Goal: Task Accomplishment & Management: Manage account settings

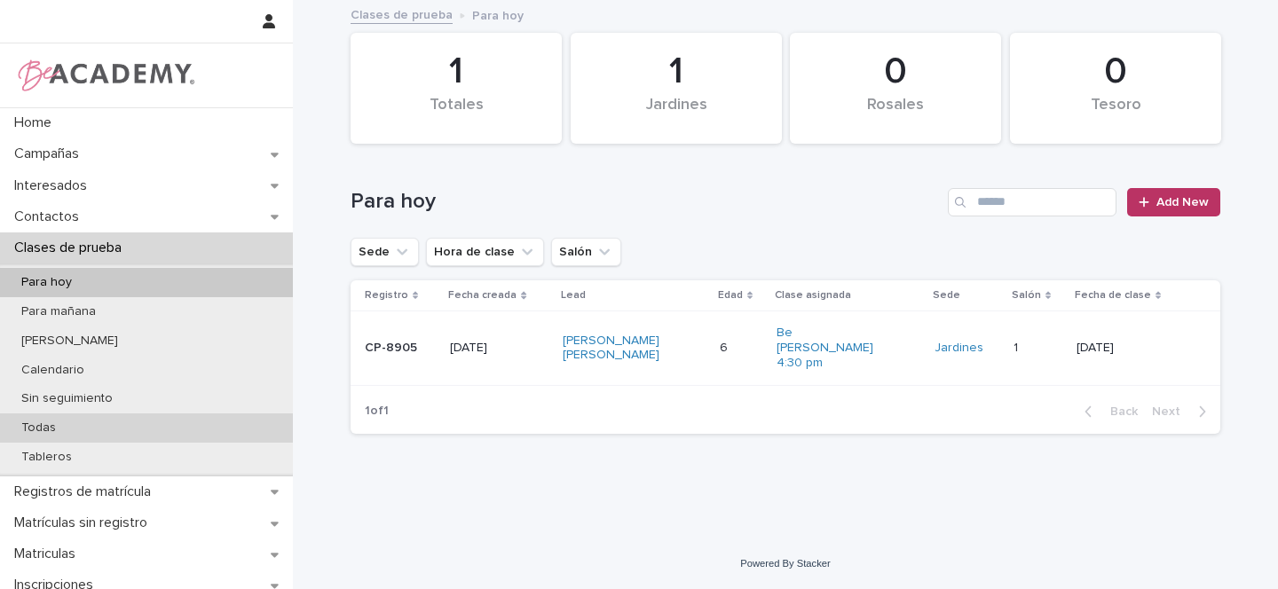
click at [51, 425] on p "Todas" at bounding box center [38, 428] width 63 height 15
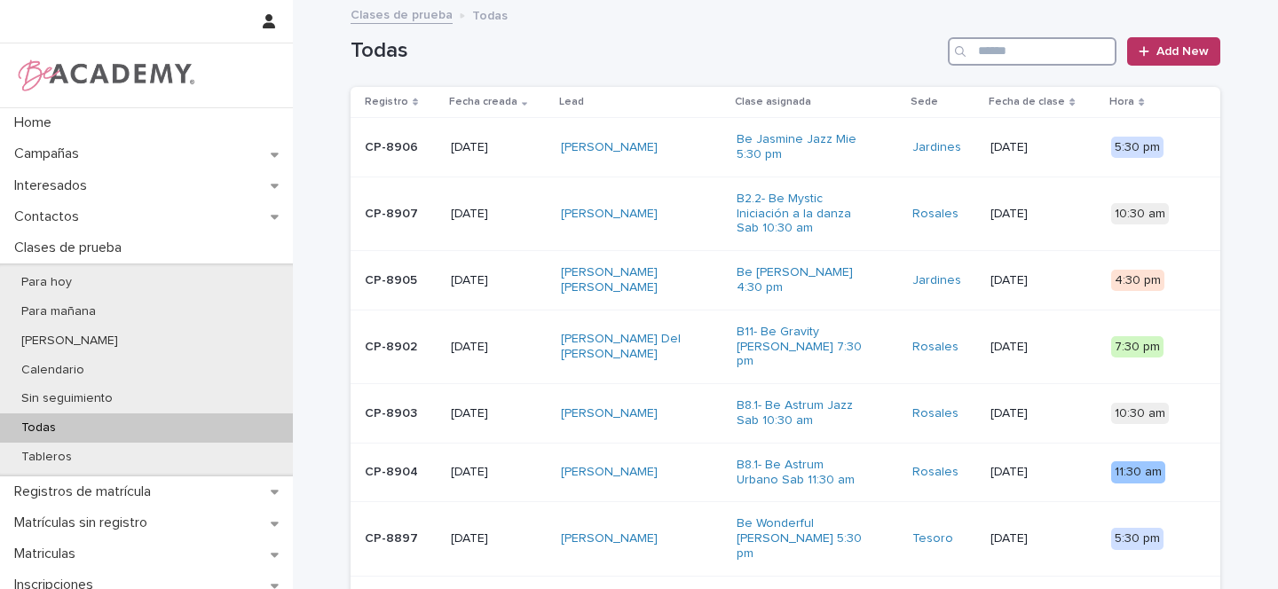
click at [993, 51] on input "Search" at bounding box center [1032, 51] width 169 height 28
paste input "********"
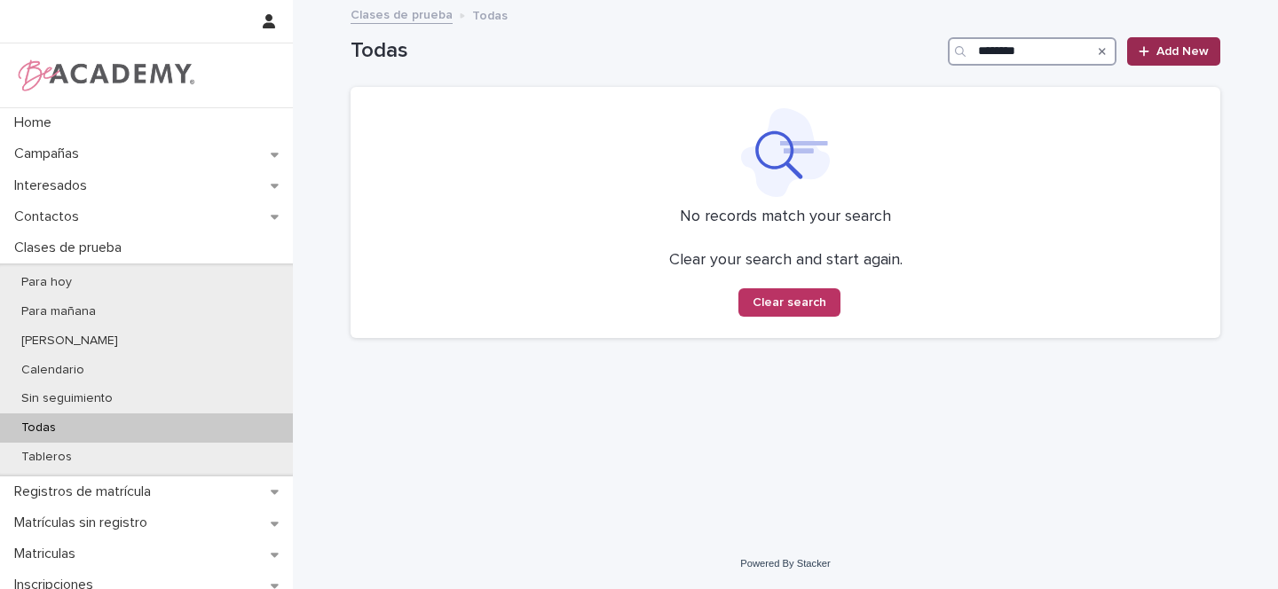
type input "********"
click at [1199, 53] on span "Add New" at bounding box center [1182, 51] width 52 height 12
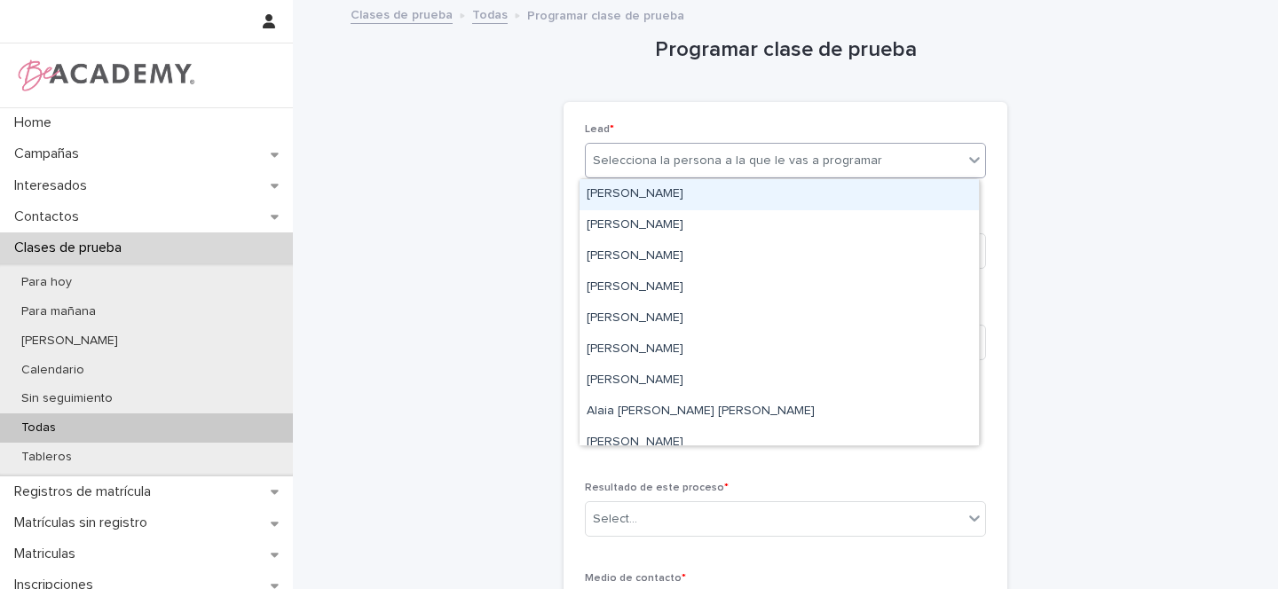
click at [656, 160] on div "Selecciona la persona a la que le vas a programar" at bounding box center [737, 161] width 289 height 19
click at [777, 127] on p "Lead *" at bounding box center [785, 129] width 401 height 12
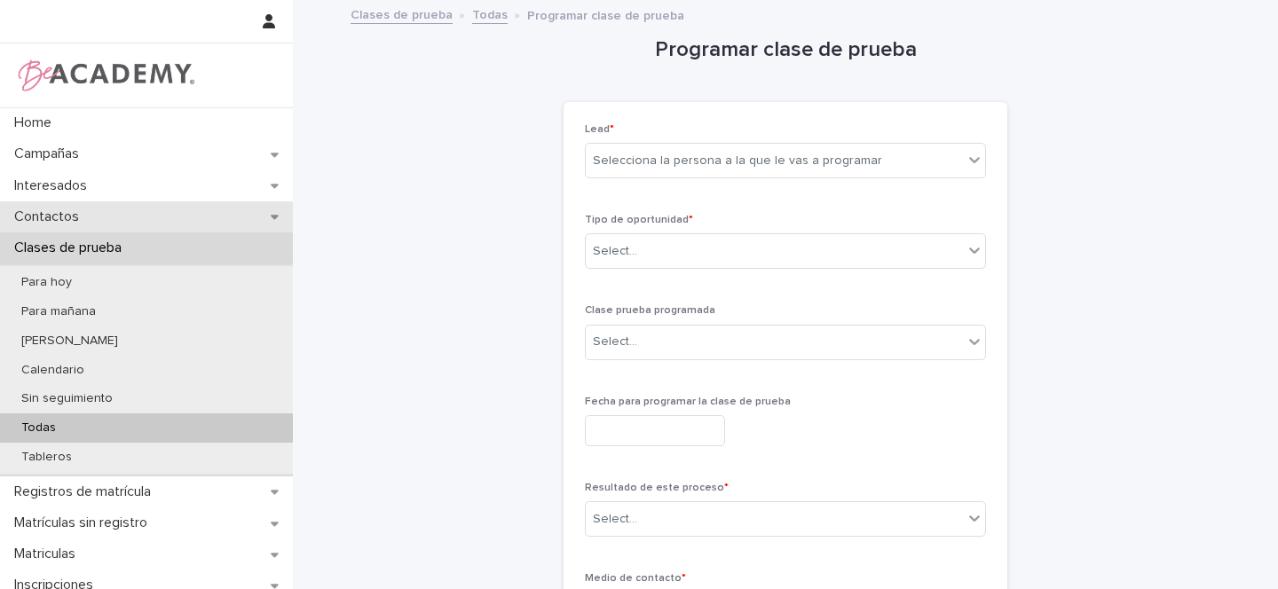
click at [275, 220] on div "Contactos" at bounding box center [146, 216] width 293 height 31
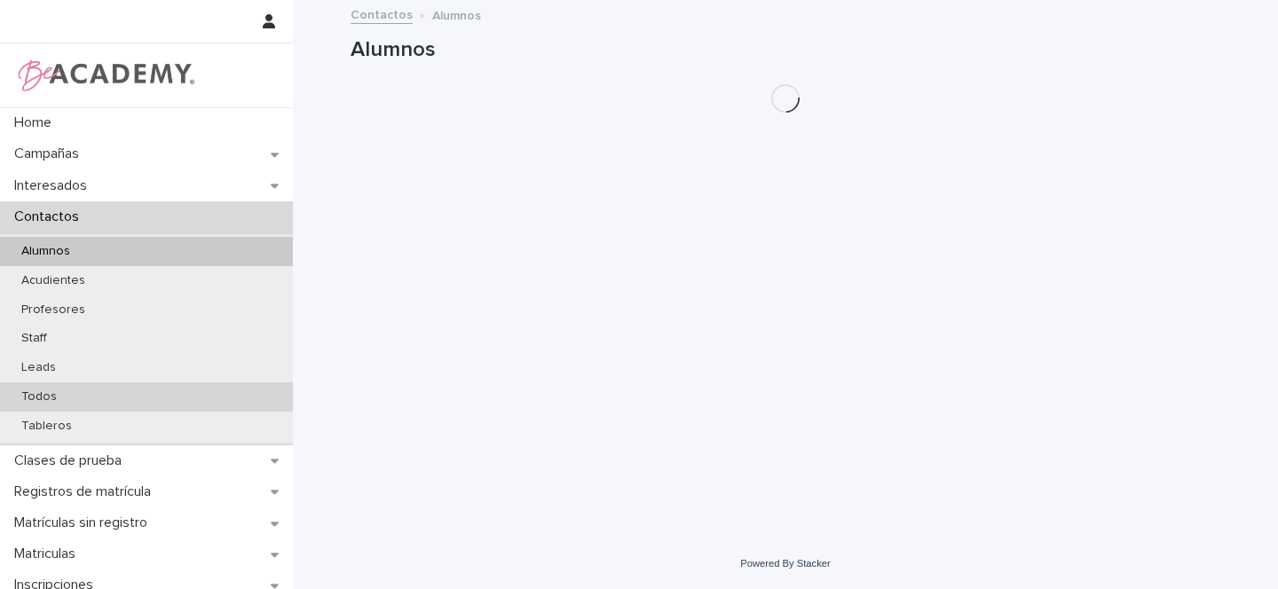
click at [39, 393] on p "Todos" at bounding box center [39, 397] width 64 height 15
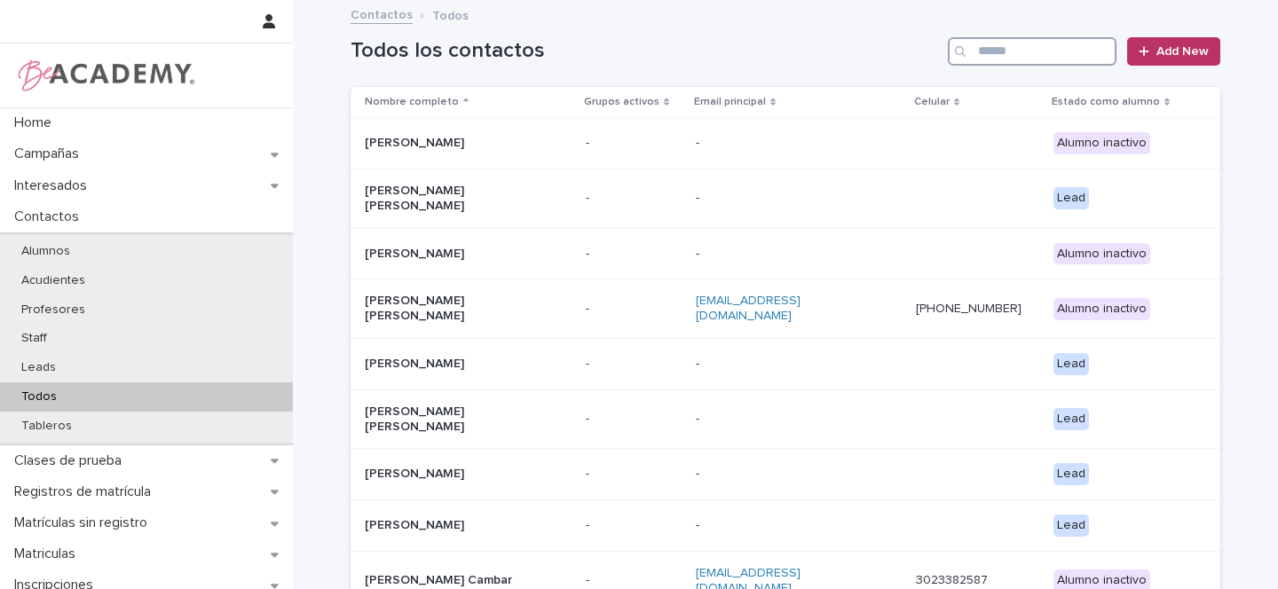
click at [997, 55] on input "Search" at bounding box center [1032, 51] width 169 height 28
paste input "********"
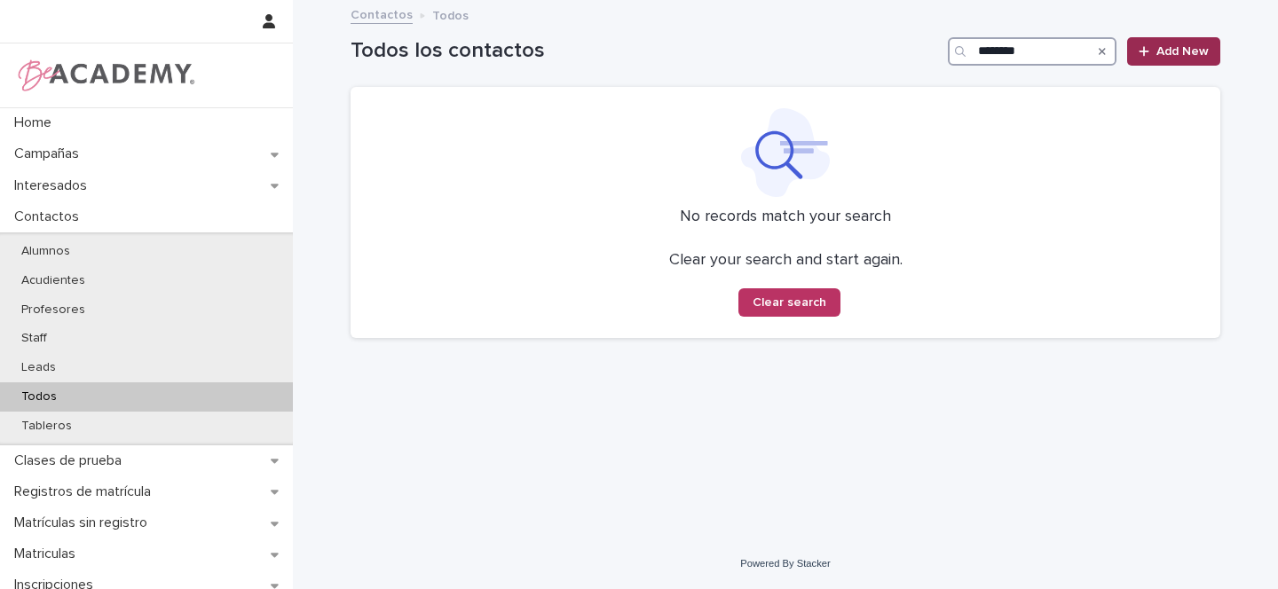
type input "********"
click at [1203, 46] on span "Add New" at bounding box center [1182, 51] width 52 height 12
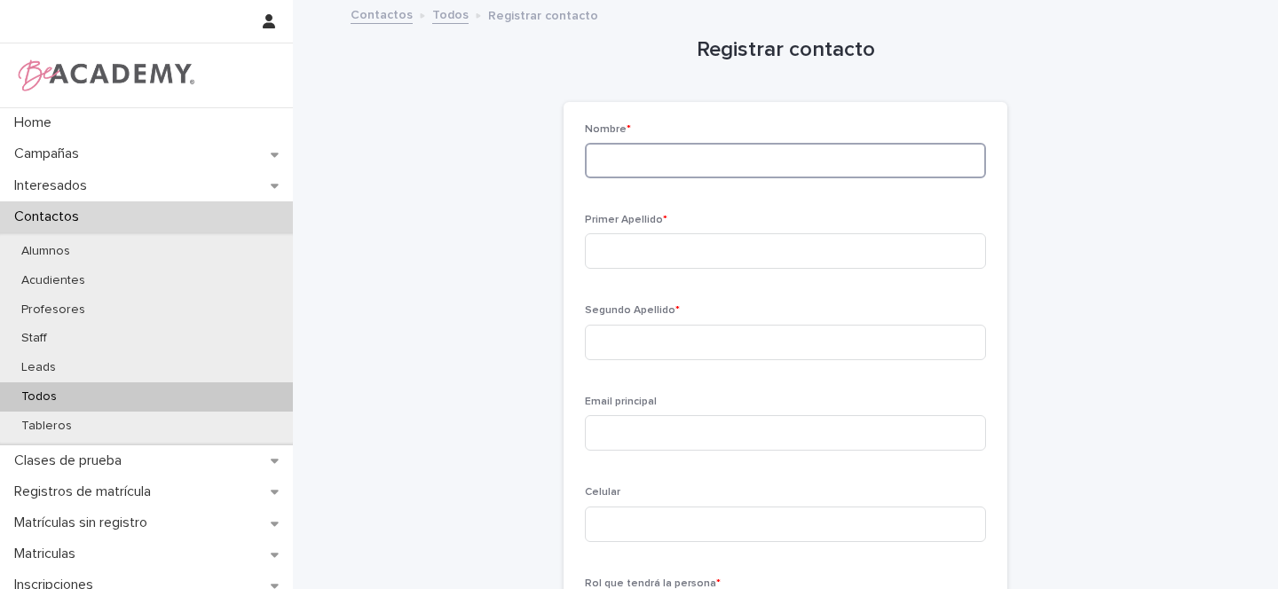
click at [626, 170] on input at bounding box center [785, 161] width 401 height 36
paste input "********"
paste input "*********"
type input "**********"
click at [629, 244] on input at bounding box center [785, 251] width 401 height 36
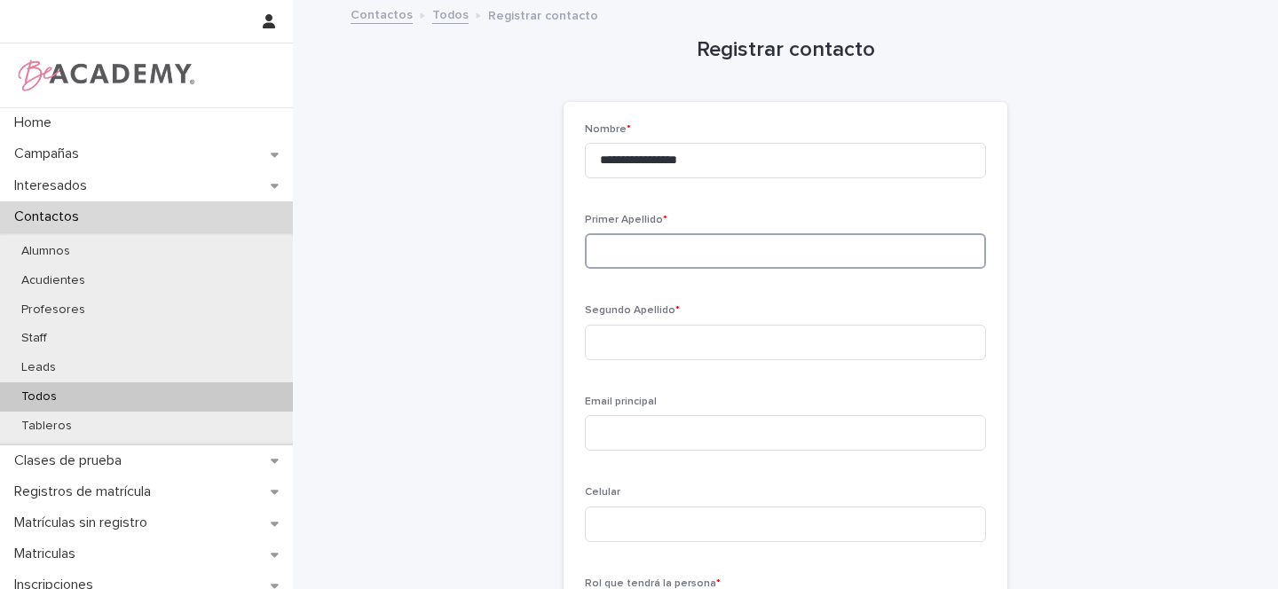
paste input "*******"
type input "*******"
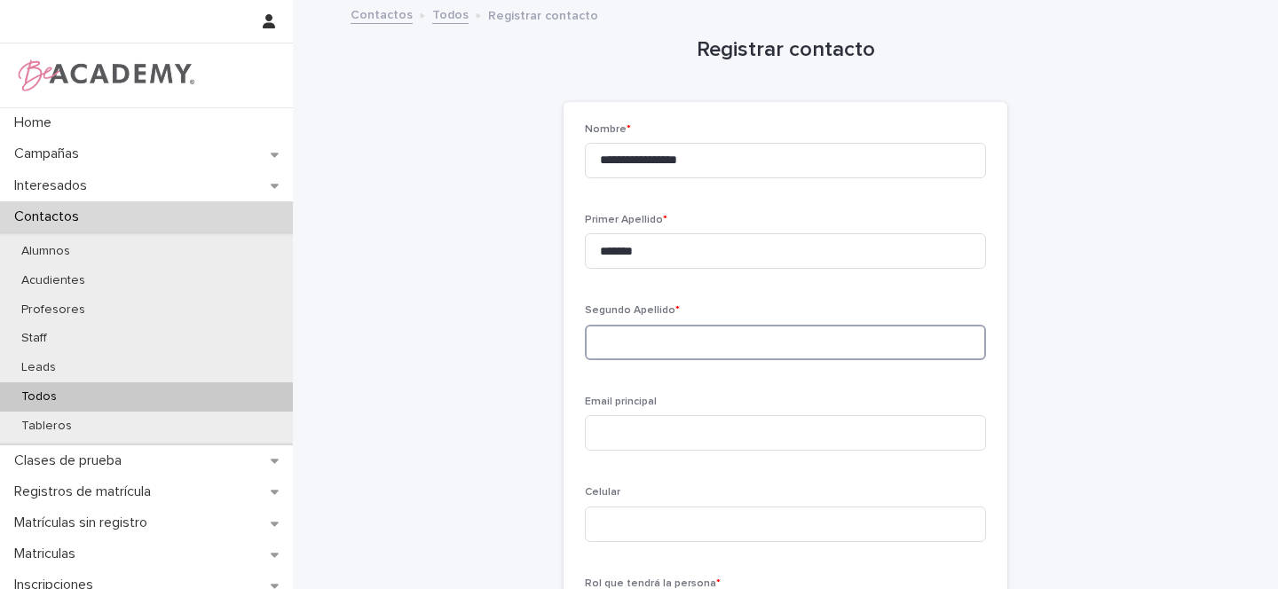
click at [628, 339] on input at bounding box center [785, 343] width 401 height 36
paste input "*******"
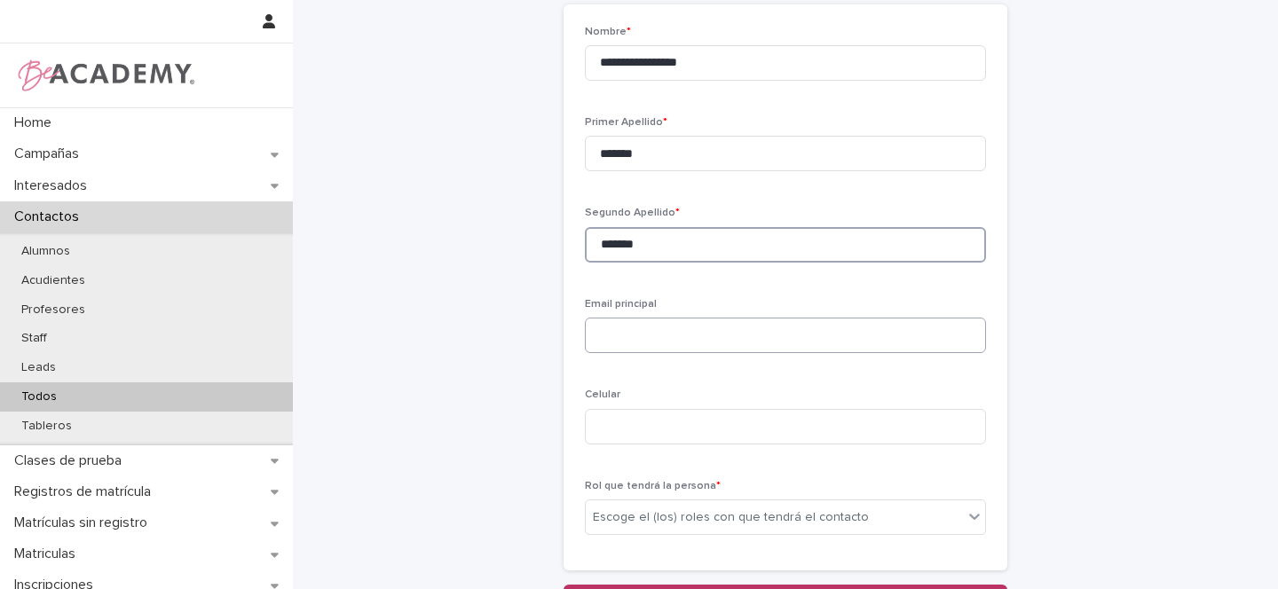
scroll to position [100, 0]
type input "*******"
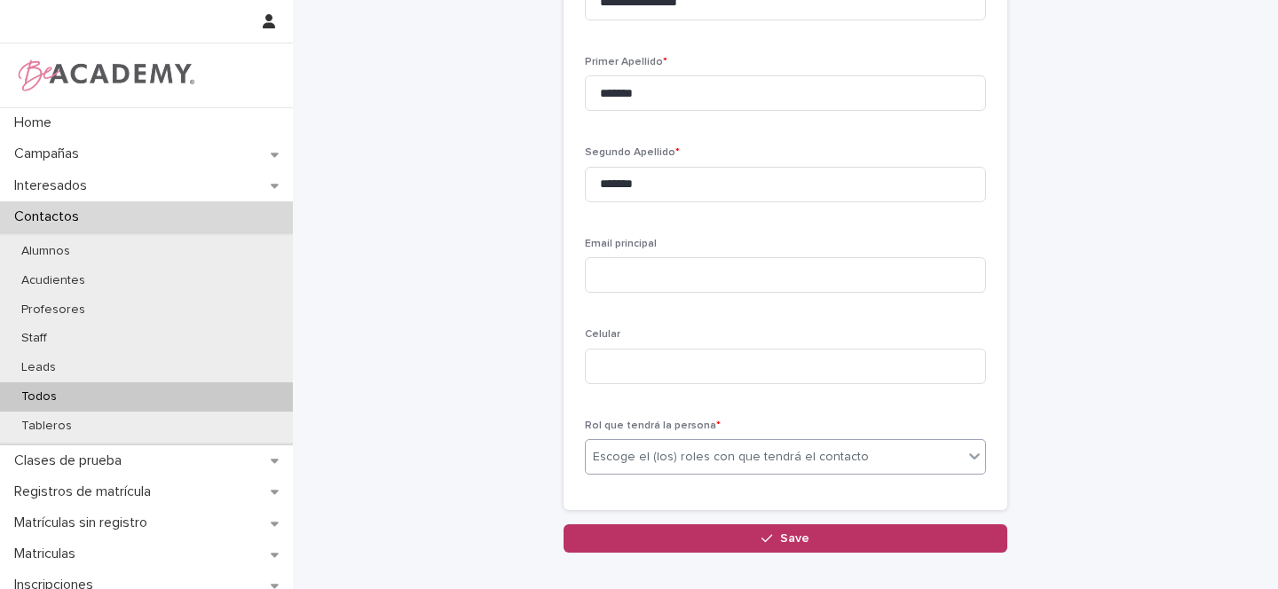
scroll to position [200, 0]
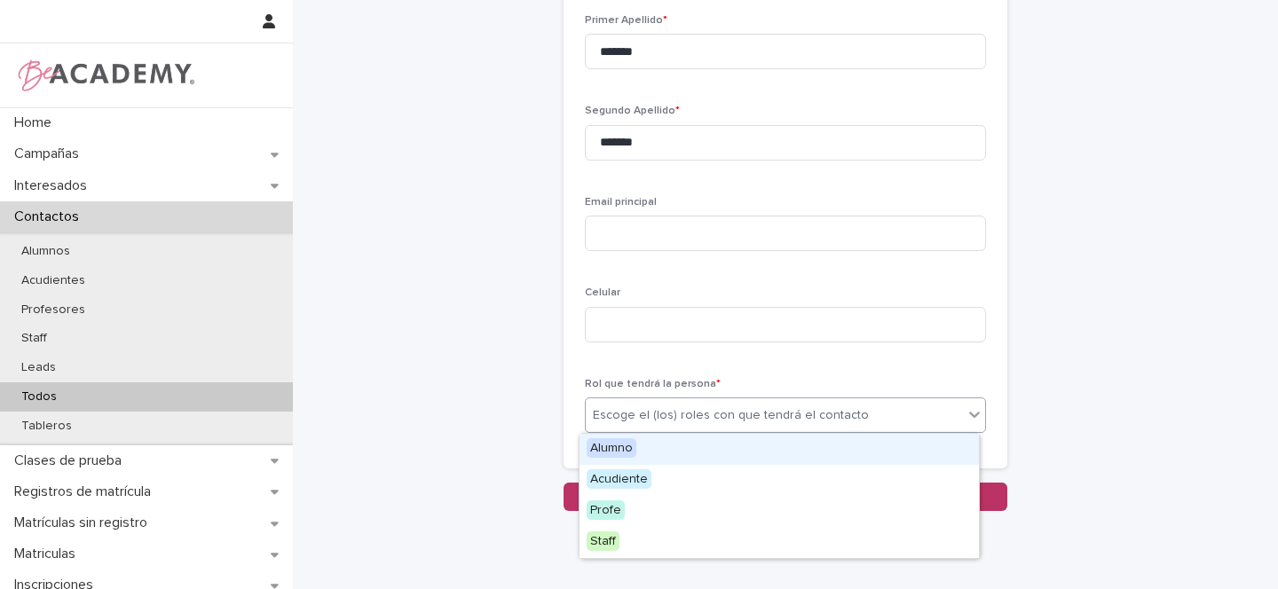
click at [642, 410] on div "Escoge el (los) roles con que tendrá el contacto" at bounding box center [731, 415] width 276 height 19
click at [613, 446] on span "Alumno" at bounding box center [612, 448] width 50 height 20
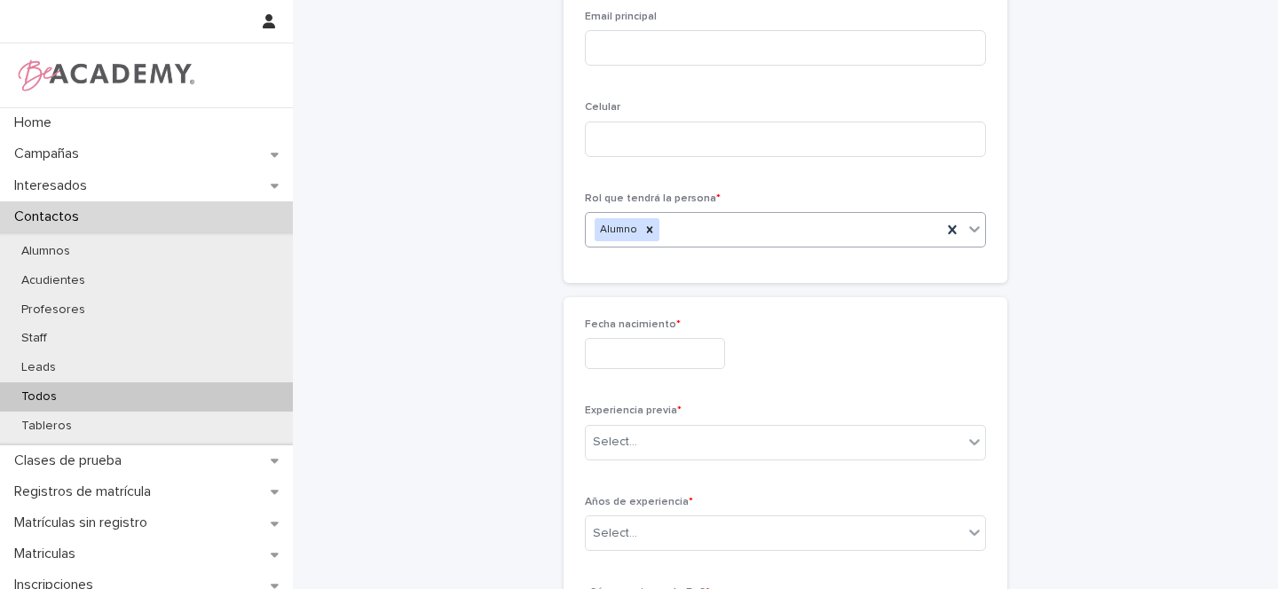
scroll to position [397, 0]
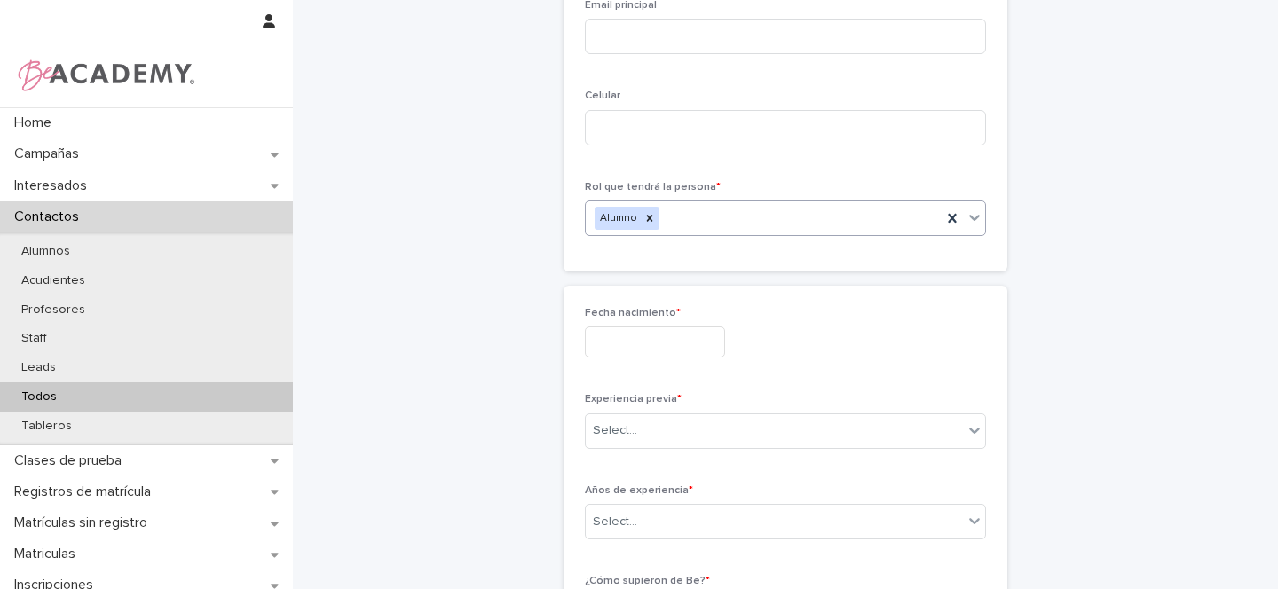
click at [646, 338] on input "text" at bounding box center [655, 342] width 140 height 31
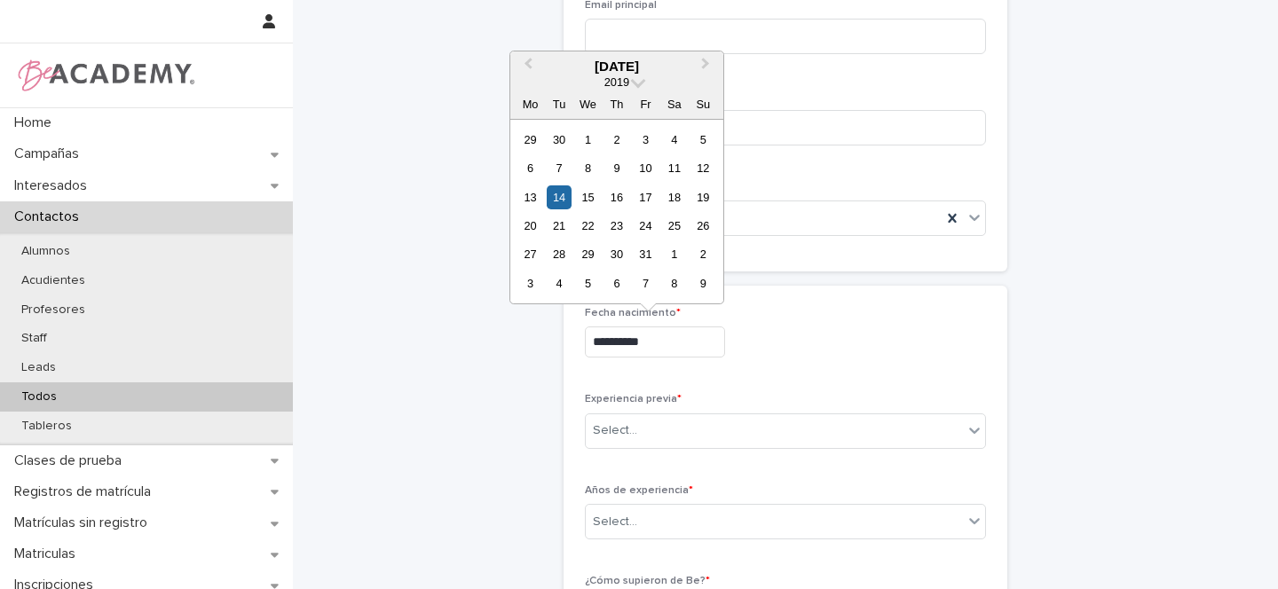
type input "**********"
click at [836, 351] on div "**********" at bounding box center [785, 342] width 401 height 31
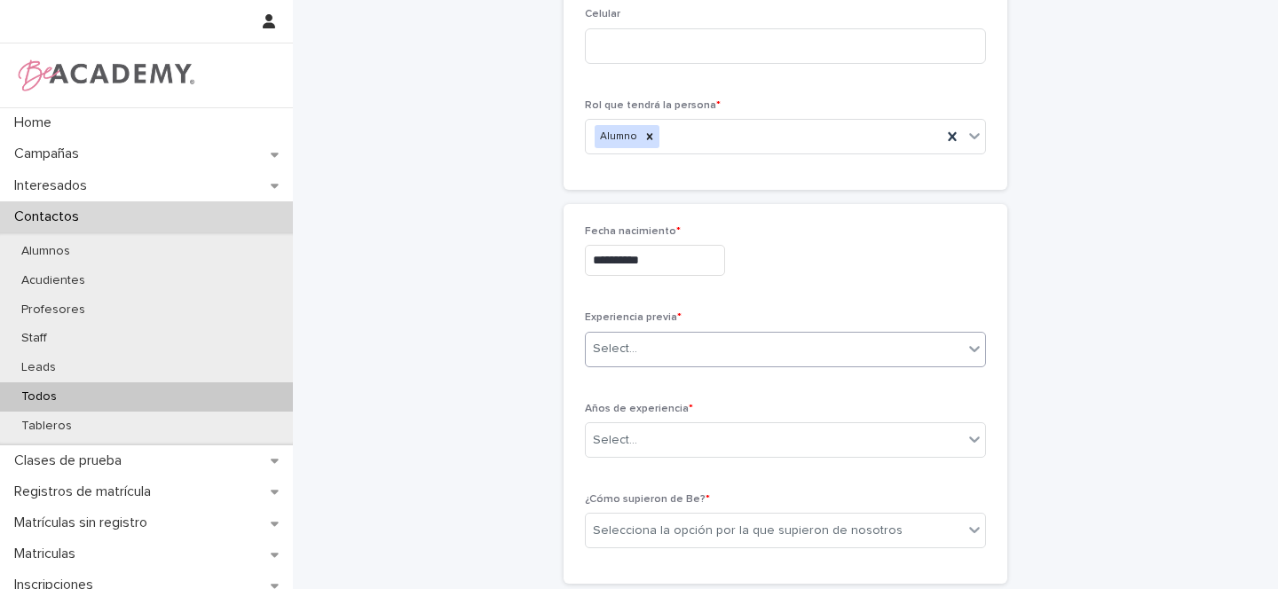
scroll to position [493, 0]
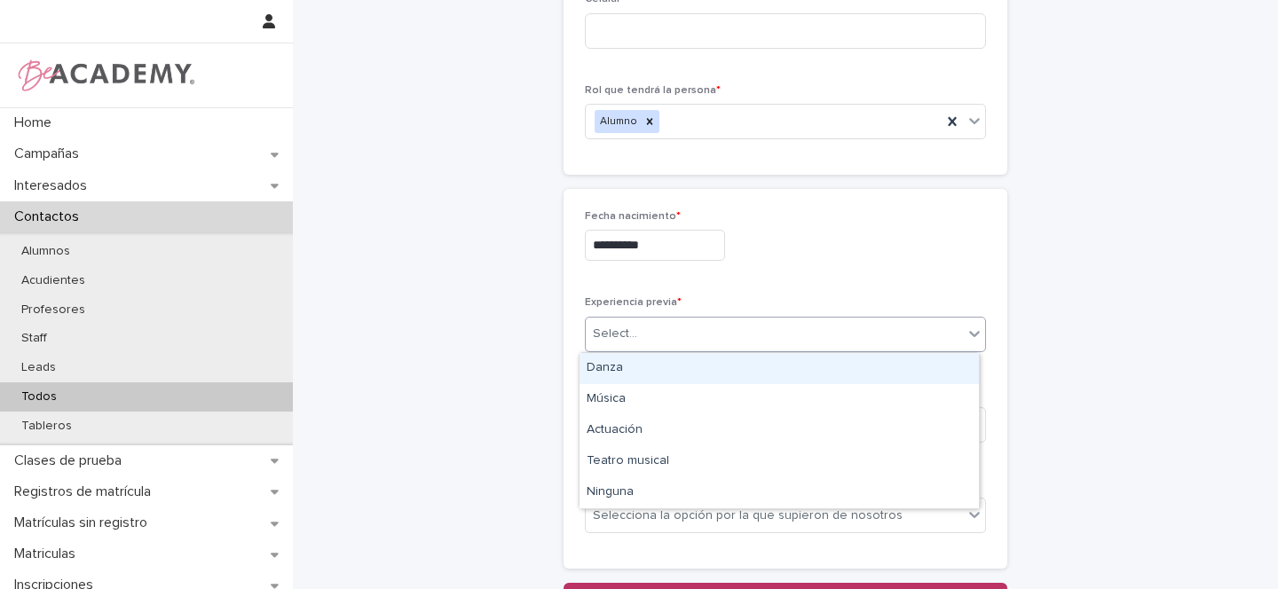
click at [652, 338] on div "Select..." at bounding box center [774, 334] width 377 height 29
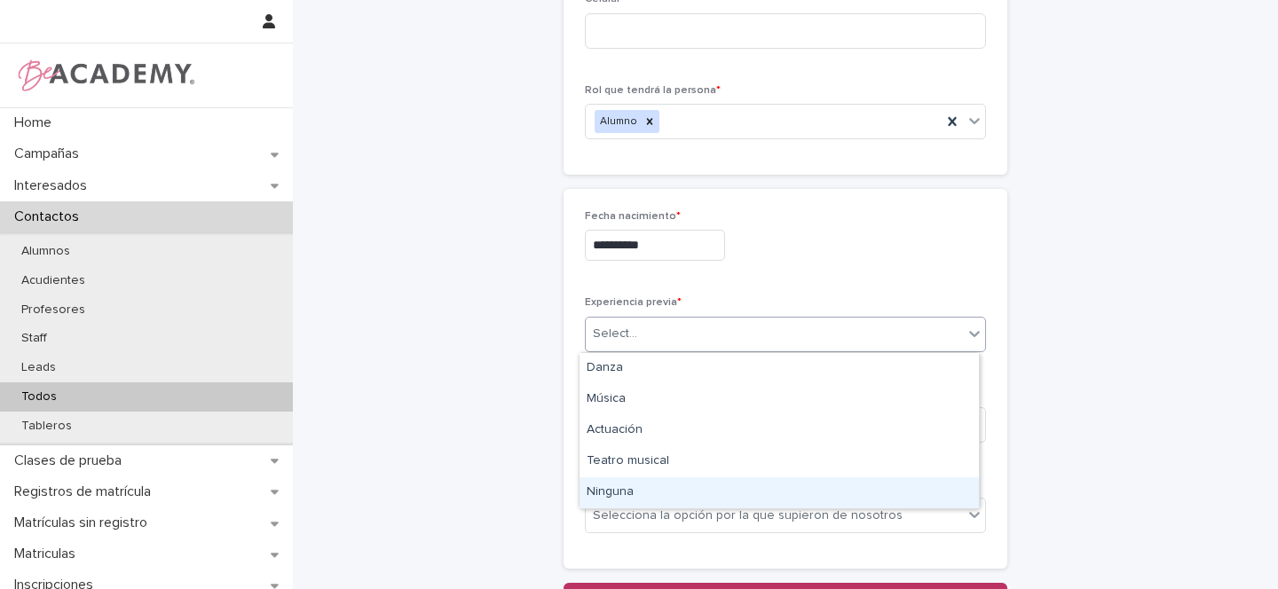
click at [635, 492] on div "Ninguna" at bounding box center [779, 492] width 399 height 31
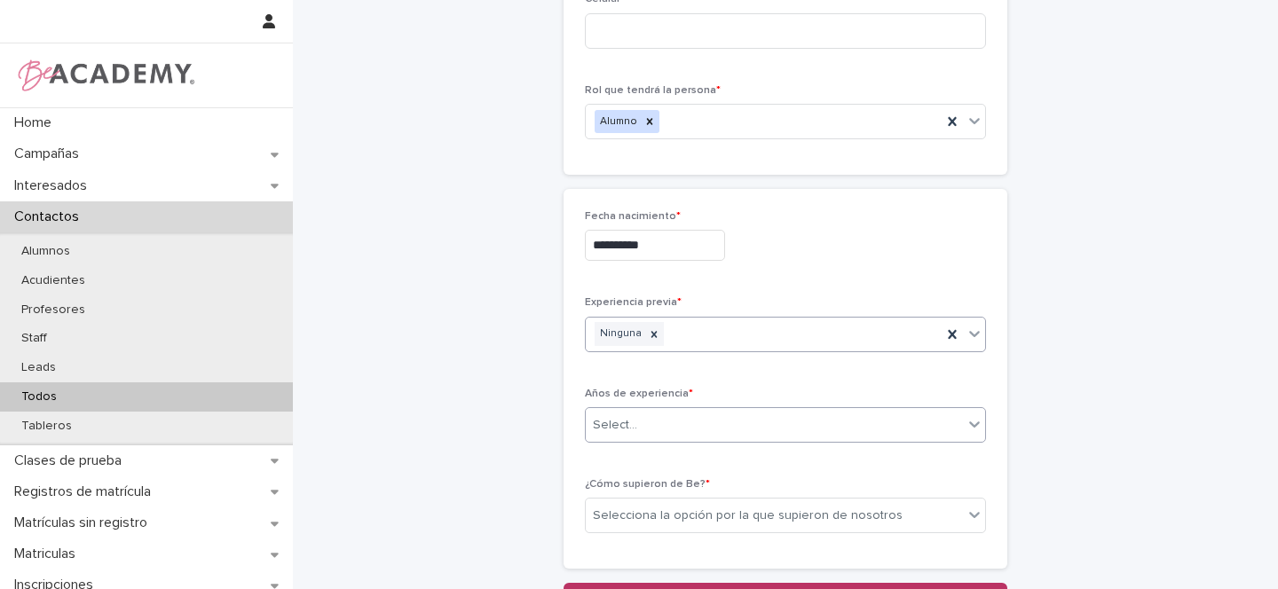
click at [635, 419] on div "Select..." at bounding box center [774, 425] width 377 height 29
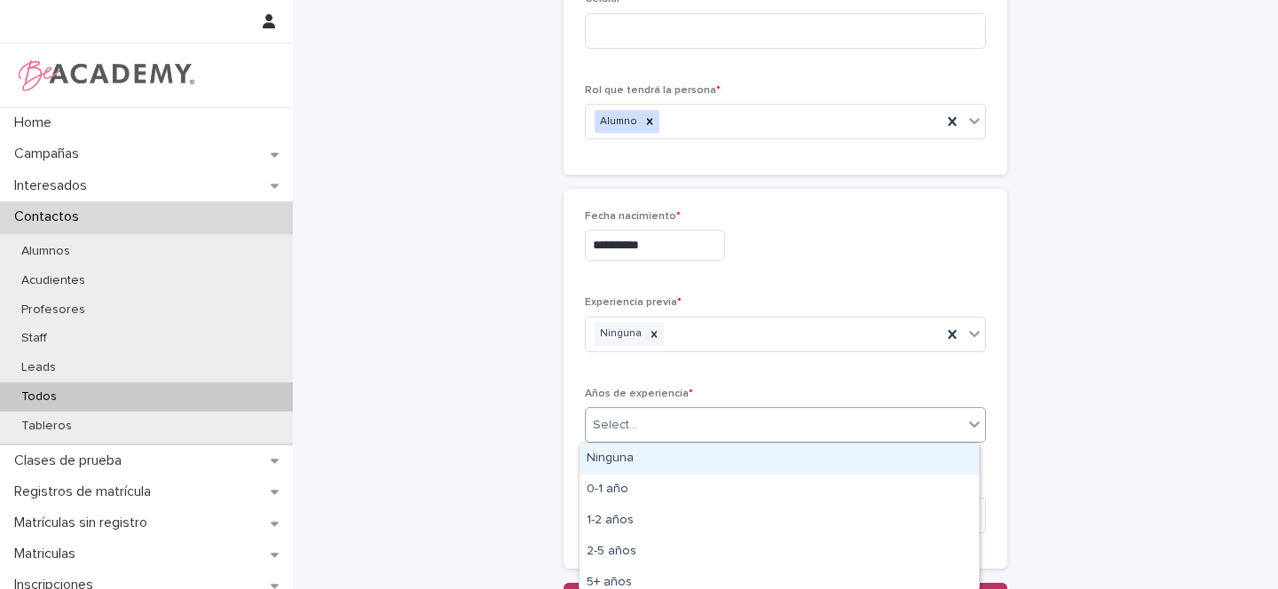
click at [624, 458] on div "Ninguna" at bounding box center [779, 459] width 399 height 31
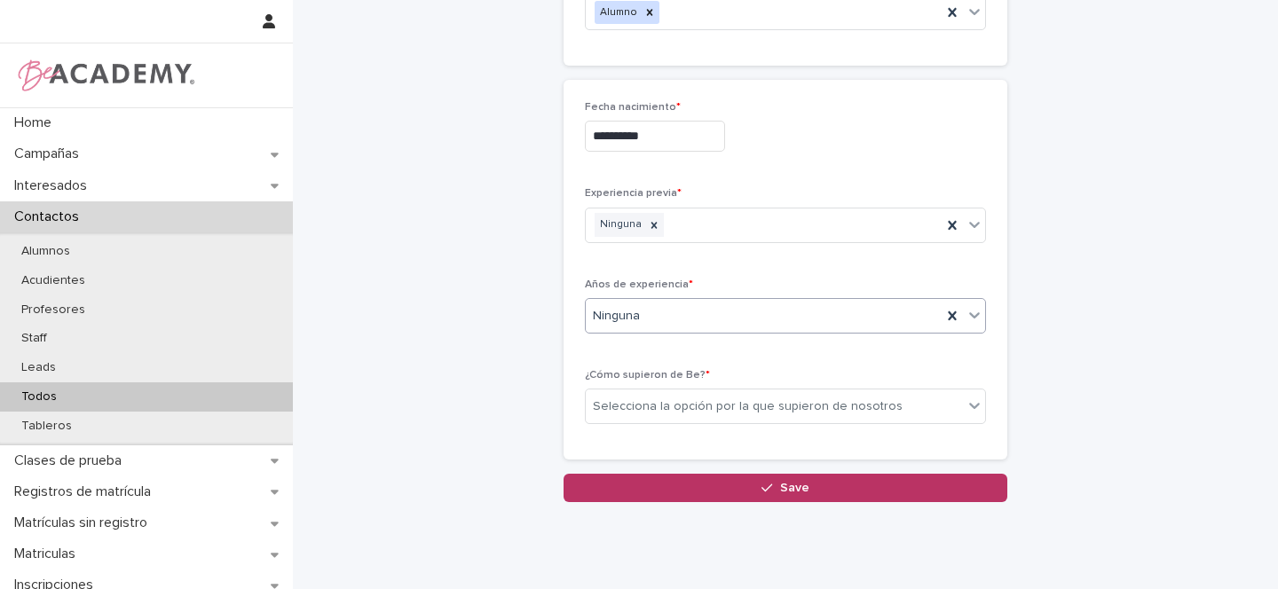
scroll to position [655, 0]
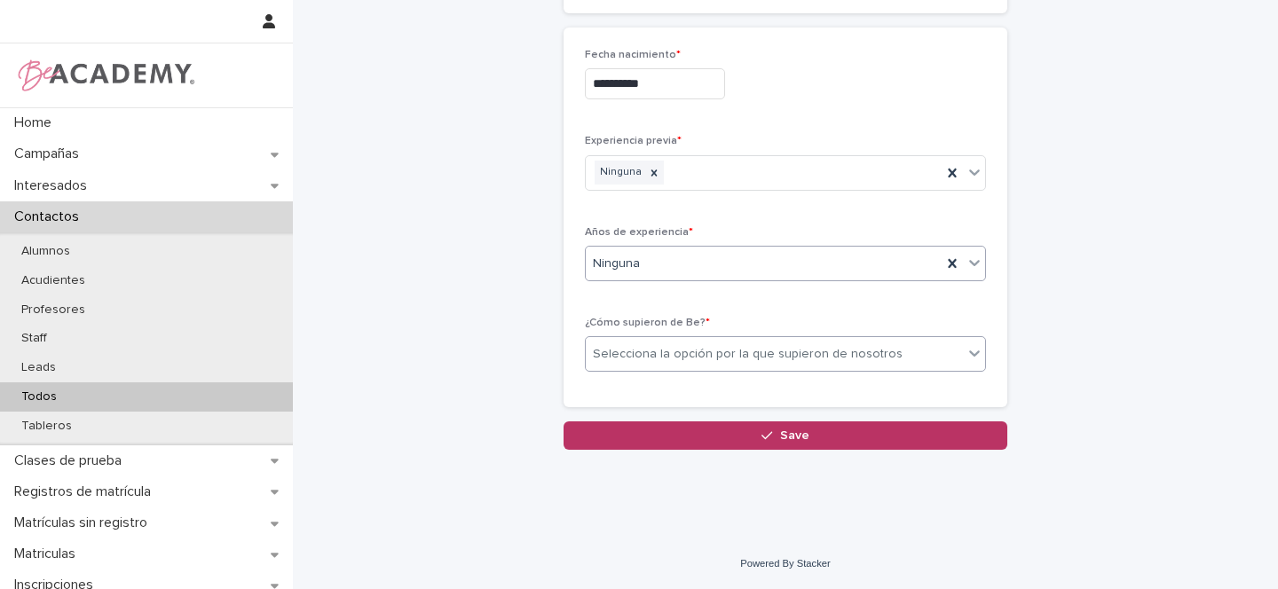
click at [668, 355] on div "Selecciona la opción por la que supieron de nosotros" at bounding box center [748, 354] width 310 height 19
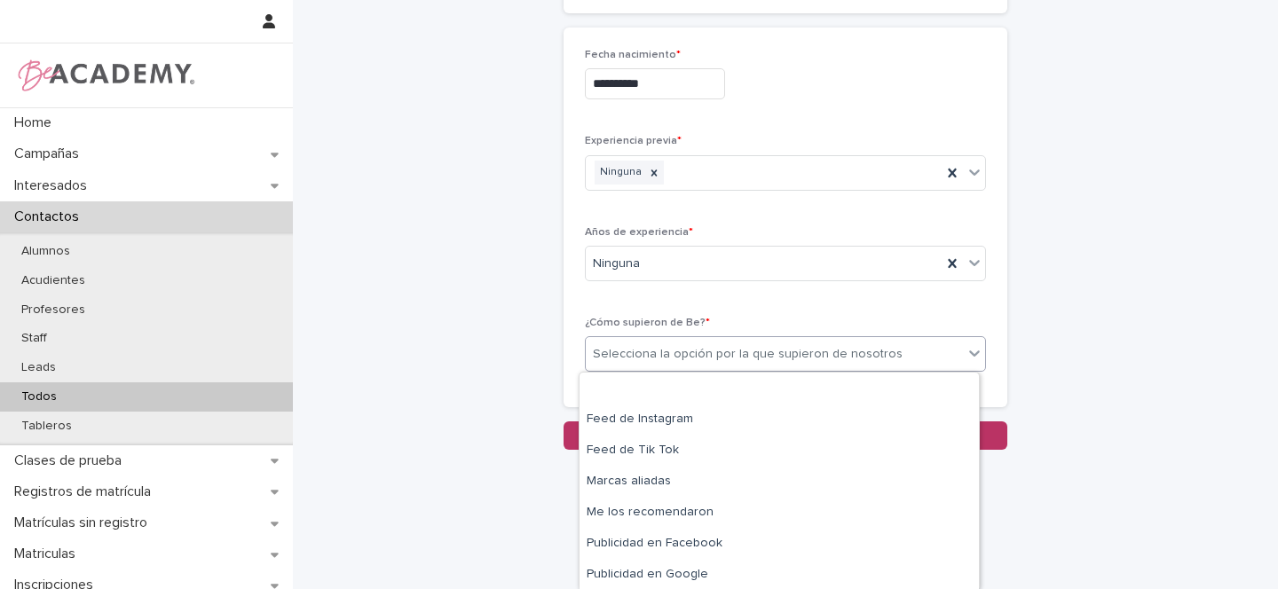
scroll to position [342, 0]
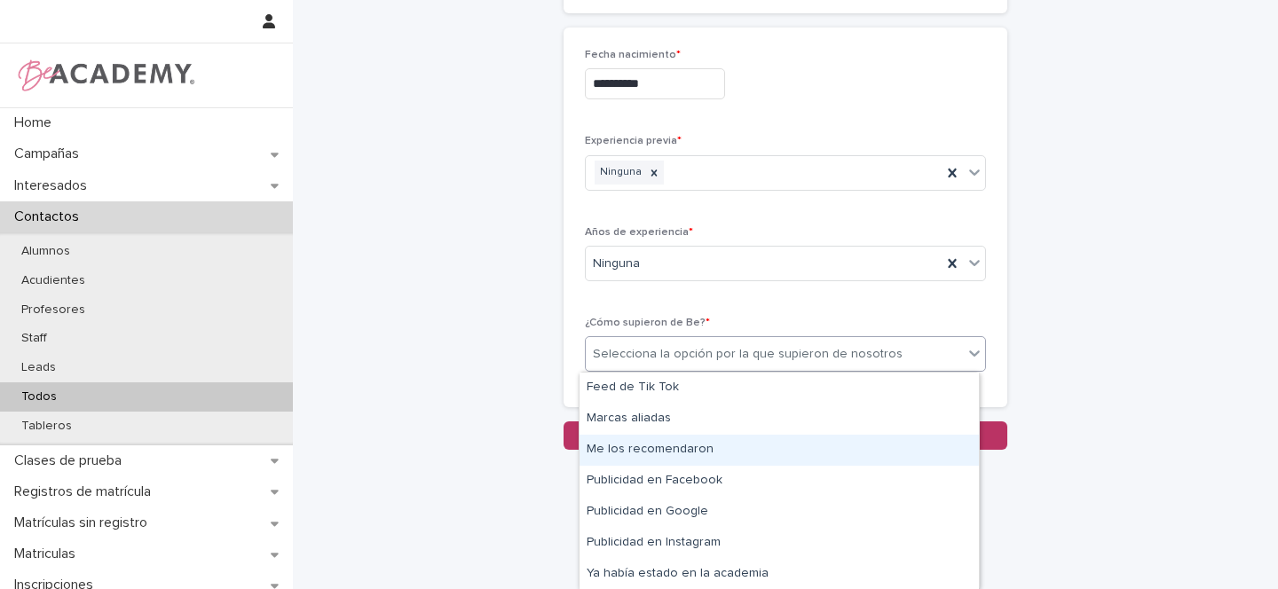
click at [643, 444] on div "Me los recomendaron" at bounding box center [779, 450] width 399 height 31
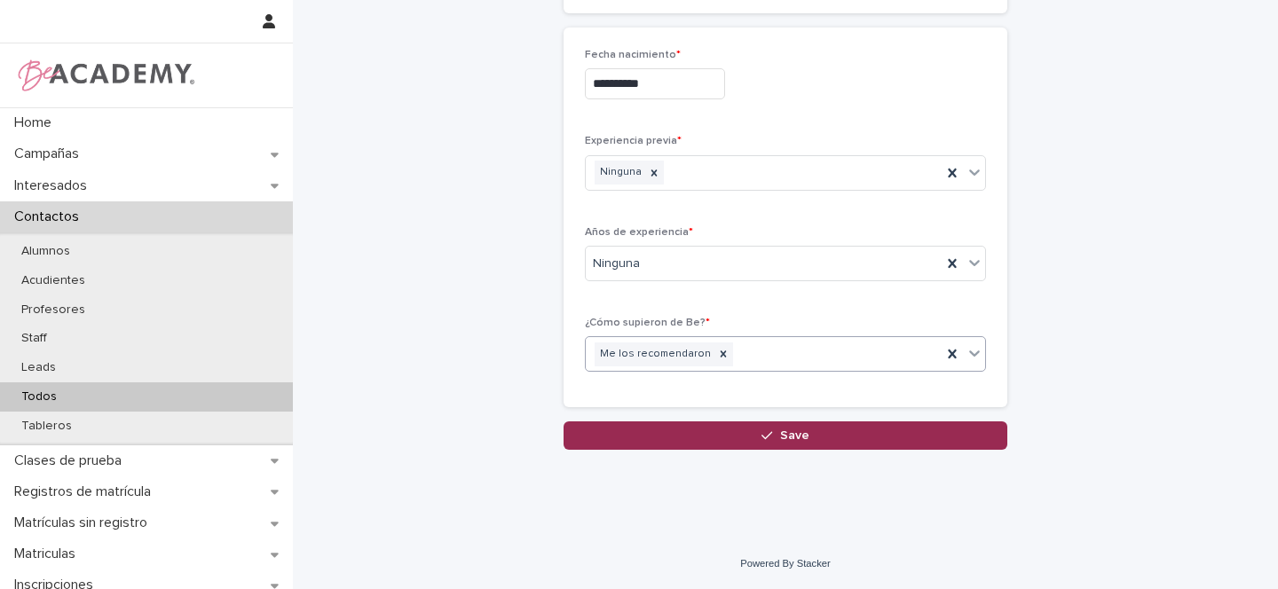
click at [766, 430] on icon "button" at bounding box center [766, 436] width 11 height 12
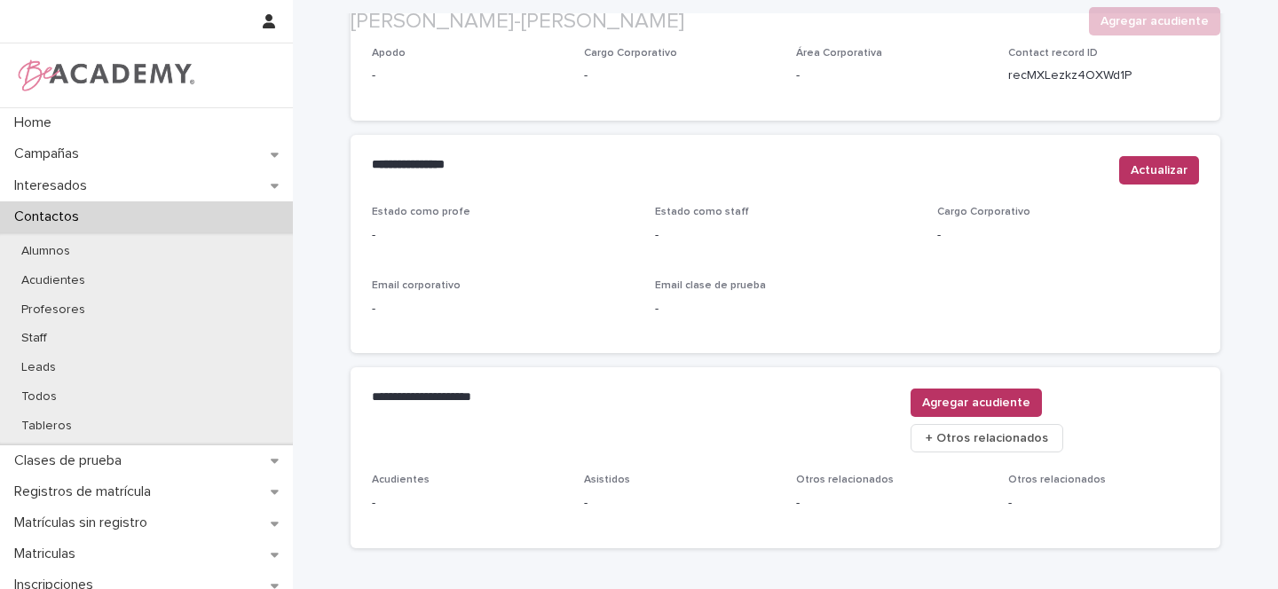
scroll to position [721, 0]
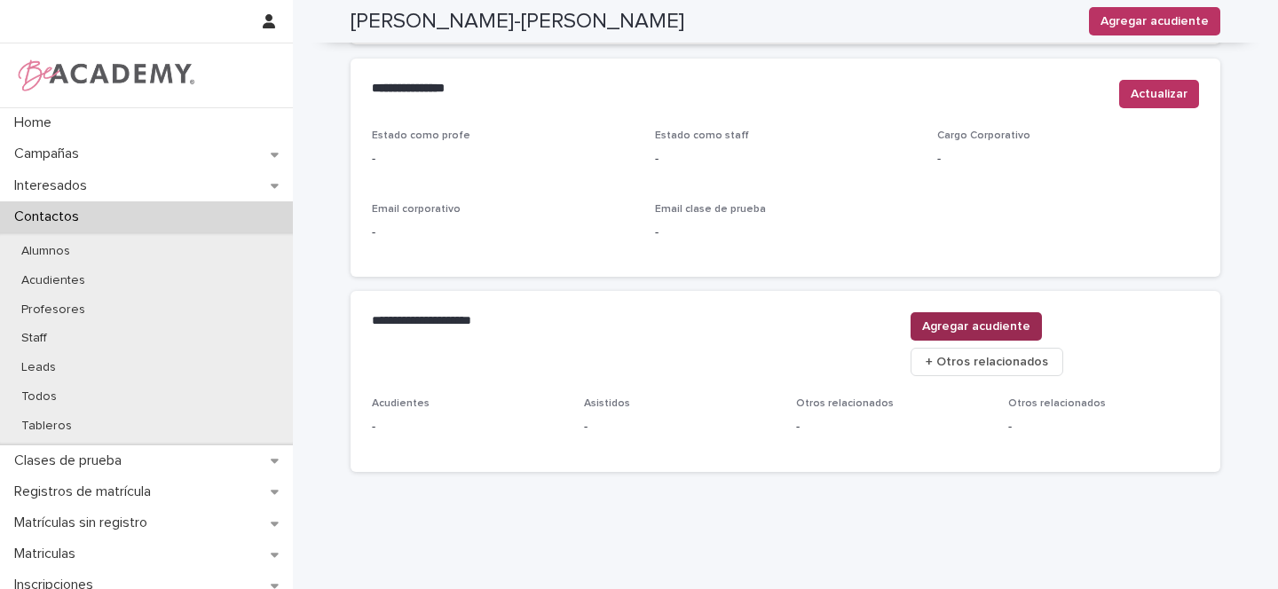
click at [1030, 329] on span "Agregar acudiente" at bounding box center [976, 327] width 108 height 18
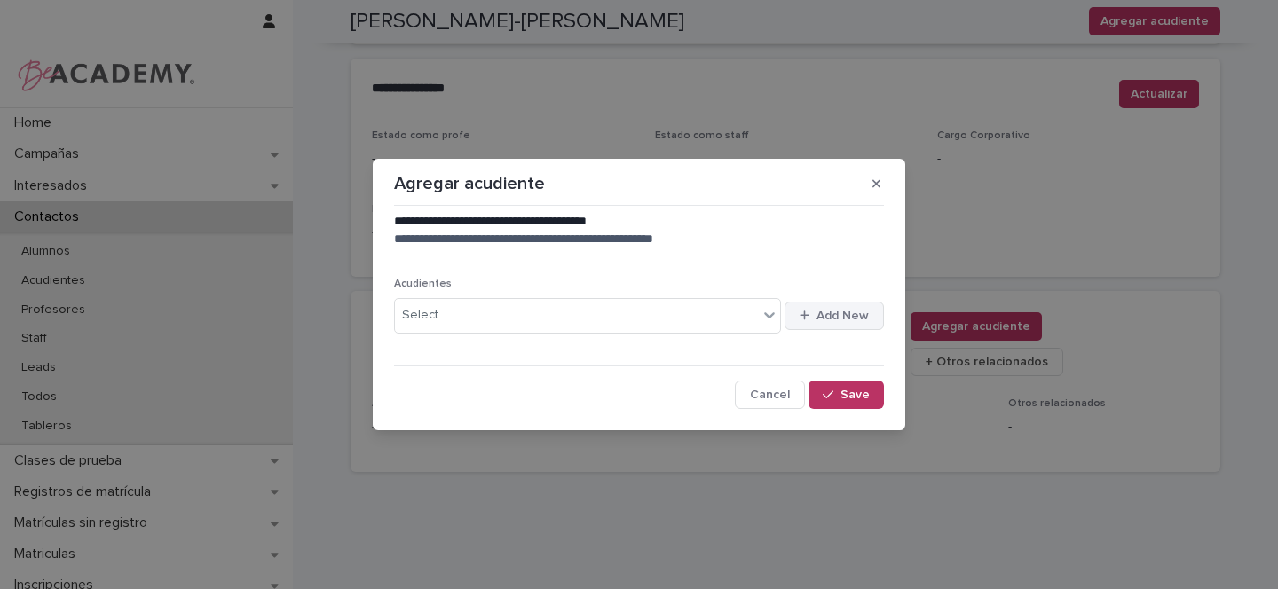
click at [842, 326] on button "Add New" at bounding box center [834, 316] width 99 height 28
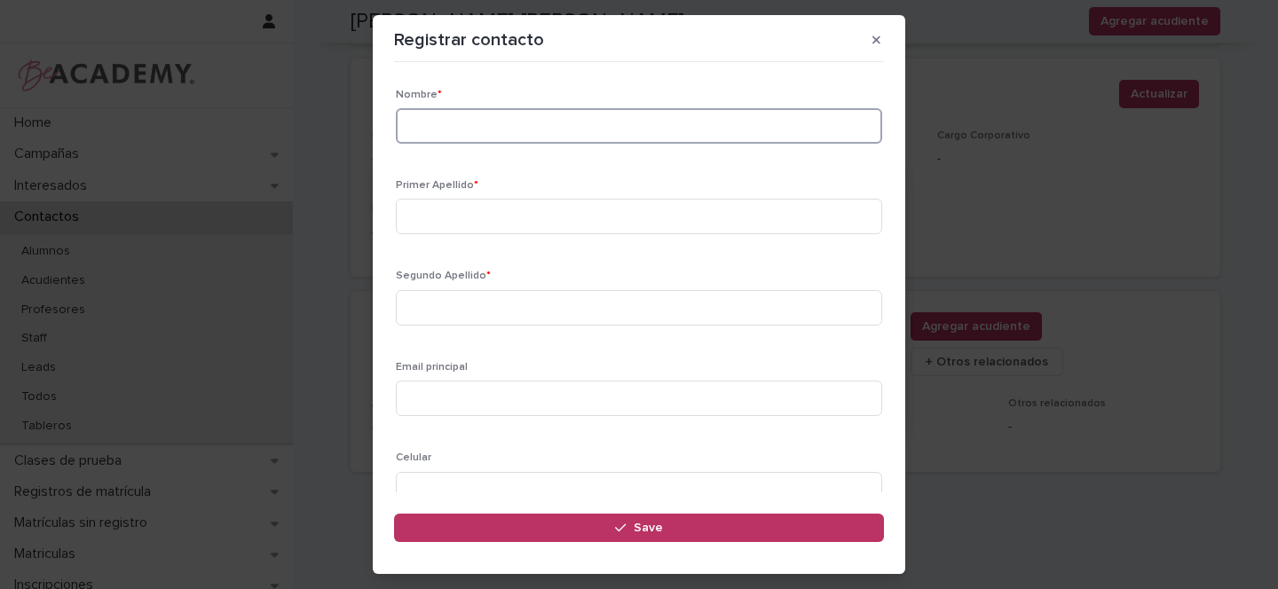
click at [511, 128] on input at bounding box center [639, 126] width 486 height 36
paste input "********"
type input "********"
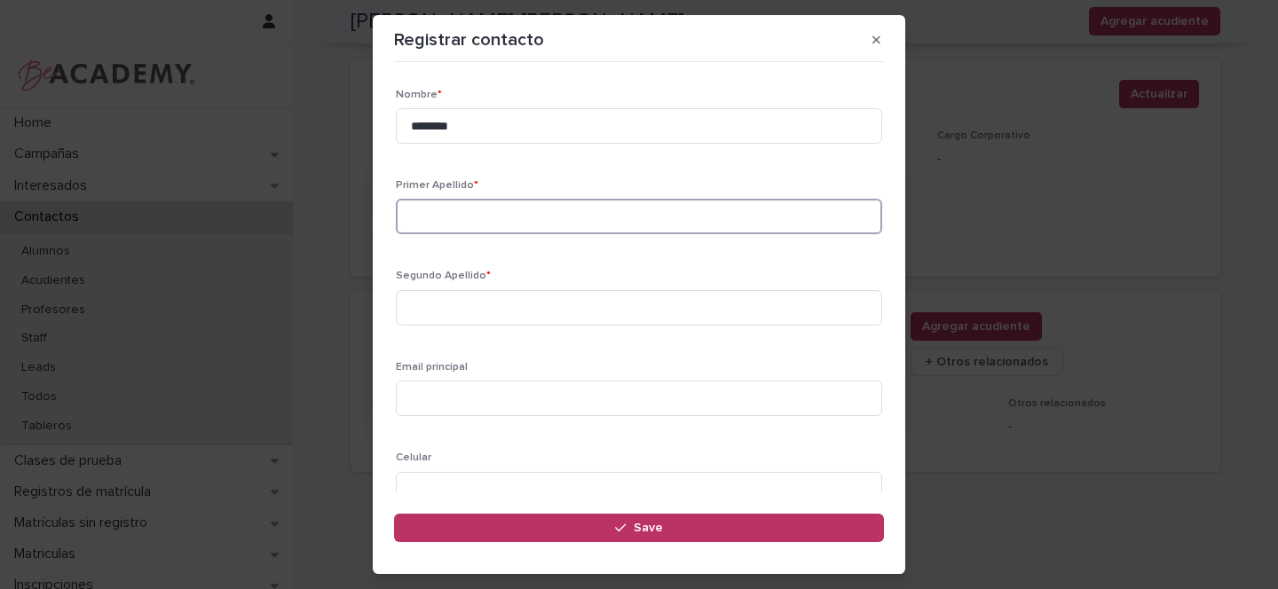
click at [444, 217] on input at bounding box center [639, 217] width 486 height 36
paste input "*******"
type input "*******"
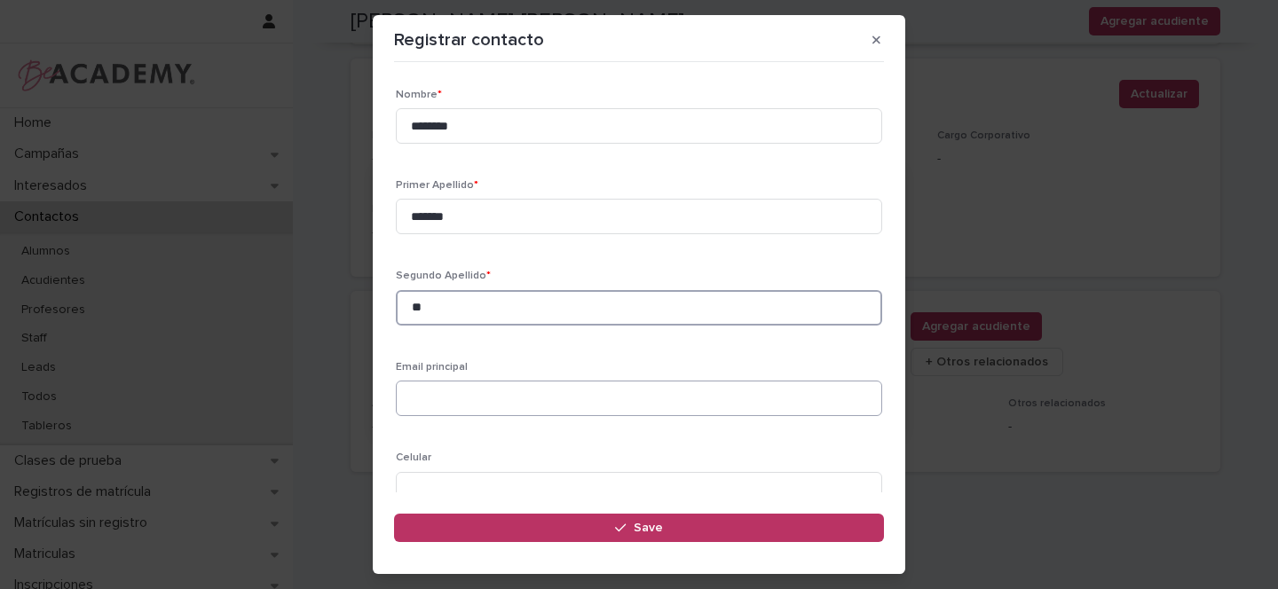
type input "**"
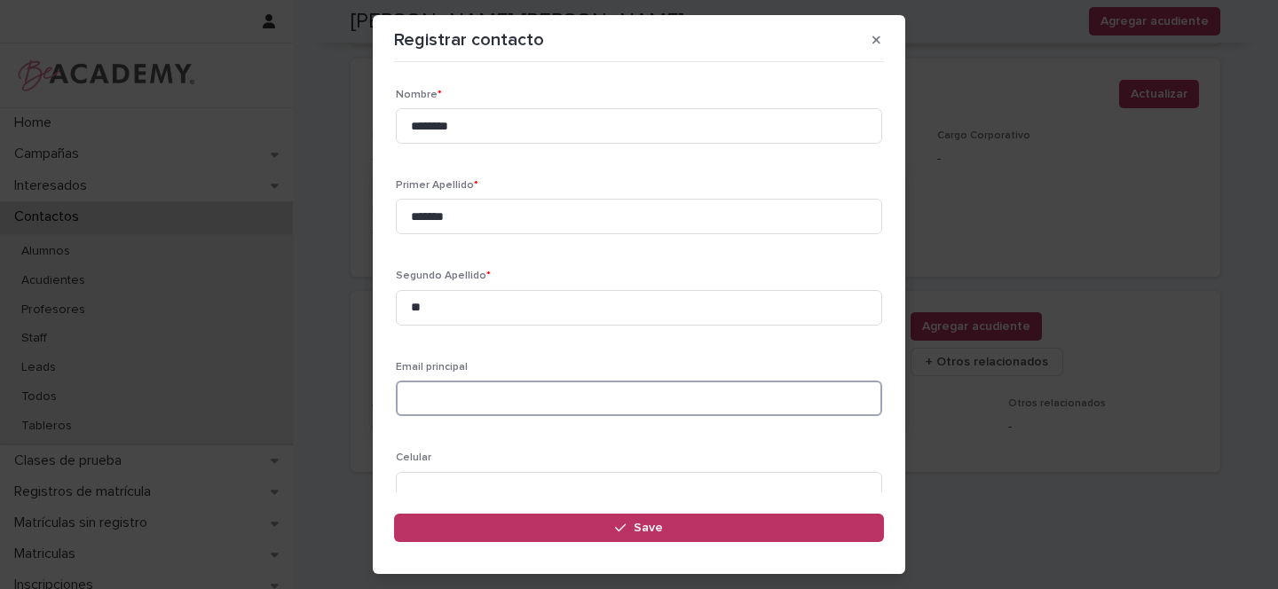
click at [437, 383] on input at bounding box center [639, 399] width 486 height 36
paste input "**********"
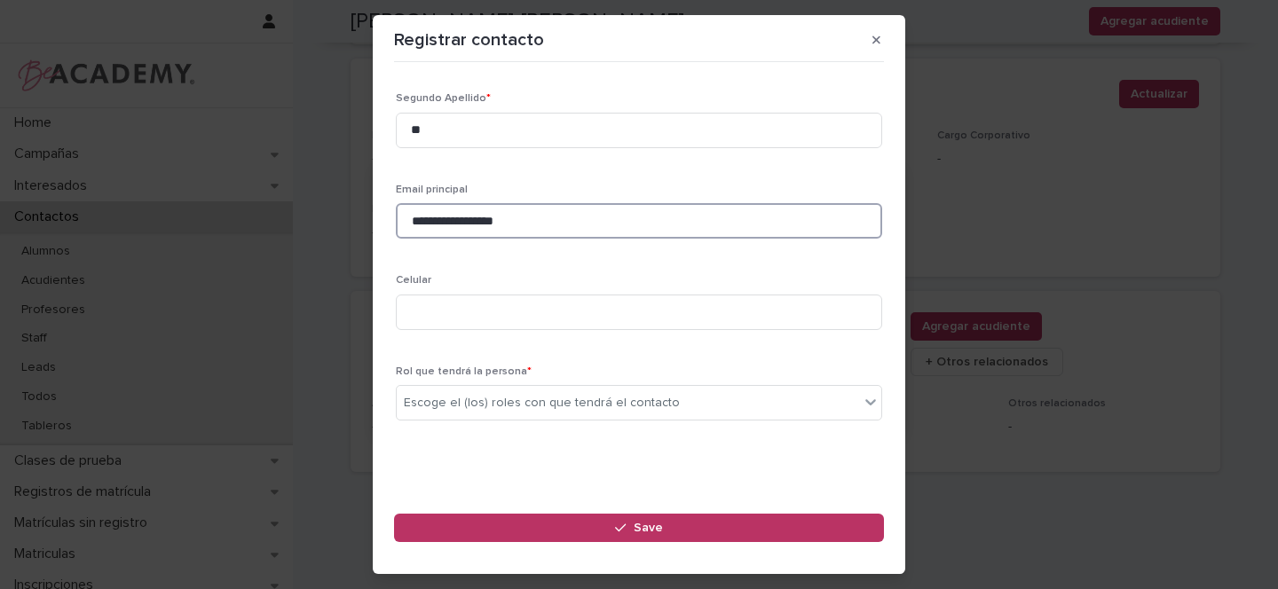
scroll to position [184, 0]
type input "**********"
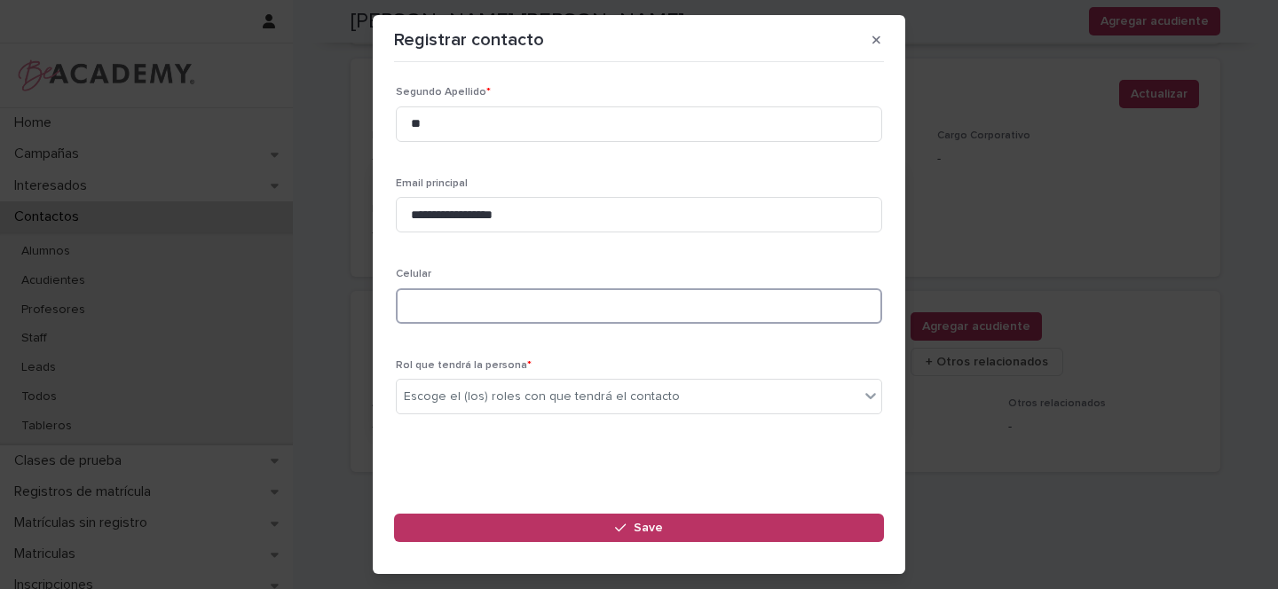
click at [430, 304] on input at bounding box center [639, 306] width 486 height 36
paste input "**********"
type input "**********"
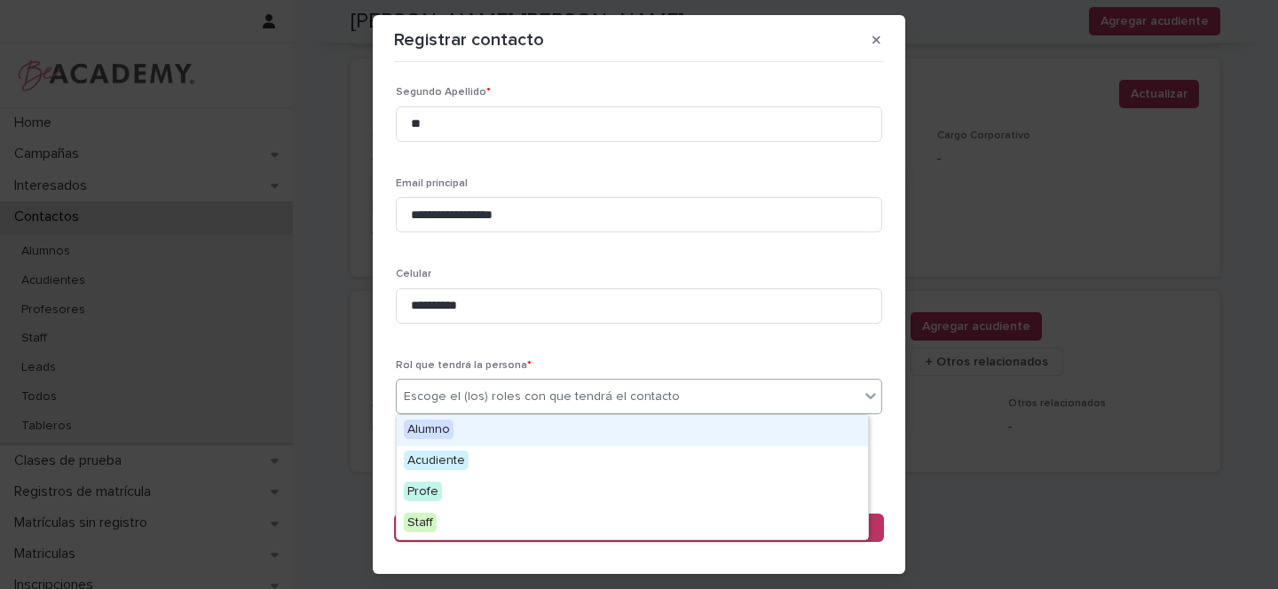
click at [447, 401] on div "Escoge el (los) roles con que tendrá el contacto" at bounding box center [542, 397] width 276 height 19
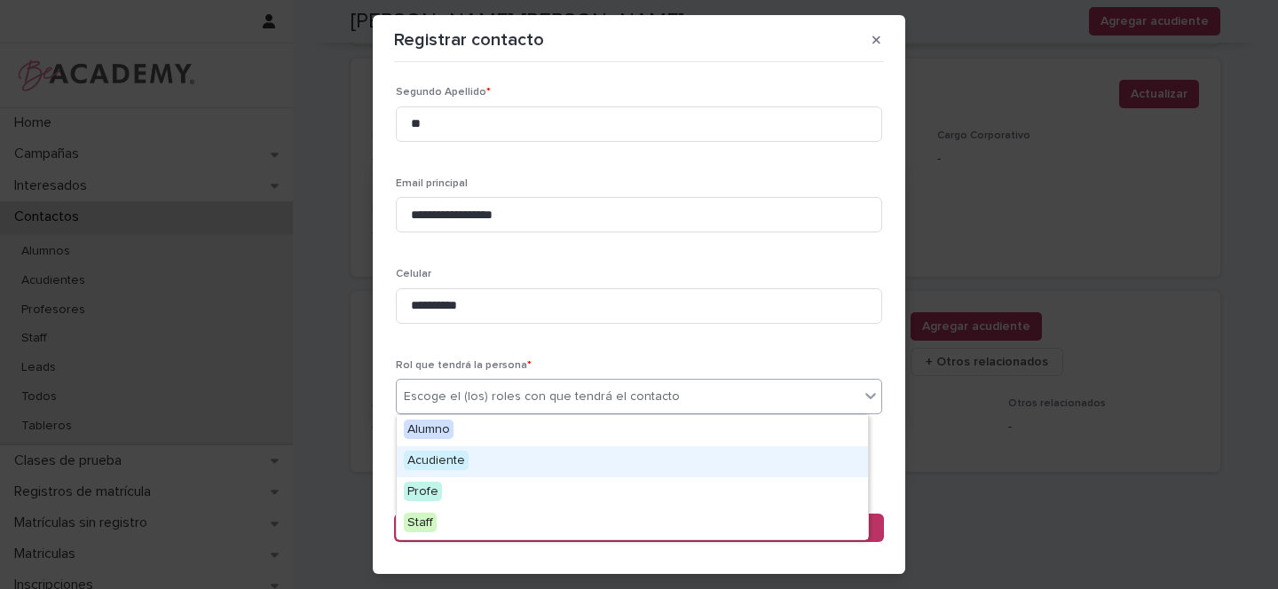
click at [442, 462] on span "Acudiente" at bounding box center [436, 461] width 65 height 20
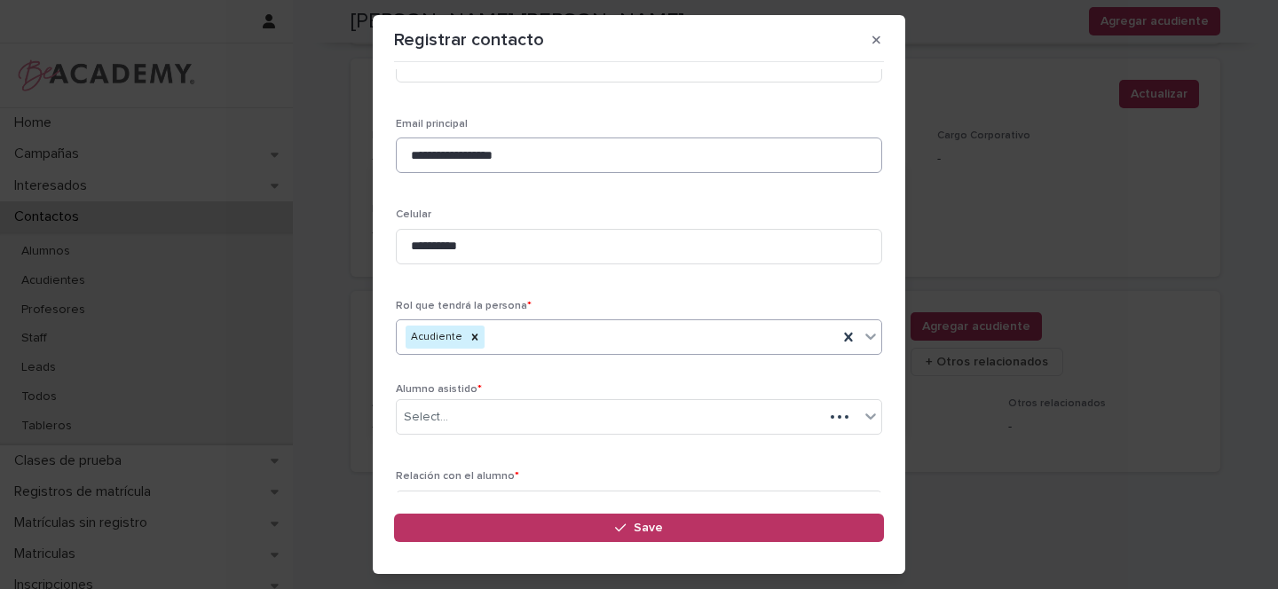
scroll to position [269, 0]
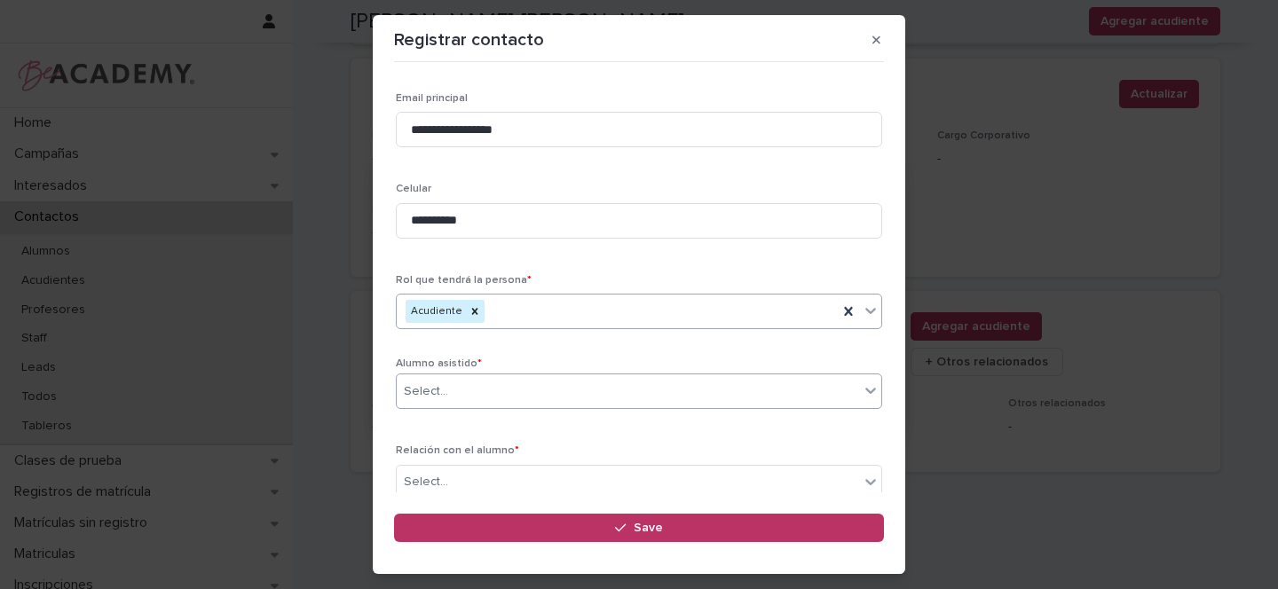
click at [469, 389] on div "Select..." at bounding box center [628, 391] width 462 height 29
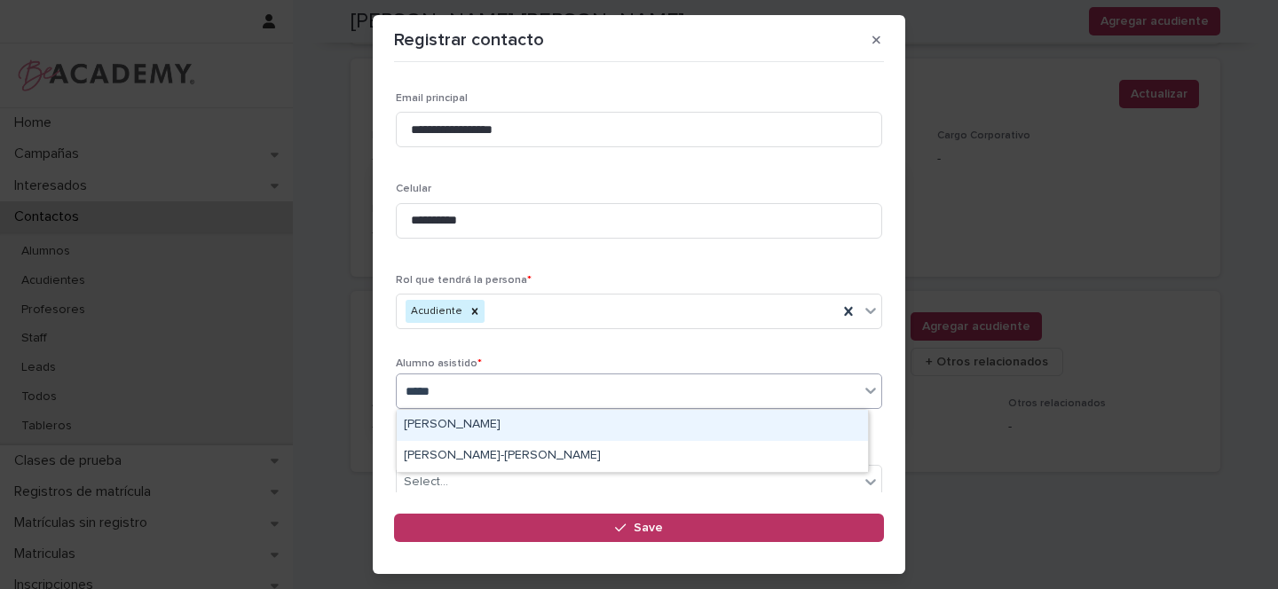
type input "******"
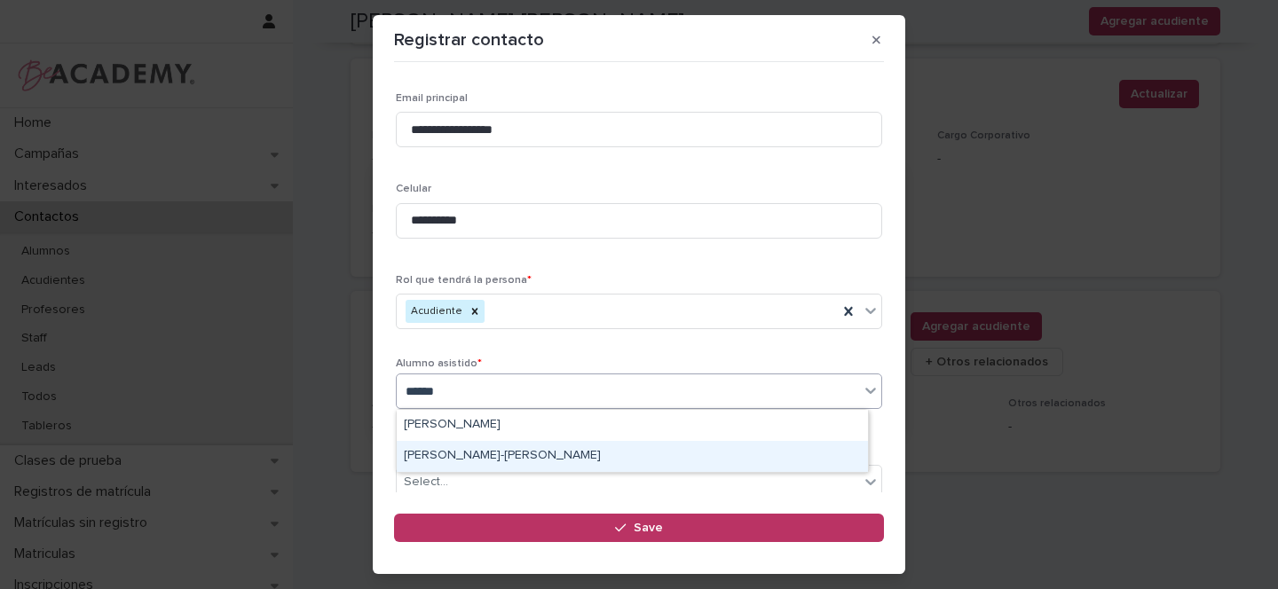
click at [530, 451] on div "Theodore Xiao-Bao Higgins Reimert" at bounding box center [632, 456] width 471 height 31
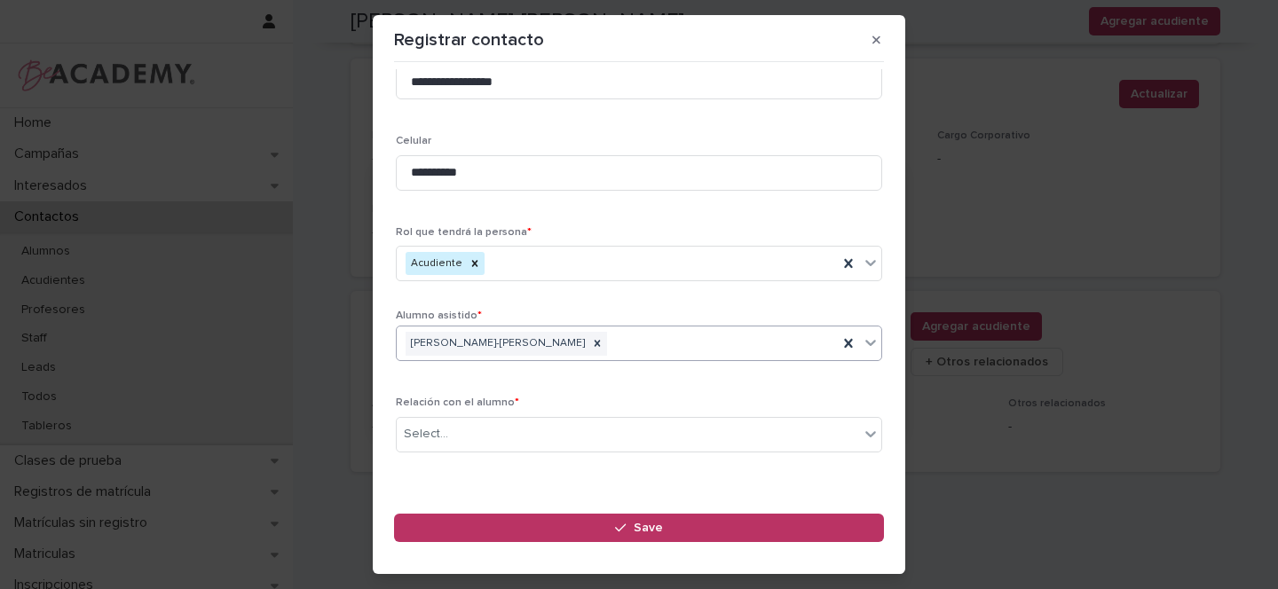
scroll to position [355, 0]
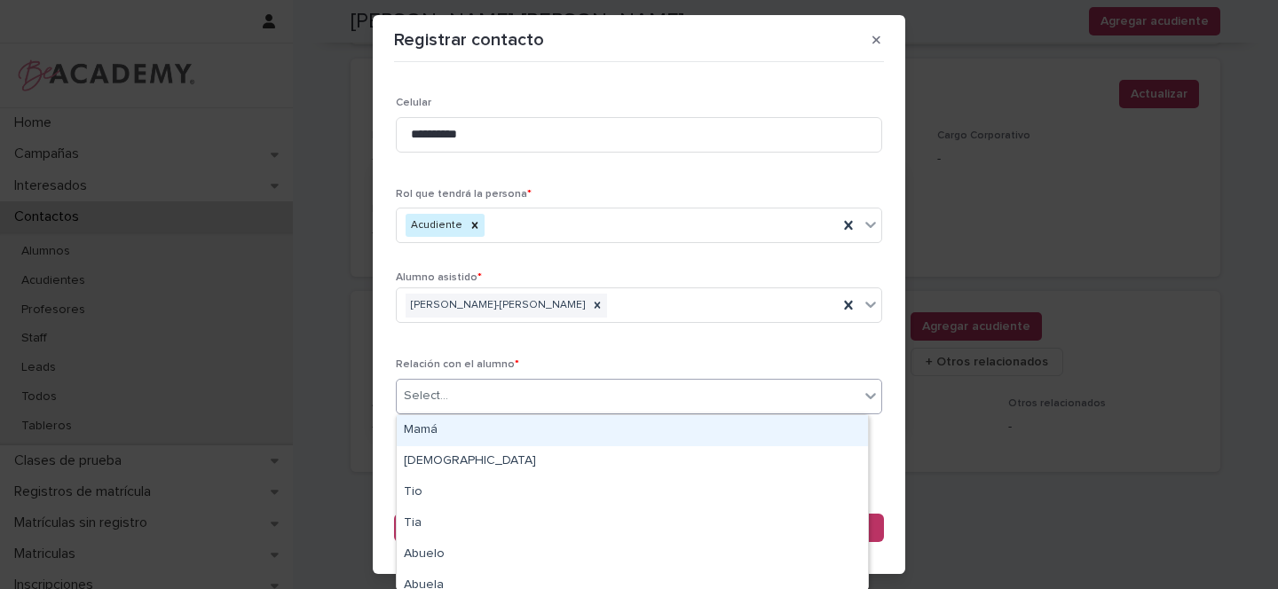
click at [451, 395] on div "Select..." at bounding box center [628, 396] width 462 height 29
click at [417, 430] on div "Mamá" at bounding box center [632, 430] width 471 height 31
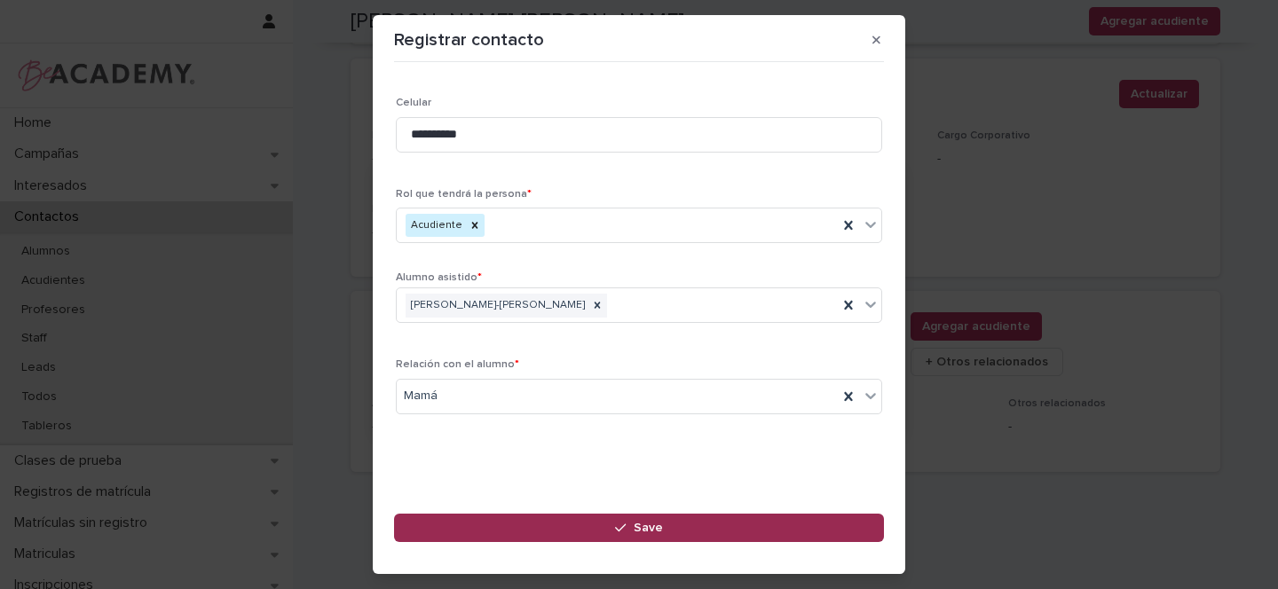
click at [609, 525] on button "Save" at bounding box center [639, 528] width 490 height 28
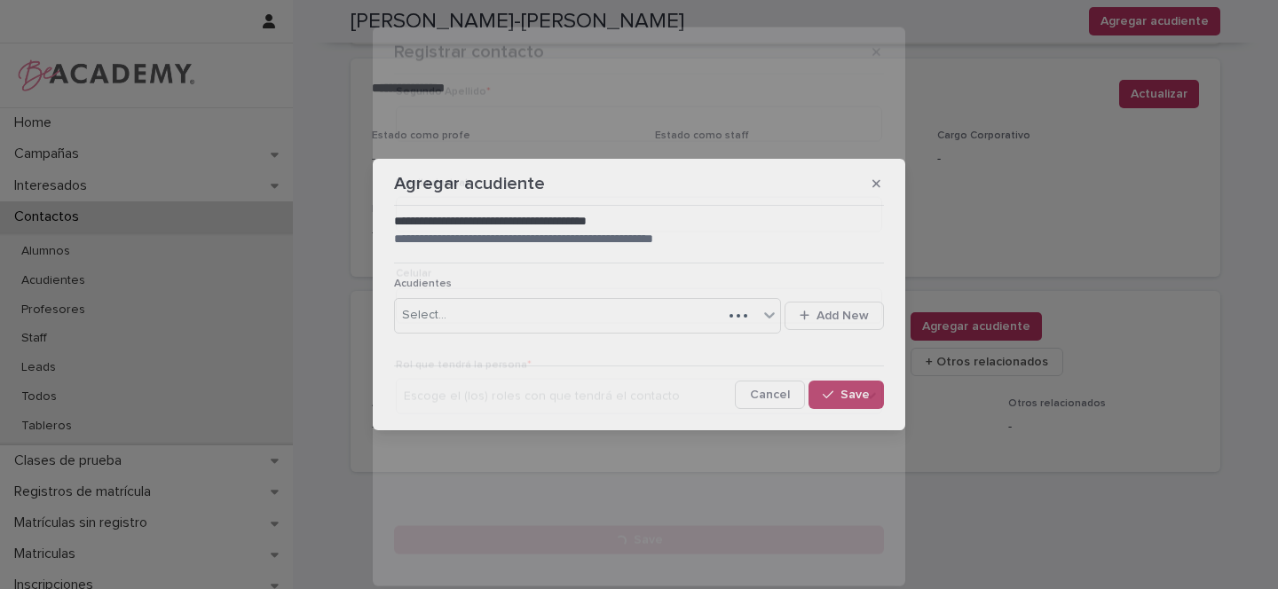
scroll to position [0, 0]
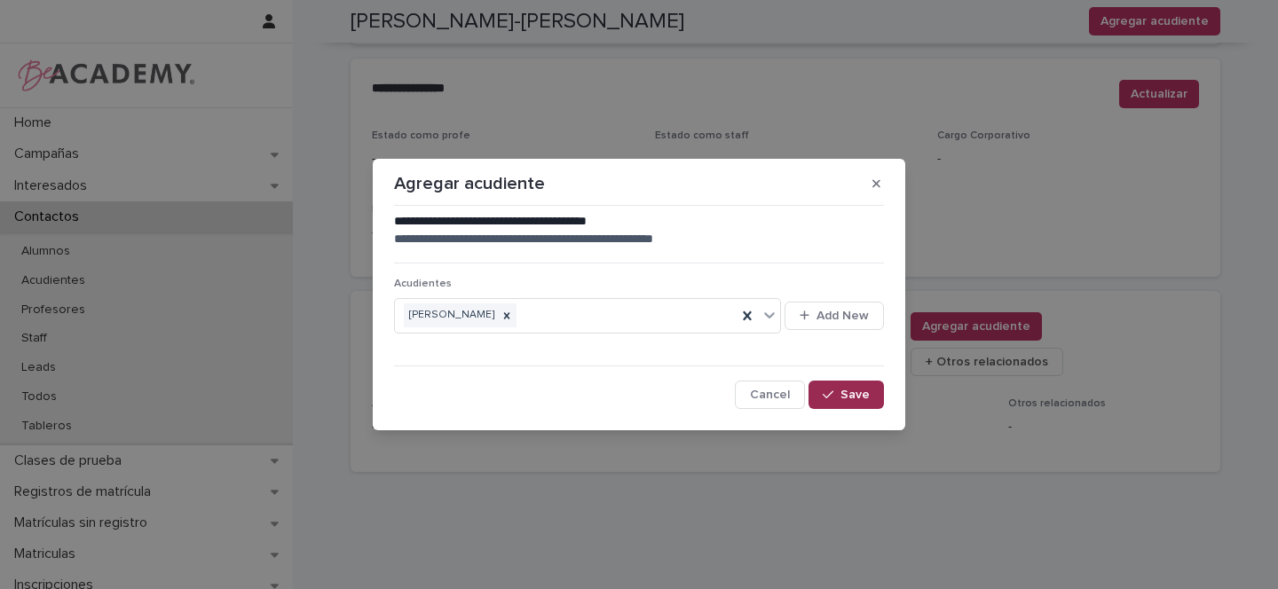
click at [855, 386] on button "Save" at bounding box center [846, 395] width 75 height 28
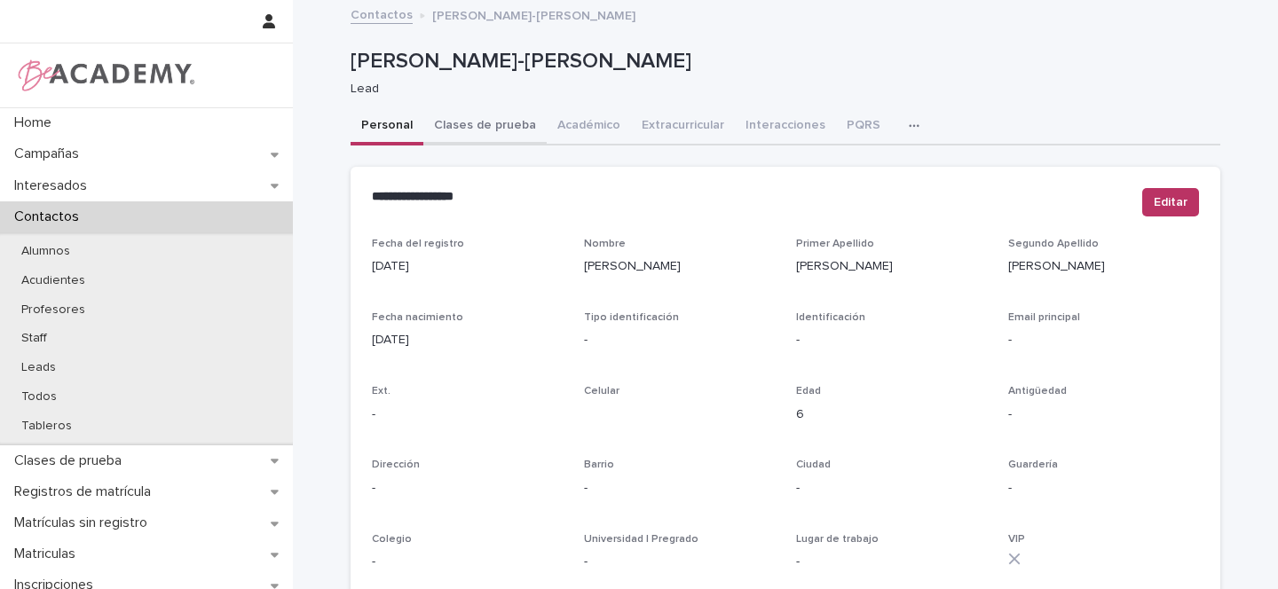
click at [471, 126] on button "Clases de prueba" at bounding box center [484, 126] width 123 height 37
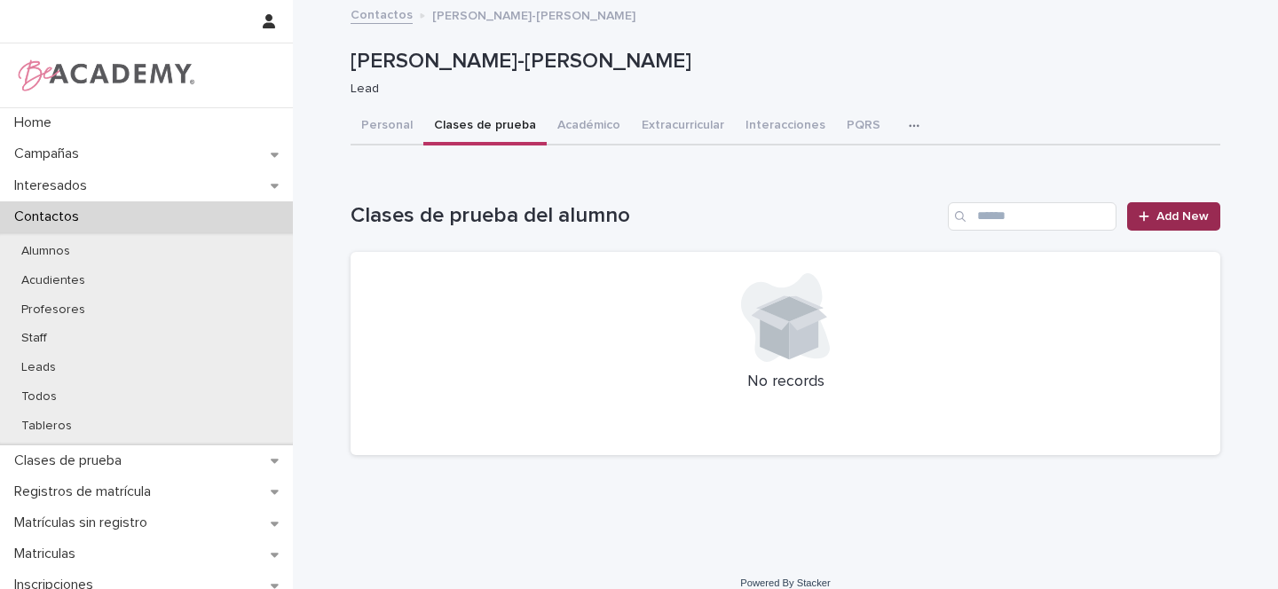
click at [1185, 217] on span "Add New" at bounding box center [1182, 216] width 52 height 12
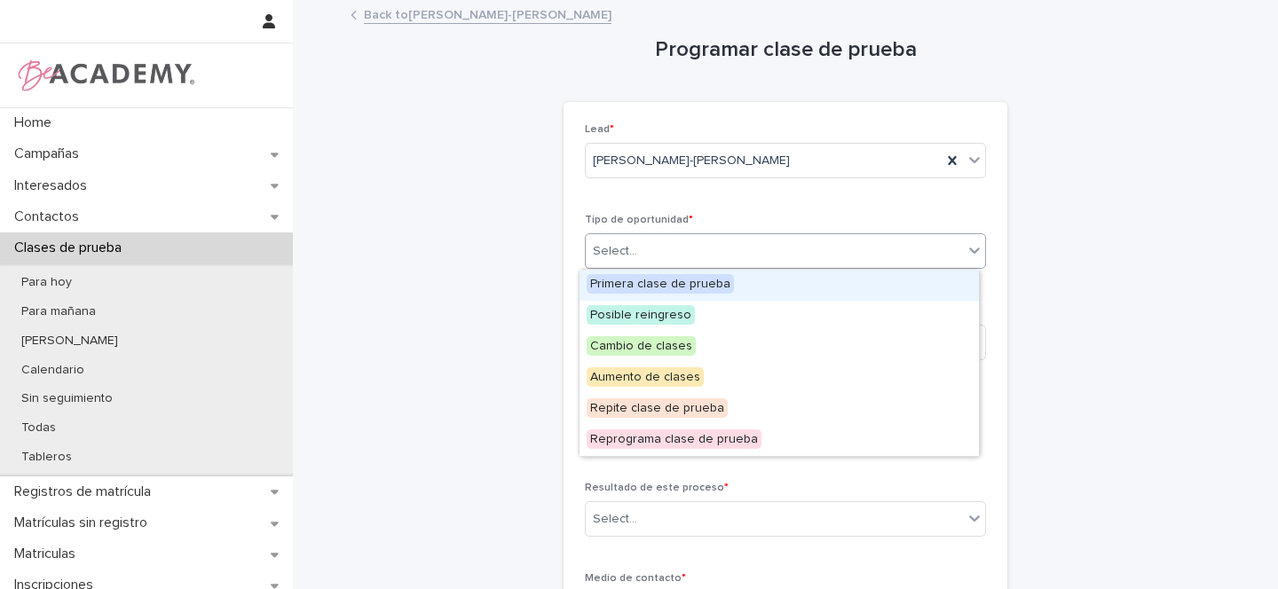
click at [593, 255] on div "Select..." at bounding box center [615, 251] width 44 height 19
click at [616, 281] on span "Primera clase de prueba" at bounding box center [660, 284] width 147 height 20
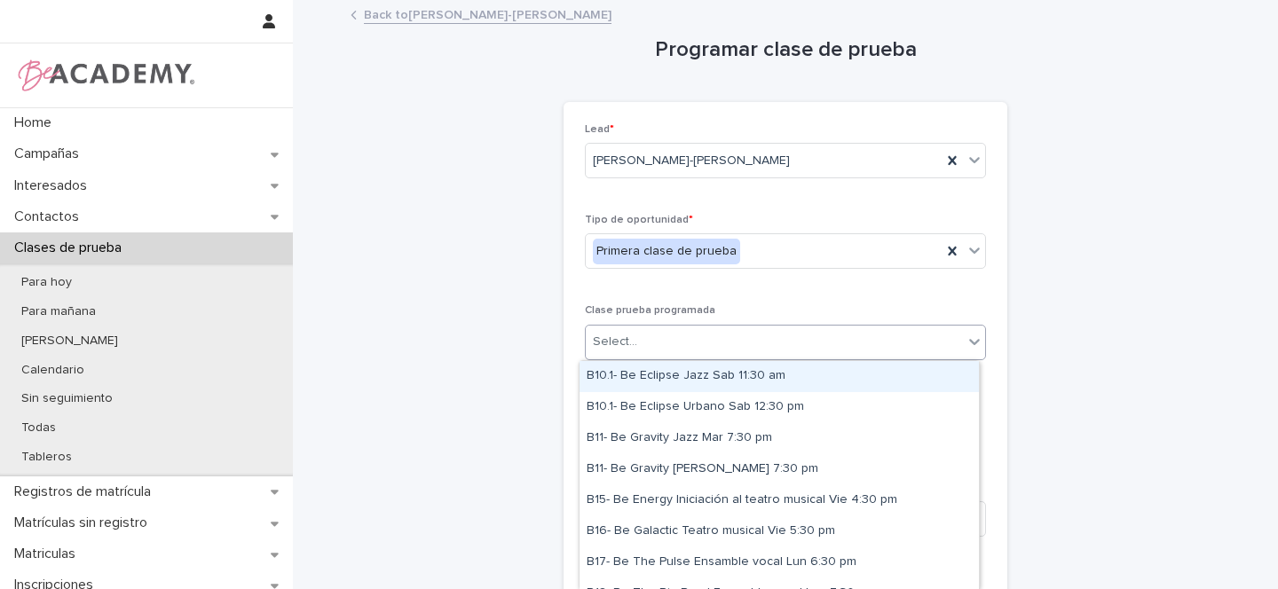
click at [606, 344] on div "Select..." at bounding box center [615, 342] width 44 height 19
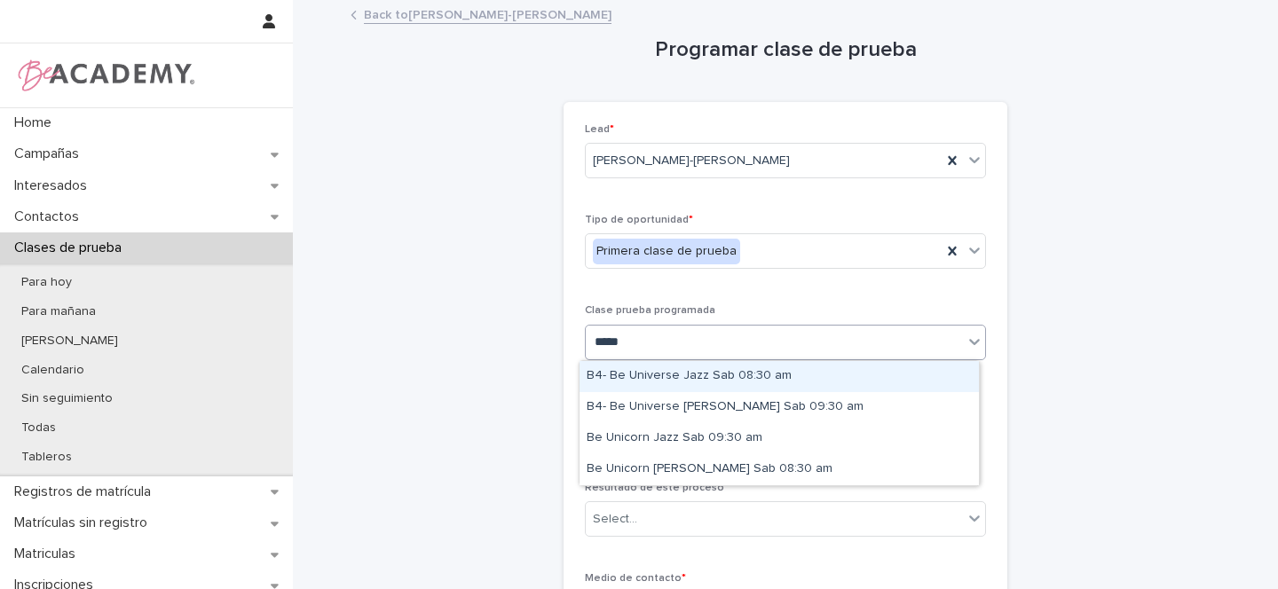
type input "******"
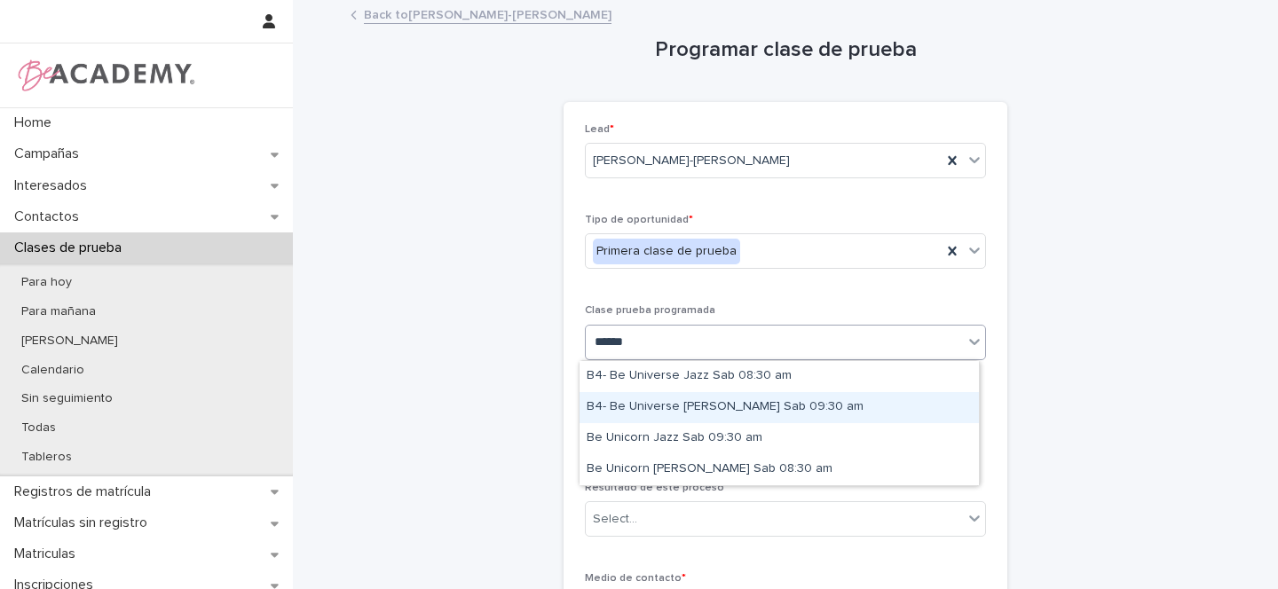
click at [806, 409] on div "B4- Be Universe Urbano Sab 09:30 am" at bounding box center [779, 407] width 399 height 31
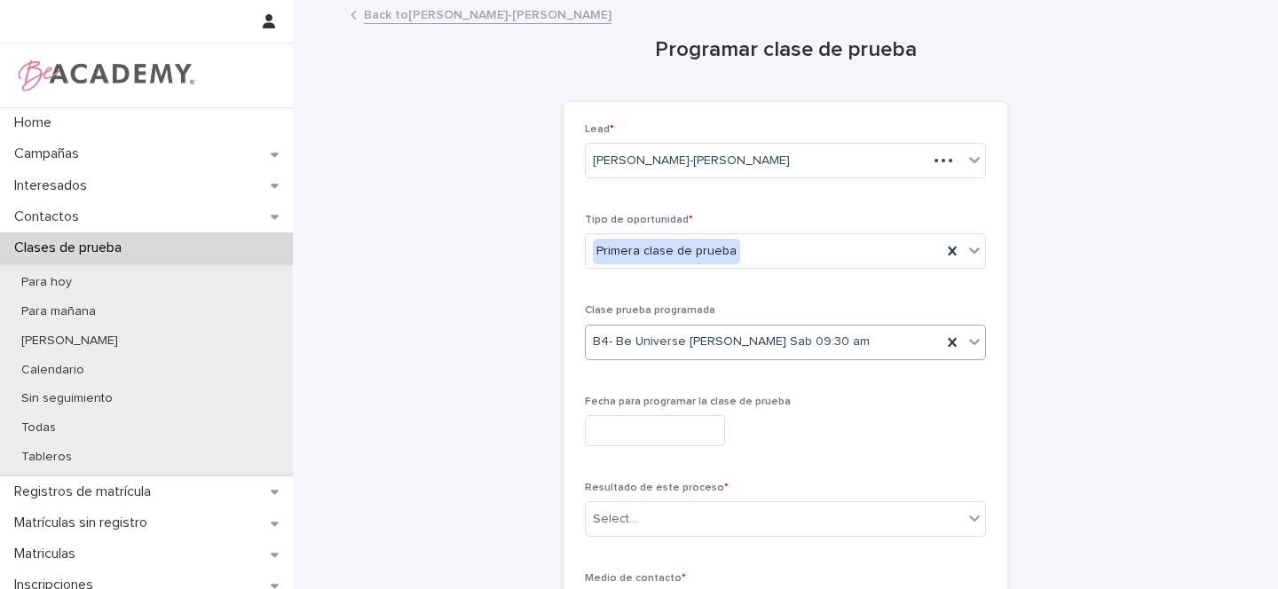
click at [653, 425] on input "text" at bounding box center [655, 430] width 140 height 31
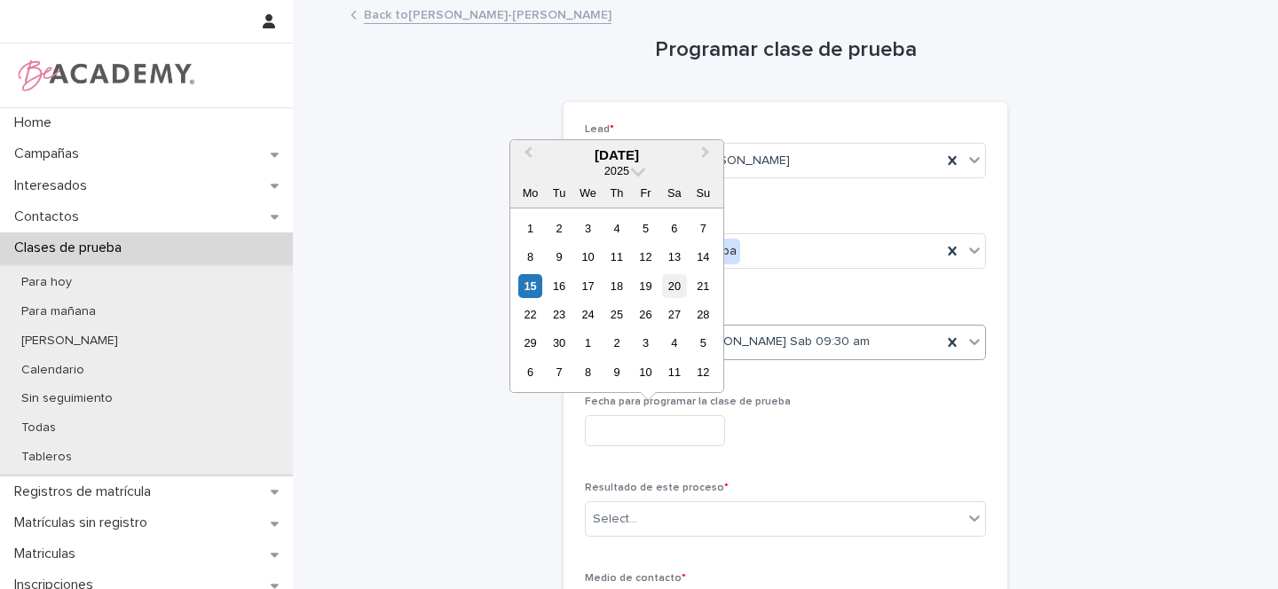
click at [676, 287] on div "20" at bounding box center [674, 286] width 24 height 24
type input "**********"
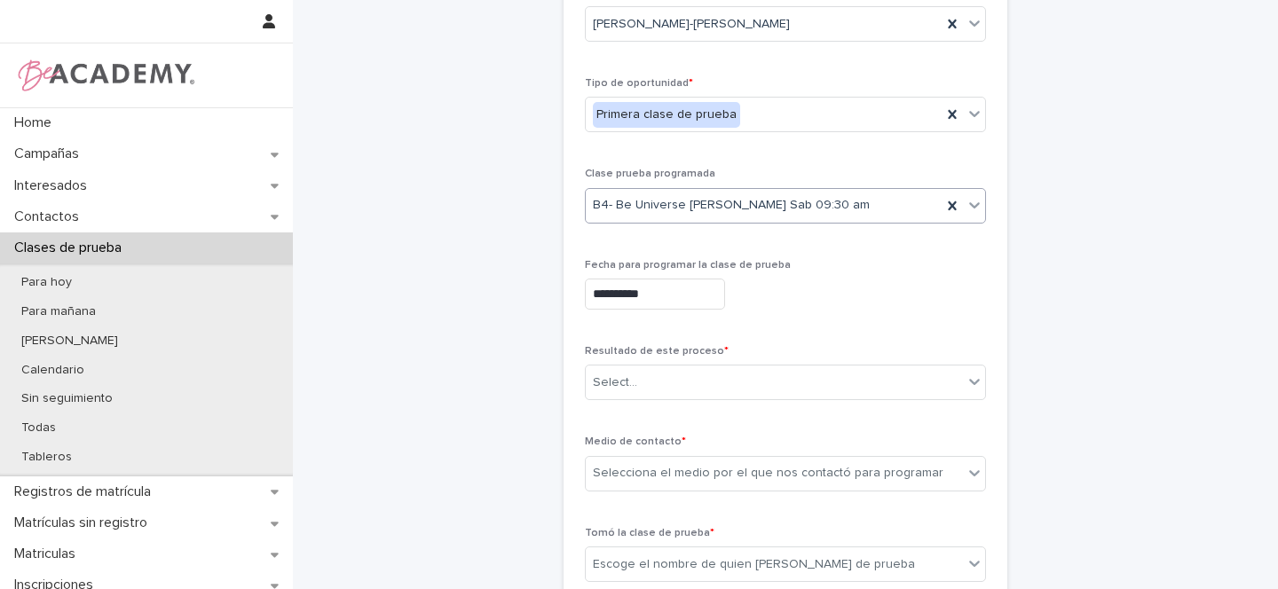
scroll to position [211, 0]
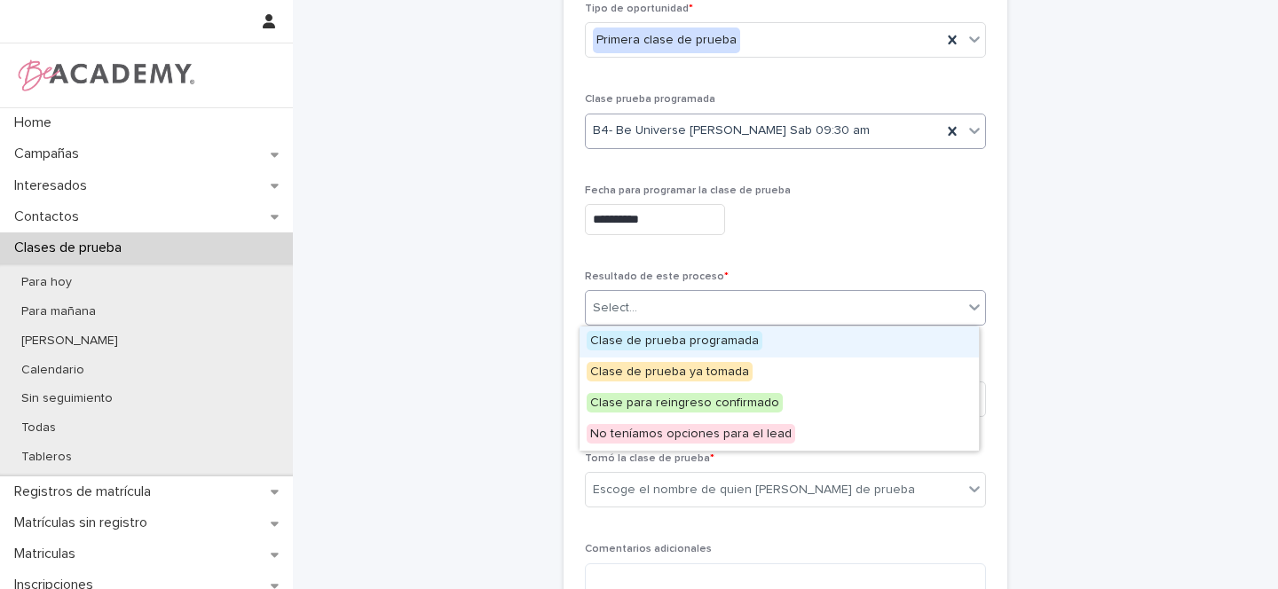
click at [665, 307] on div "Select..." at bounding box center [774, 308] width 377 height 29
click at [653, 338] on span "Clase de prueba programada" at bounding box center [675, 341] width 176 height 20
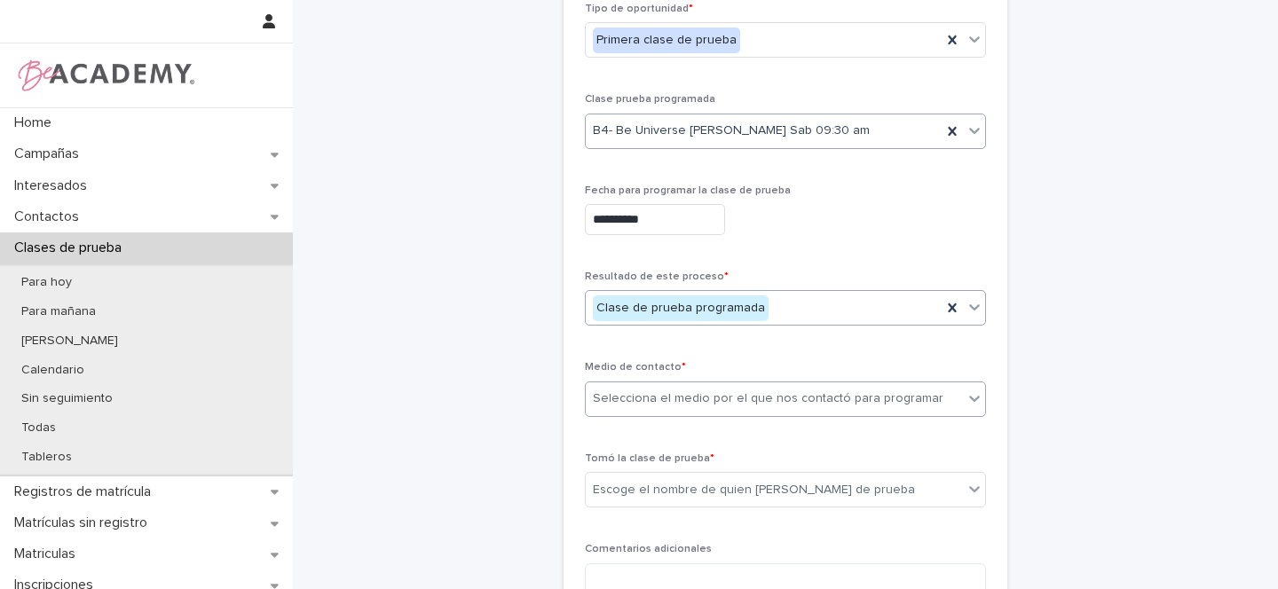
click at [619, 399] on div "Selecciona el medio por el que nos contactó para programar" at bounding box center [768, 399] width 351 height 19
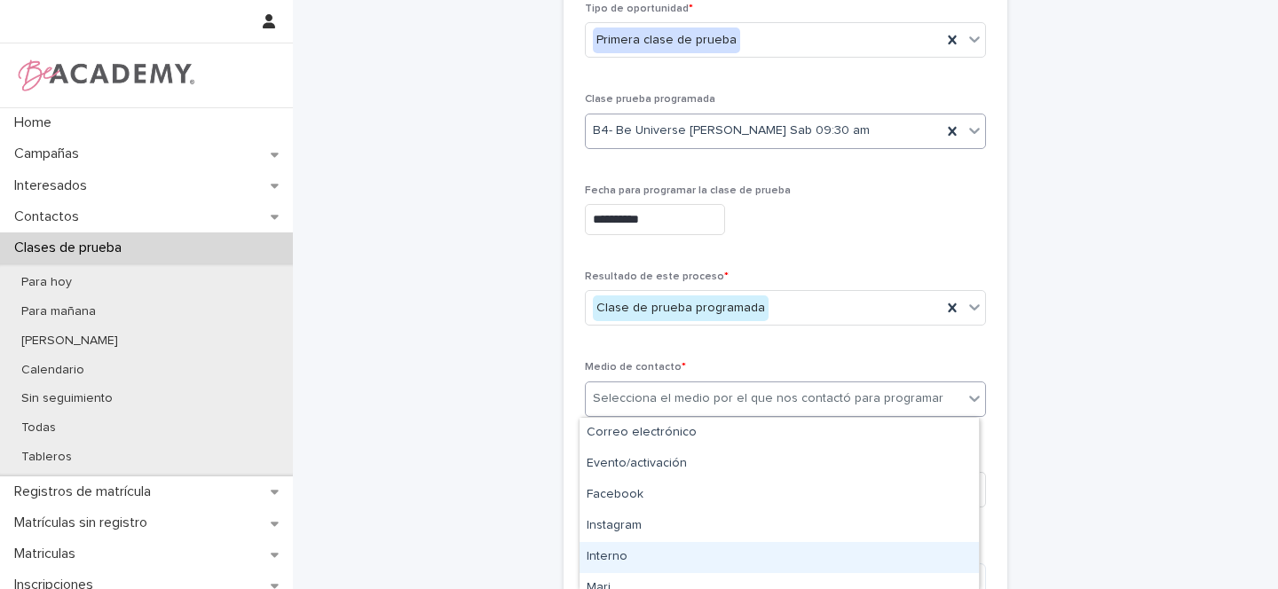
scroll to position [170, 0]
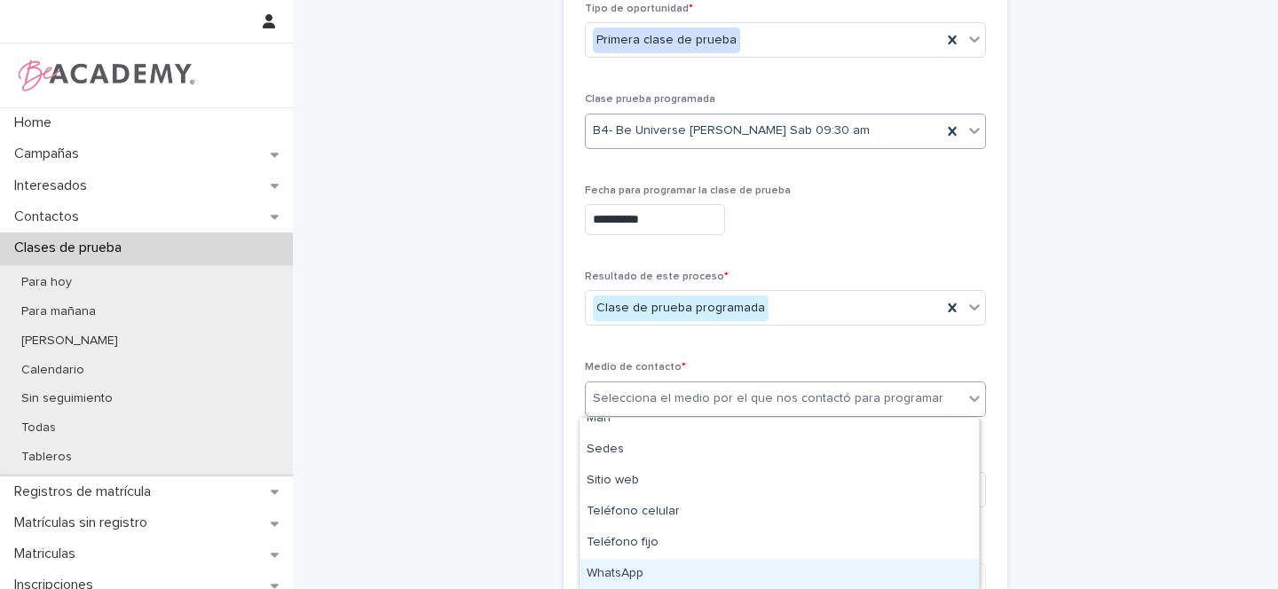
click at [627, 569] on div "WhatsApp" at bounding box center [779, 574] width 399 height 31
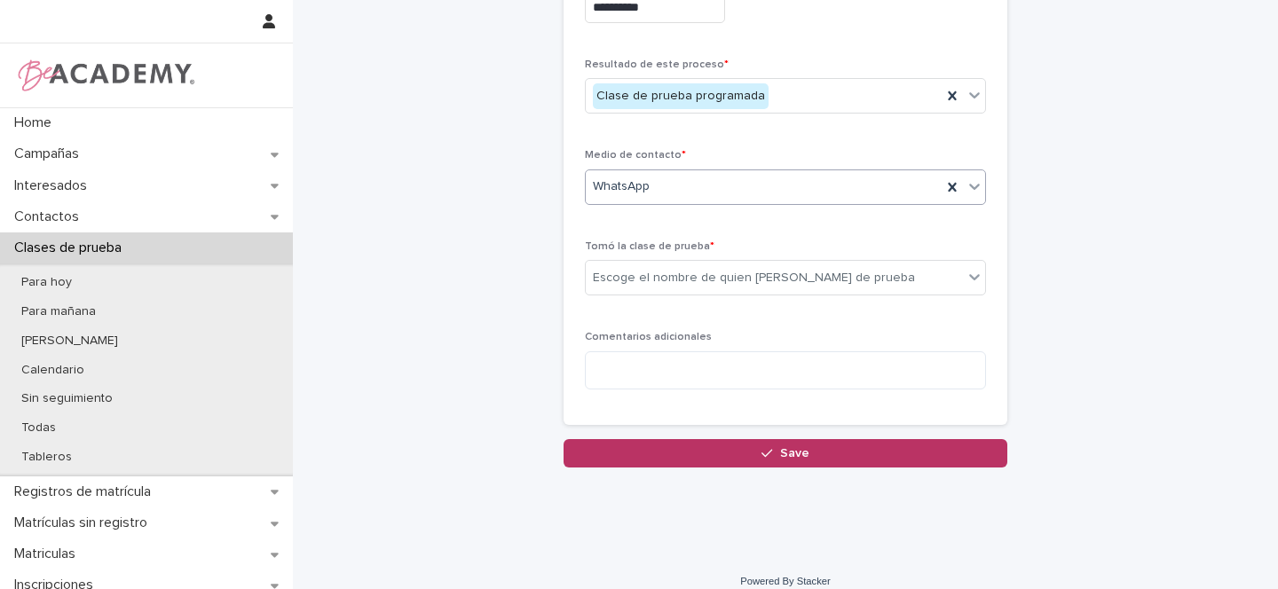
scroll to position [440, 0]
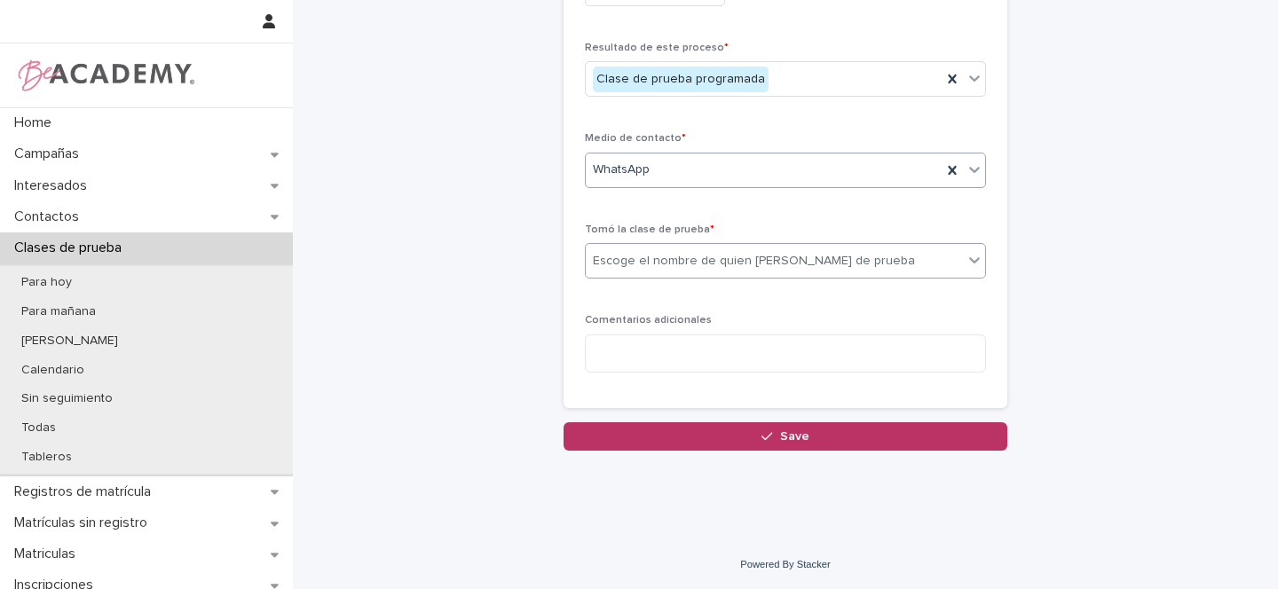
click at [621, 255] on div "Escoge el nombre de quien toma la clase de prueba" at bounding box center [754, 261] width 322 height 19
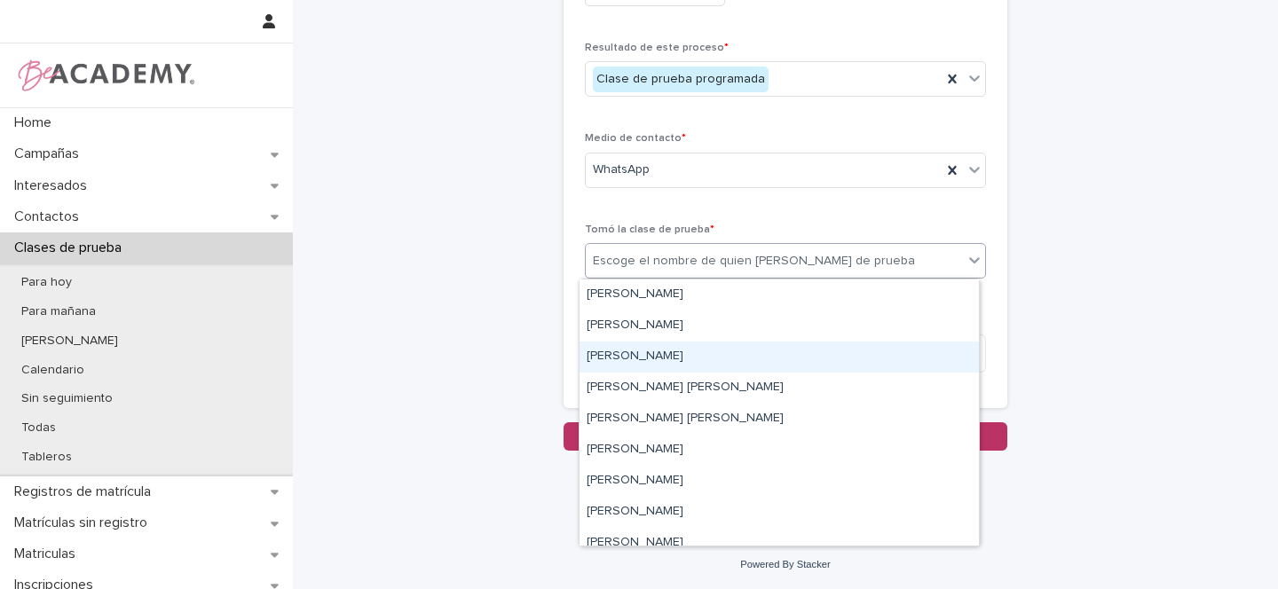
click at [611, 359] on div "Gina Orjuela Cortes" at bounding box center [779, 357] width 399 height 31
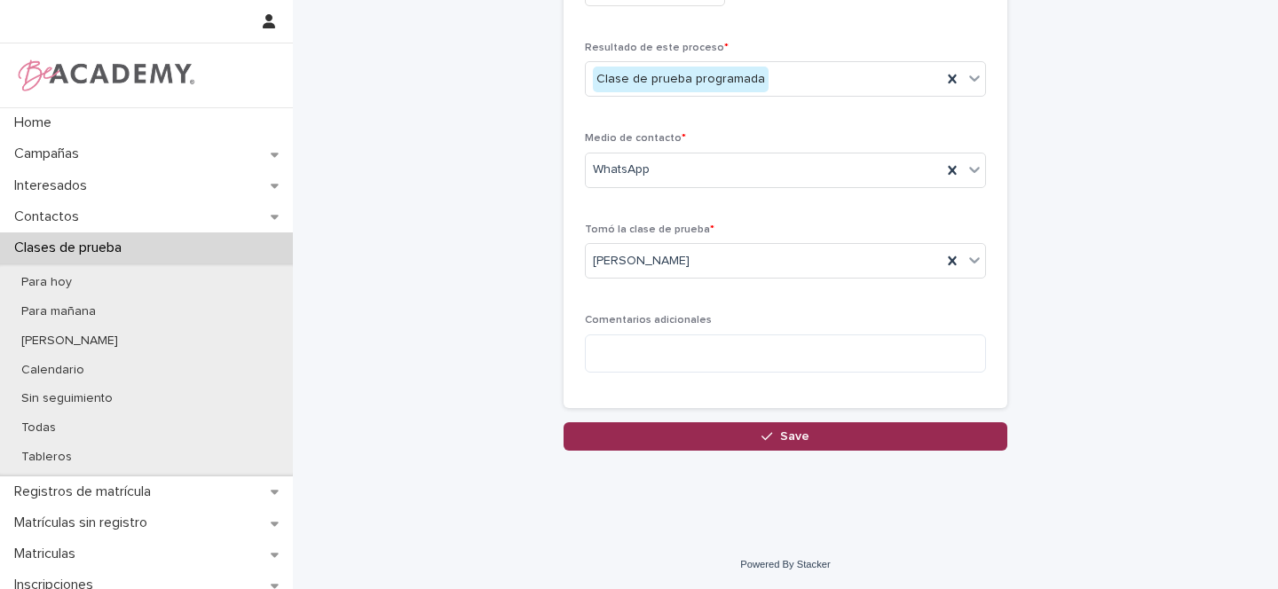
click at [781, 439] on span "Save" at bounding box center [794, 436] width 29 height 12
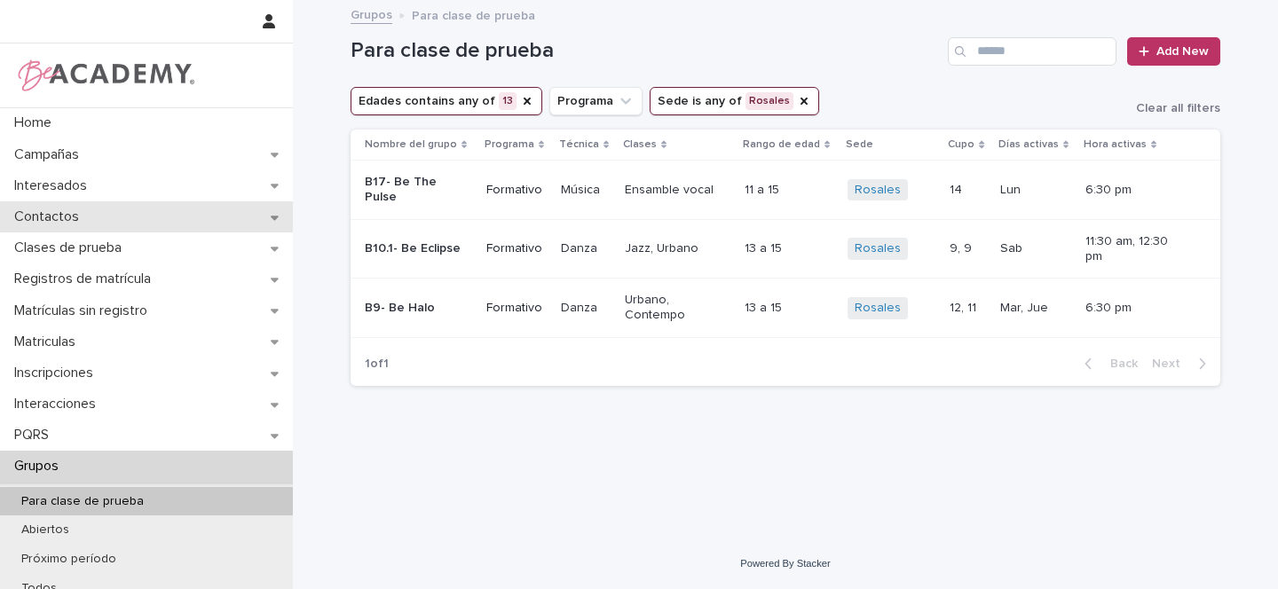
click at [271, 217] on icon at bounding box center [275, 218] width 8 height 4
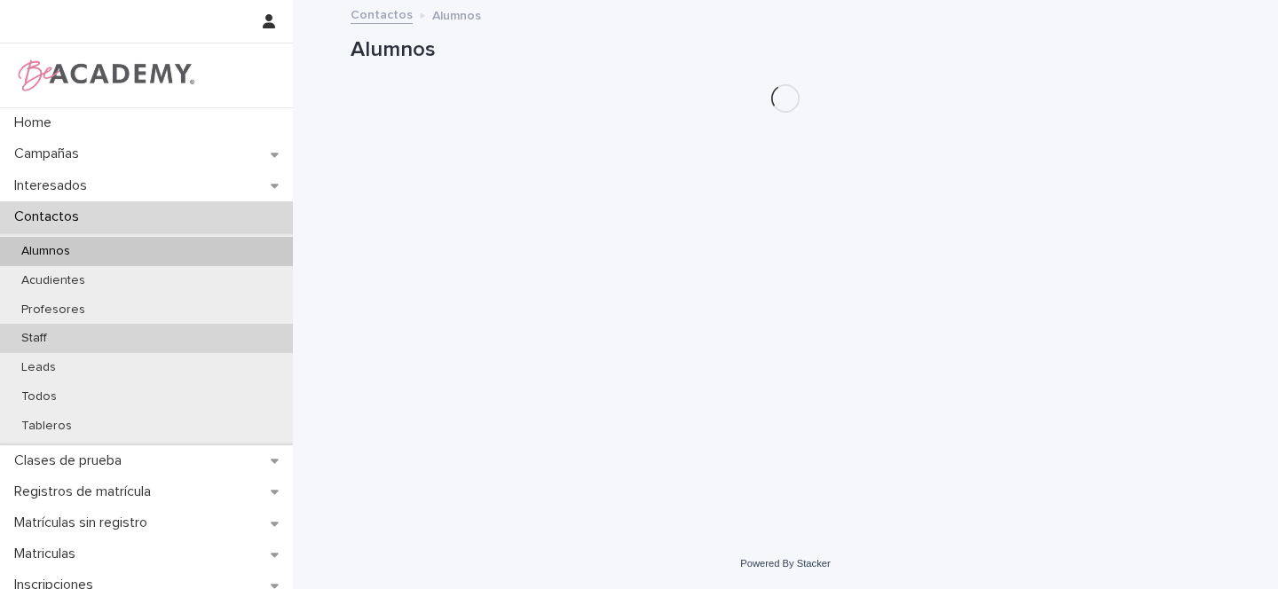
click at [57, 338] on p "Staff" at bounding box center [34, 338] width 54 height 15
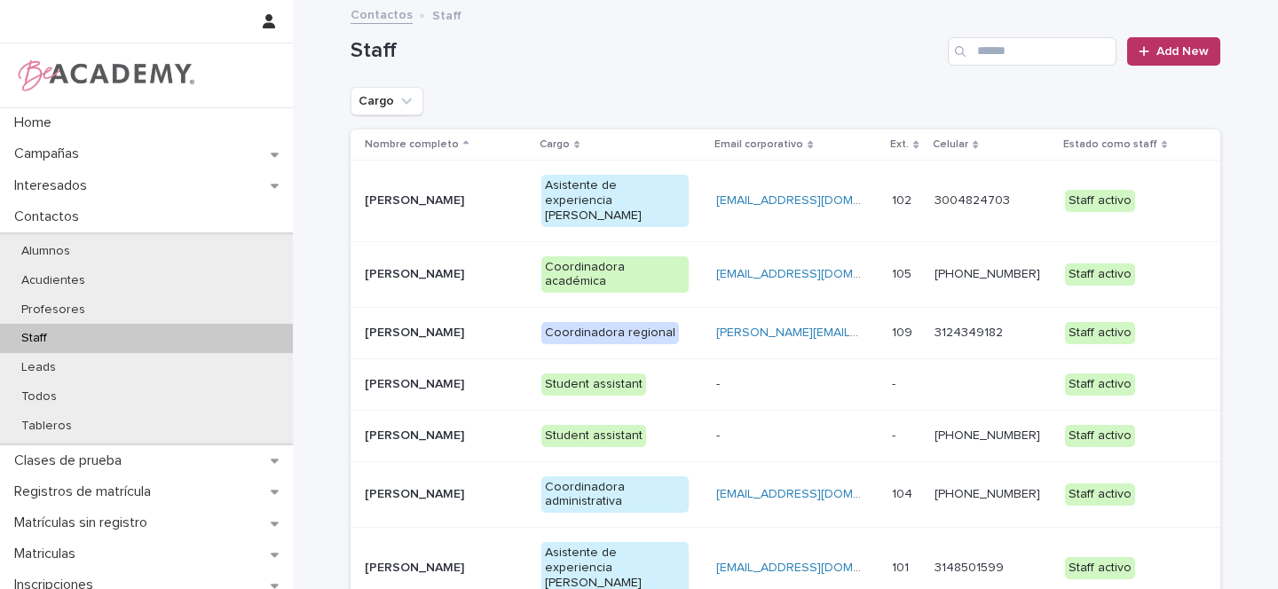
click at [484, 326] on p "Gina Orjuela Cortes" at bounding box center [439, 333] width 148 height 15
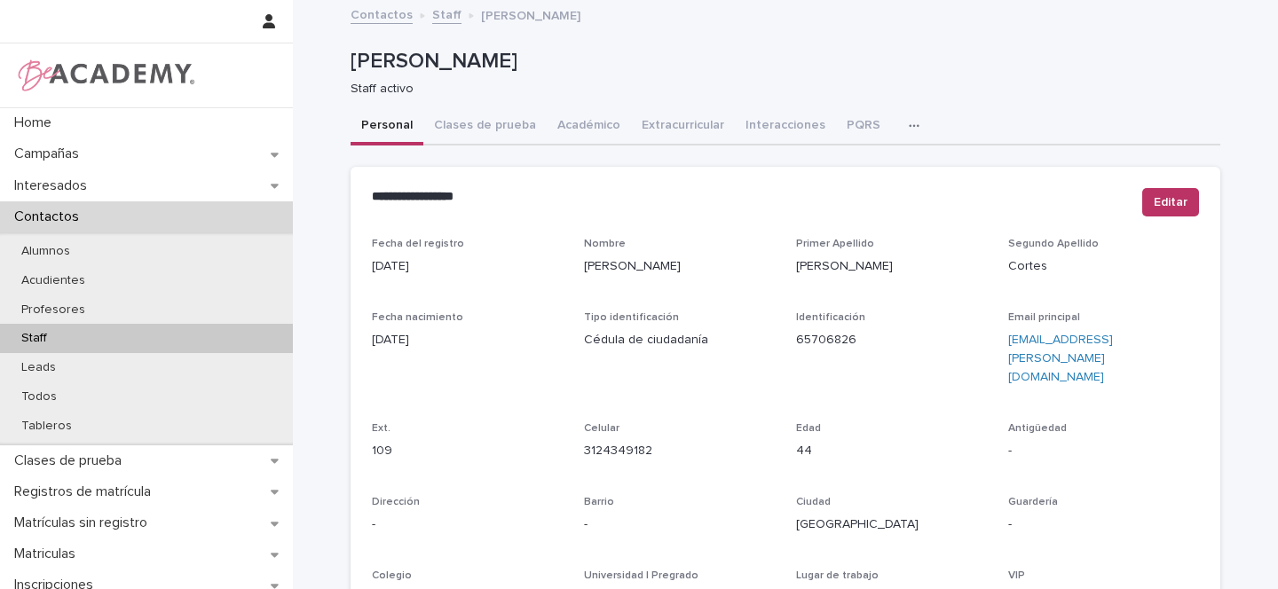
click at [909, 126] on icon "button" at bounding box center [914, 126] width 11 height 12
click at [839, 176] on button "Tareas" at bounding box center [851, 172] width 117 height 27
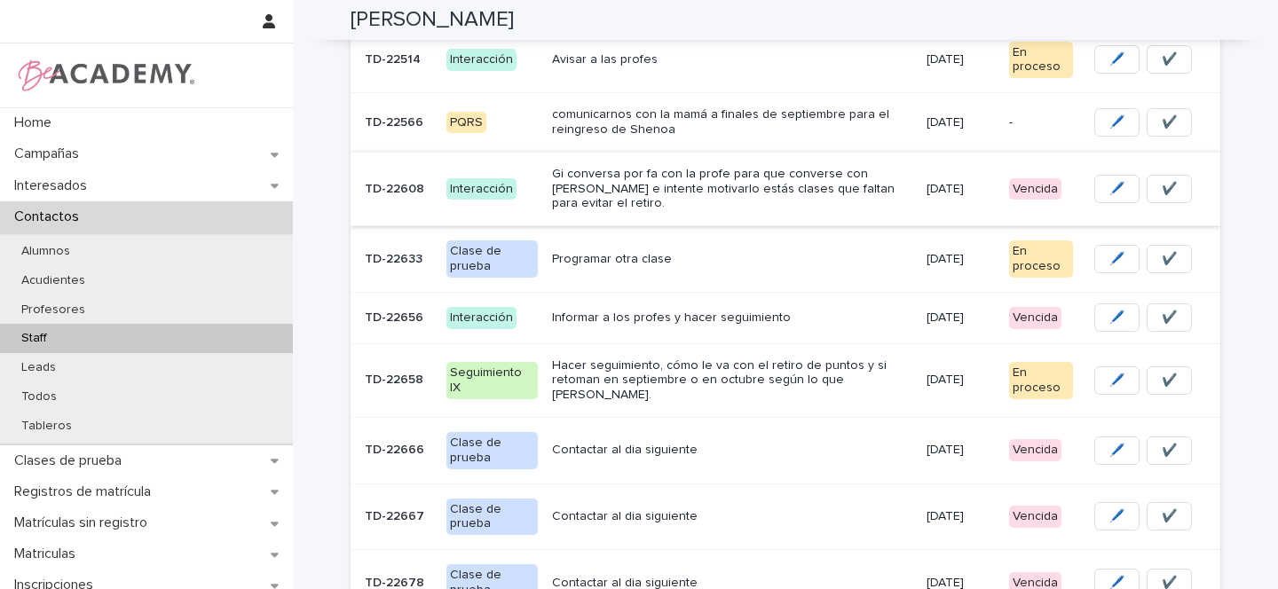
scroll to position [322, 0]
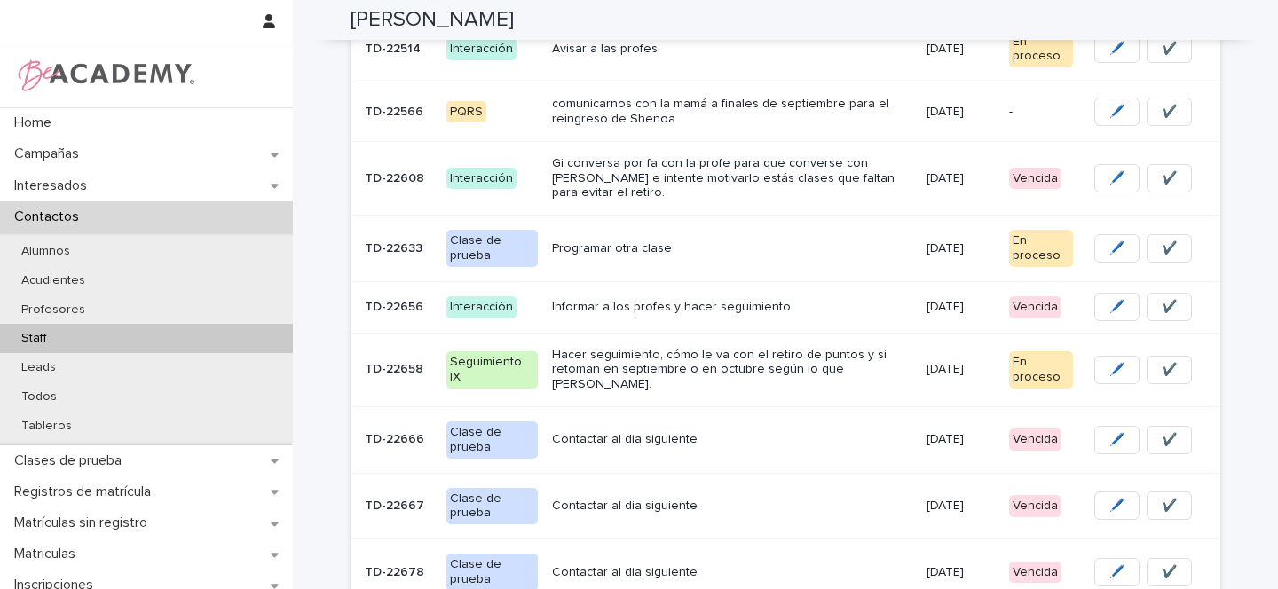
click at [749, 241] on p "Programar otra clase" at bounding box center [732, 248] width 360 height 15
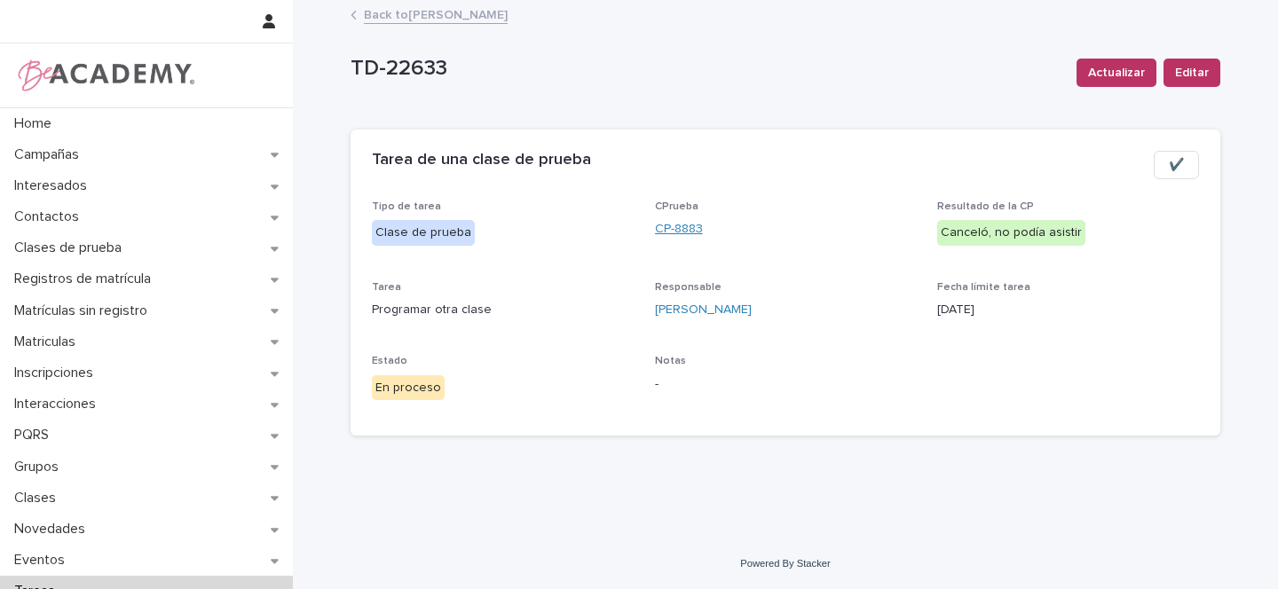
click at [693, 226] on link "CP-8883" at bounding box center [679, 229] width 48 height 19
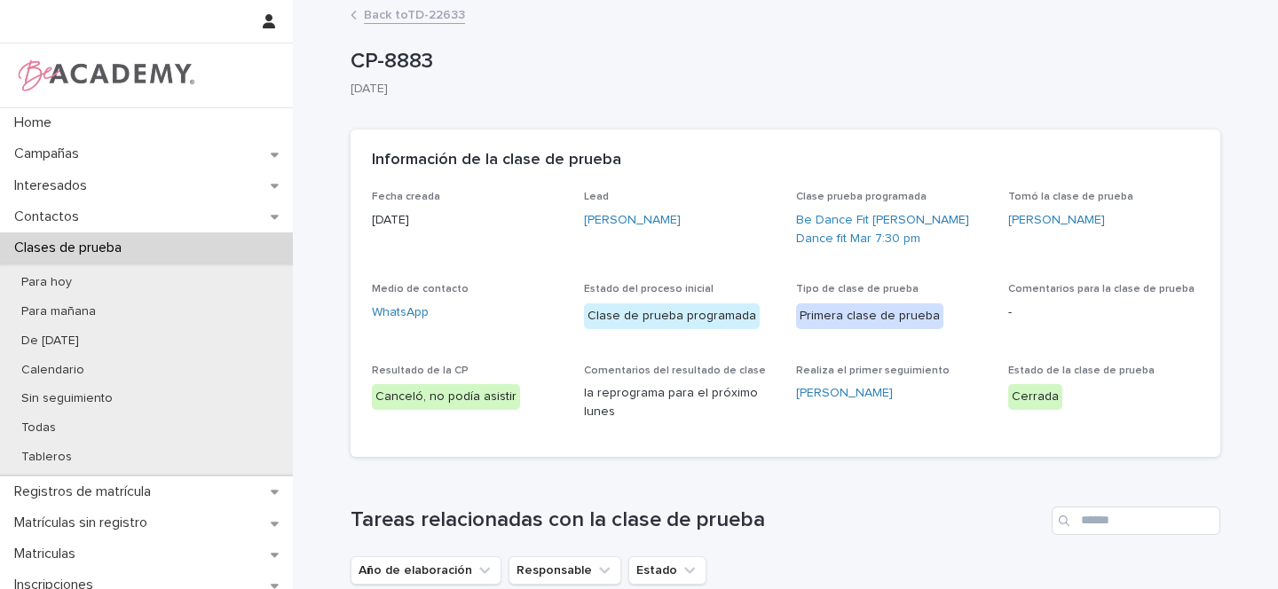
scroll to position [577, 0]
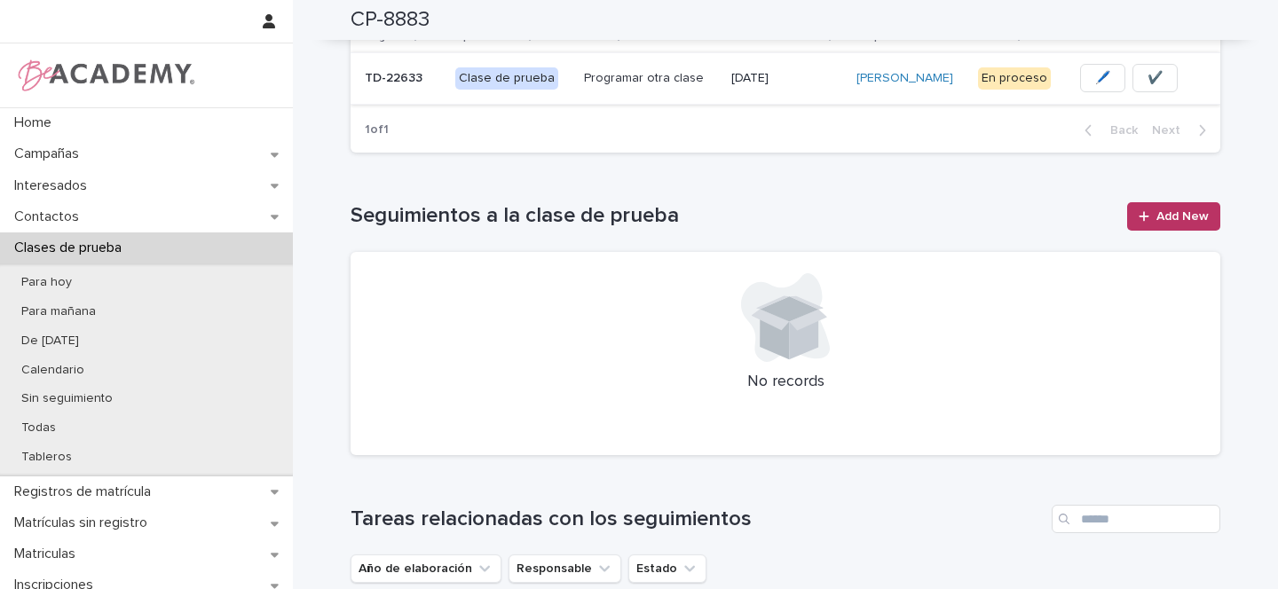
click at [1148, 78] on span "✔️" at bounding box center [1155, 78] width 15 height 18
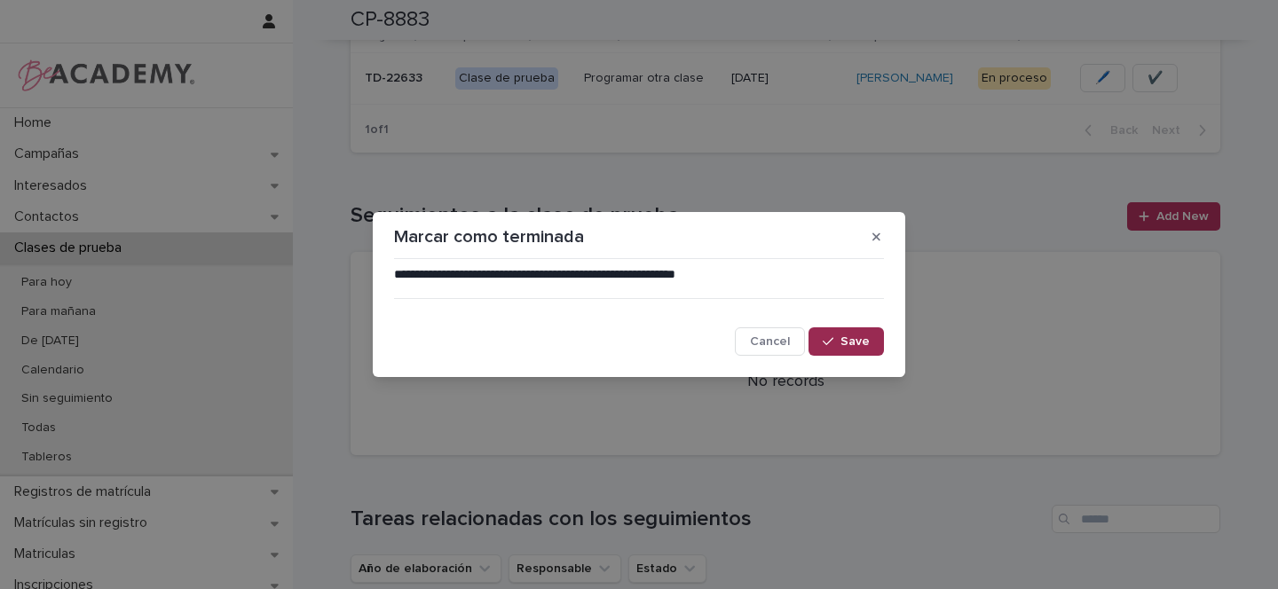
click at [855, 338] on span "Save" at bounding box center [854, 341] width 29 height 12
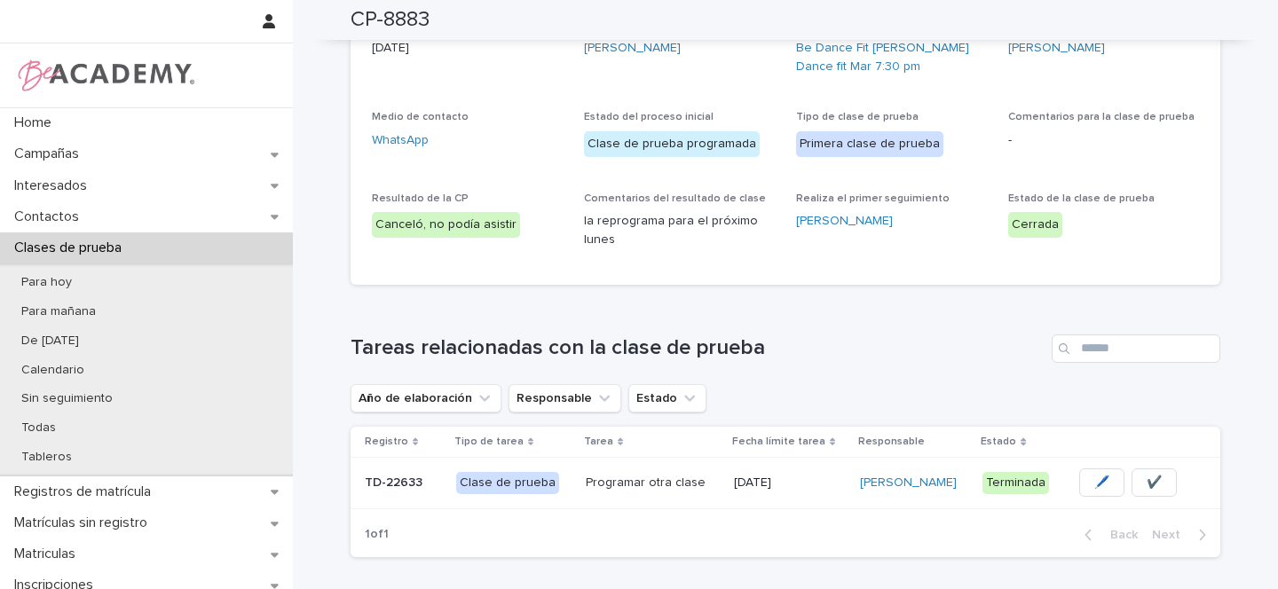
scroll to position [0, 0]
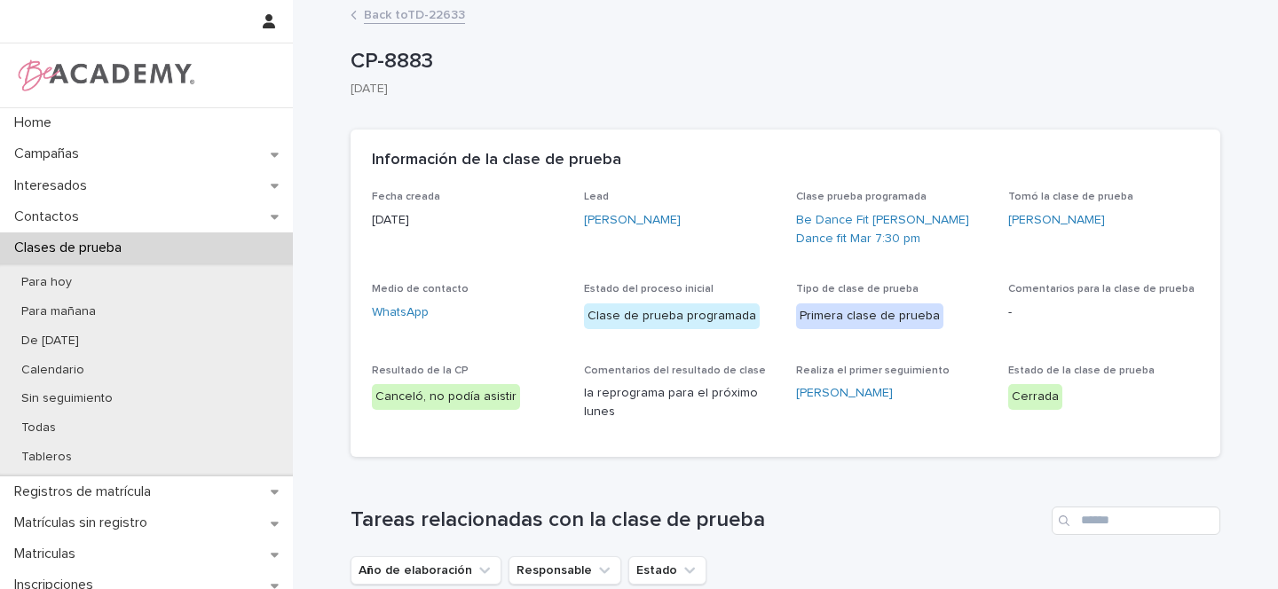
click at [429, 17] on link "Back to TD-22633" at bounding box center [414, 14] width 101 height 20
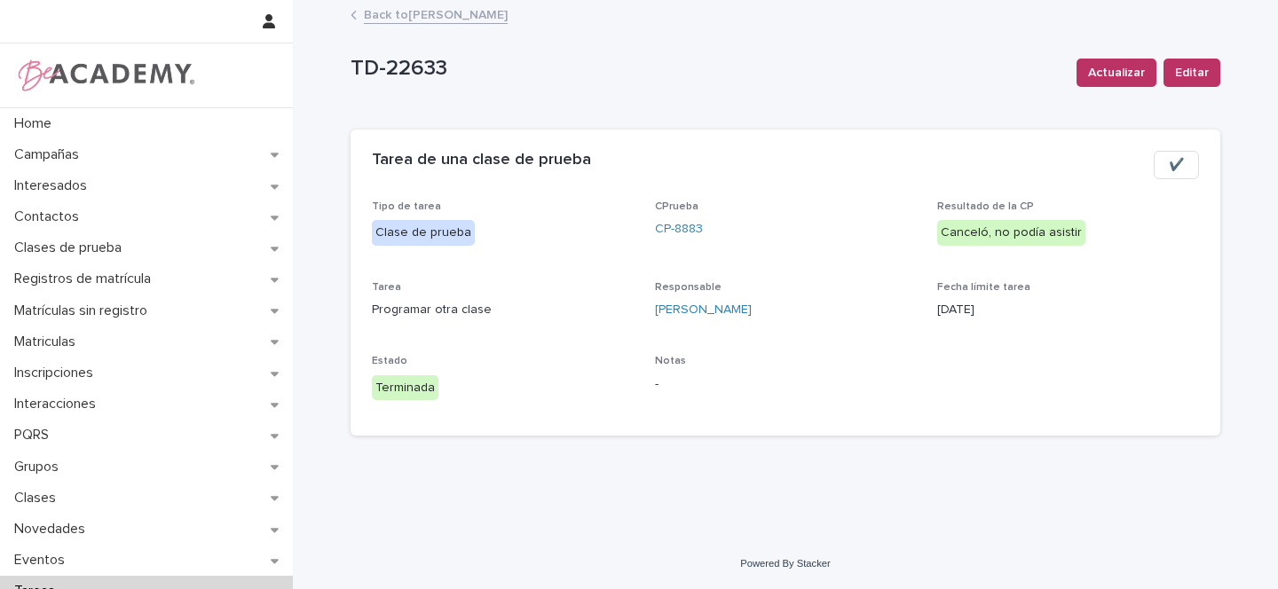
click at [445, 4] on link "Back to Gina Orjuela Cortes" at bounding box center [436, 14] width 144 height 20
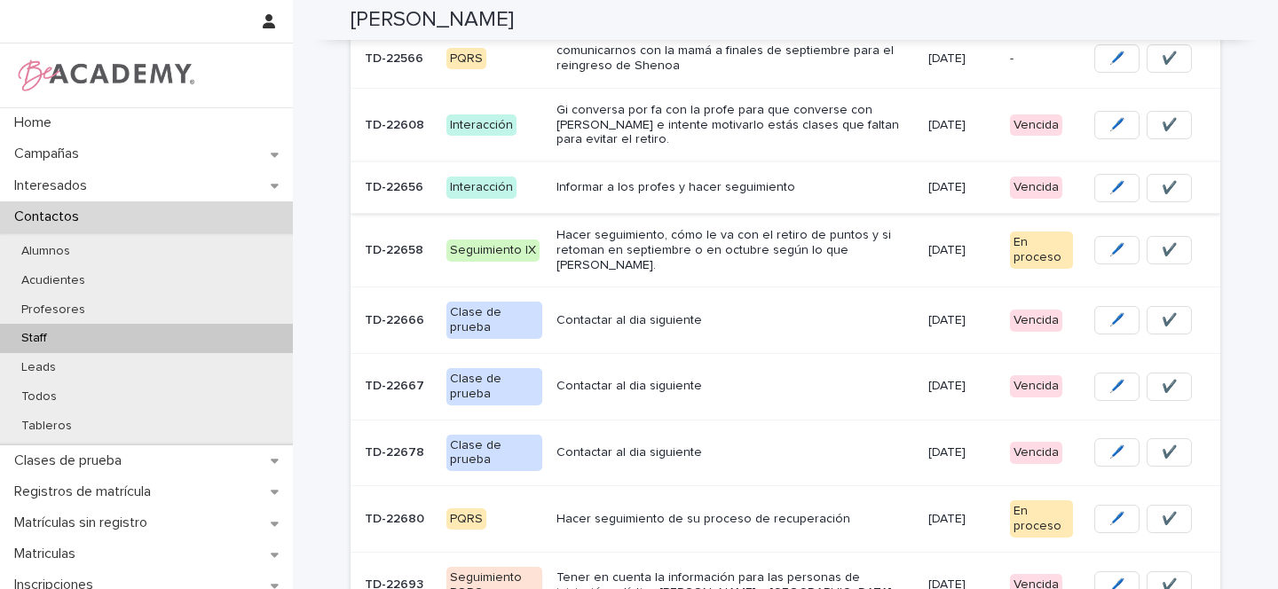
scroll to position [376, 0]
click at [801, 179] on p "Informar a los profes y hacer seguimiento" at bounding box center [735, 186] width 358 height 15
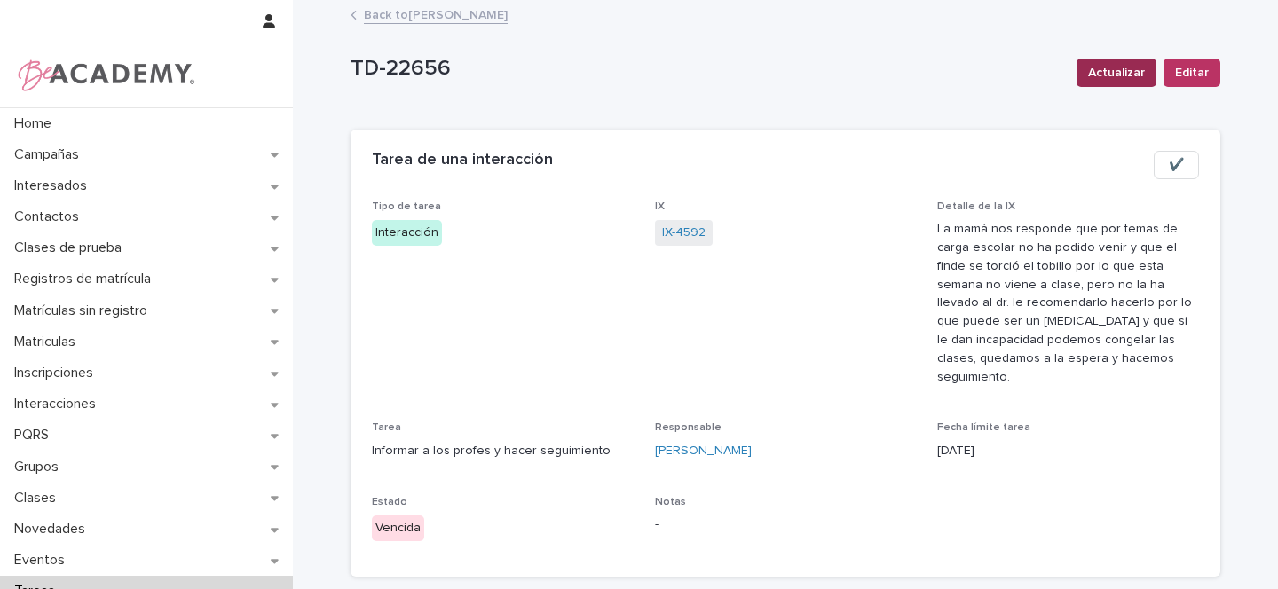
click at [1089, 76] on span "Actualizar" at bounding box center [1116, 73] width 57 height 18
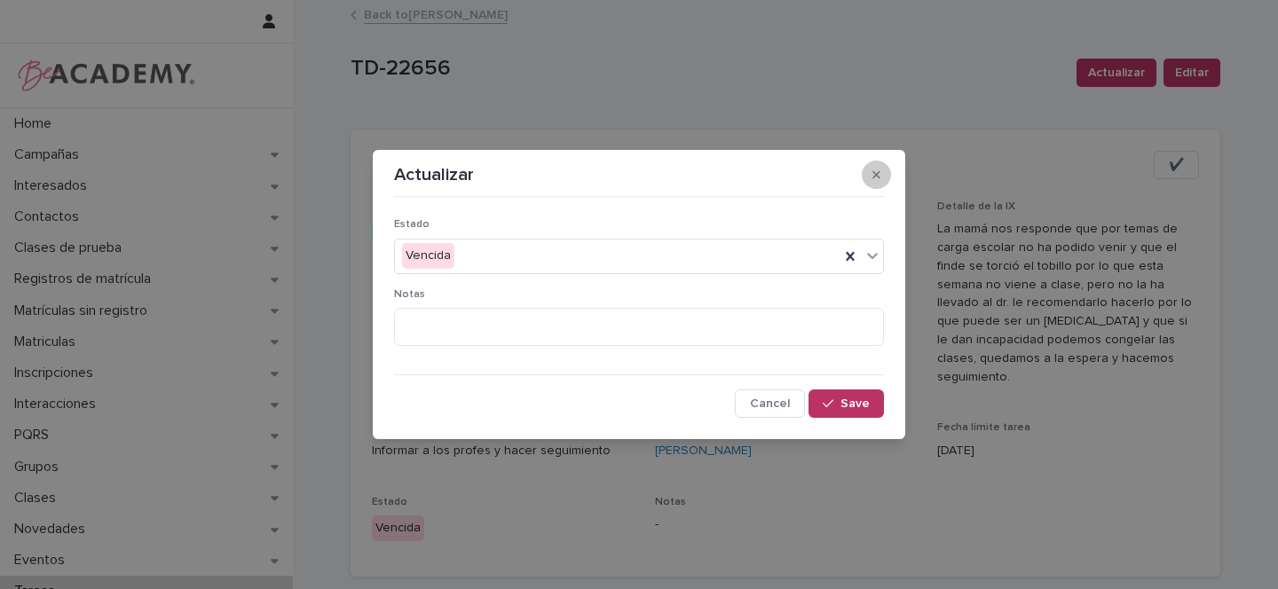
click at [875, 170] on icon "button" at bounding box center [876, 175] width 8 height 12
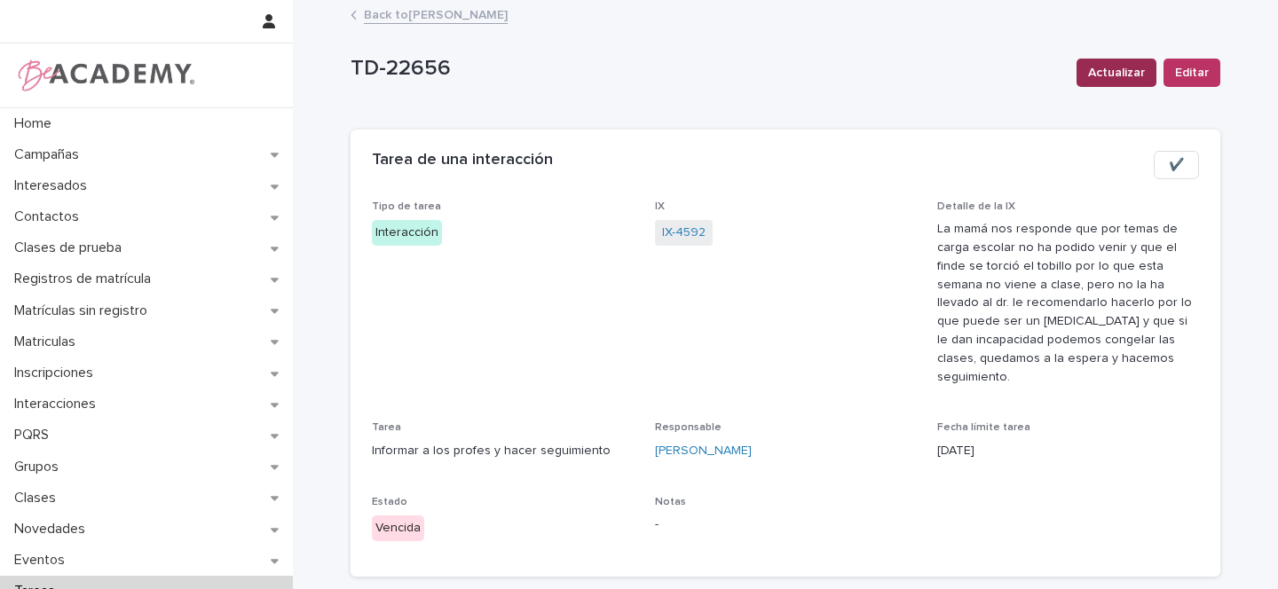
click at [1094, 74] on span "Actualizar" at bounding box center [1116, 73] width 57 height 18
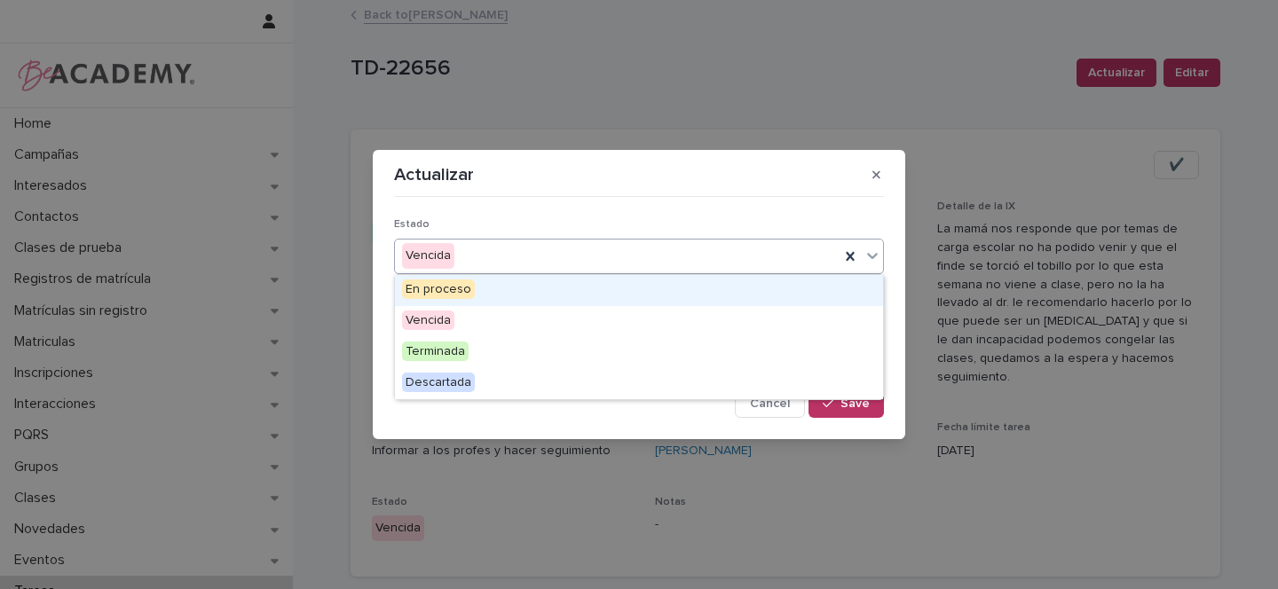
click at [467, 264] on div "Vencida" at bounding box center [617, 255] width 445 height 29
click at [454, 289] on span "En proceso" at bounding box center [438, 290] width 73 height 20
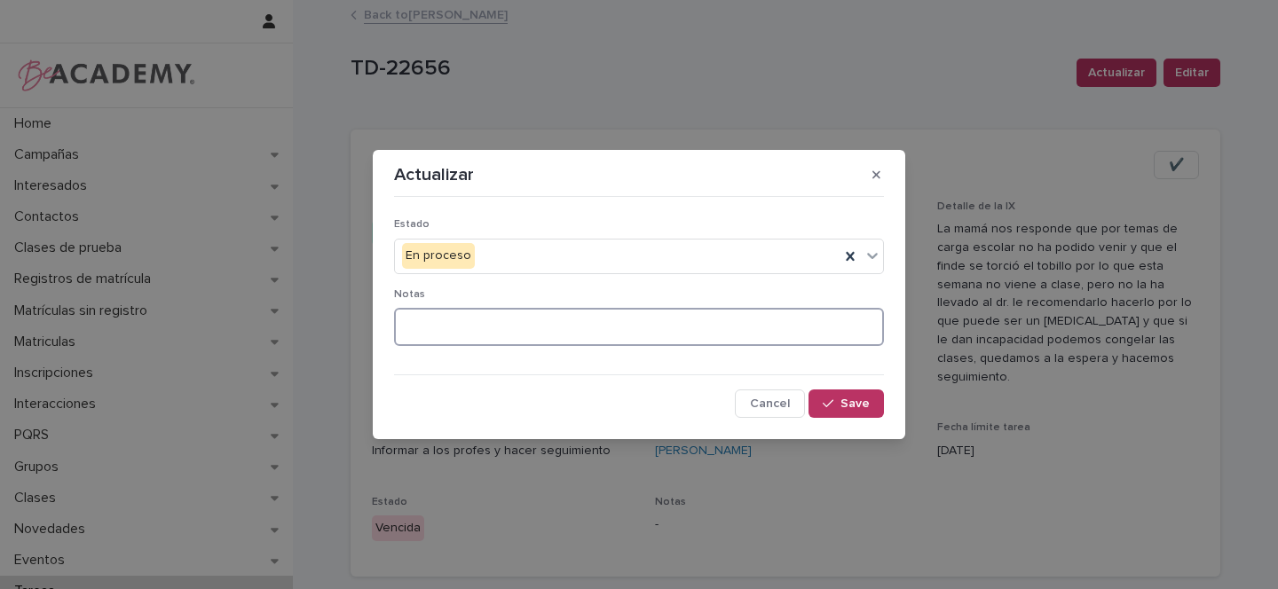
click at [464, 329] on textarea at bounding box center [639, 327] width 490 height 38
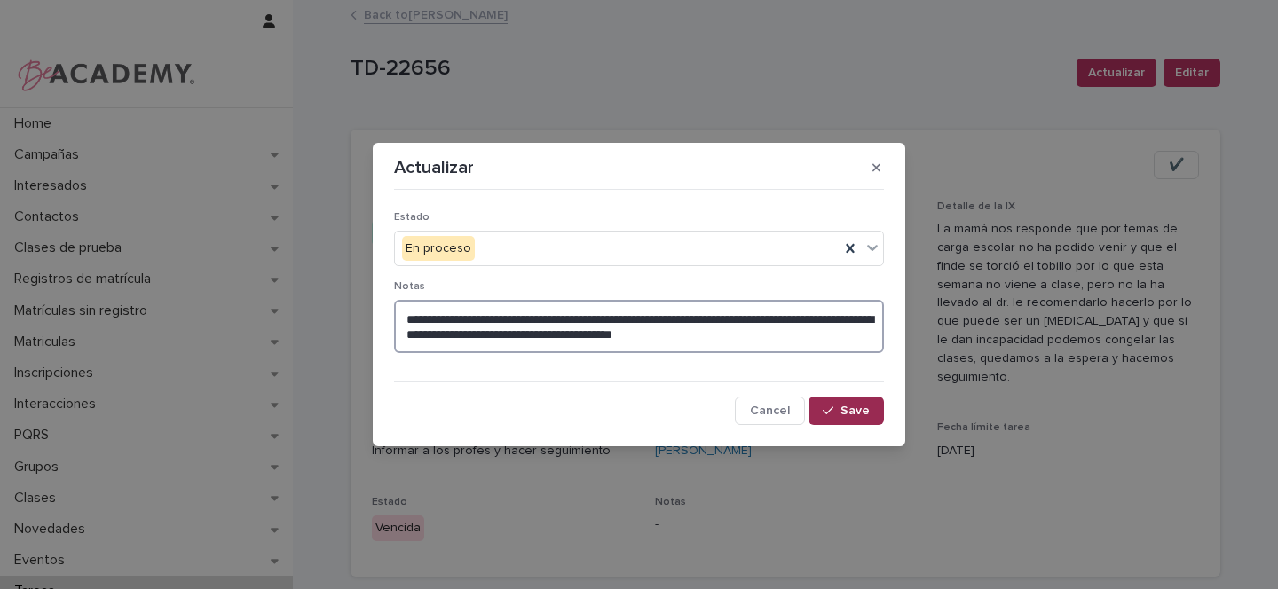
type textarea "**********"
click at [860, 414] on span "Save" at bounding box center [854, 411] width 29 height 12
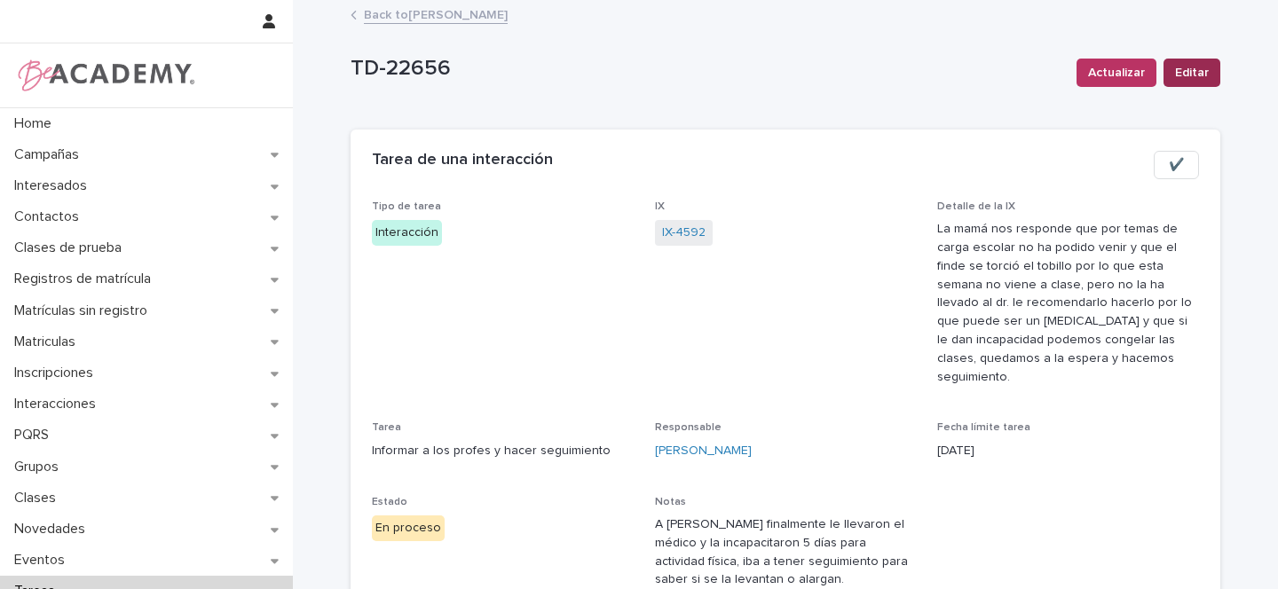
click at [1182, 76] on span "Editar" at bounding box center [1192, 73] width 34 height 18
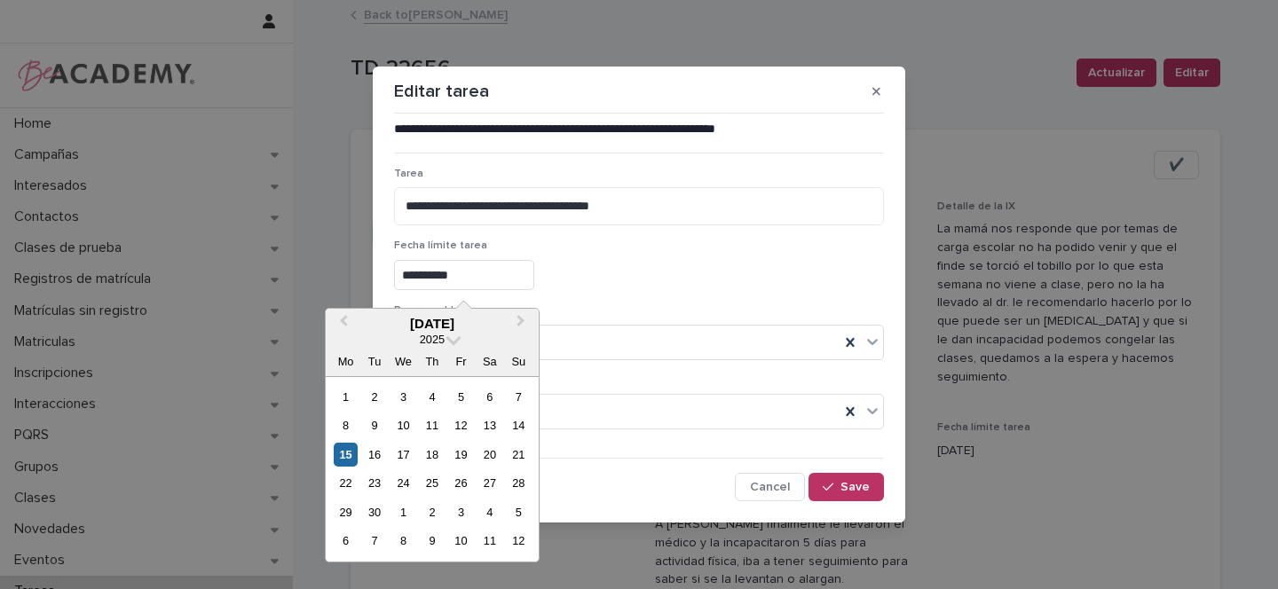
click at [441, 281] on input "**********" at bounding box center [464, 275] width 140 height 31
click at [375, 452] on div "16" at bounding box center [374, 455] width 24 height 24
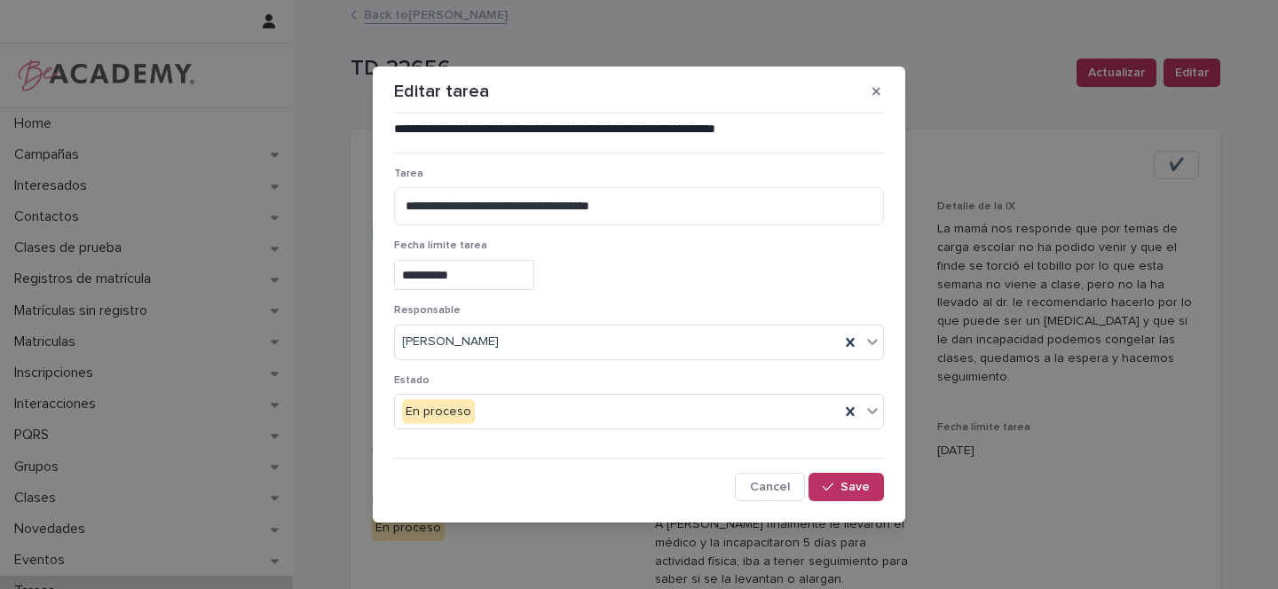
type input "**********"
click at [847, 490] on span "Save" at bounding box center [854, 487] width 29 height 12
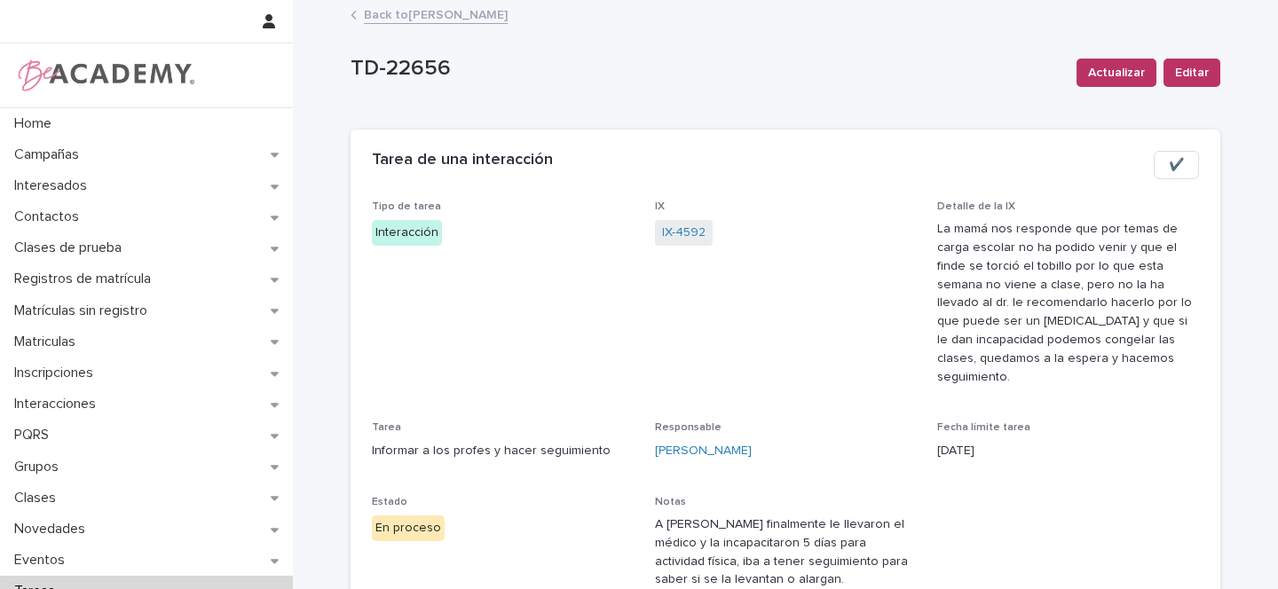
click at [449, 21] on link "Back to Gina Orjuela Cortes" at bounding box center [436, 14] width 144 height 20
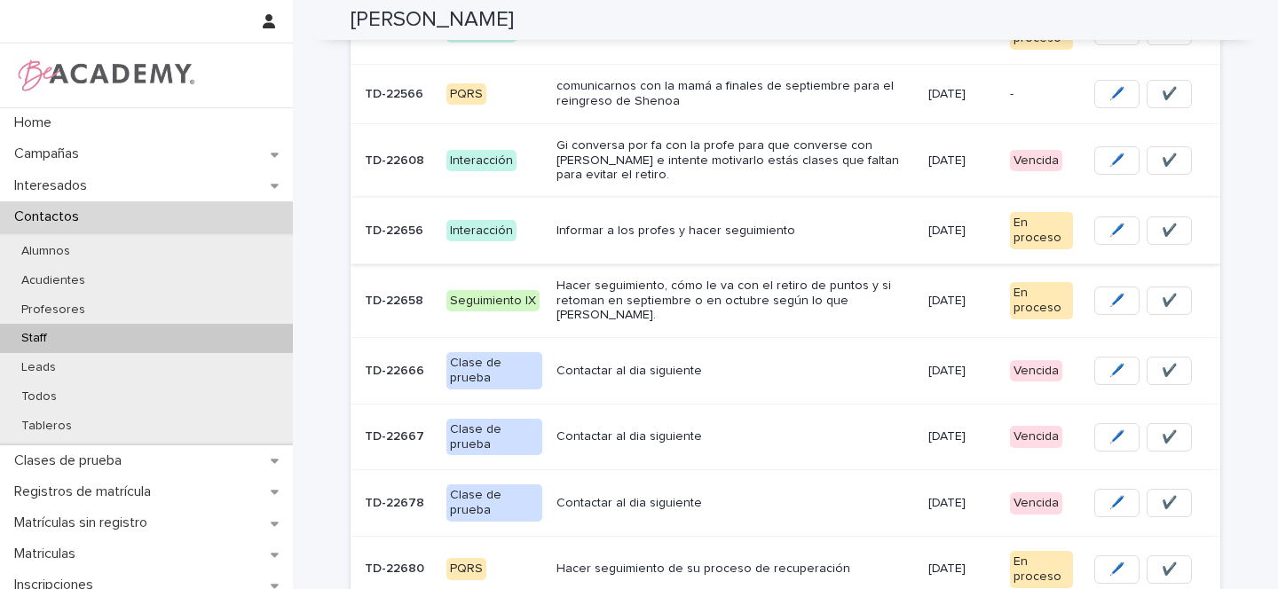
scroll to position [357, 0]
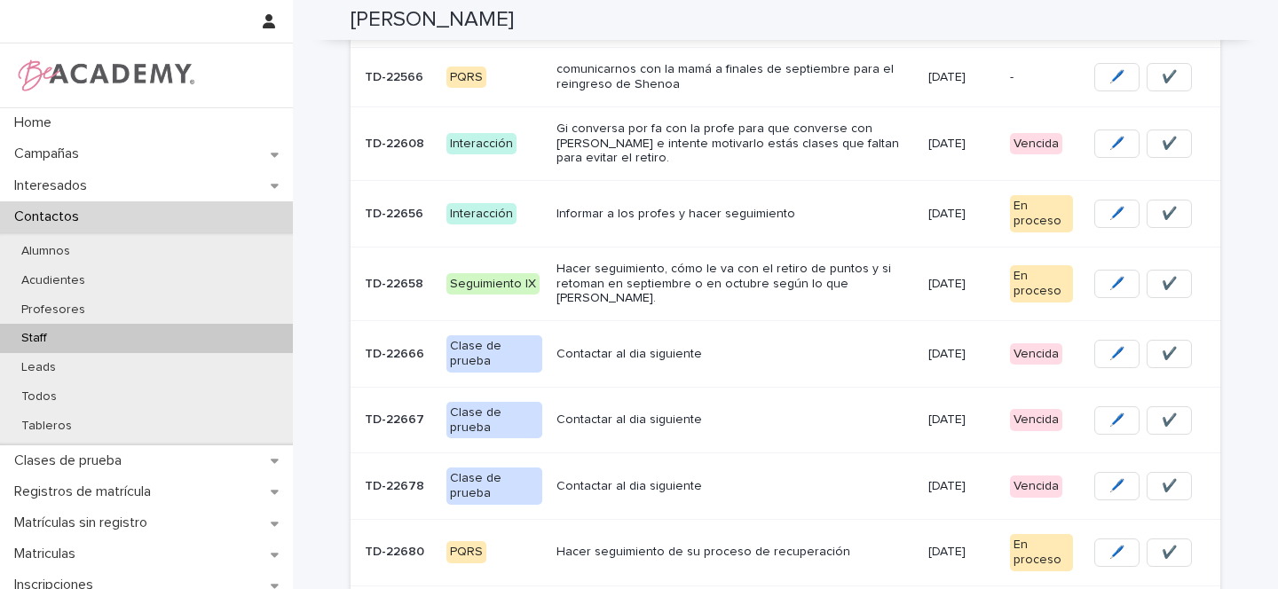
click at [828, 207] on p "Informar a los profes y hacer seguimiento" at bounding box center [735, 214] width 358 height 15
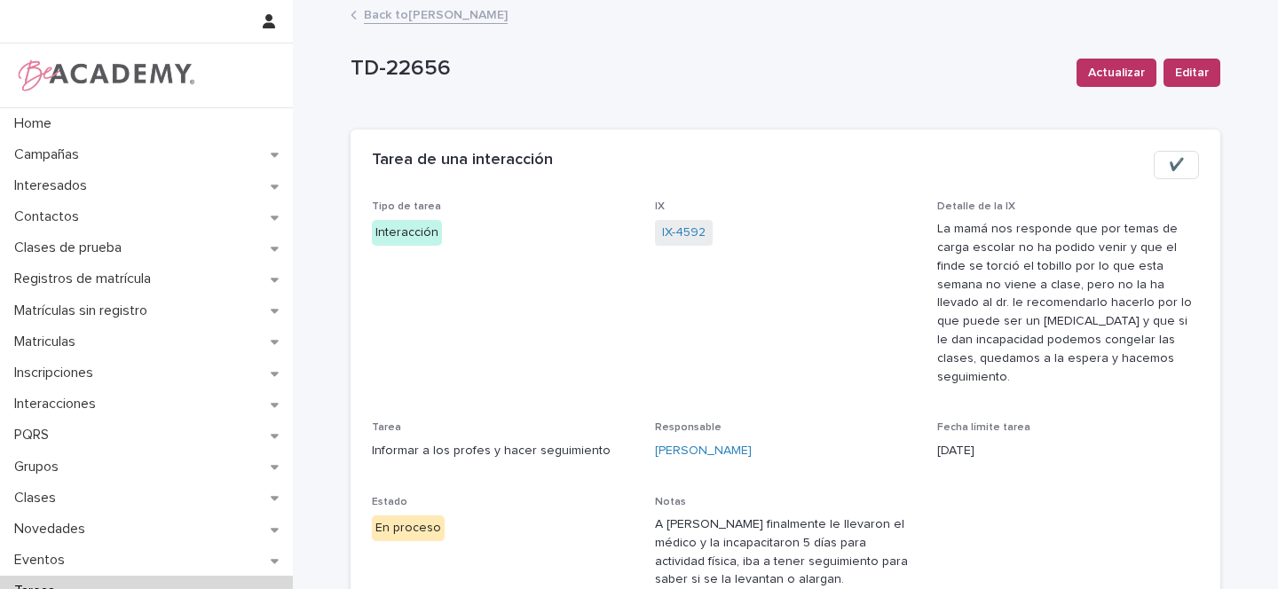
click at [439, 13] on link "Back to Gina Orjuela Cortes" at bounding box center [436, 14] width 144 height 20
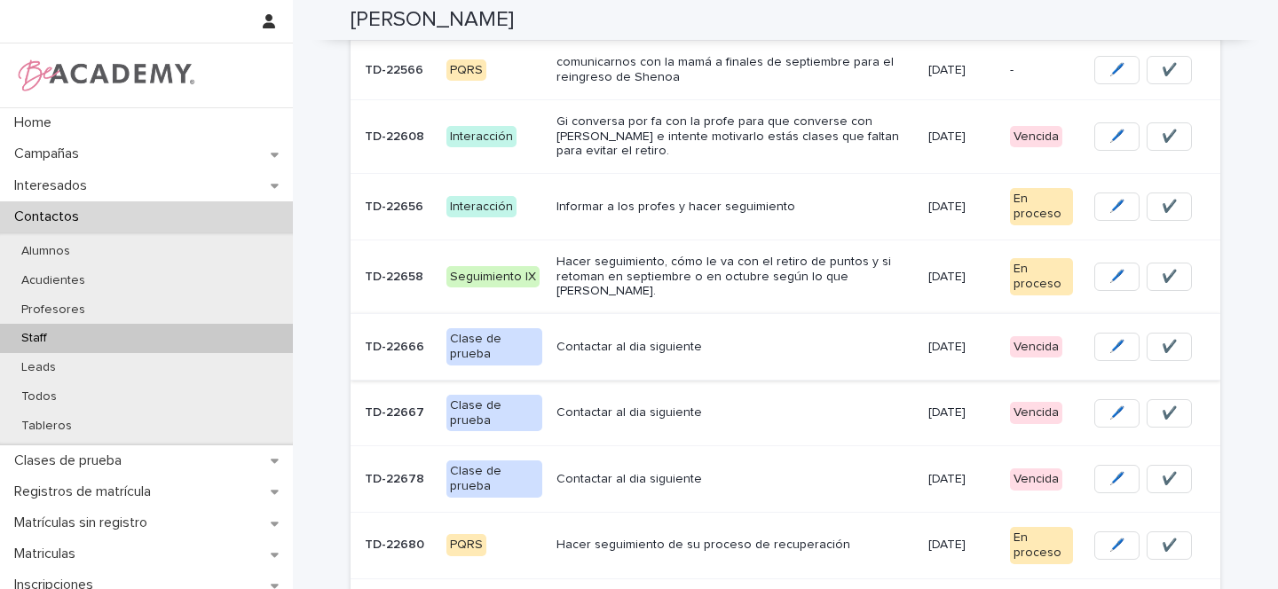
scroll to position [460, 0]
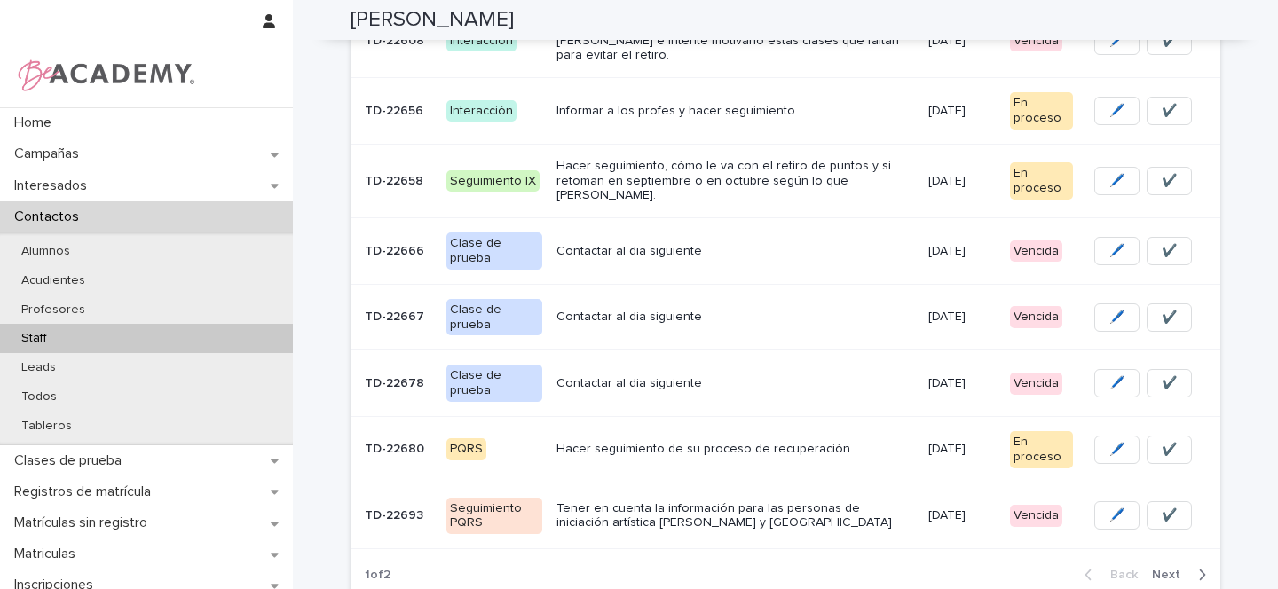
click at [730, 244] on p "Contactar al dia siguiente" at bounding box center [735, 251] width 358 height 15
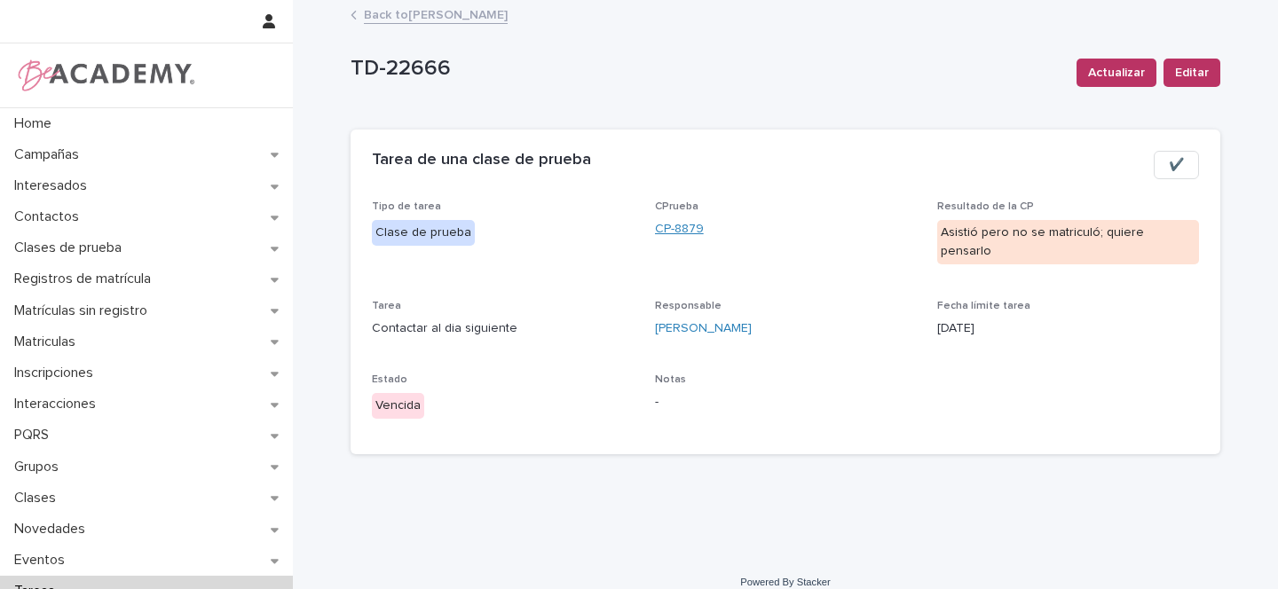
click at [671, 228] on link "CP-8879" at bounding box center [679, 229] width 49 height 19
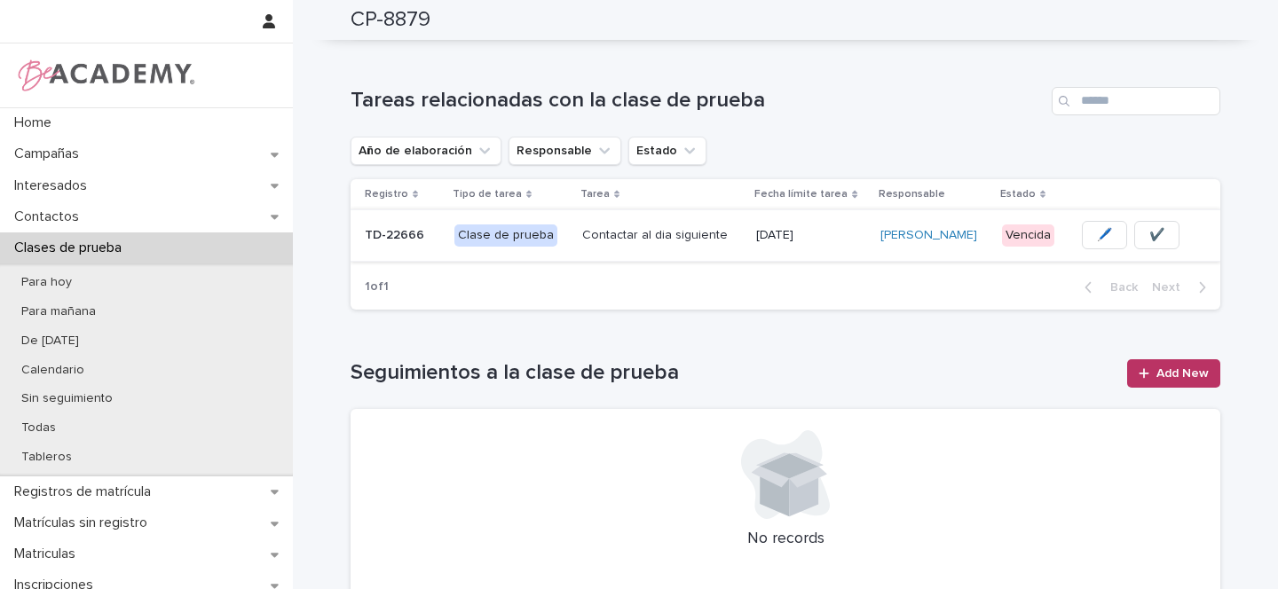
scroll to position [517, 0]
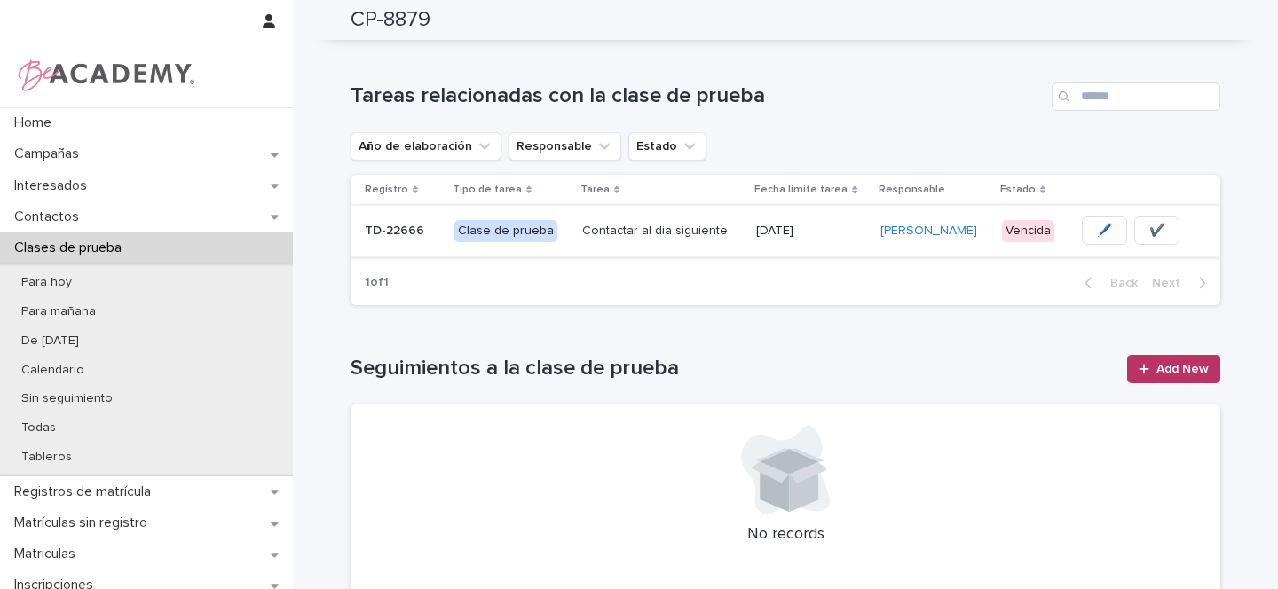
click at [1149, 225] on span "✔️" at bounding box center [1156, 231] width 15 height 18
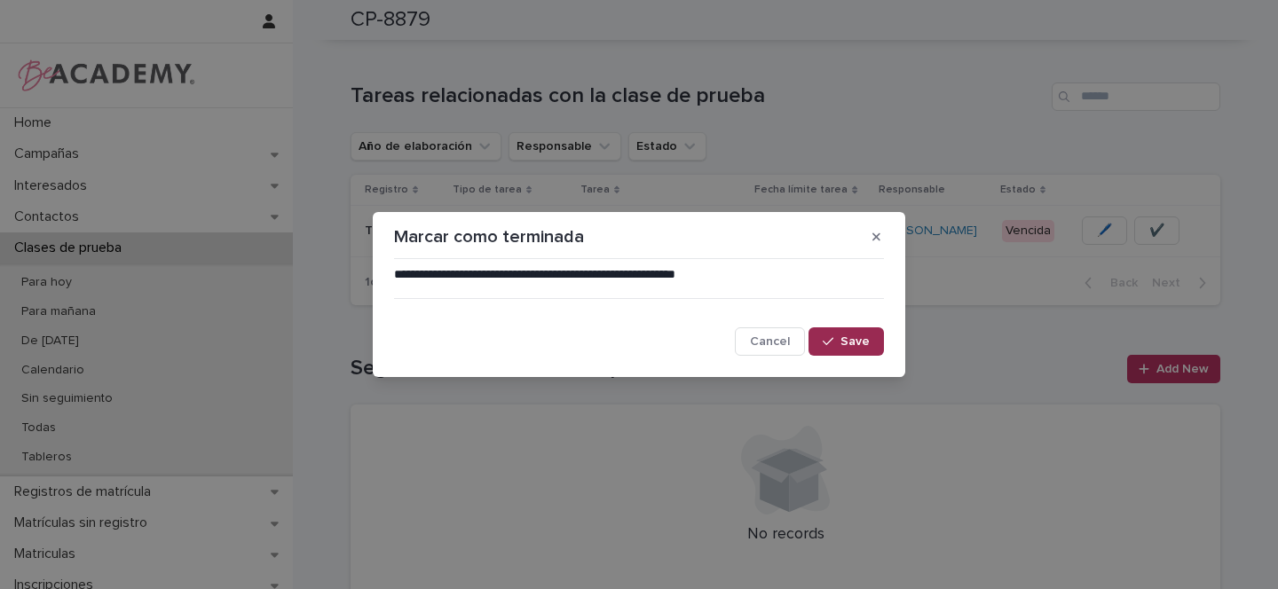
click at [856, 341] on span "Save" at bounding box center [854, 341] width 29 height 12
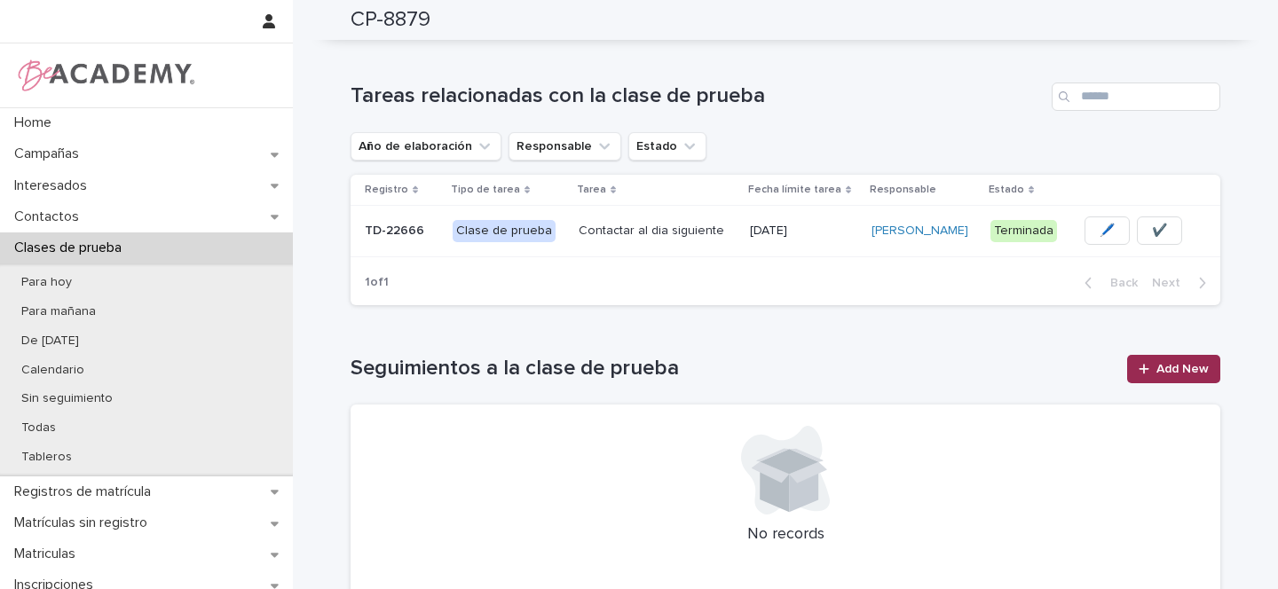
click at [1173, 369] on span "Add New" at bounding box center [1182, 369] width 52 height 12
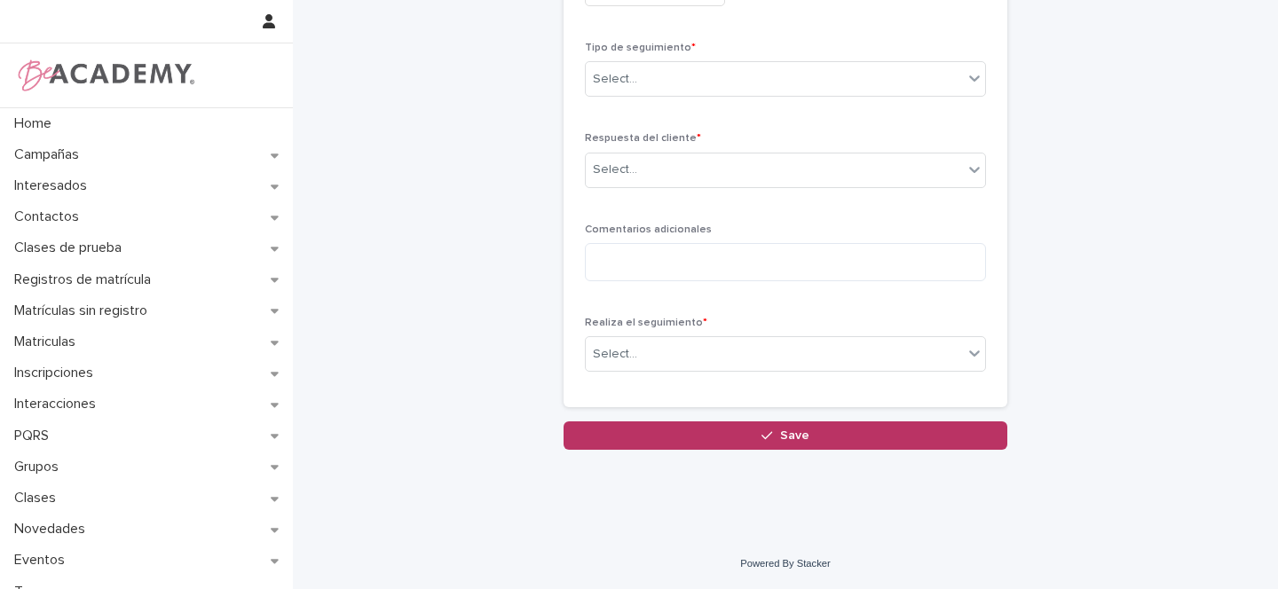
scroll to position [7, 0]
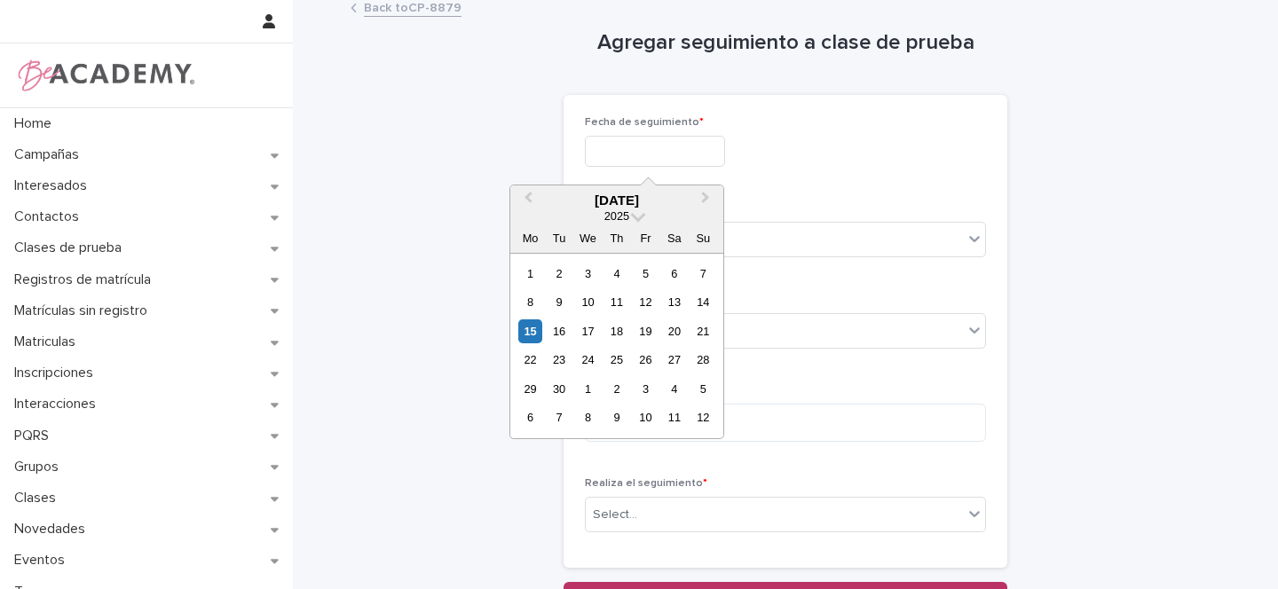
click at [605, 154] on input "text" at bounding box center [655, 151] width 140 height 31
click at [533, 330] on div "15" at bounding box center [530, 332] width 24 height 24
type input "**********"
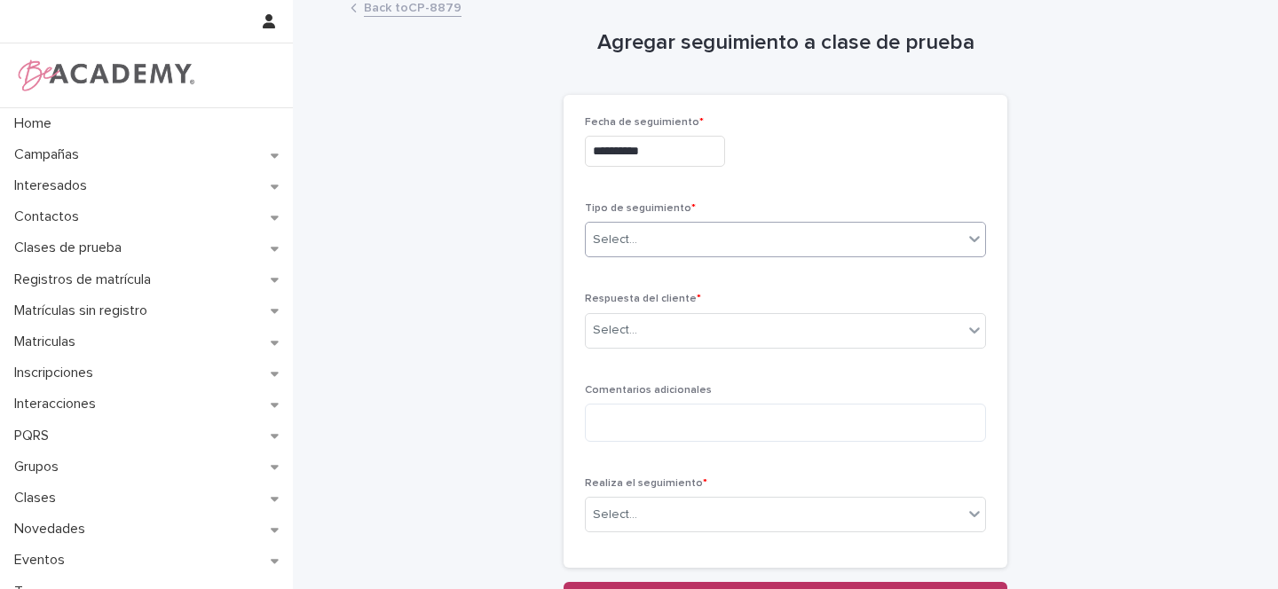
click at [667, 222] on div "Select..." at bounding box center [785, 240] width 401 height 36
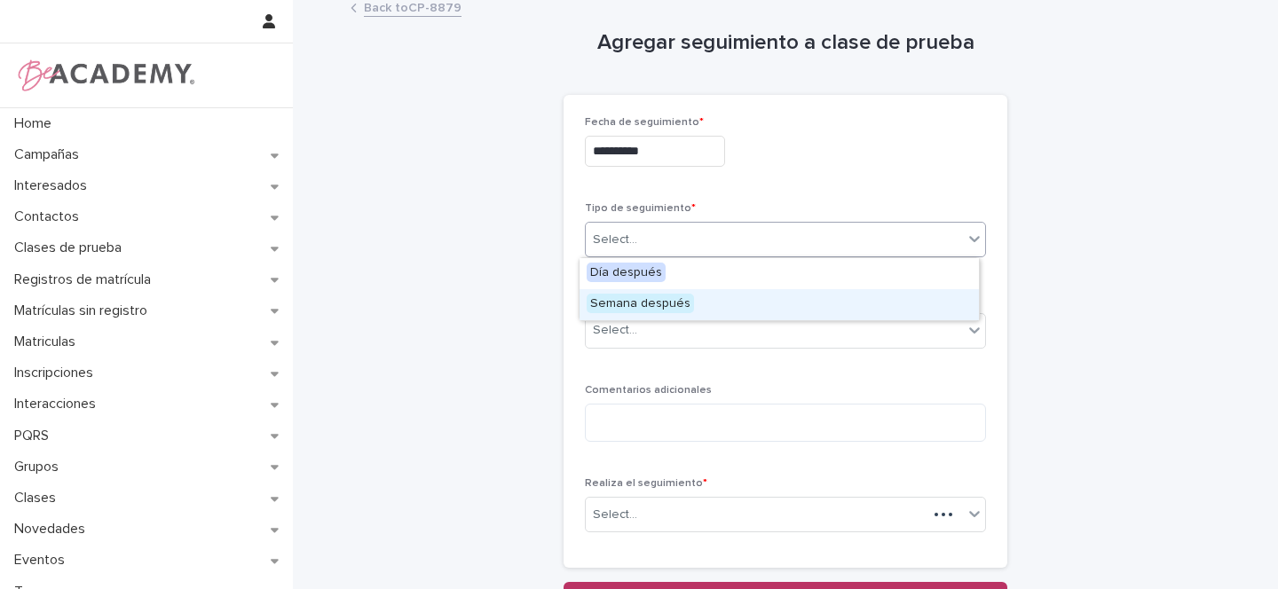
click at [627, 301] on span "Semana después" at bounding box center [640, 304] width 107 height 20
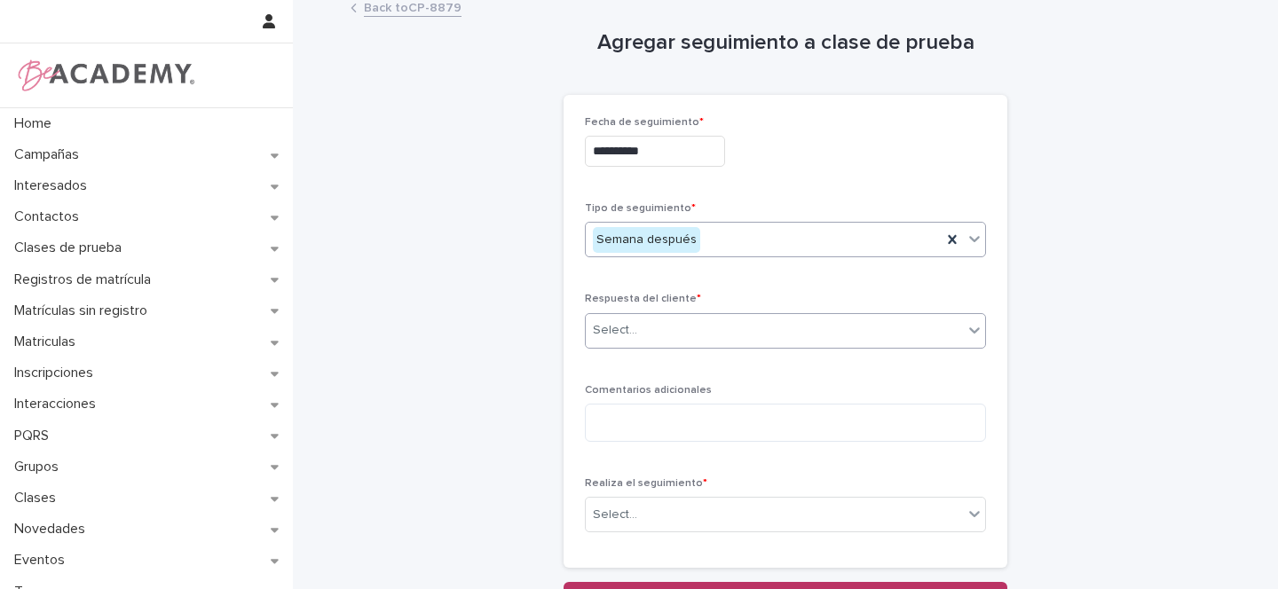
click at [620, 333] on div "Select..." at bounding box center [615, 330] width 44 height 19
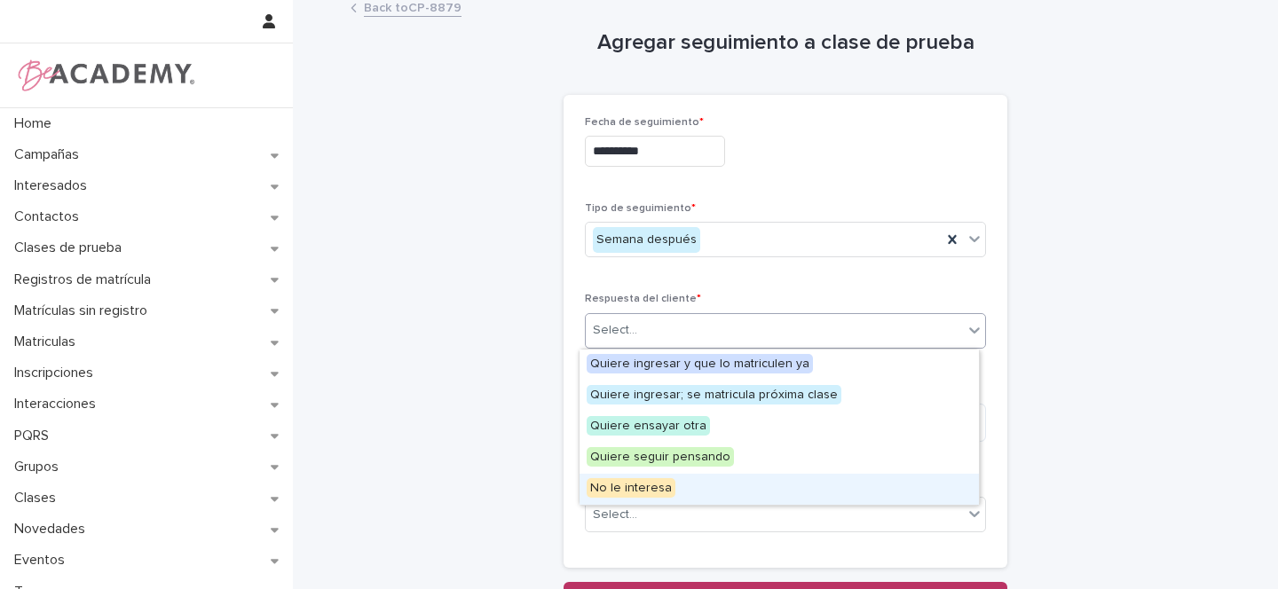
click at [629, 485] on span "No le interesa" at bounding box center [631, 488] width 89 height 20
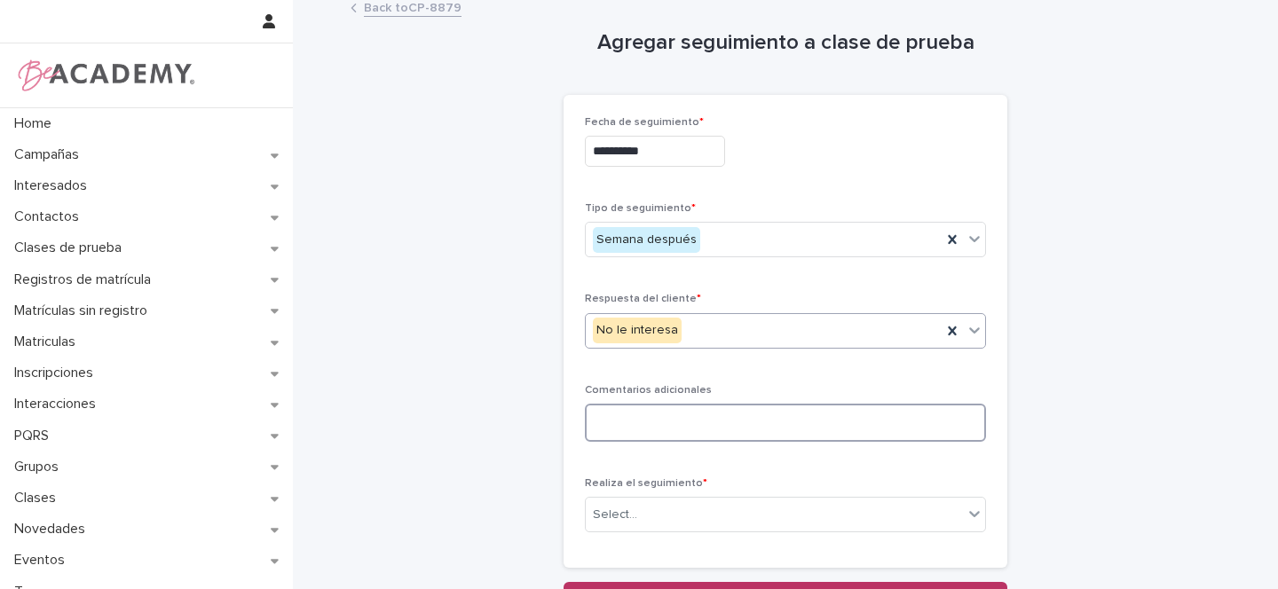
click at [612, 420] on textarea at bounding box center [785, 423] width 401 height 38
type textarea "*"
click at [643, 422] on textarea "**********" at bounding box center [785, 423] width 401 height 38
click at [770, 423] on textarea "**********" at bounding box center [785, 423] width 401 height 38
click at [786, 422] on textarea "**********" at bounding box center [785, 423] width 401 height 38
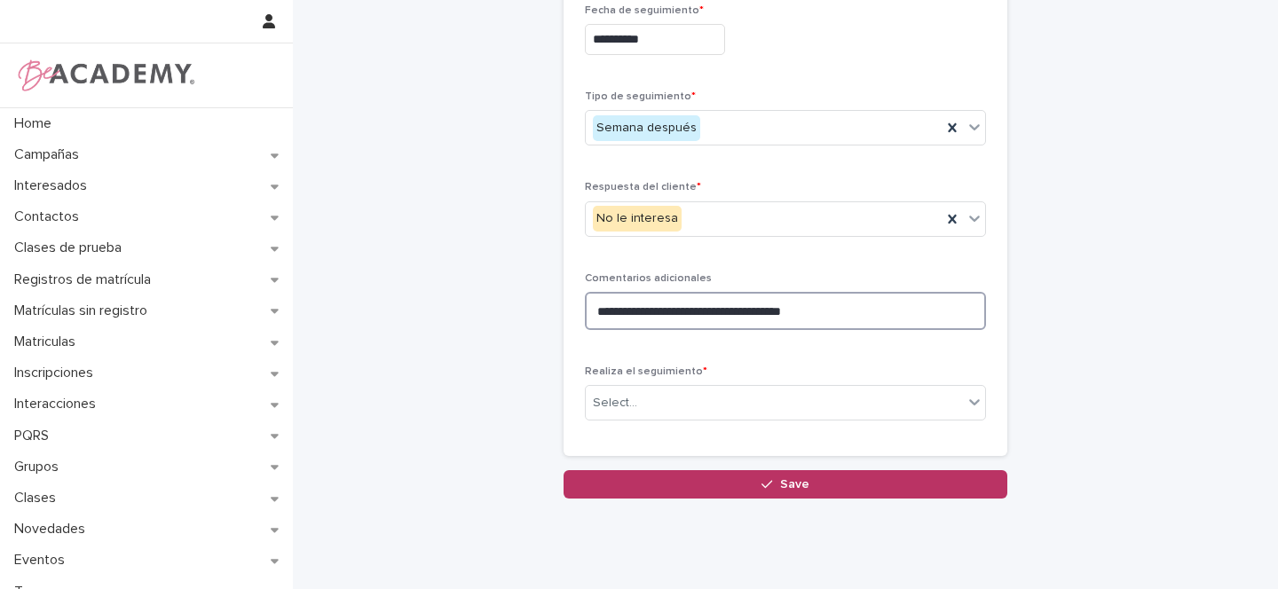
scroll to position [127, 0]
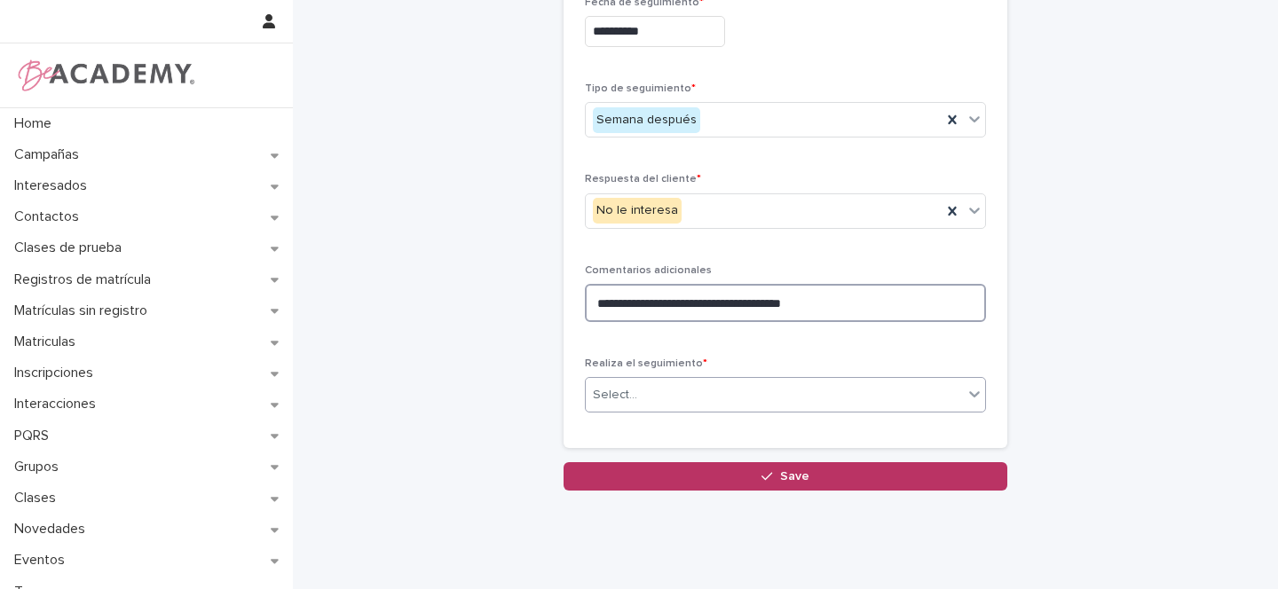
type textarea "**********"
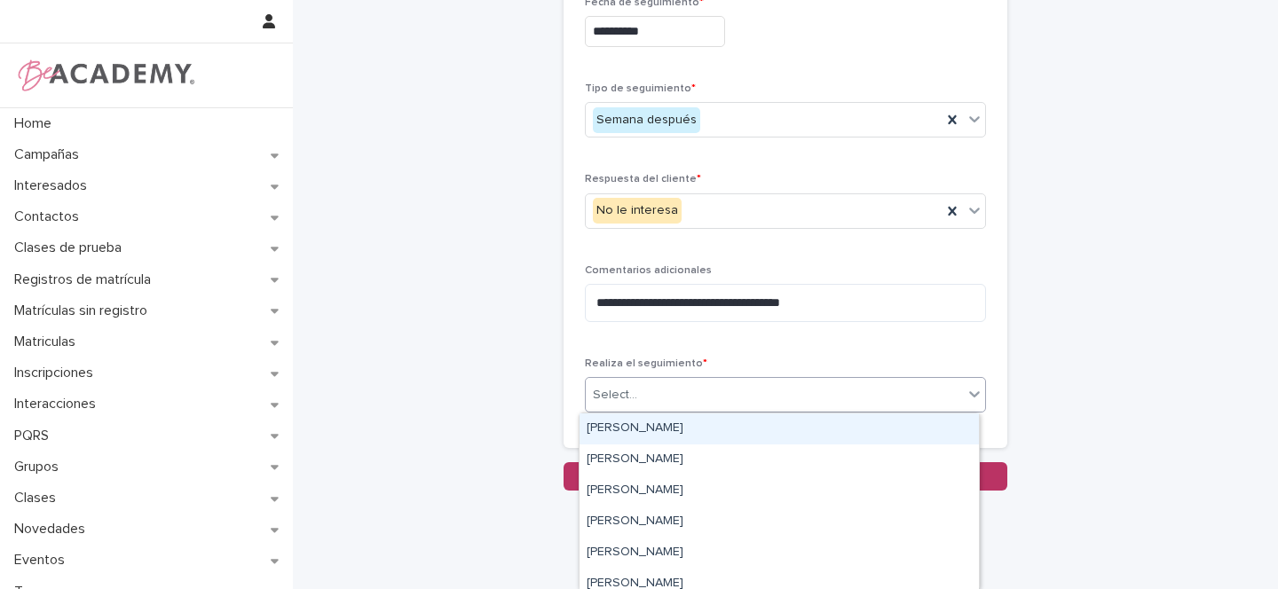
click at [652, 391] on div "Select..." at bounding box center [774, 395] width 377 height 29
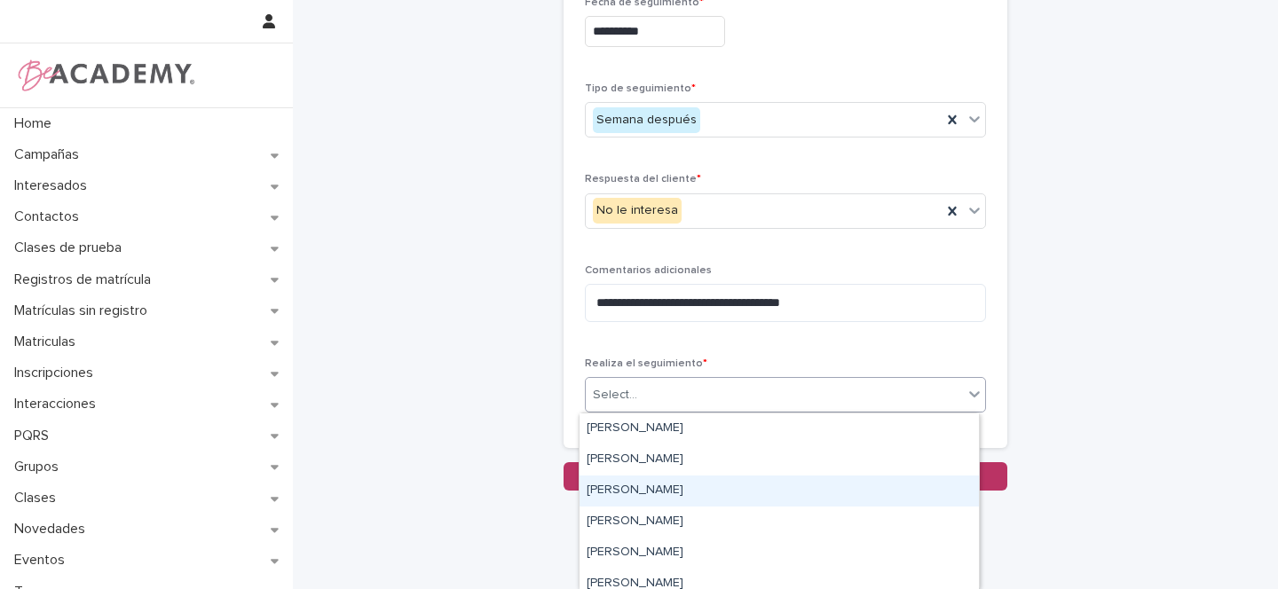
click at [624, 484] on div "Gina Orjuela Cortes" at bounding box center [779, 491] width 399 height 31
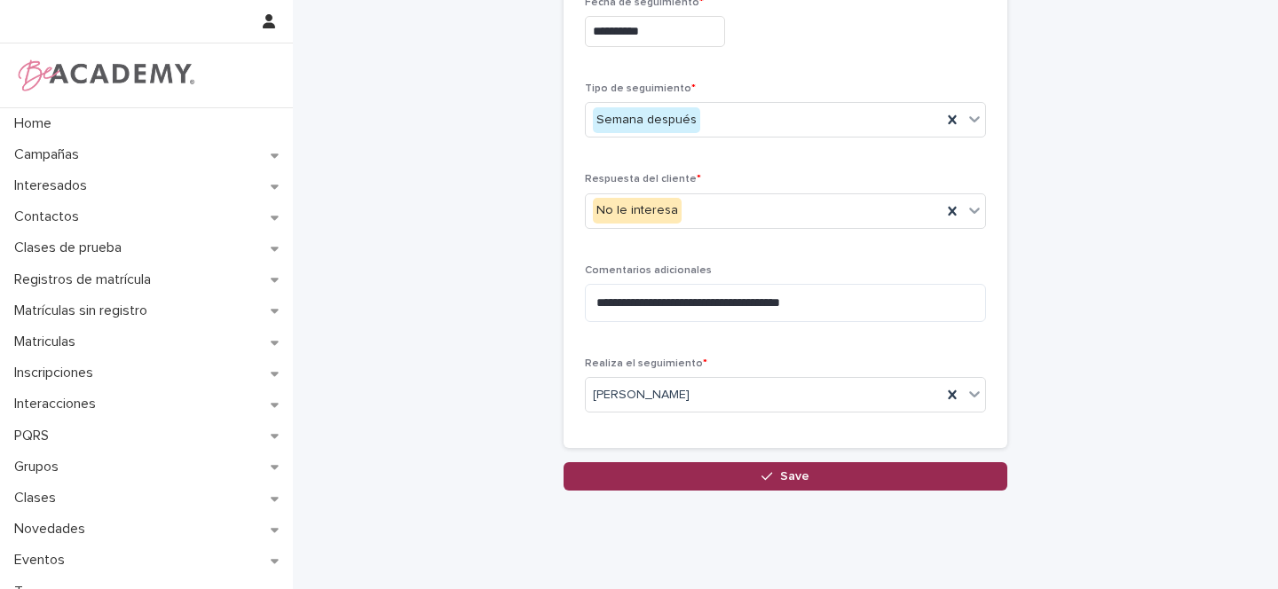
click at [795, 480] on span "Save" at bounding box center [794, 476] width 29 height 12
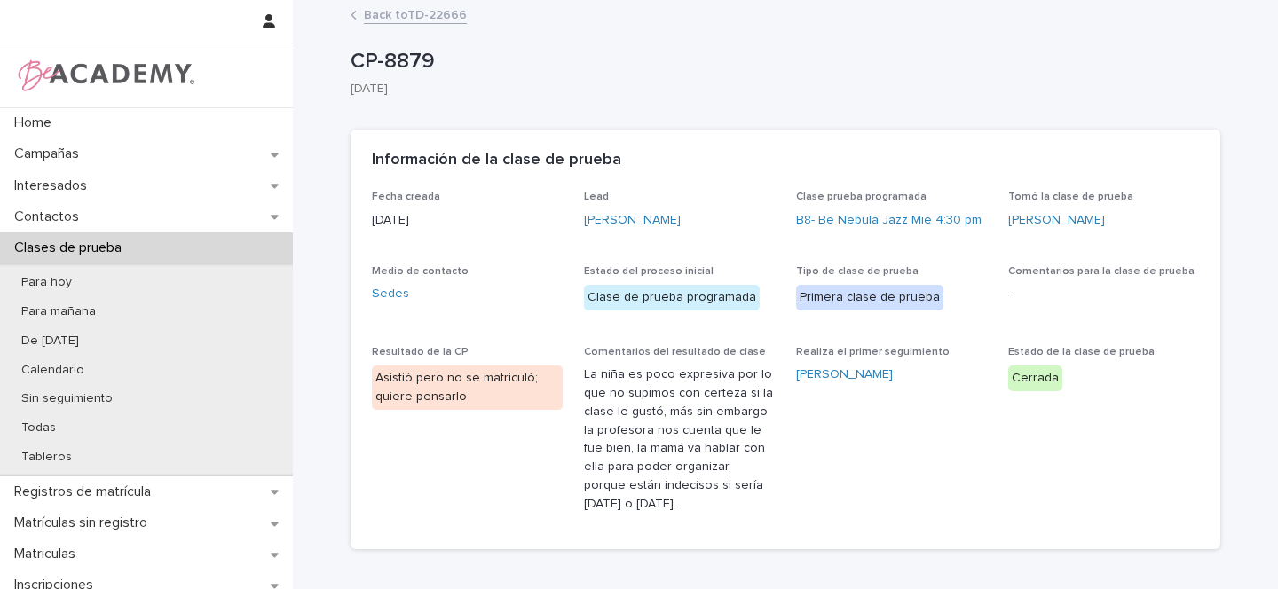
click at [414, 9] on link "Back to TD-22666" at bounding box center [415, 14] width 103 height 20
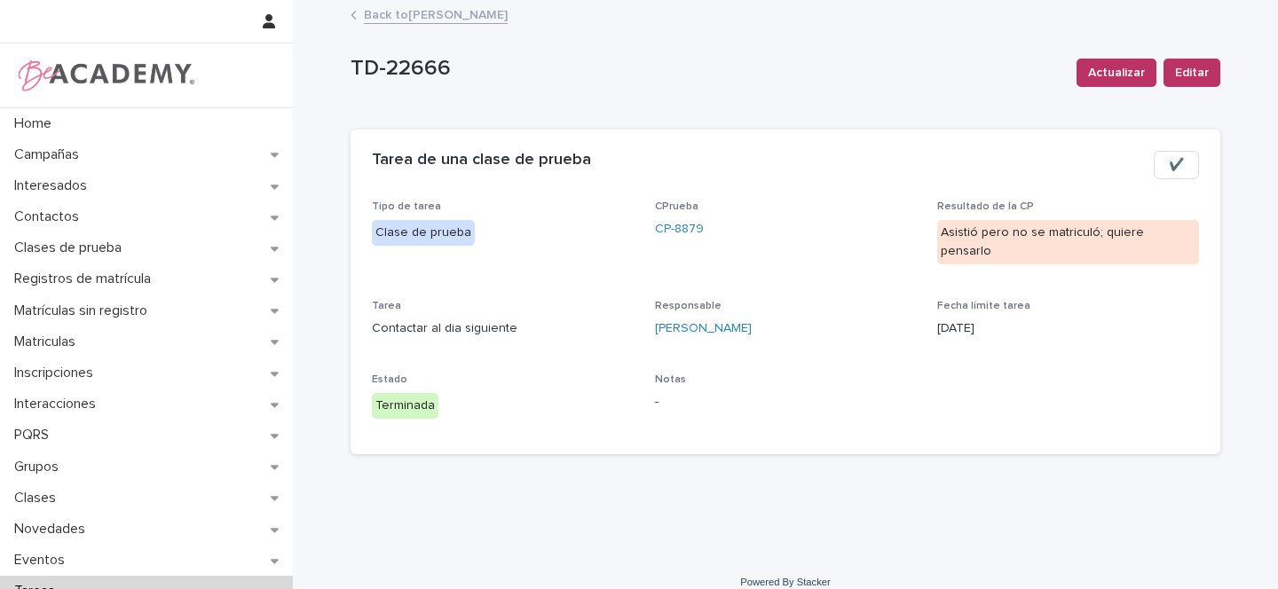
click at [412, 13] on link "Back to Gina Orjuela Cortes" at bounding box center [436, 14] width 144 height 20
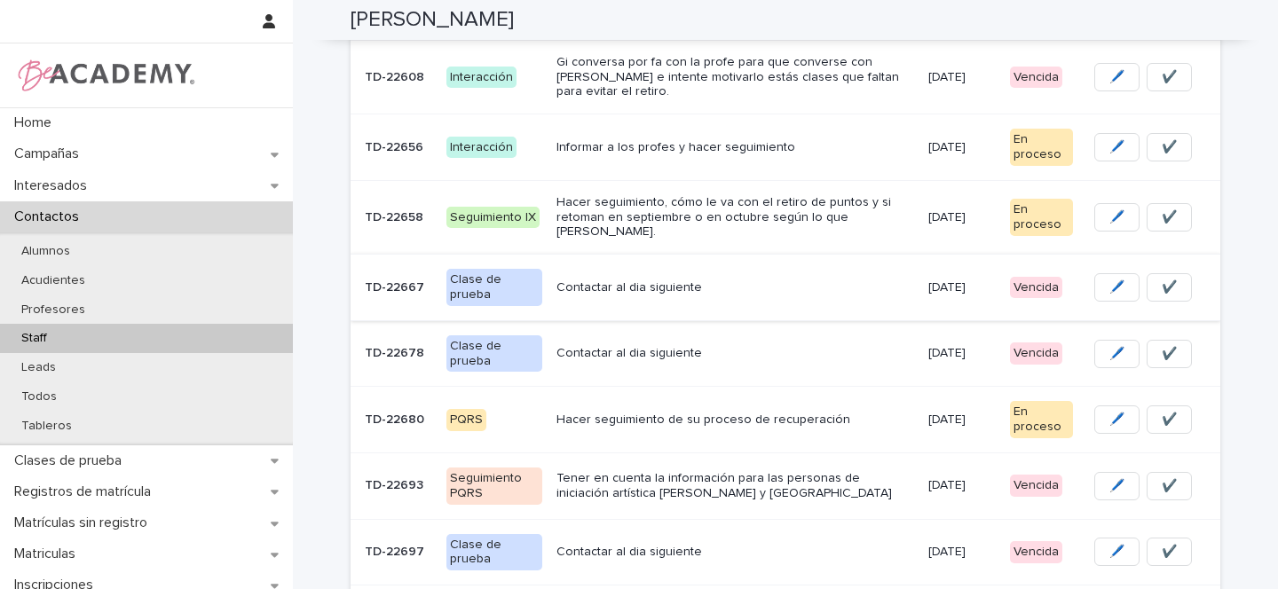
scroll to position [441, 0]
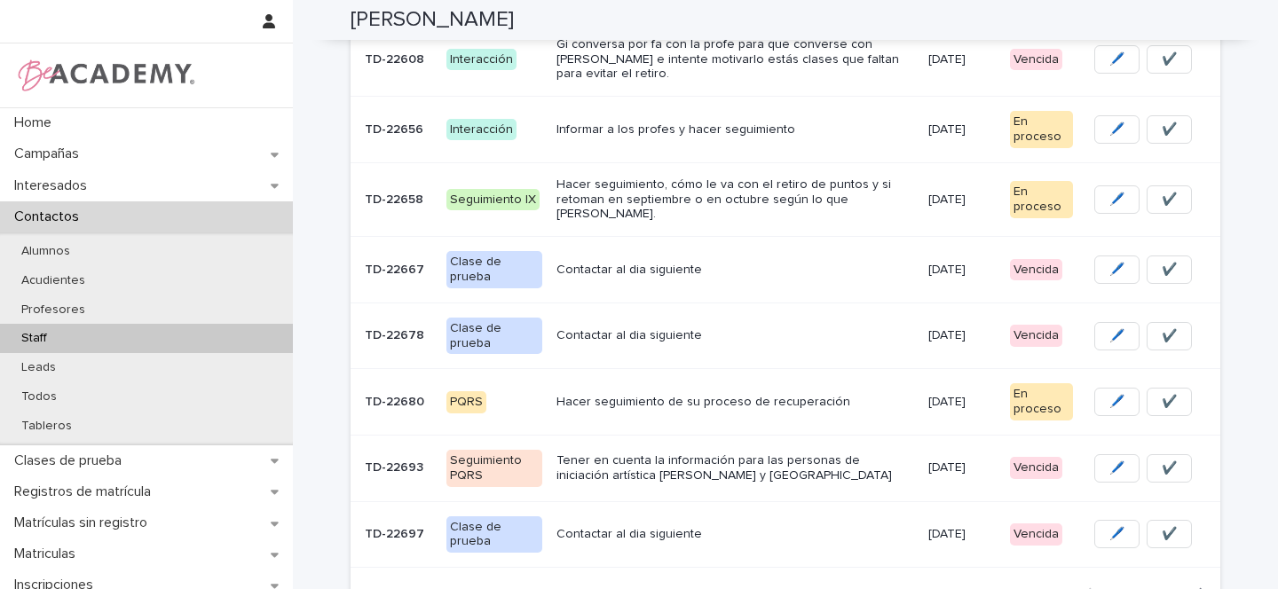
click at [796, 257] on div "Contactar al dia siguiente" at bounding box center [735, 270] width 358 height 29
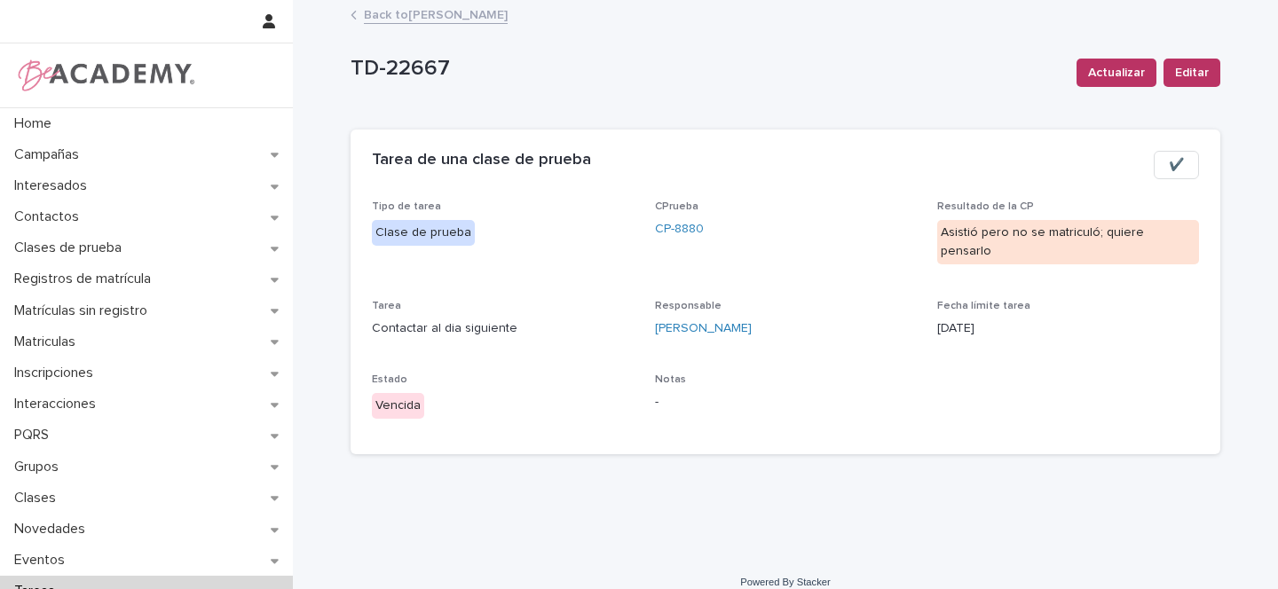
click at [1172, 165] on span "✔️" at bounding box center [1176, 165] width 15 height 18
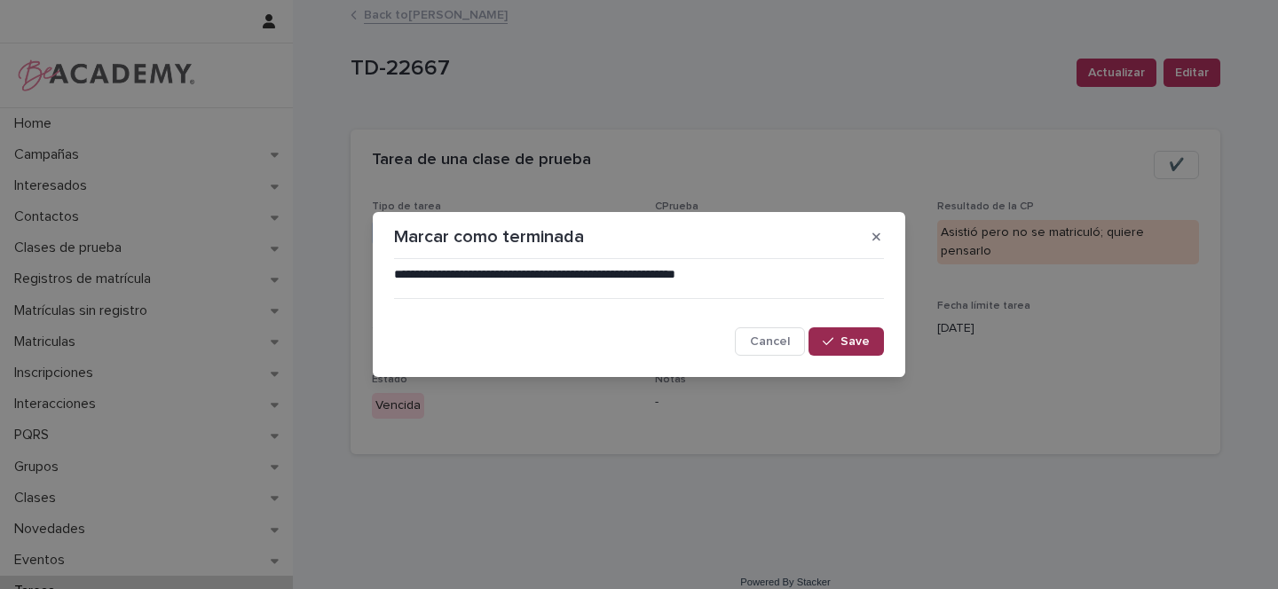
click at [880, 341] on button "Save" at bounding box center [846, 341] width 75 height 28
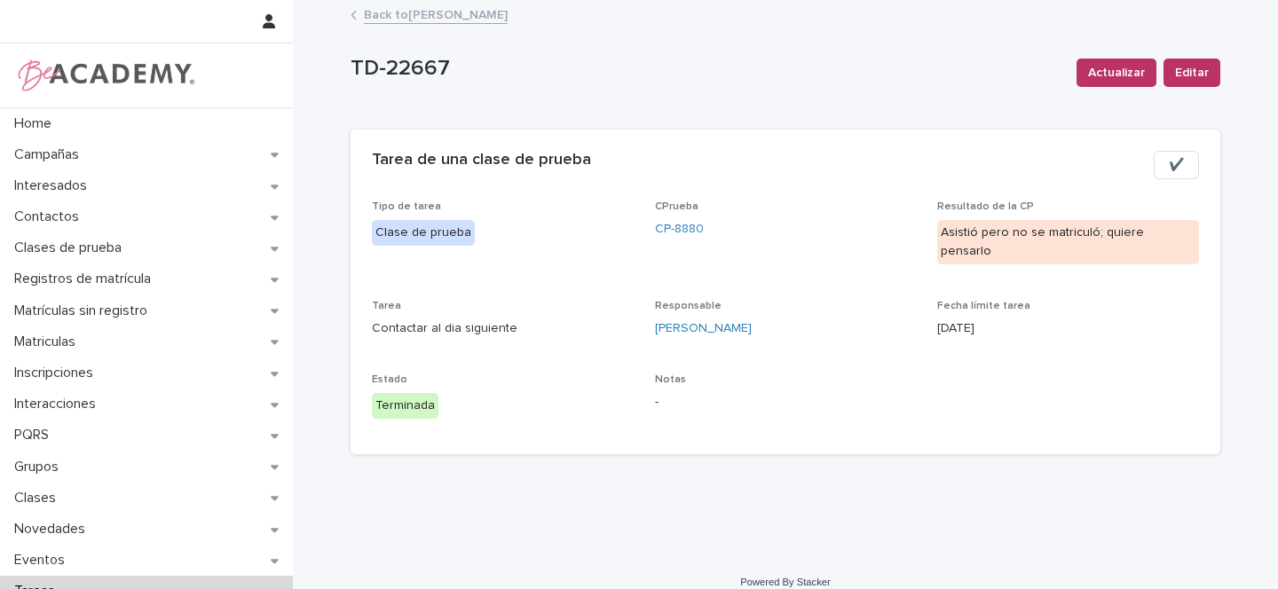
click at [450, 16] on link "Back to Gina Orjuela Cortes" at bounding box center [436, 14] width 144 height 20
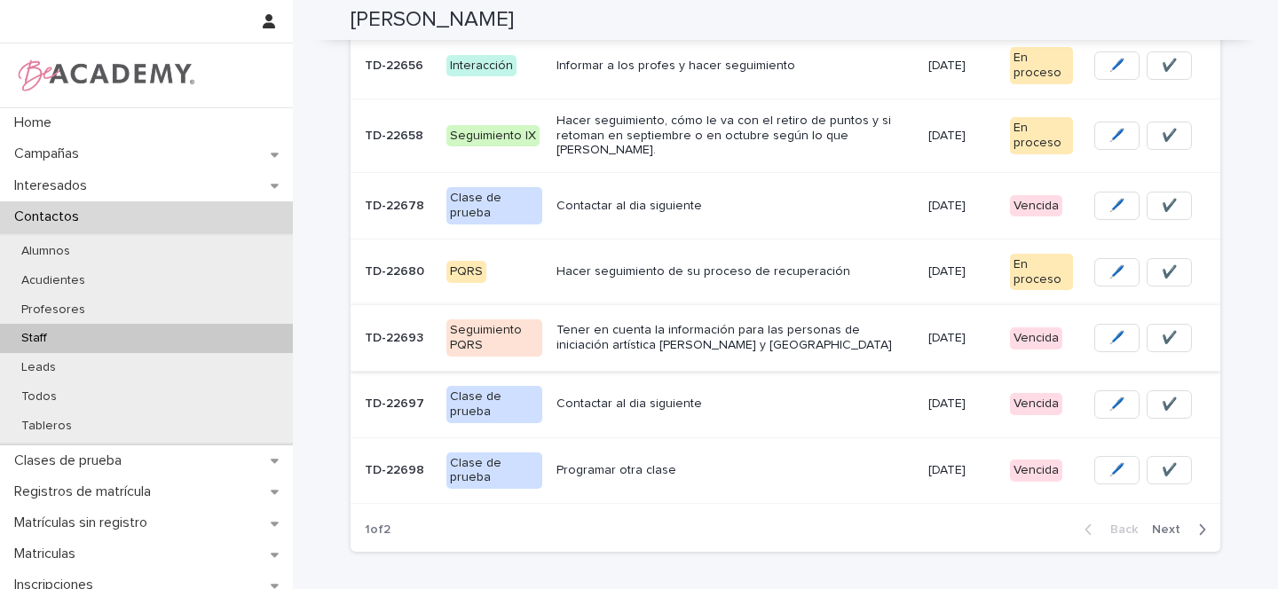
scroll to position [525, 0]
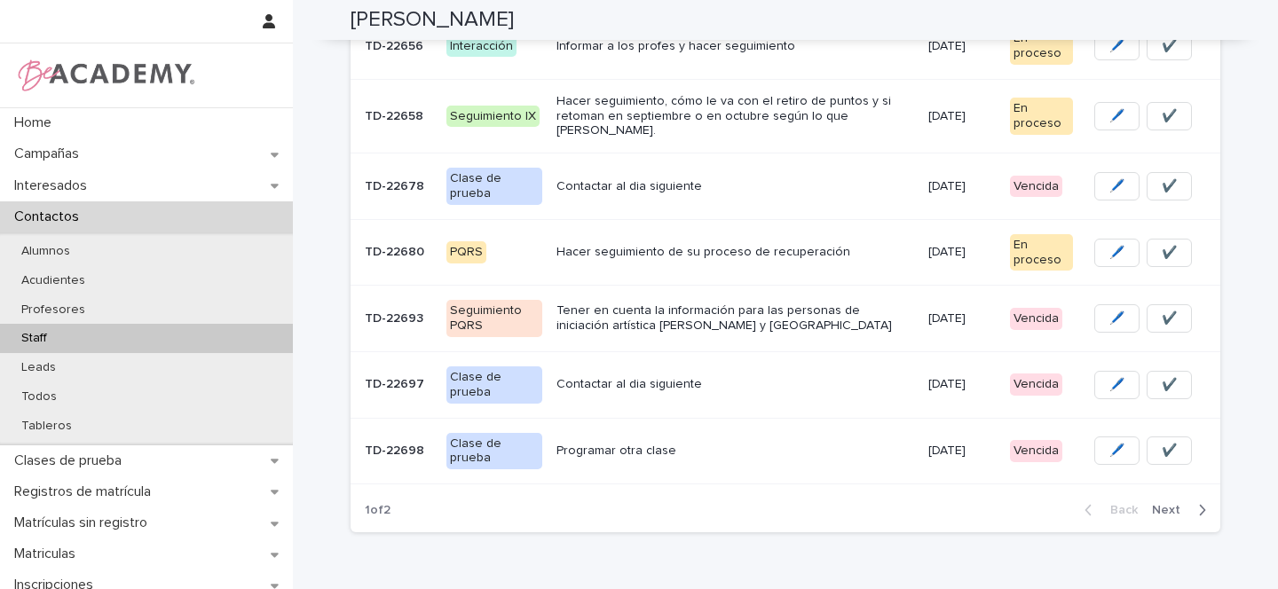
click at [794, 309] on p "Tener en cuenta la información para las personas de iniciación artística de Jar…" at bounding box center [735, 319] width 358 height 30
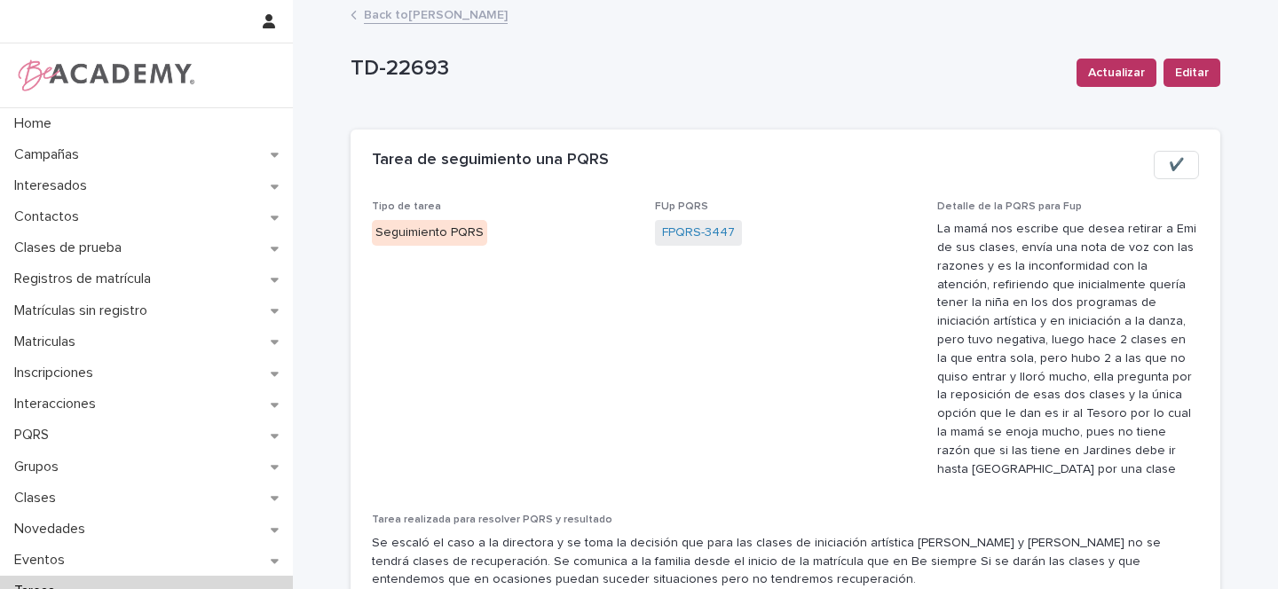
click at [1169, 165] on span "✔️" at bounding box center [1176, 165] width 15 height 18
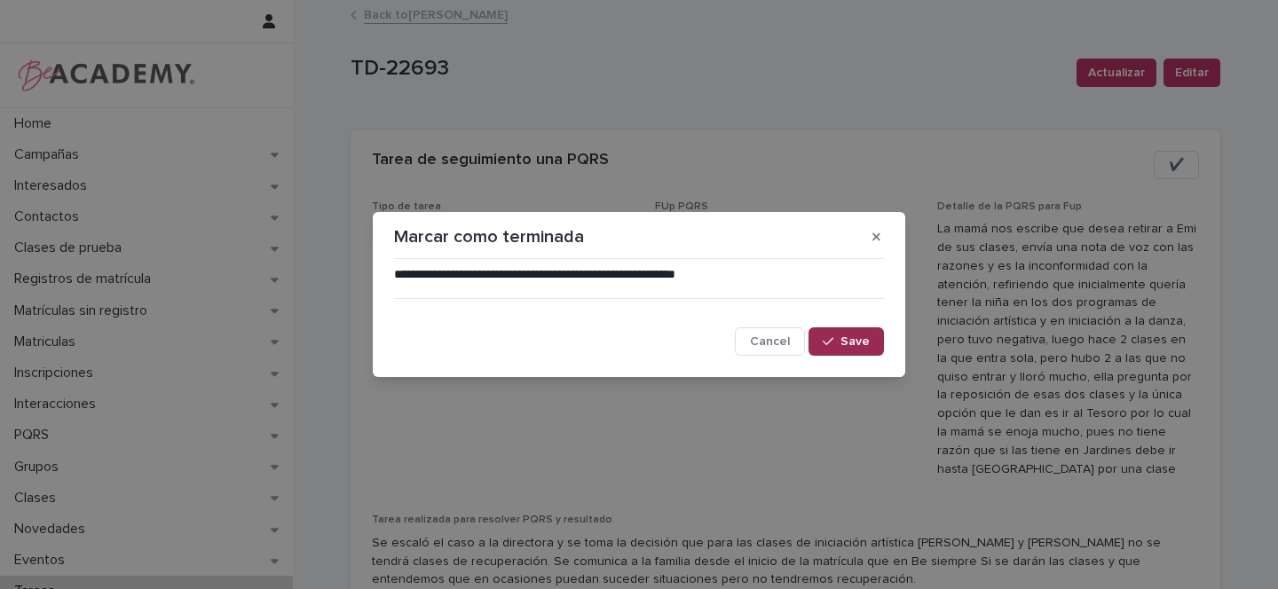
click at [873, 334] on button "Save" at bounding box center [846, 341] width 75 height 28
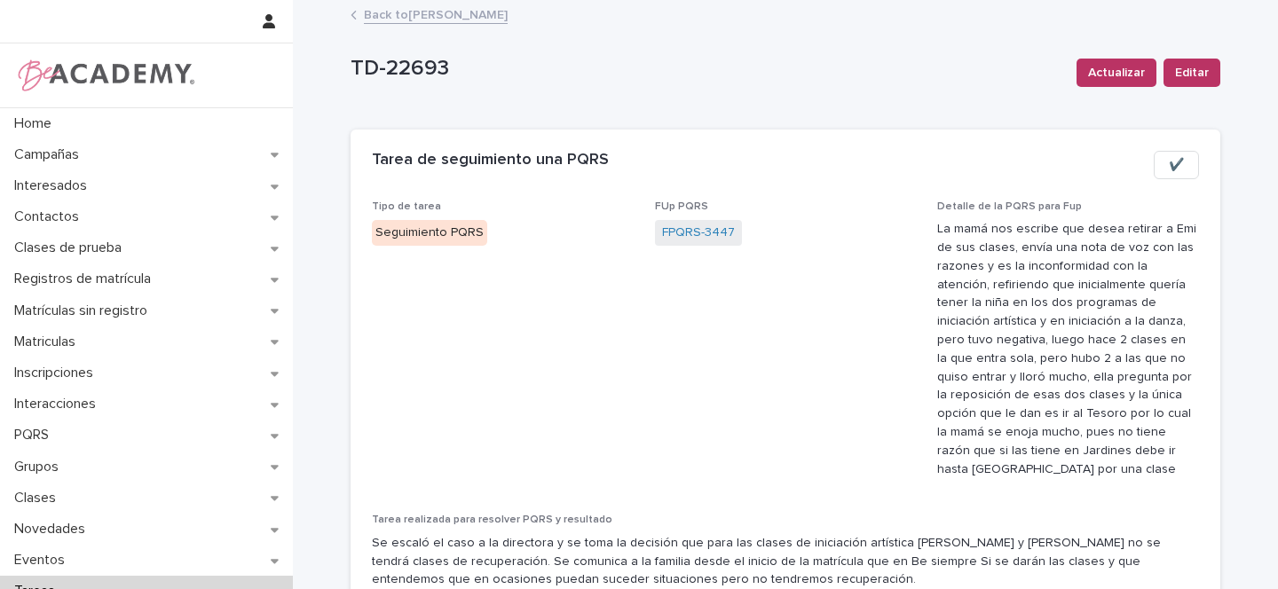
click at [376, 11] on link "Back to Gina Orjuela Cortes" at bounding box center [436, 14] width 144 height 20
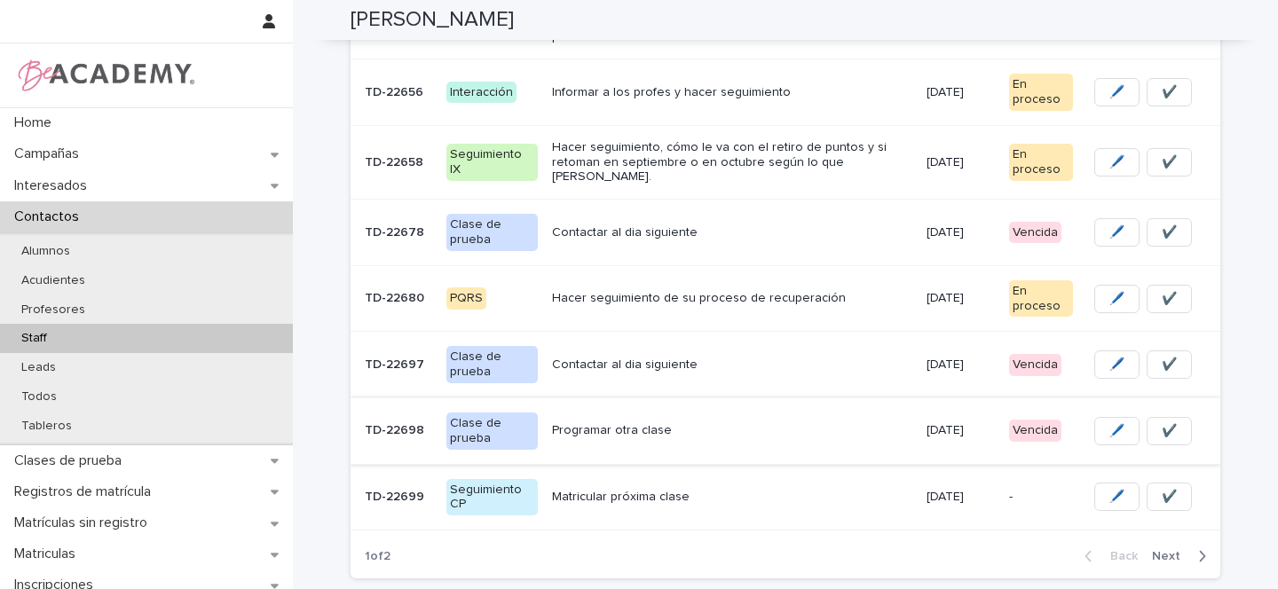
scroll to position [479, 0]
click at [829, 217] on div "Contactar al dia siguiente" at bounding box center [732, 231] width 360 height 29
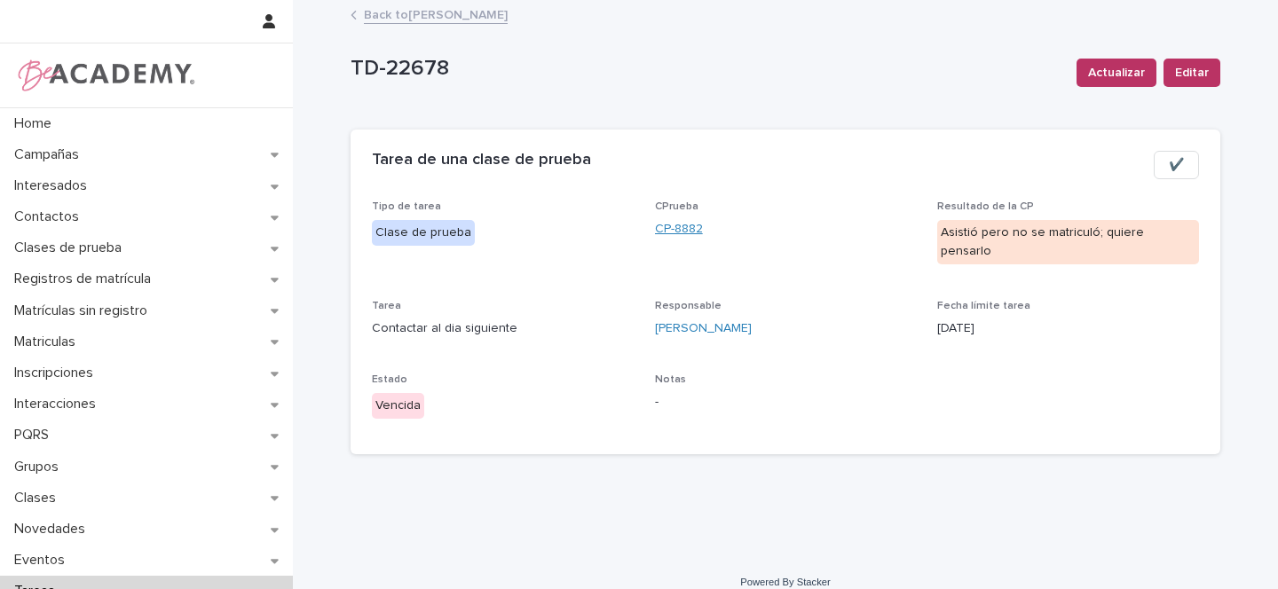
click at [667, 226] on link "CP-8882" at bounding box center [679, 229] width 48 height 19
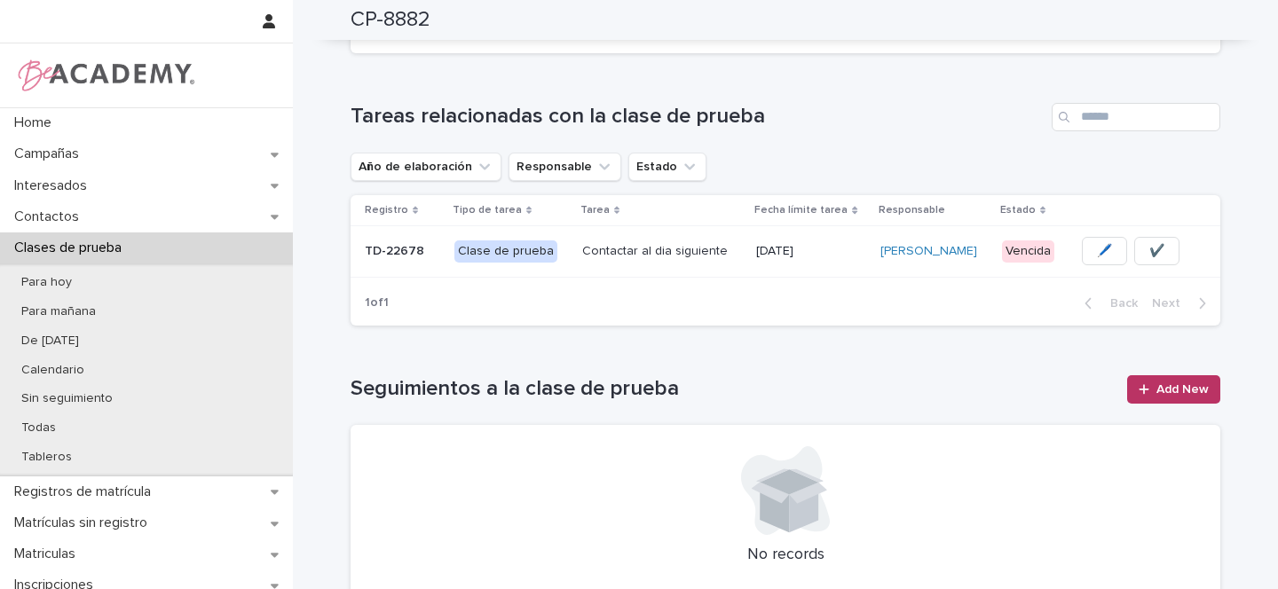
scroll to position [418, 0]
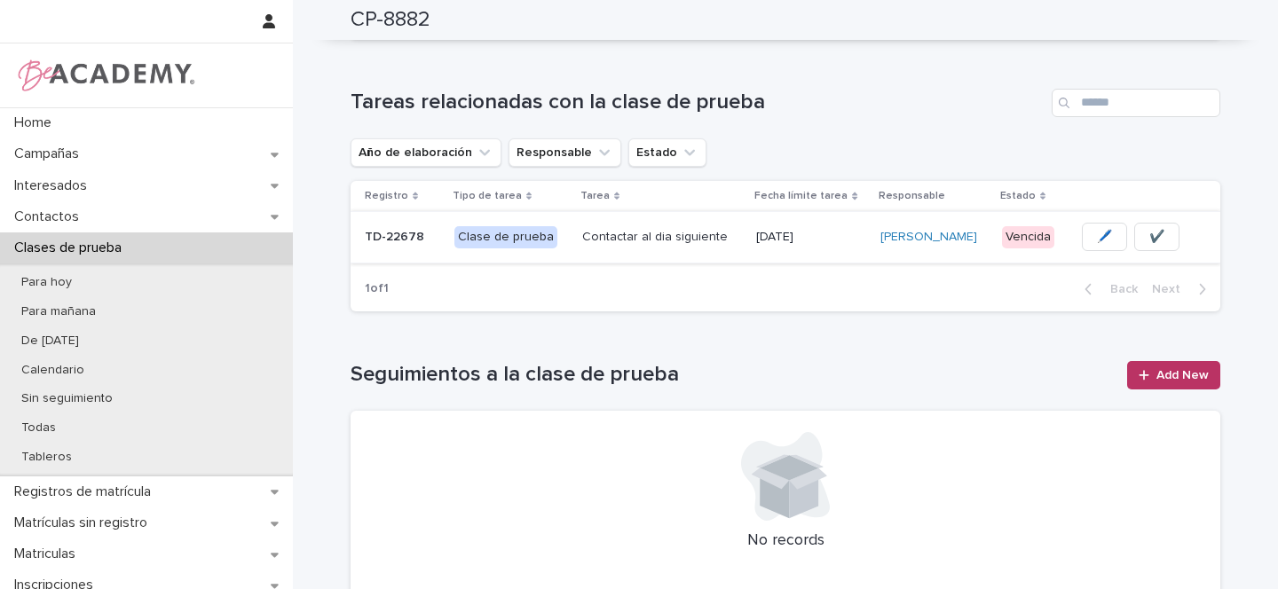
click at [1097, 235] on span "🖊️" at bounding box center [1104, 237] width 15 height 18
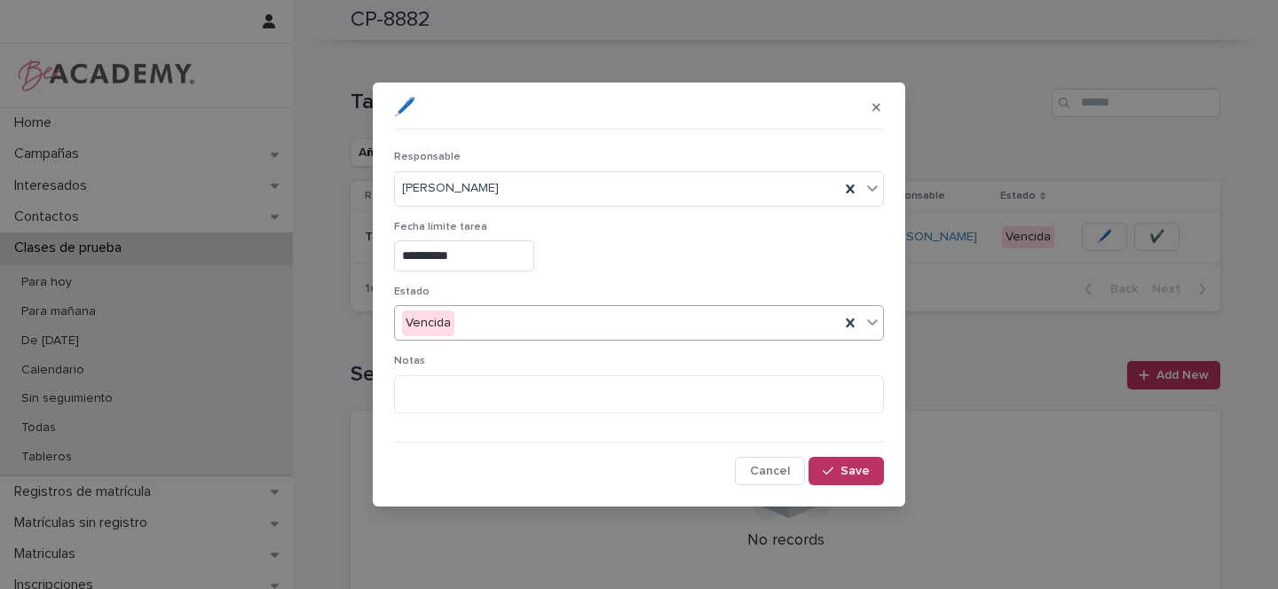
click at [468, 320] on div "Vencida" at bounding box center [617, 323] width 445 height 29
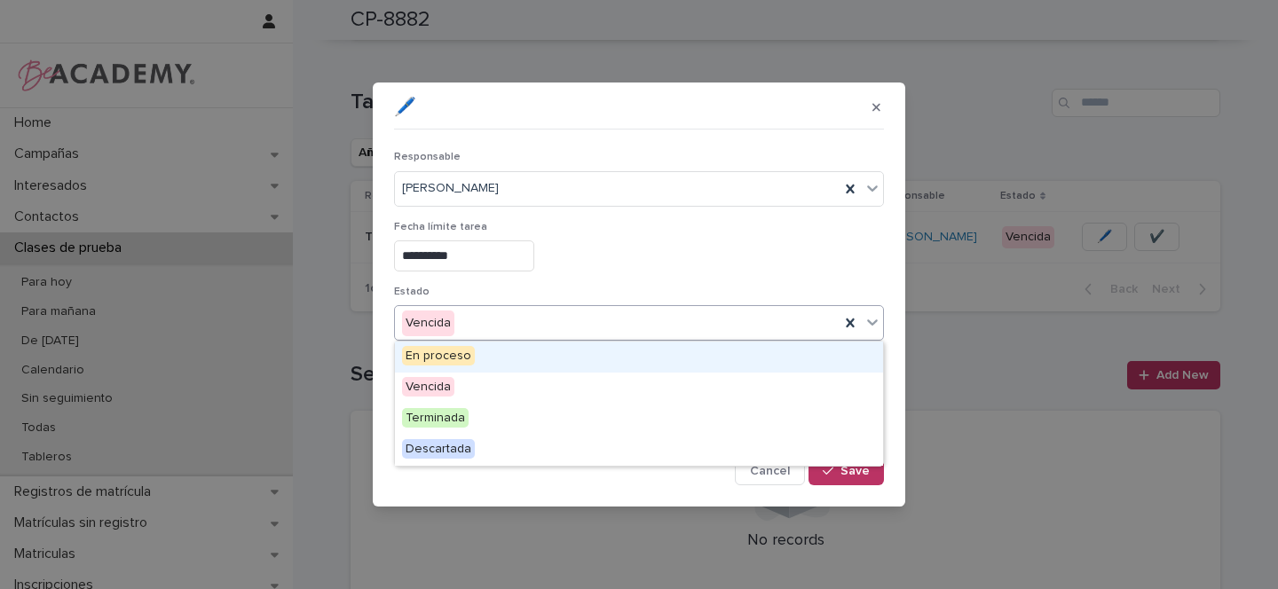
click at [446, 358] on span "En proceso" at bounding box center [438, 356] width 73 height 20
click at [477, 323] on div "En proceso" at bounding box center [617, 323] width 445 height 29
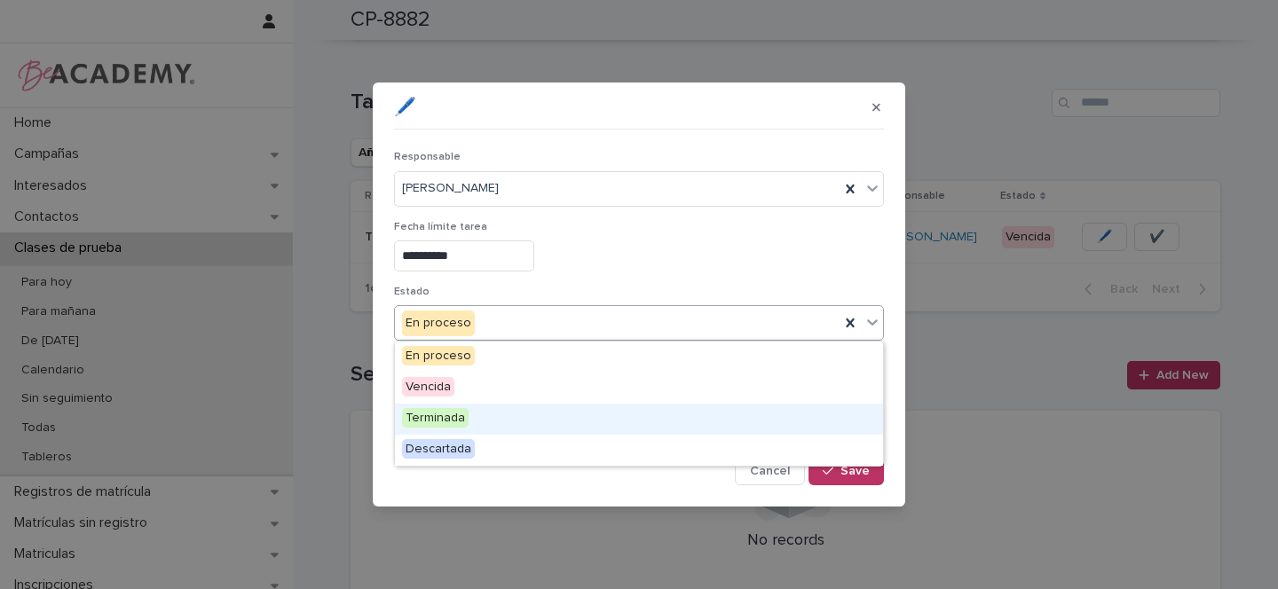
click at [443, 418] on span "Terminada" at bounding box center [435, 418] width 67 height 20
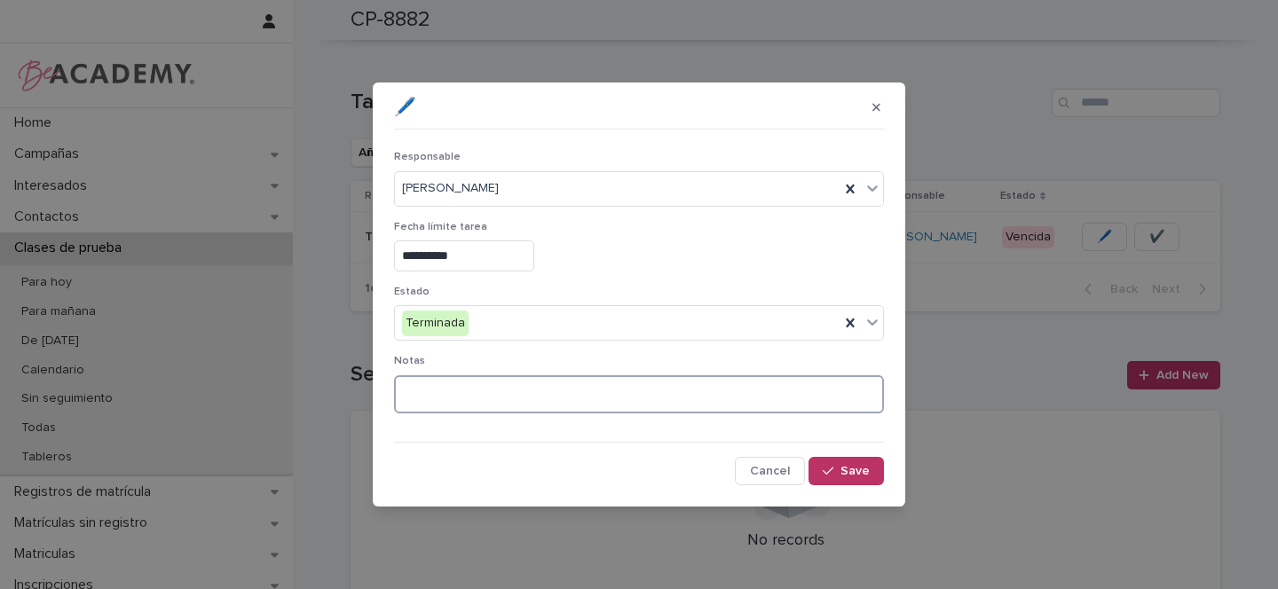
click at [499, 394] on textarea at bounding box center [639, 394] width 490 height 38
type textarea "**********"
click at [860, 476] on span "Save" at bounding box center [854, 471] width 29 height 12
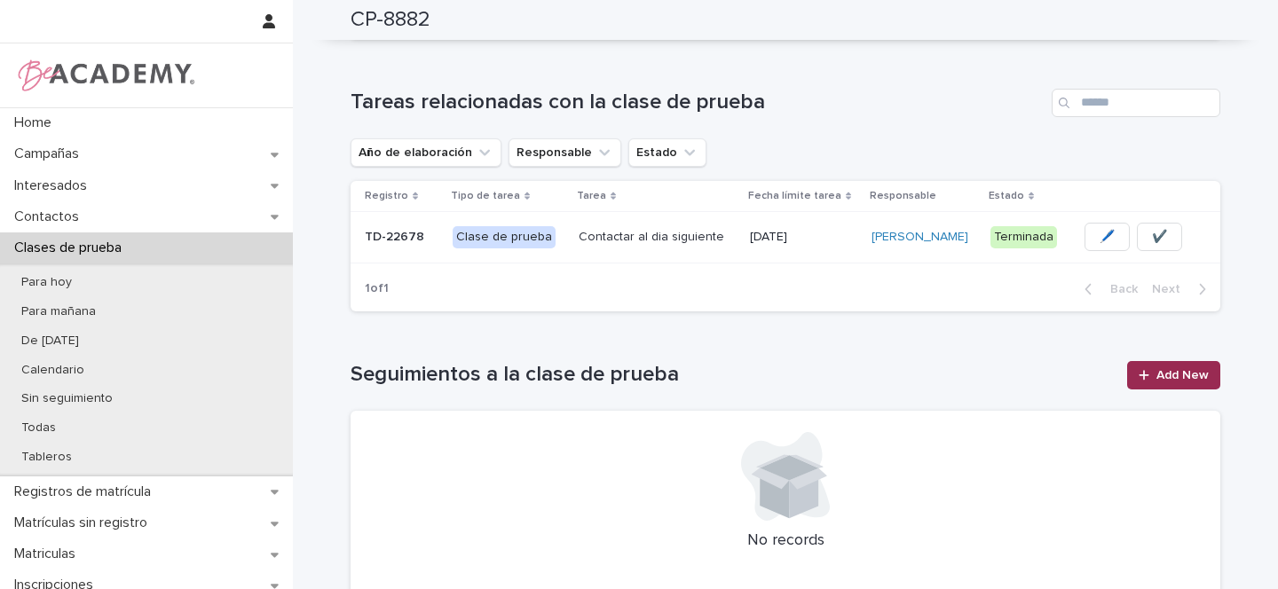
click at [1188, 380] on span "Add New" at bounding box center [1182, 375] width 52 height 12
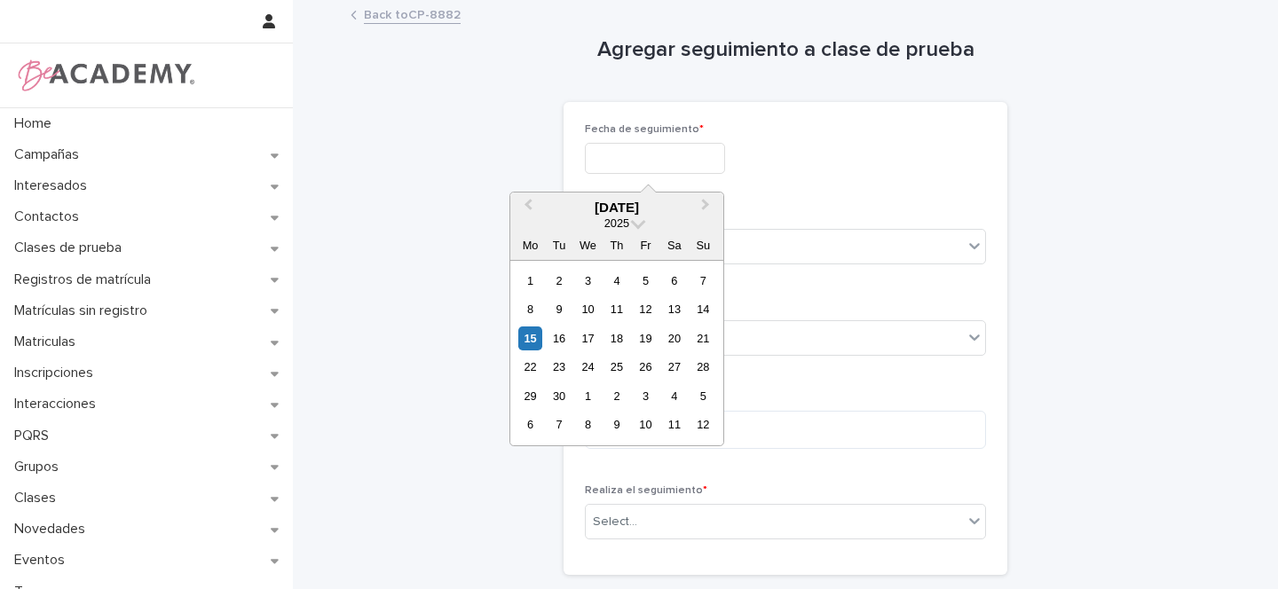
click at [602, 154] on input "text" at bounding box center [655, 158] width 140 height 31
click at [533, 337] on div "15" at bounding box center [530, 339] width 24 height 24
type input "**********"
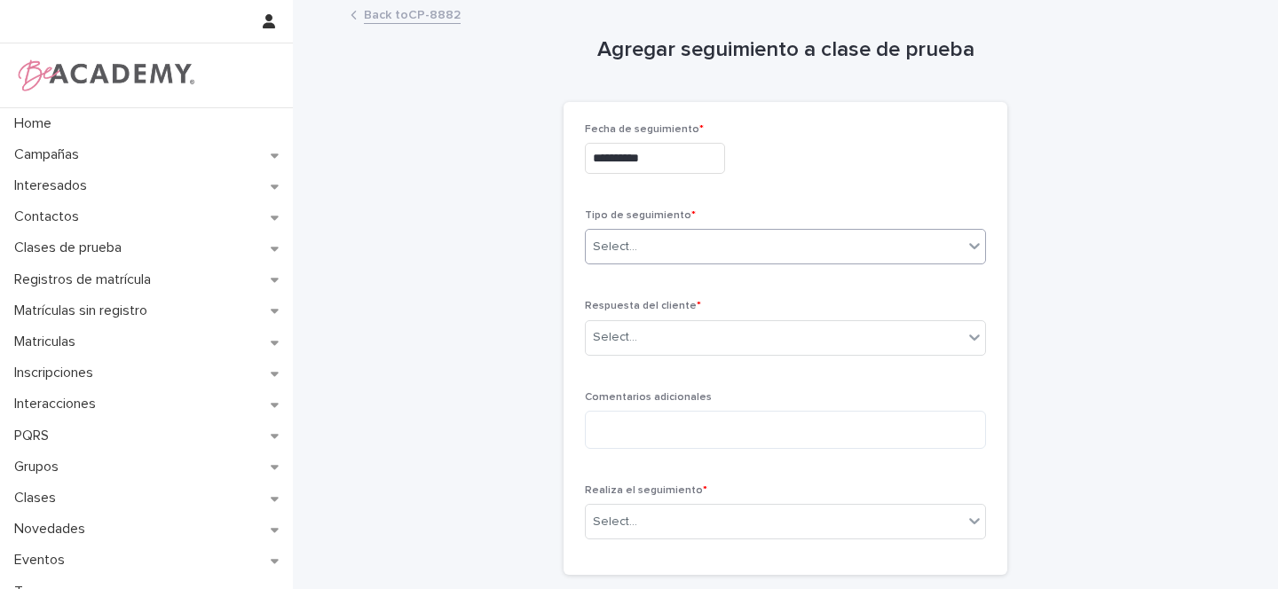
click at [622, 235] on div "Select..." at bounding box center [774, 247] width 377 height 29
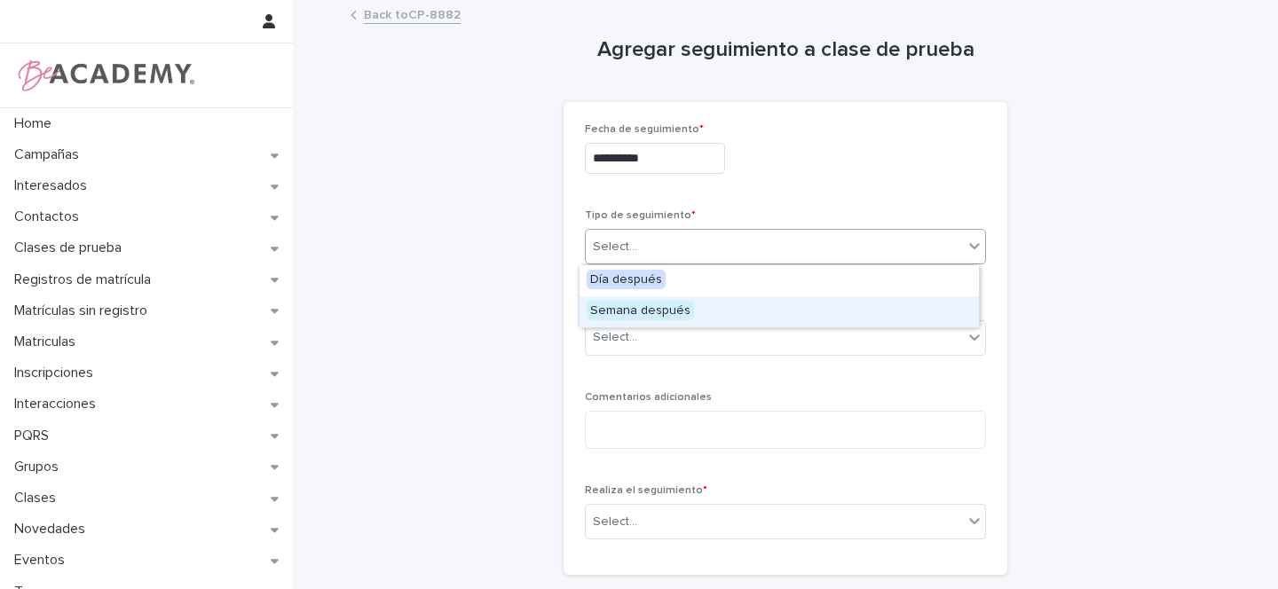
click at [643, 315] on span "Semana después" at bounding box center [640, 311] width 107 height 20
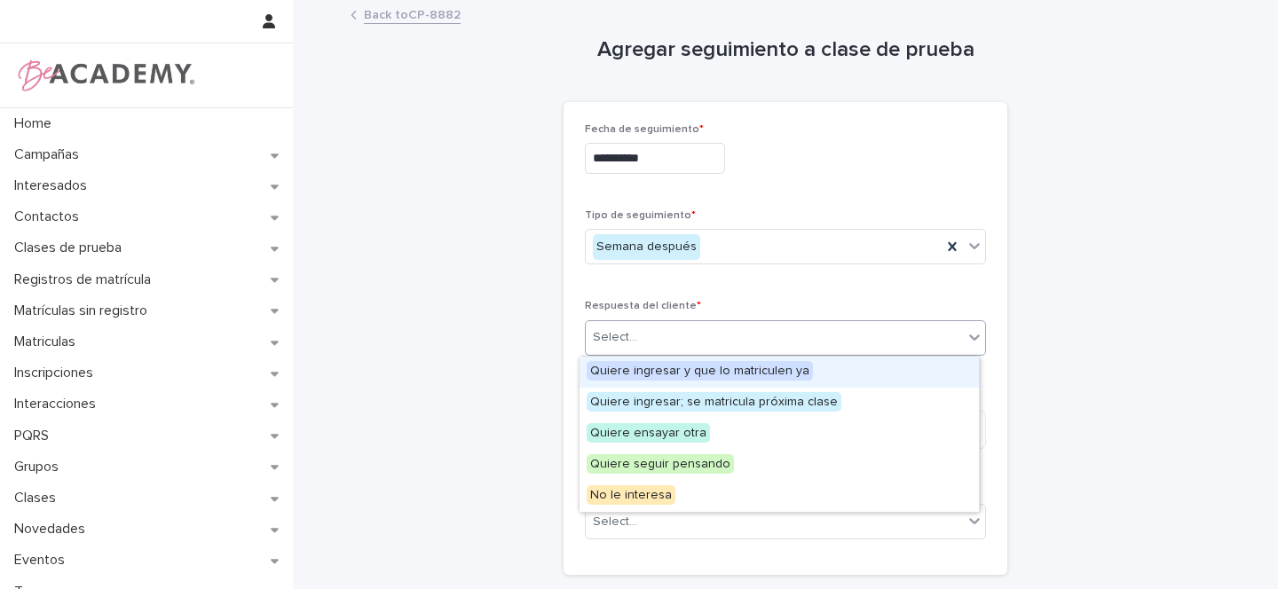
click at [634, 342] on div "Select..." at bounding box center [774, 337] width 377 height 29
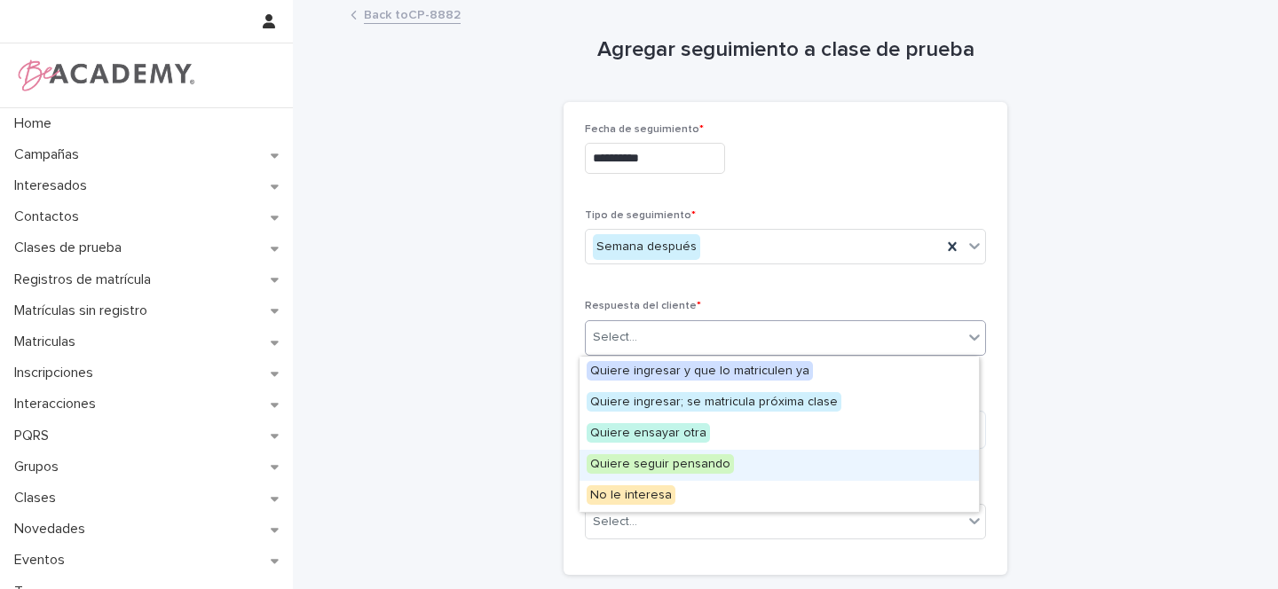
click at [692, 466] on span "Quiere seguir pensando" at bounding box center [660, 464] width 147 height 20
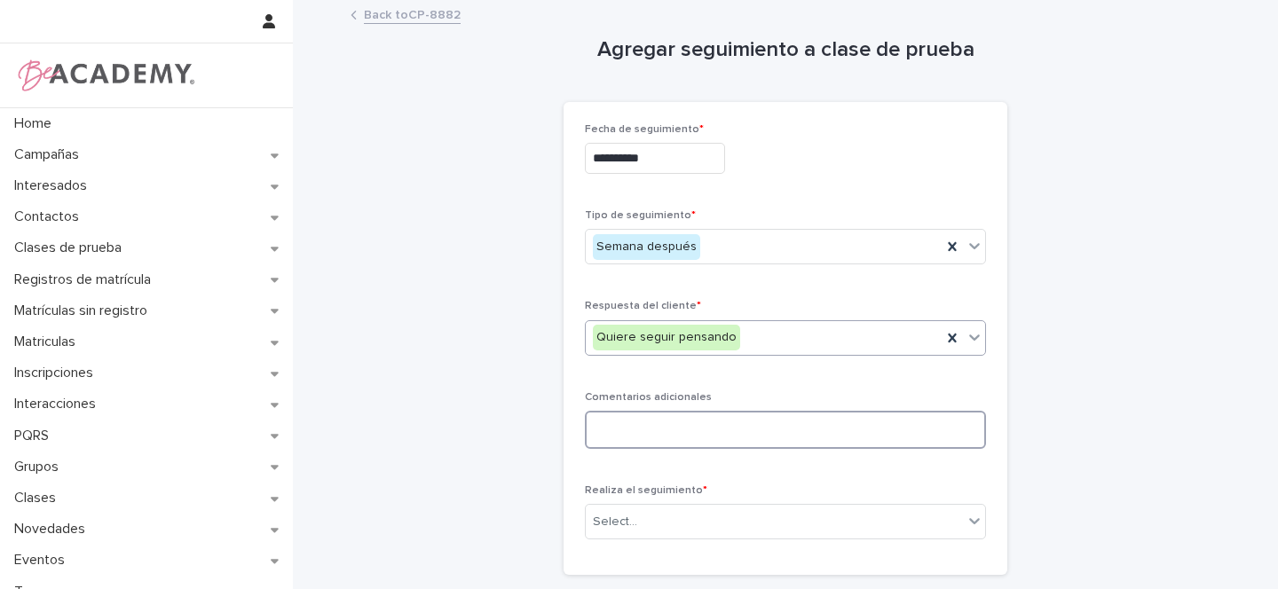
click at [651, 433] on textarea at bounding box center [785, 430] width 401 height 38
paste textarea "**********"
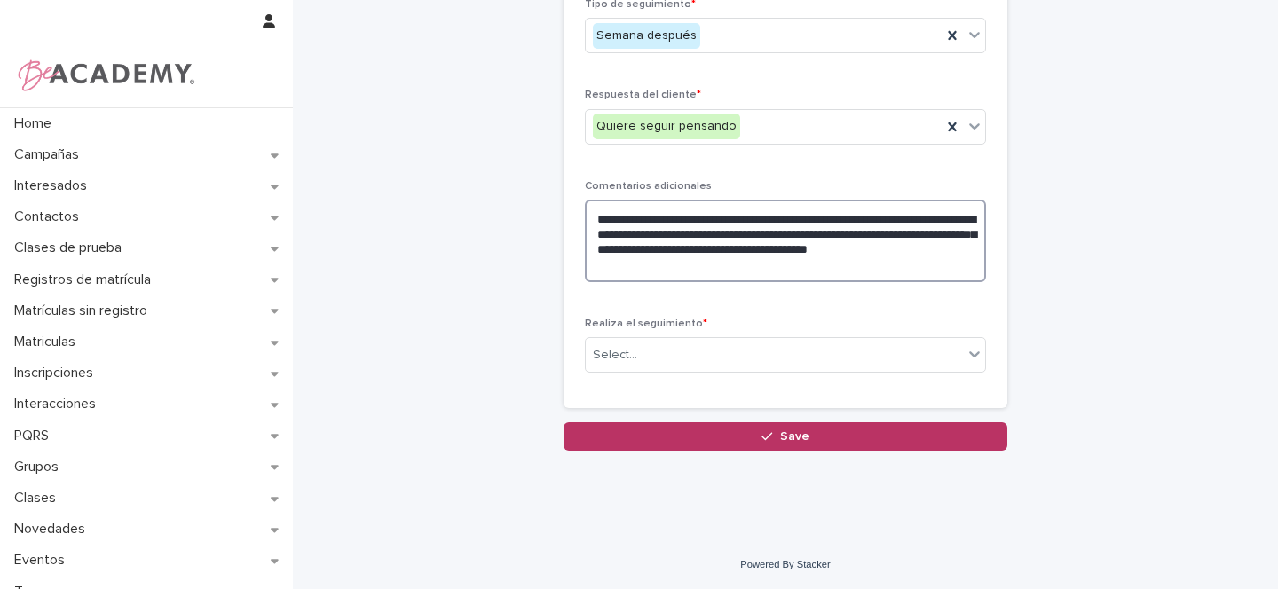
scroll to position [212, 0]
type textarea "**********"
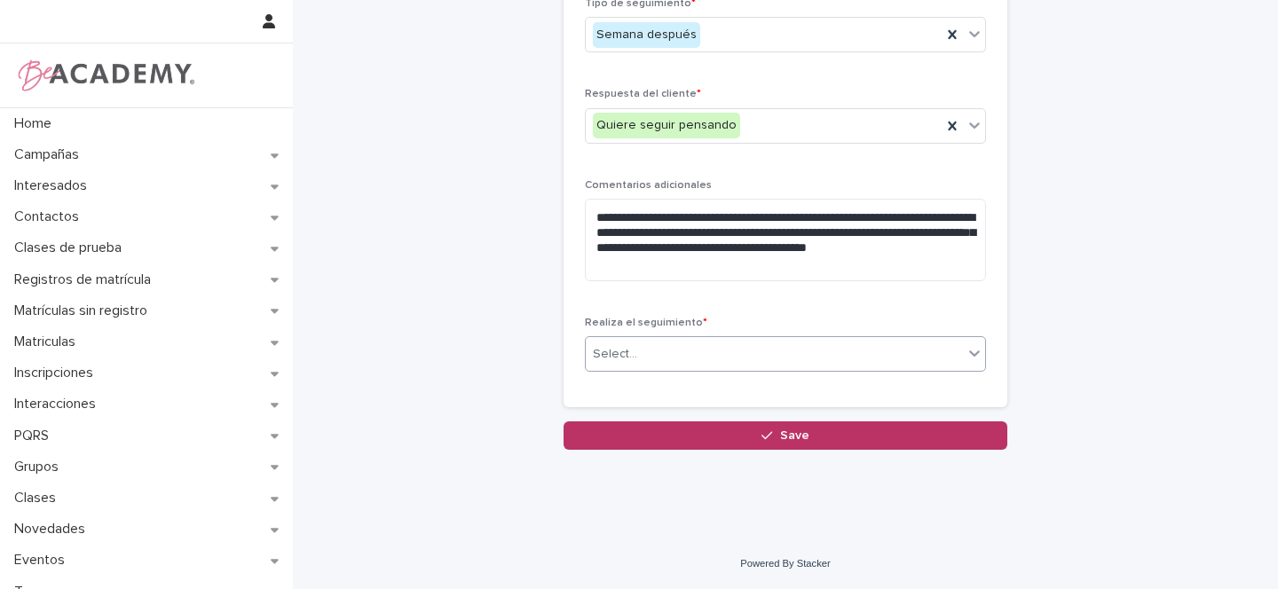
click at [619, 359] on div "Select..." at bounding box center [615, 354] width 44 height 19
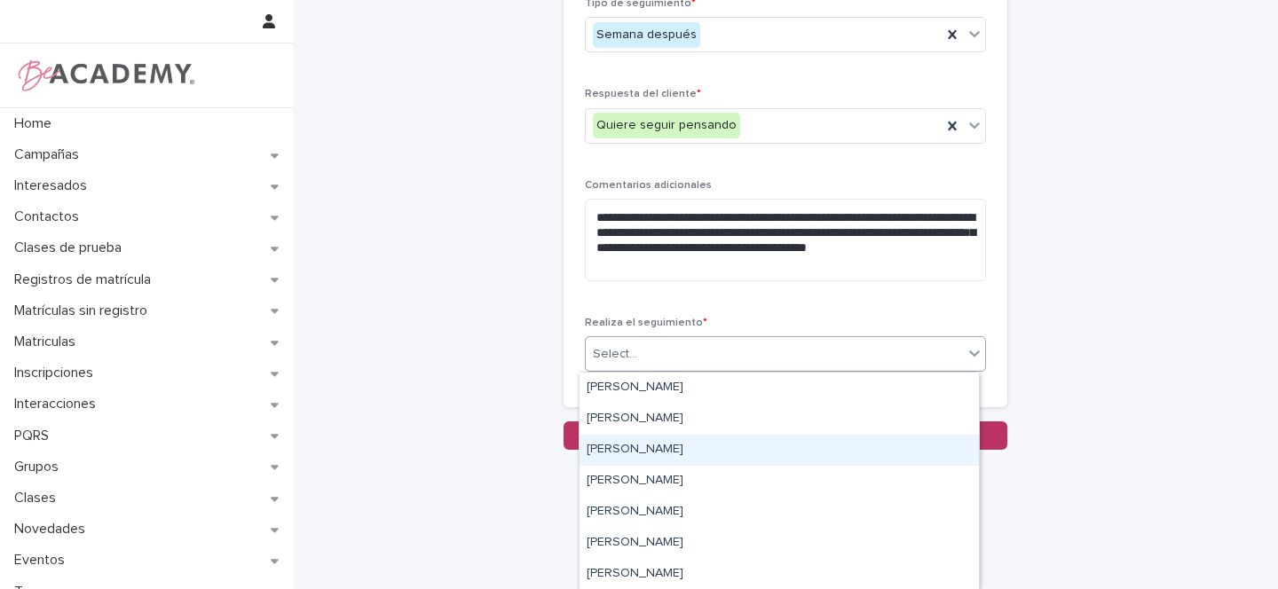
click at [619, 454] on div "Gina Orjuela Cortes" at bounding box center [779, 450] width 399 height 31
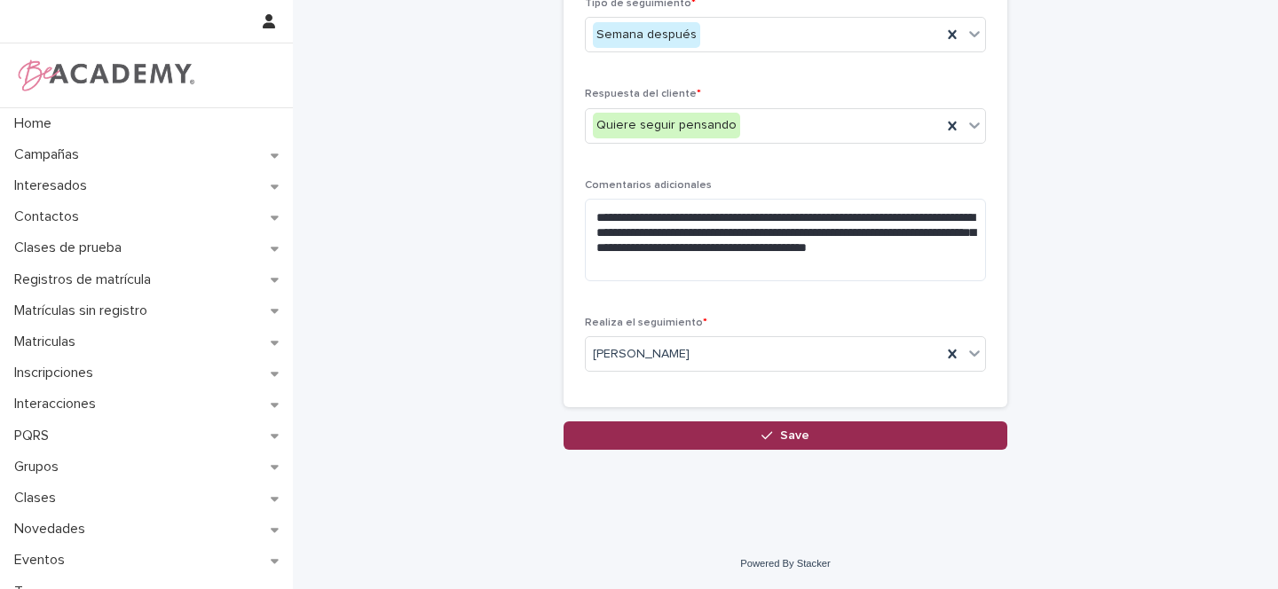
click at [780, 436] on span "Save" at bounding box center [794, 436] width 29 height 12
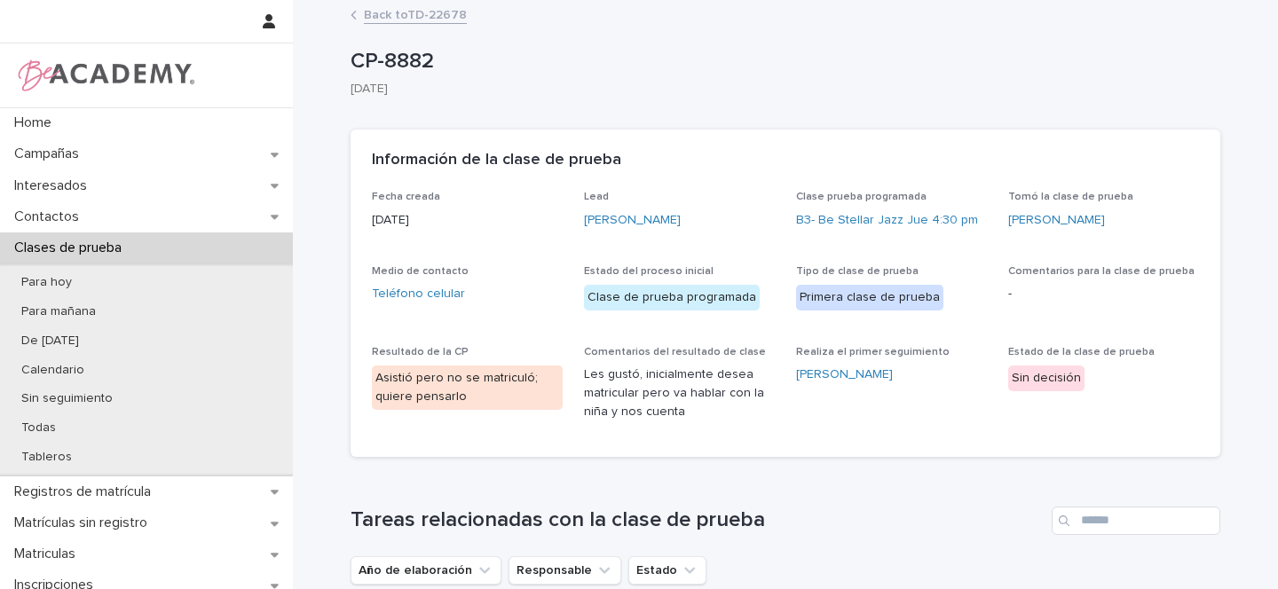
click at [399, 14] on link "Back to TD-22678" at bounding box center [415, 14] width 103 height 20
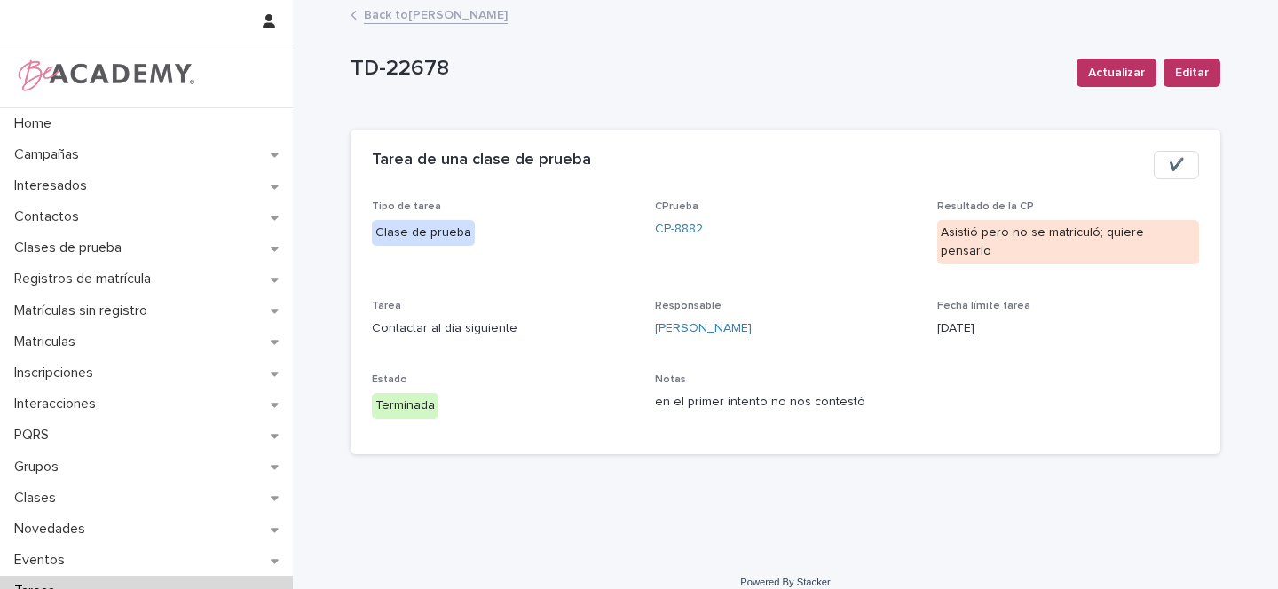
click at [448, 12] on link "Back to Gina Orjuela Cortes" at bounding box center [436, 14] width 144 height 20
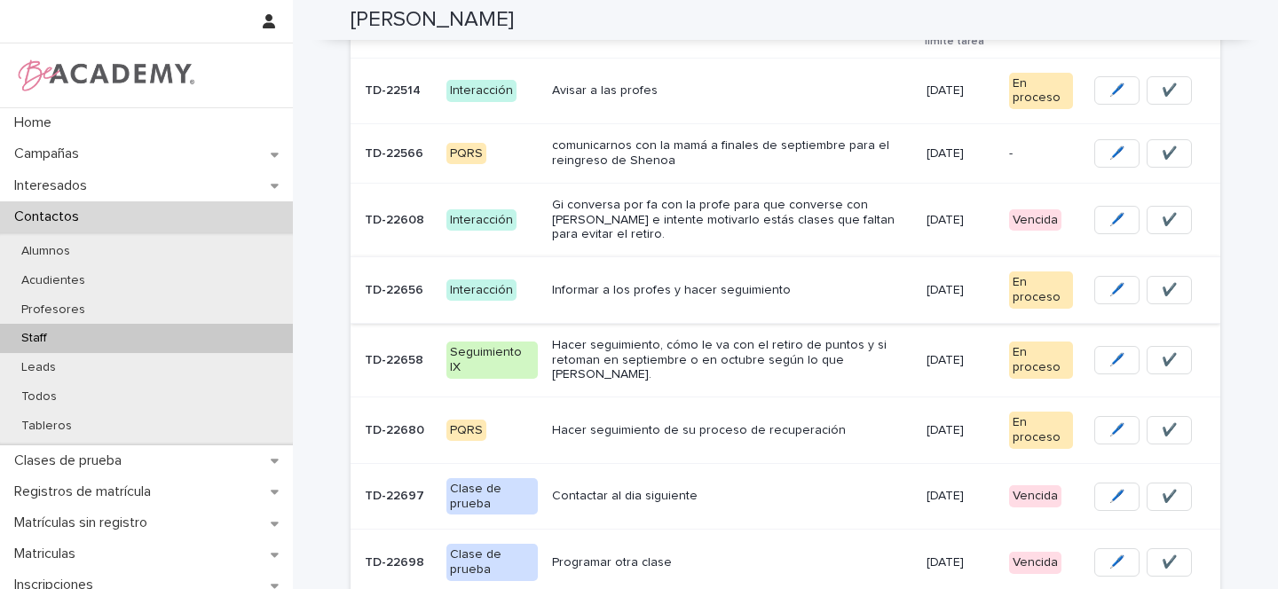
scroll to position [307, 0]
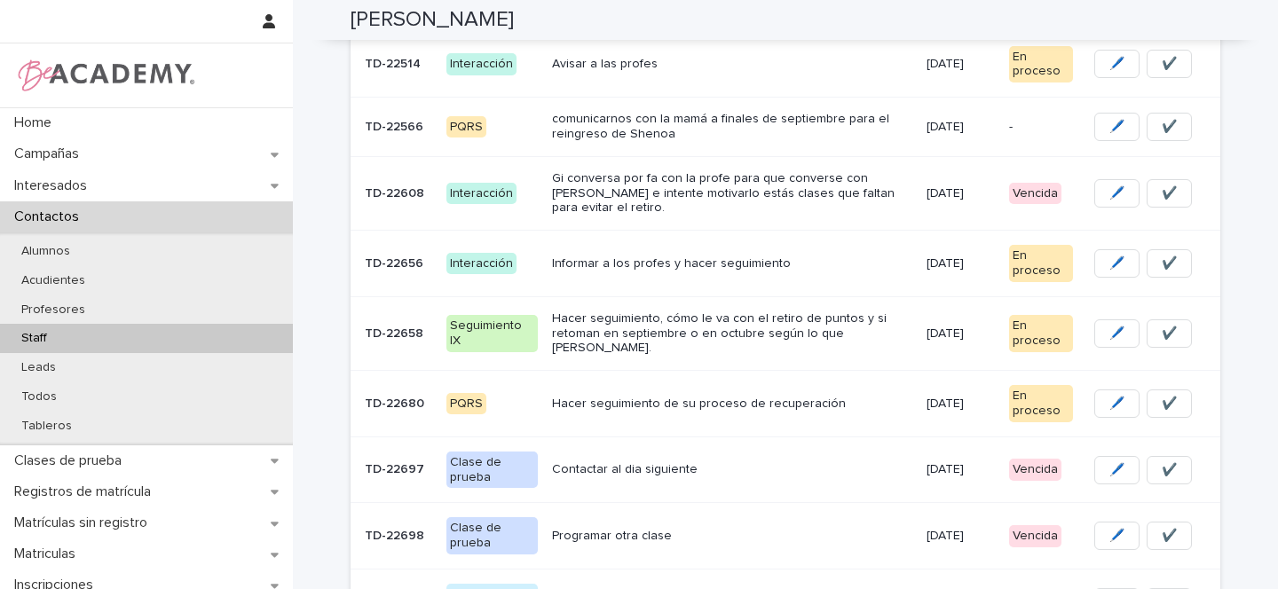
click at [820, 256] on p "Informar a los profes y hacer seguimiento" at bounding box center [732, 263] width 360 height 15
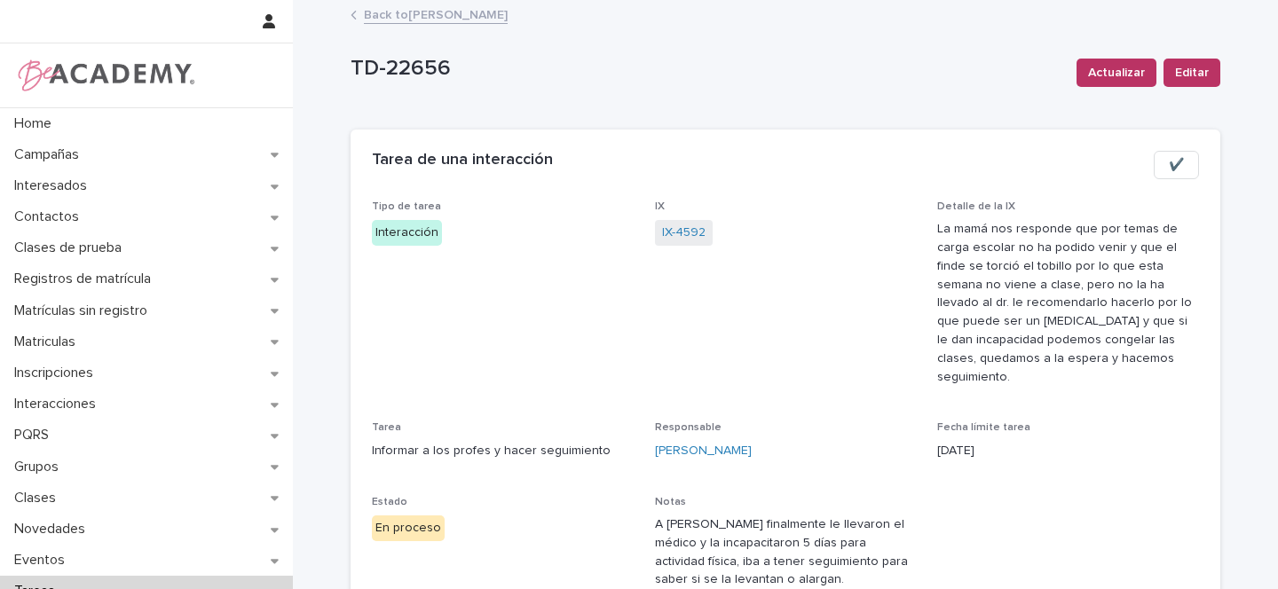
click at [376, 7] on link "Back to Gina Orjuela Cortes" at bounding box center [436, 14] width 144 height 20
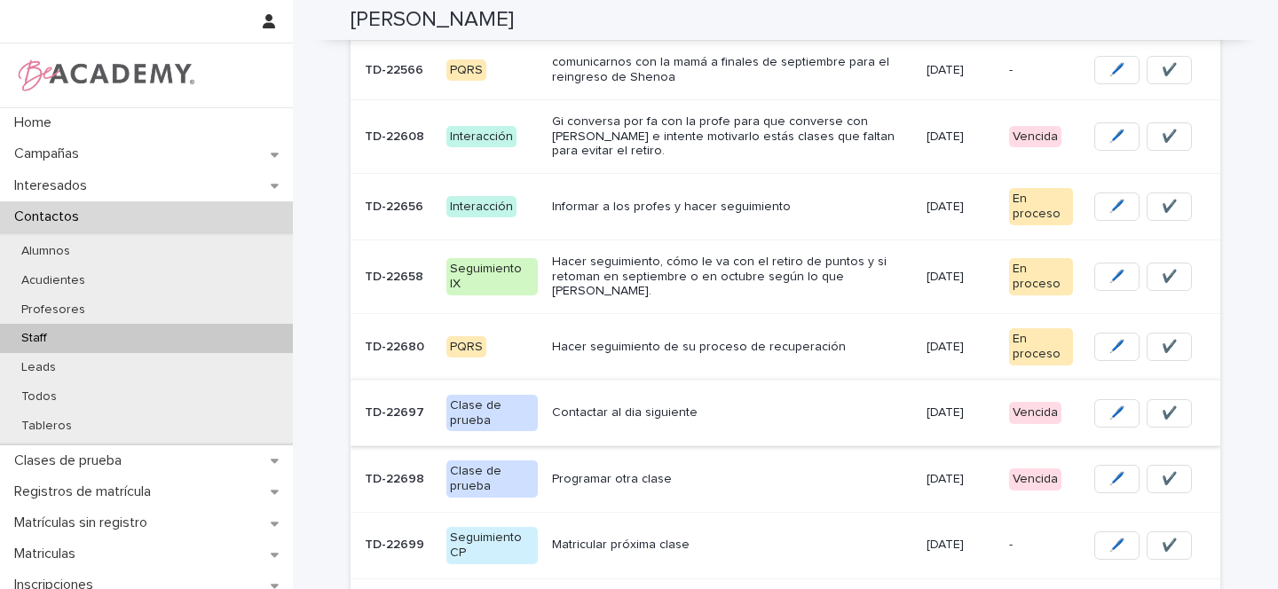
scroll to position [368, 0]
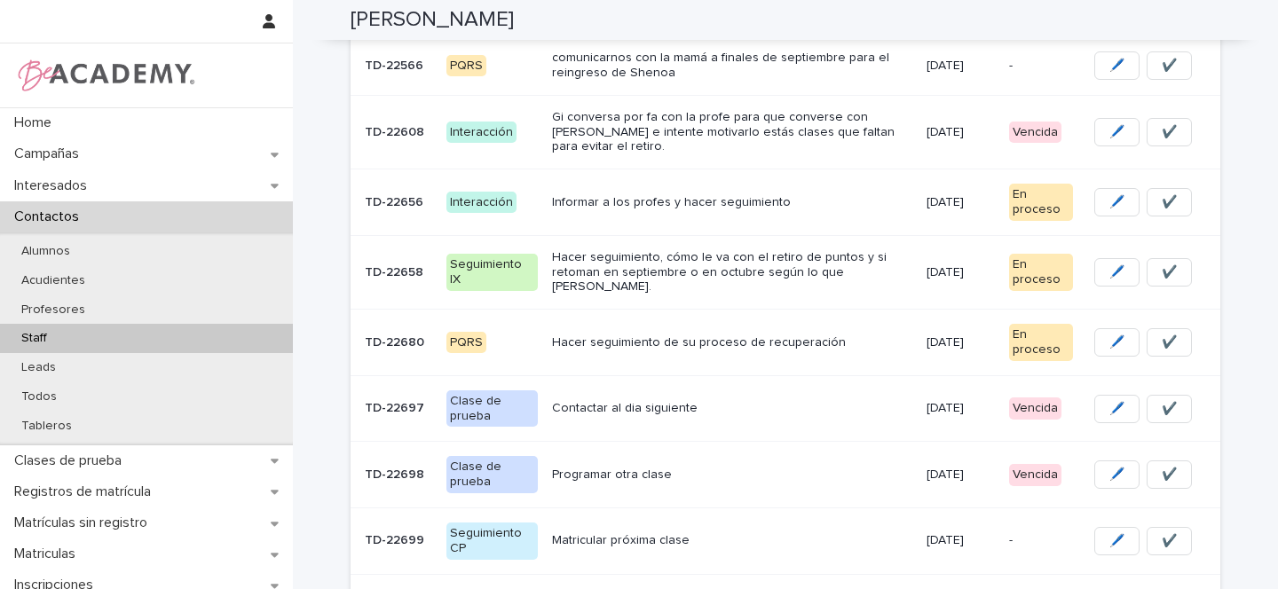
click at [835, 335] on p "Hacer seguimiento de su proceso de recuperación" at bounding box center [732, 342] width 360 height 15
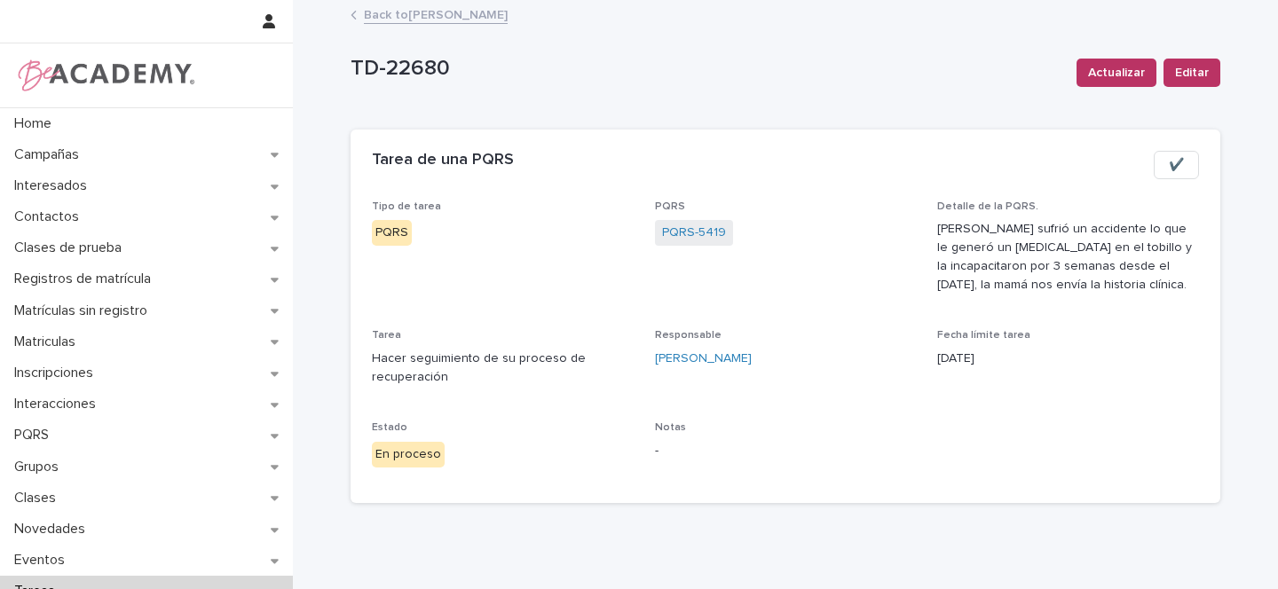
click at [403, 15] on link "Back to Gina Orjuela Cortes" at bounding box center [436, 14] width 144 height 20
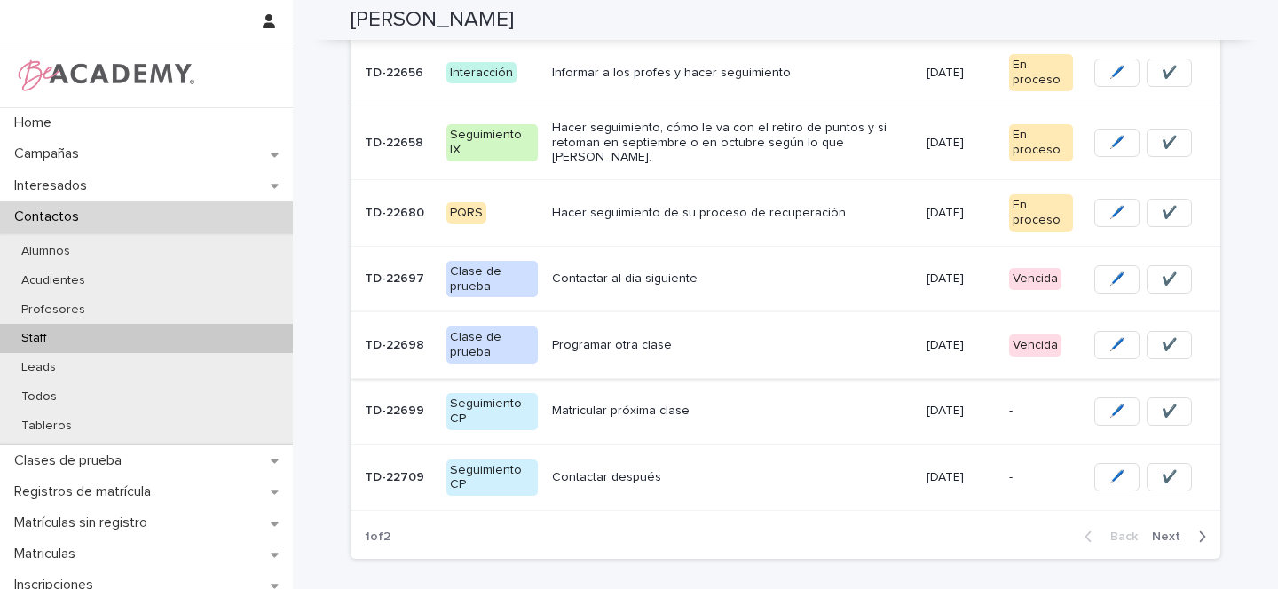
scroll to position [522, 0]
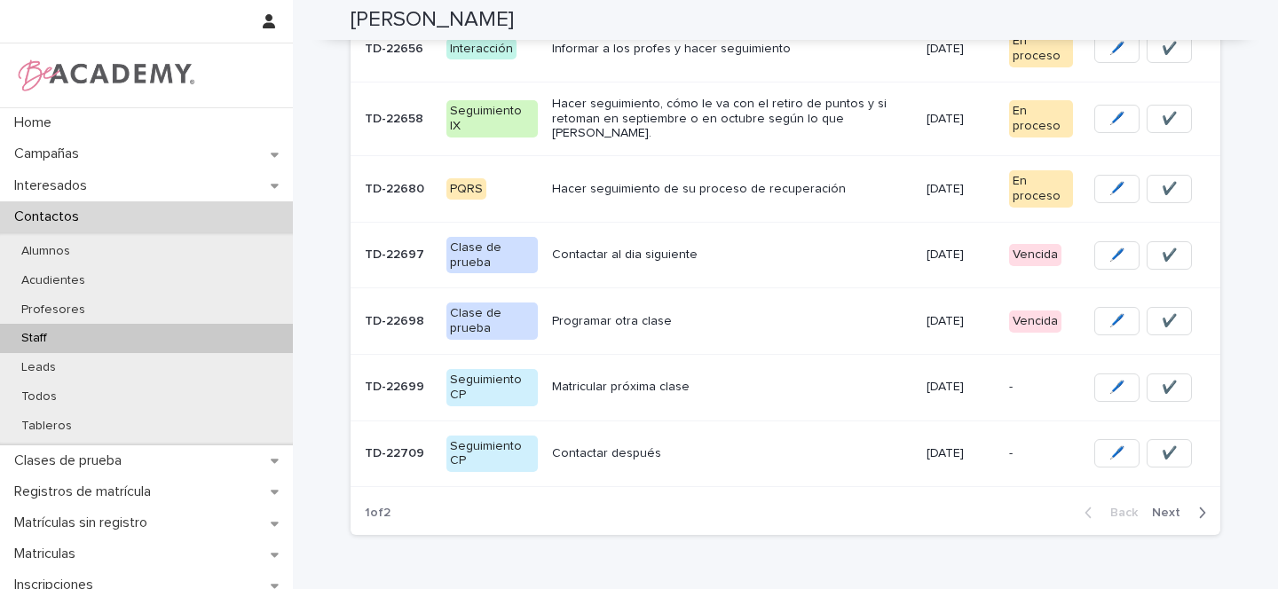
click at [723, 248] on p "Contactar al dia siguiente" at bounding box center [732, 255] width 360 height 15
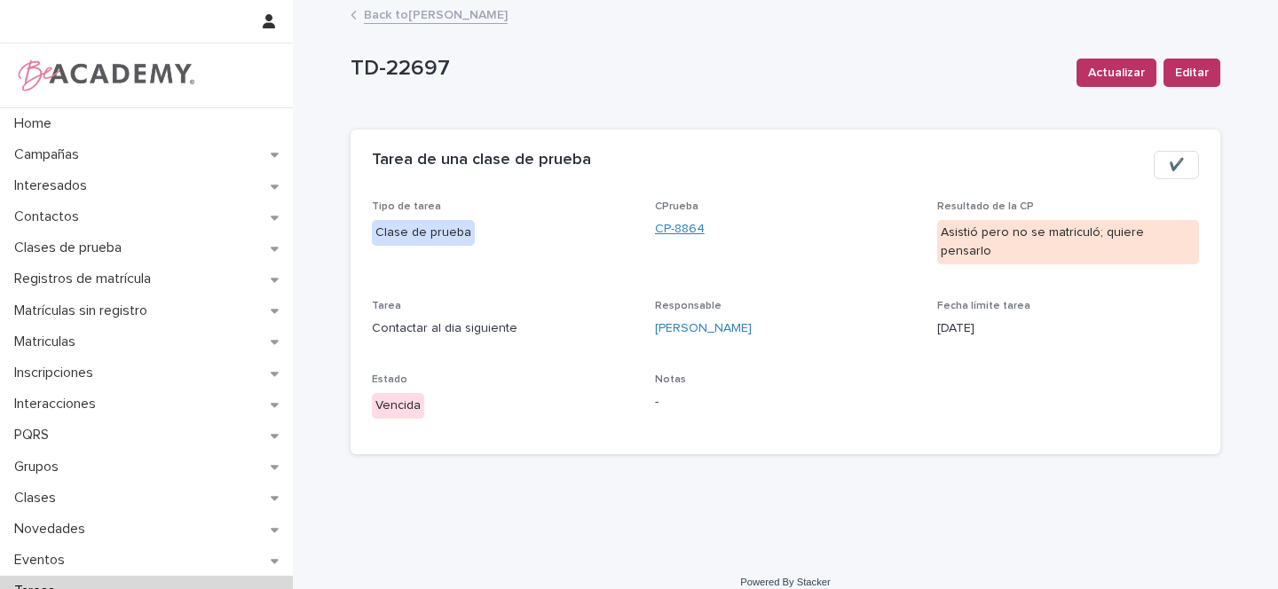
click at [681, 229] on link "CP-8864" at bounding box center [680, 229] width 50 height 19
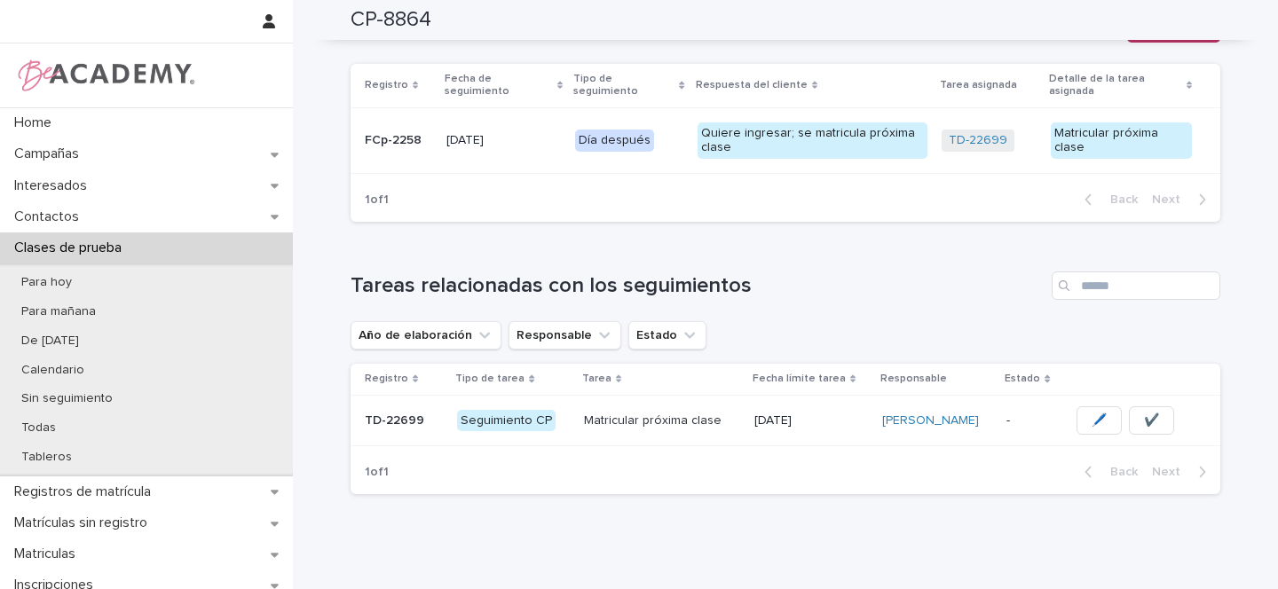
scroll to position [381, 0]
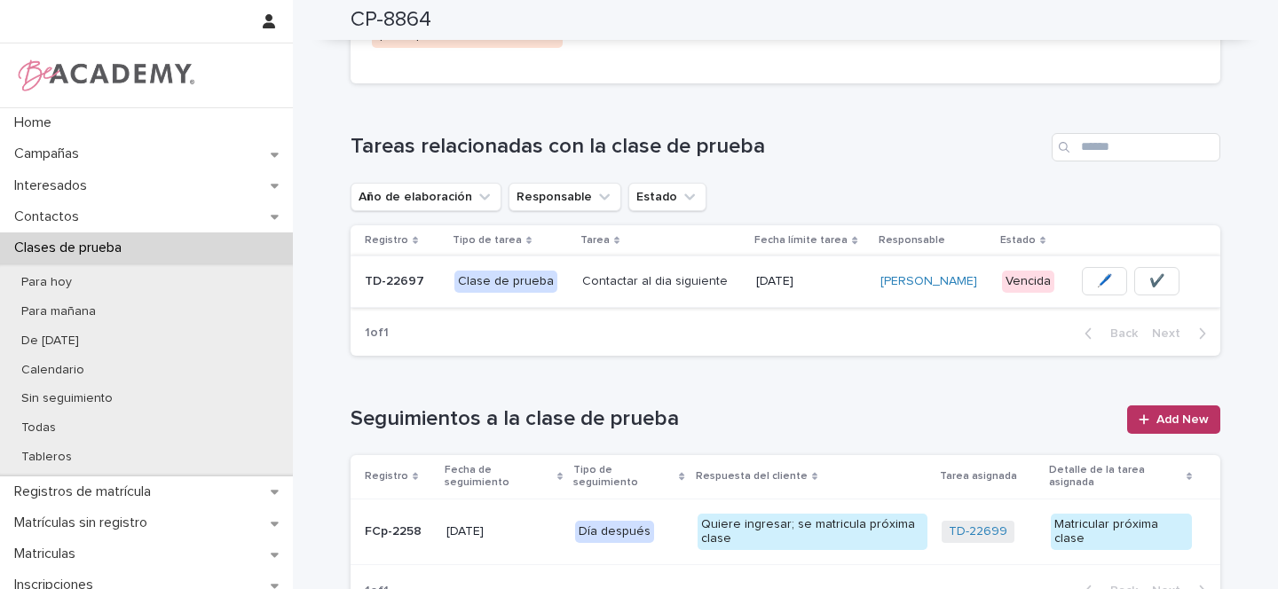
click at [1155, 280] on button "✔️" at bounding box center [1156, 281] width 45 height 28
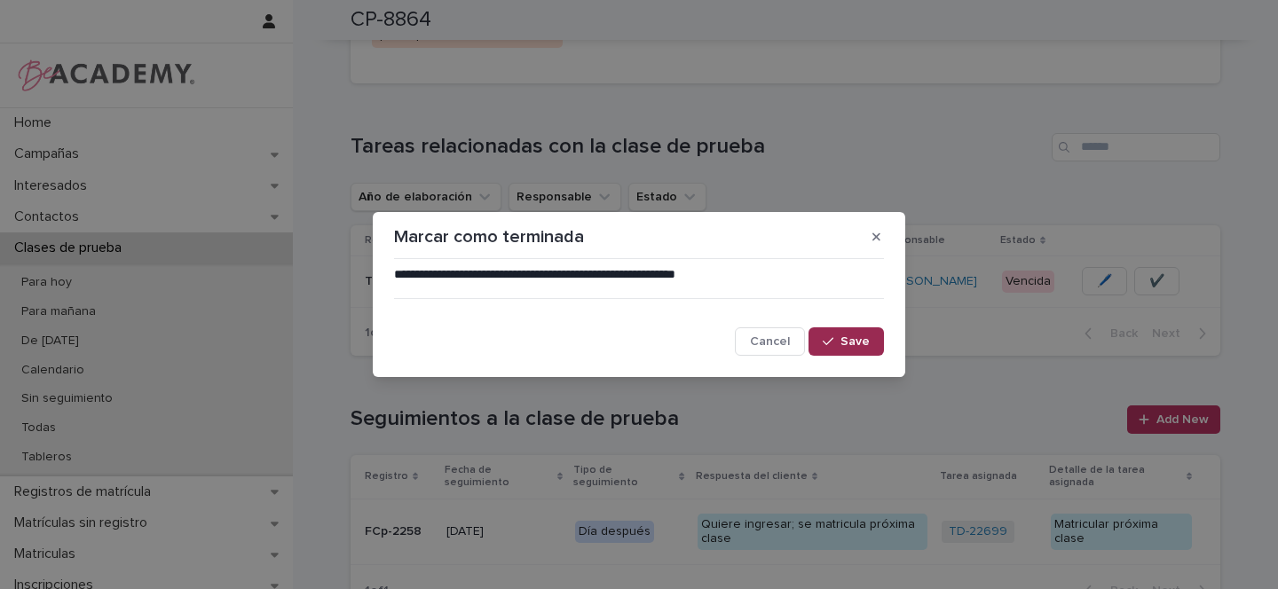
click at [864, 341] on span "Save" at bounding box center [854, 341] width 29 height 12
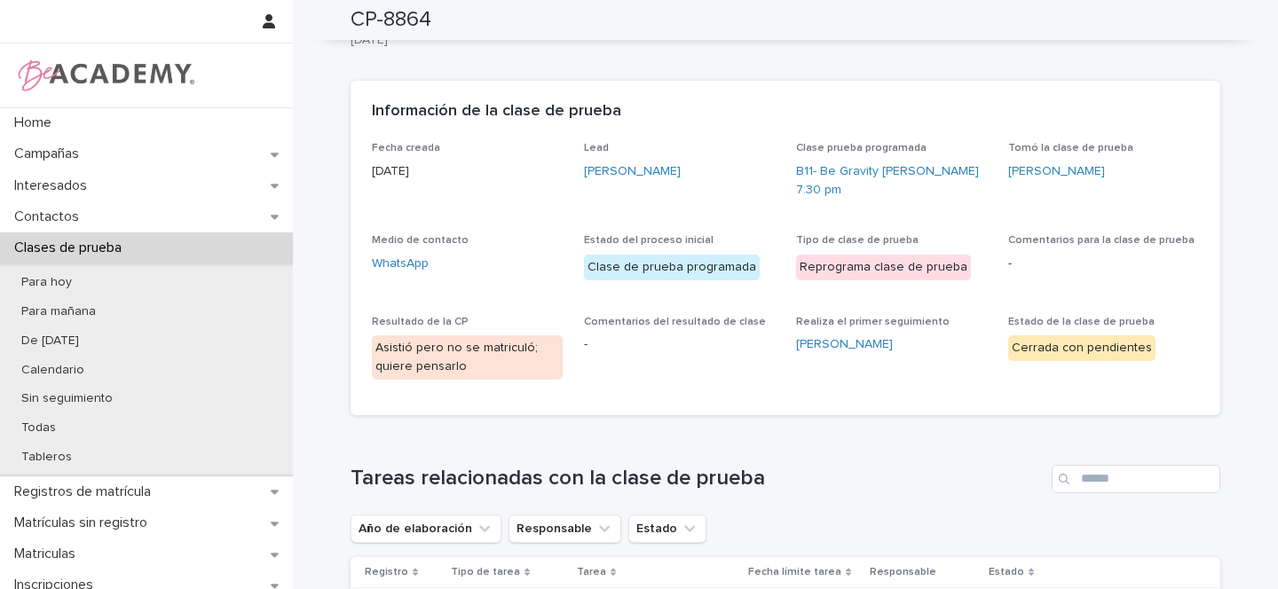
scroll to position [0, 0]
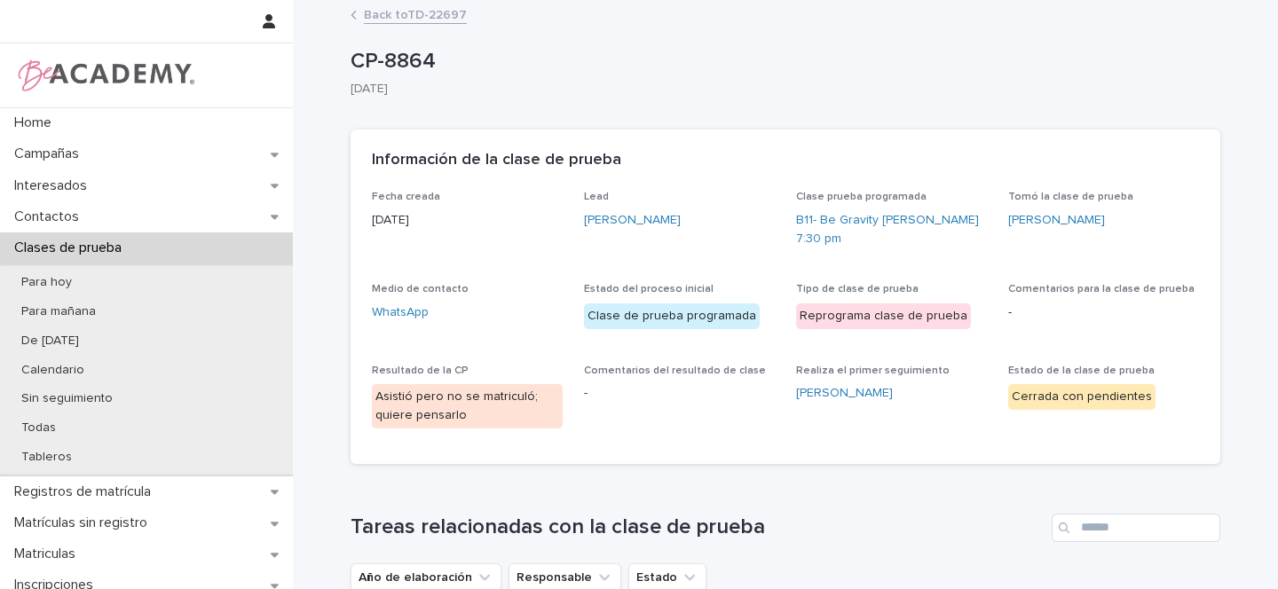
click at [398, 15] on link "Back to TD-22697" at bounding box center [415, 14] width 103 height 20
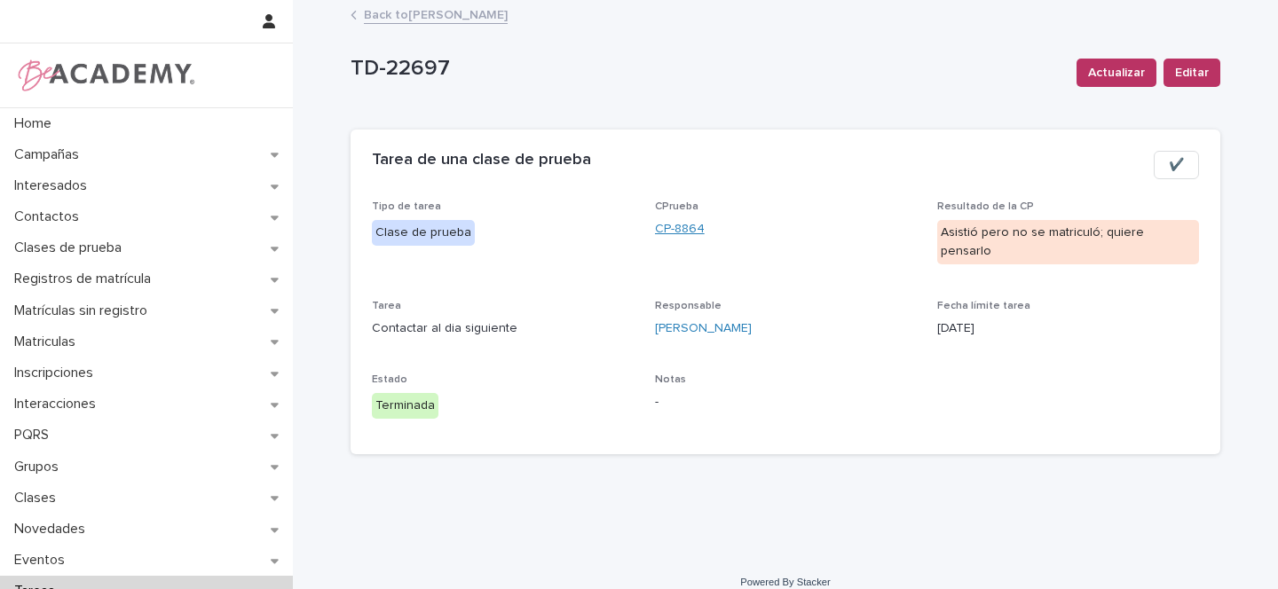
click at [698, 227] on link "CP-8864" at bounding box center [680, 229] width 50 height 19
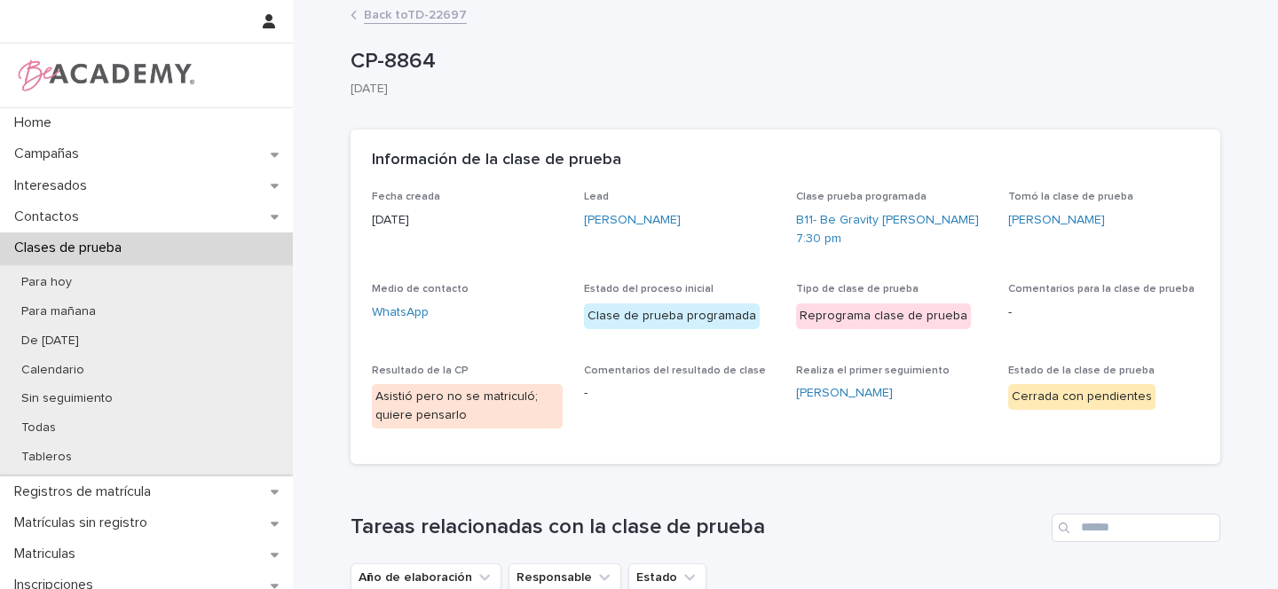
click at [413, 18] on link "Back to TD-22697" at bounding box center [415, 14] width 103 height 20
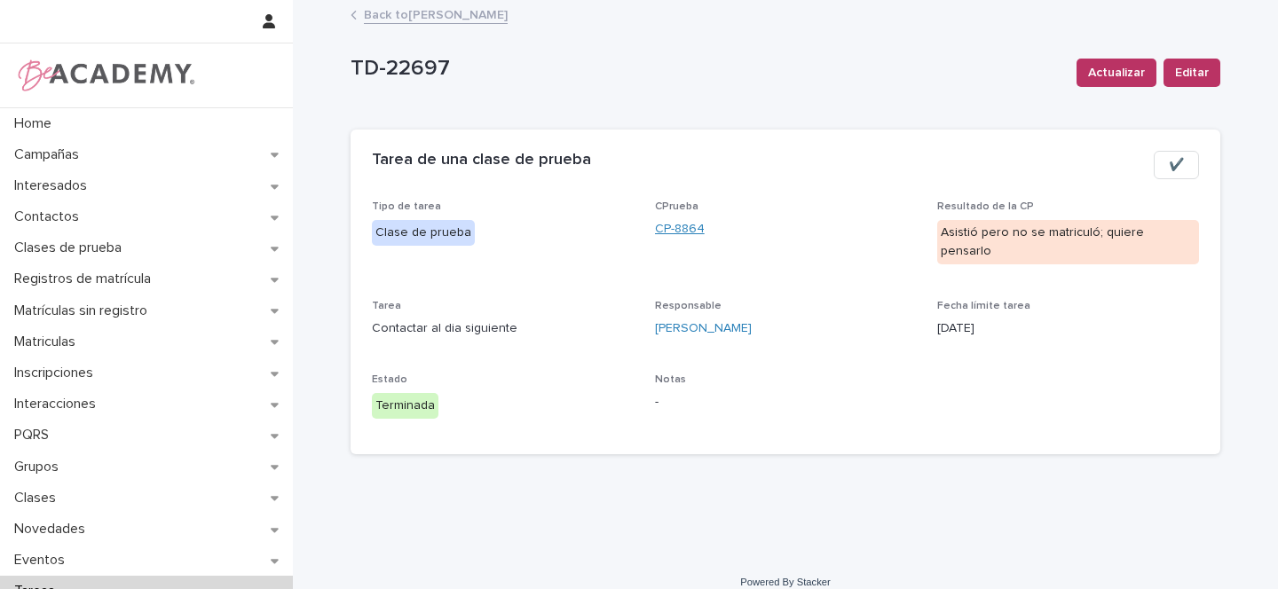
click at [694, 229] on link "CP-8864" at bounding box center [680, 229] width 50 height 19
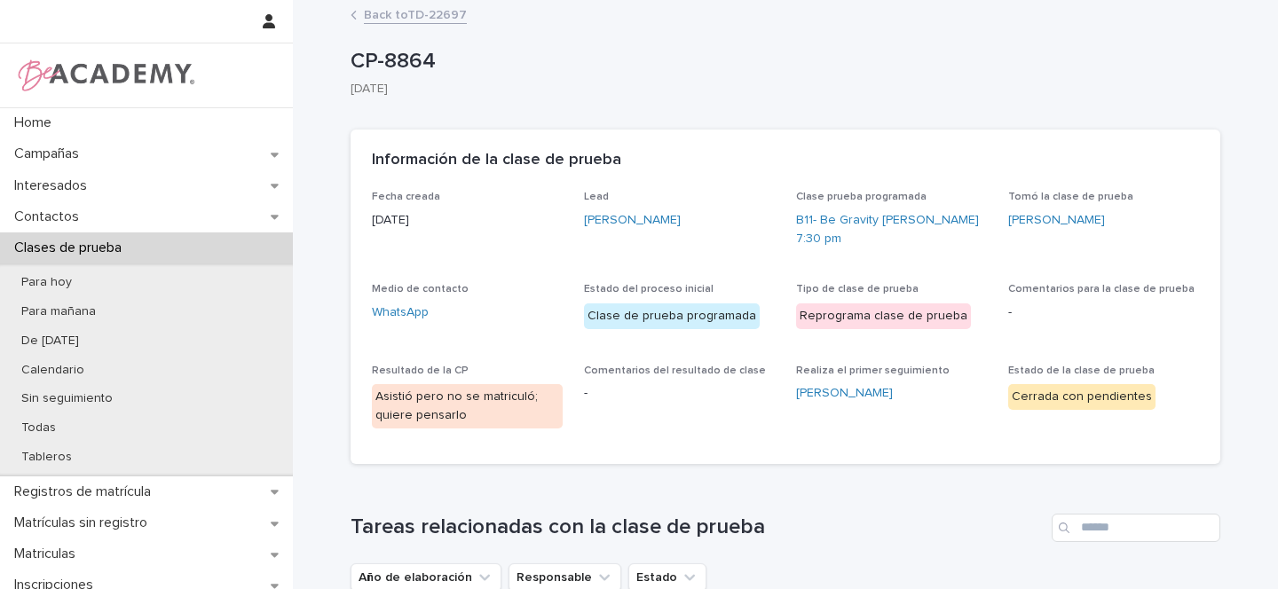
click at [417, 12] on link "Back to TD-22697" at bounding box center [415, 14] width 103 height 20
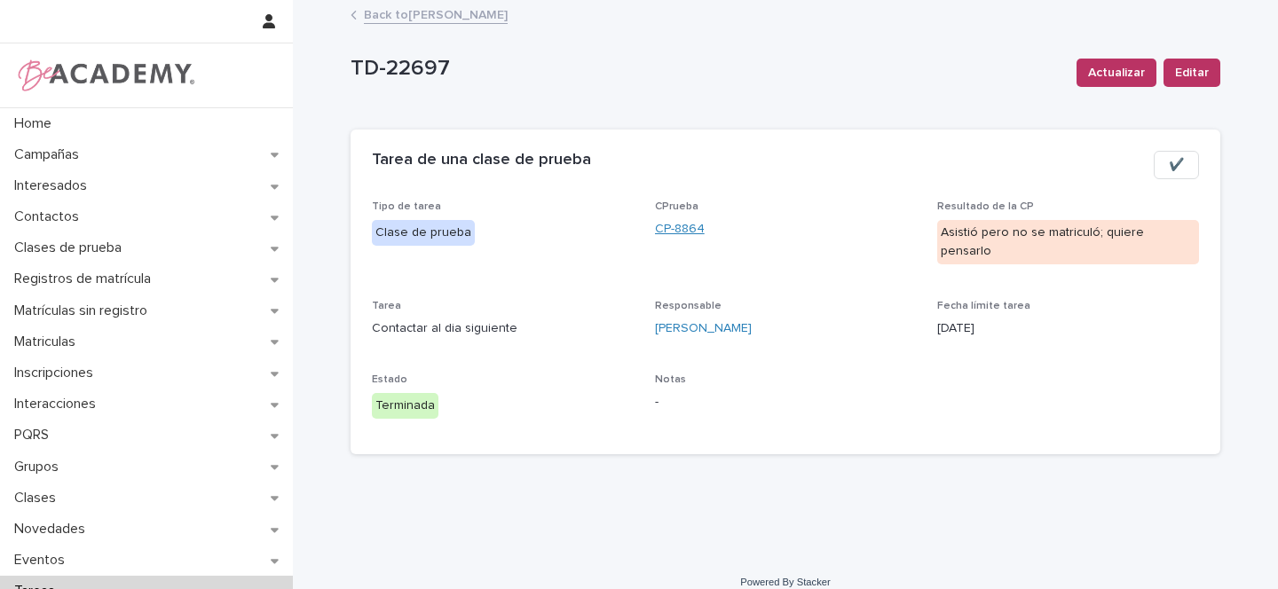
click at [683, 234] on link "CP-8864" at bounding box center [680, 229] width 50 height 19
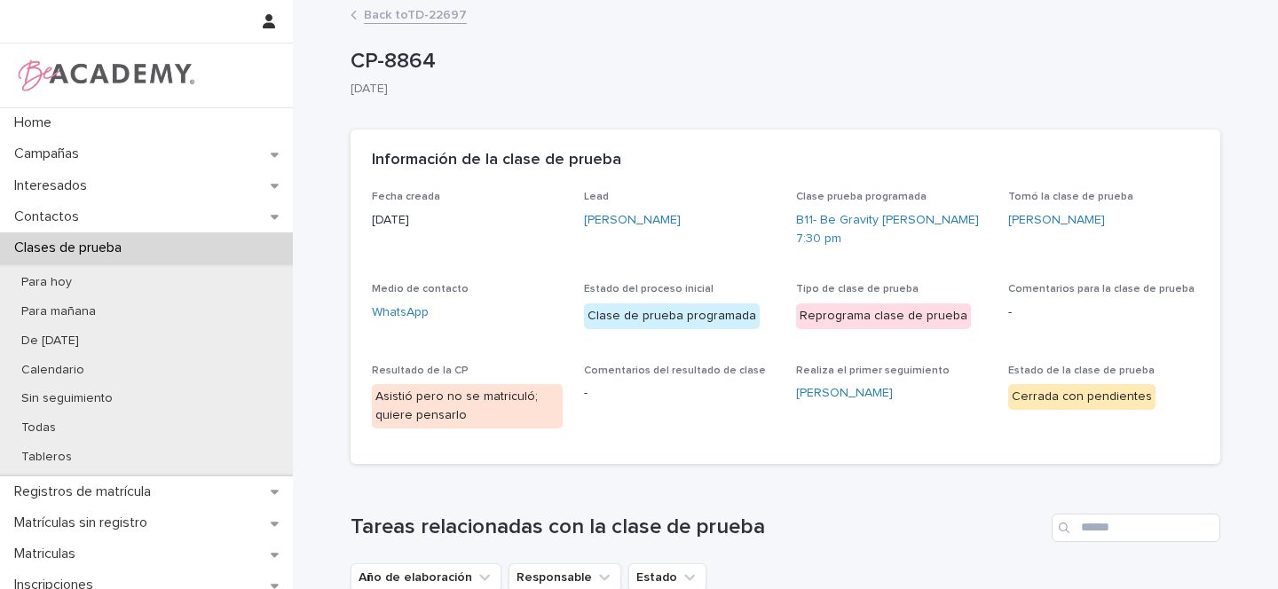
click at [409, 8] on link "Back to TD-22697" at bounding box center [415, 14] width 103 height 20
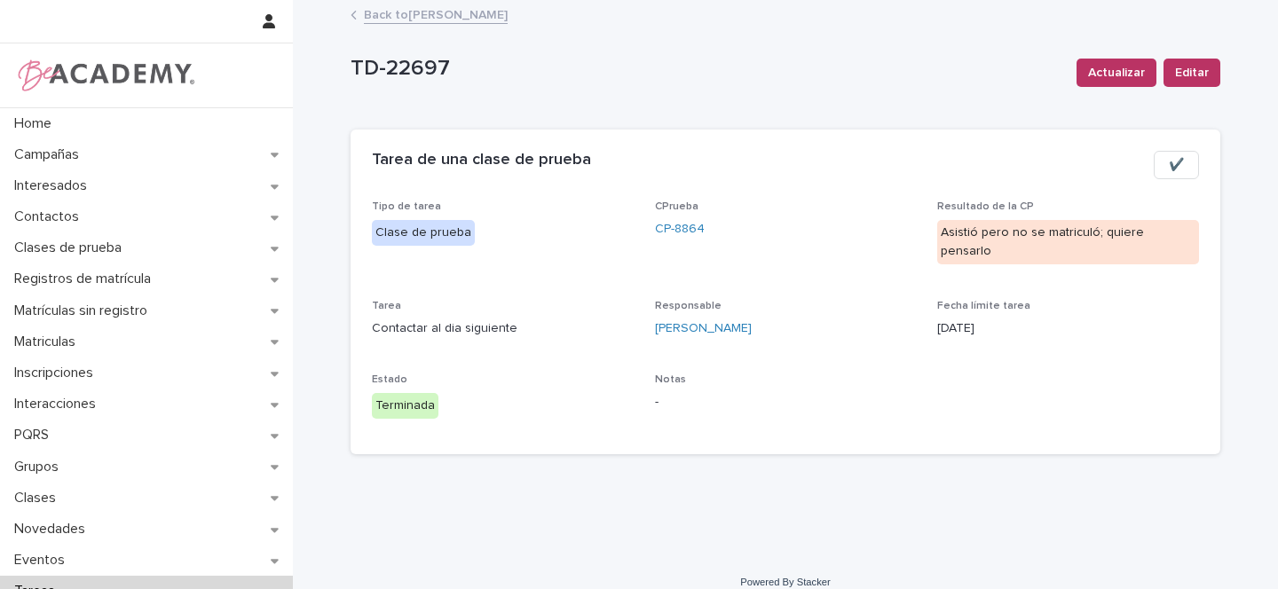
click at [424, 12] on link "Back to Gina Orjuela Cortes" at bounding box center [436, 14] width 144 height 20
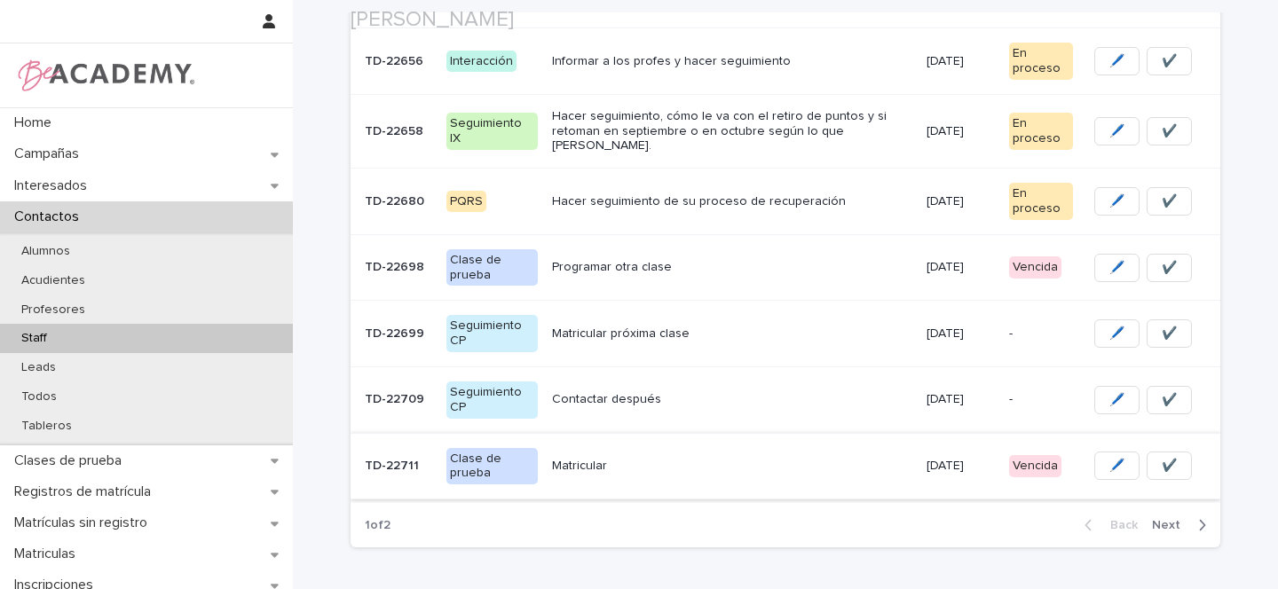
scroll to position [550, 0]
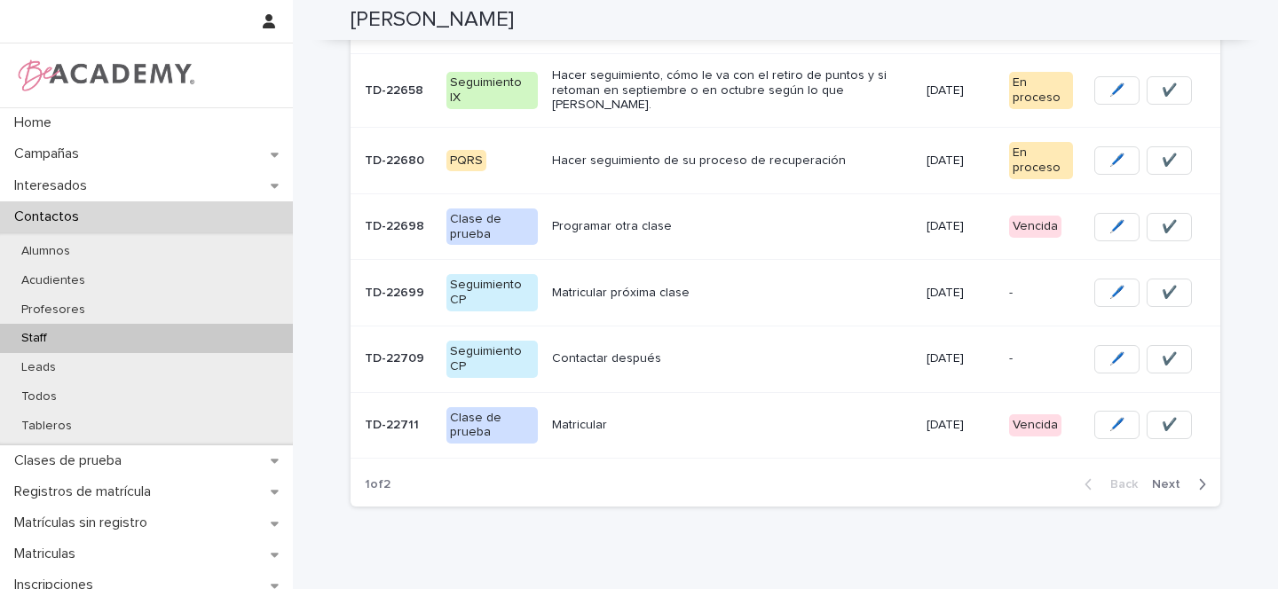
click at [758, 219] on p "Programar otra clase" at bounding box center [732, 226] width 360 height 15
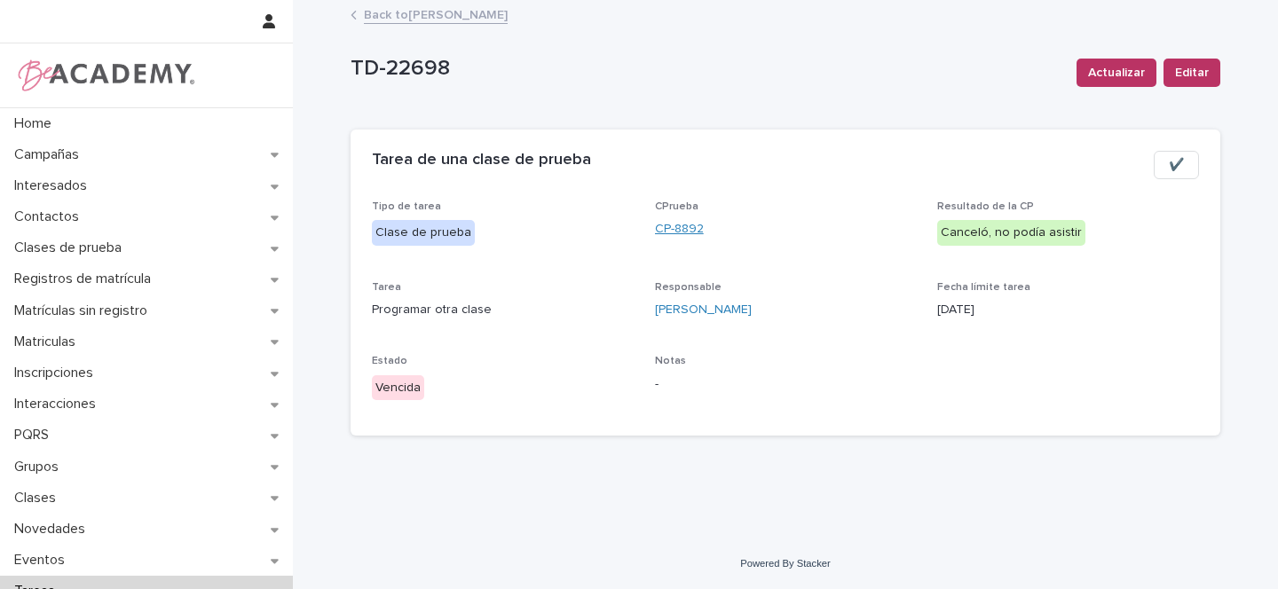
click at [665, 225] on link "CP-8892" at bounding box center [679, 229] width 49 height 19
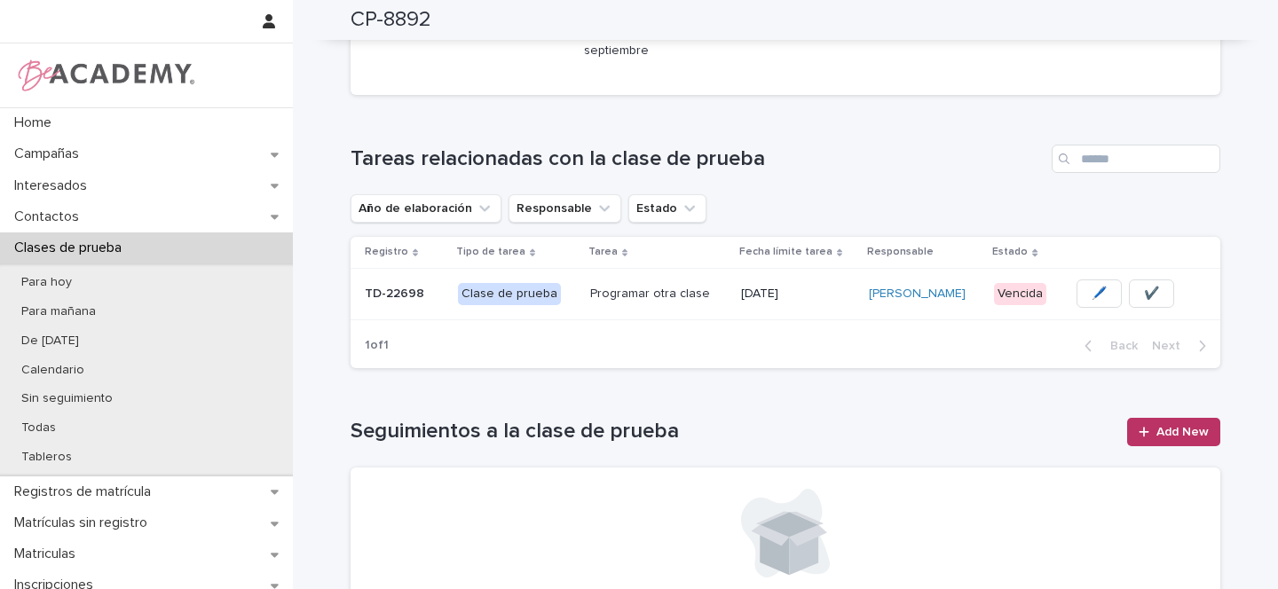
scroll to position [295, 0]
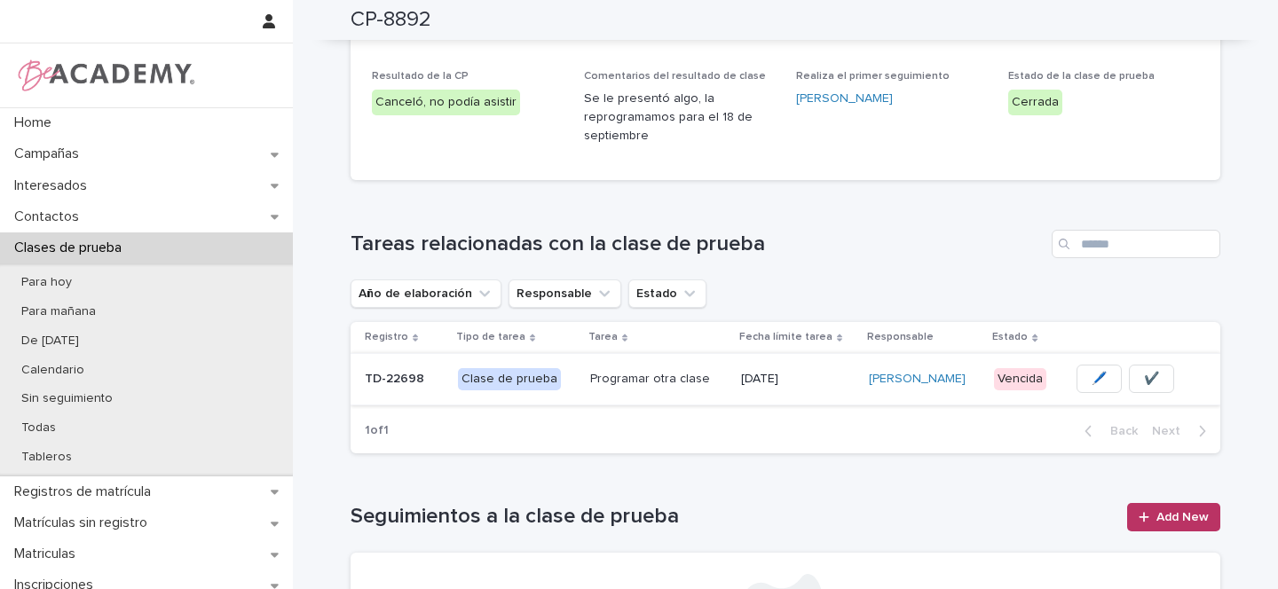
click at [1092, 381] on span "🖊️" at bounding box center [1099, 379] width 15 height 18
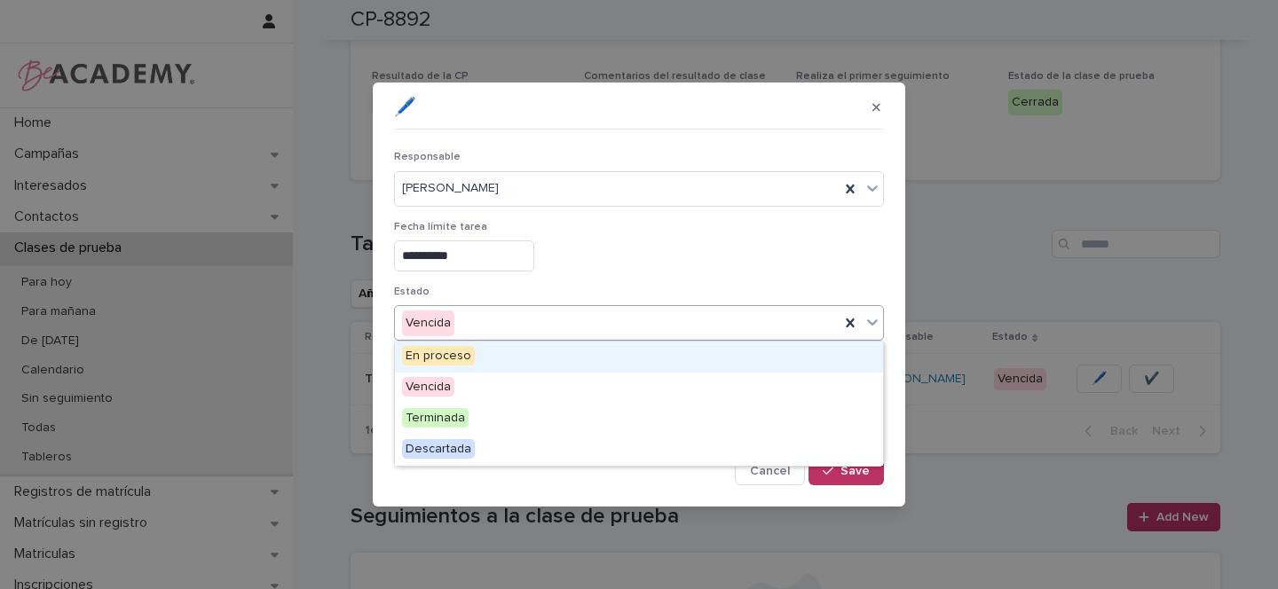
click at [428, 355] on span "En proceso" at bounding box center [438, 356] width 73 height 20
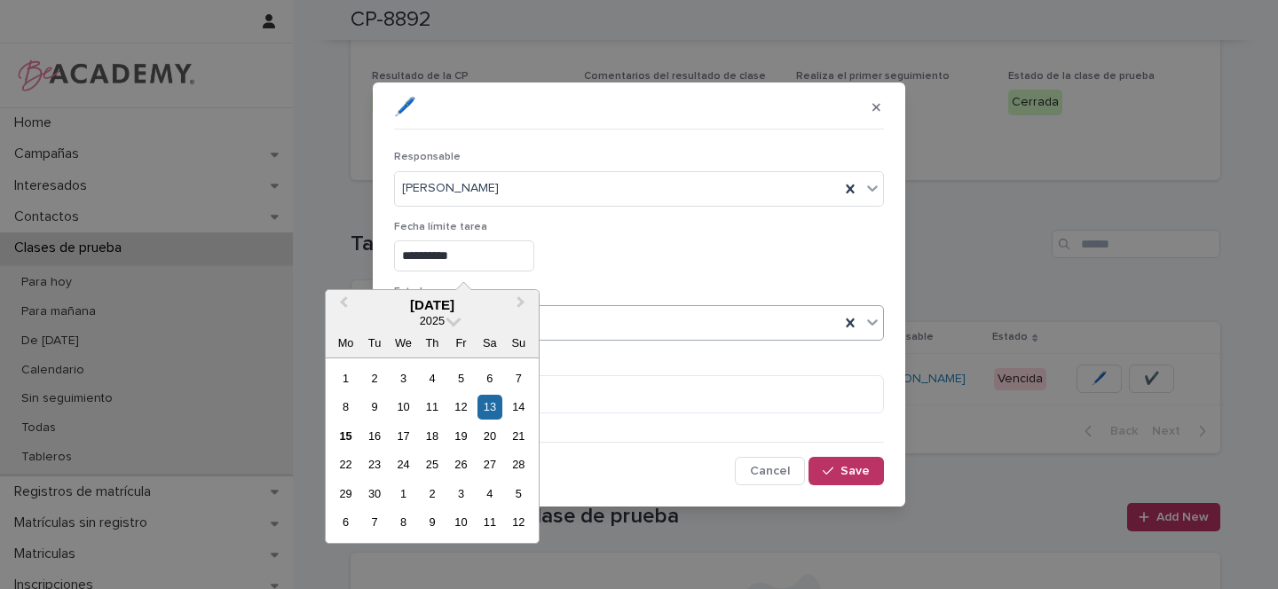
click at [443, 255] on input "**********" at bounding box center [464, 256] width 140 height 31
click at [436, 438] on div "18" at bounding box center [432, 436] width 24 height 24
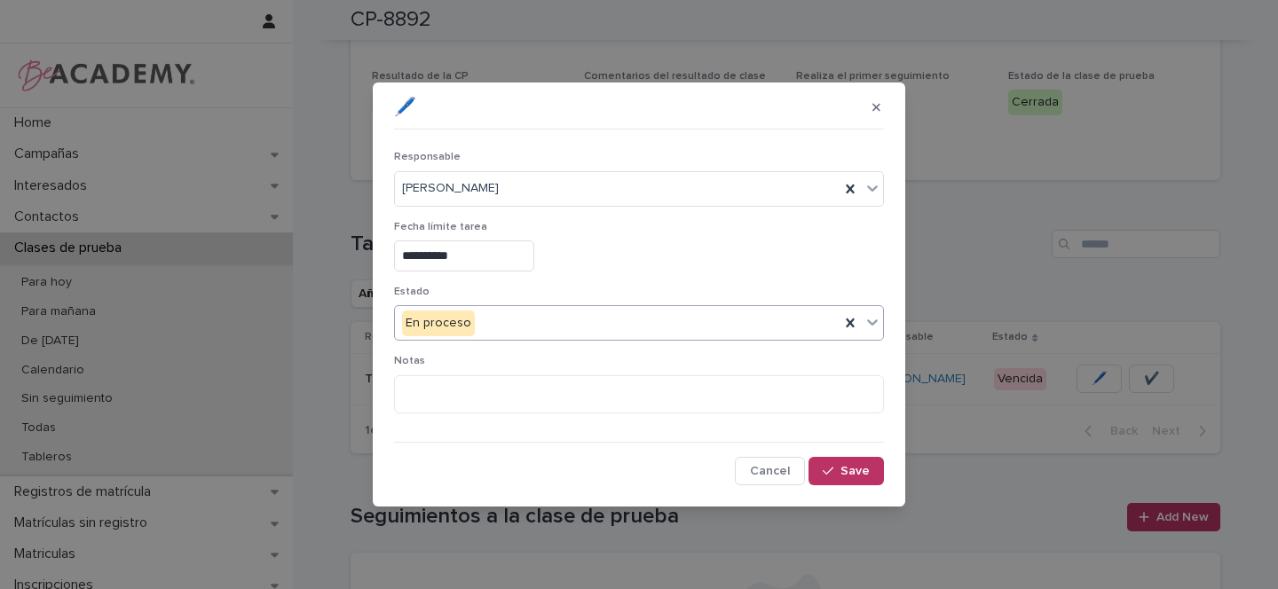
type input "**********"
click at [858, 462] on button "Save" at bounding box center [846, 471] width 75 height 28
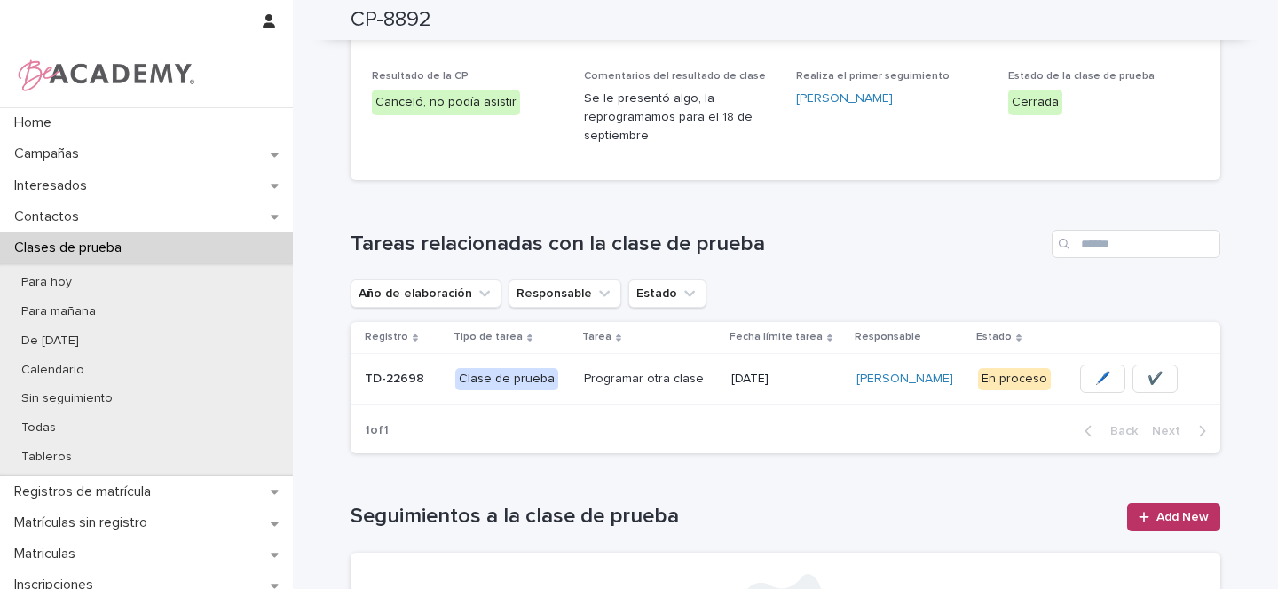
scroll to position [0, 0]
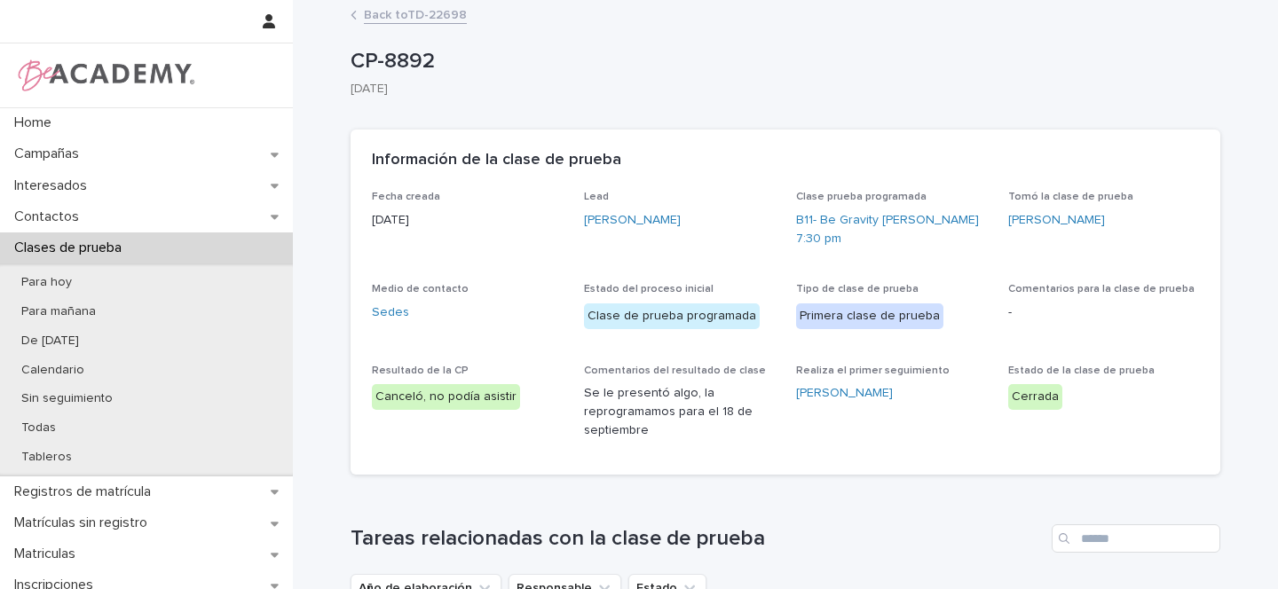
click at [416, 13] on link "Back to TD-22698" at bounding box center [415, 14] width 103 height 20
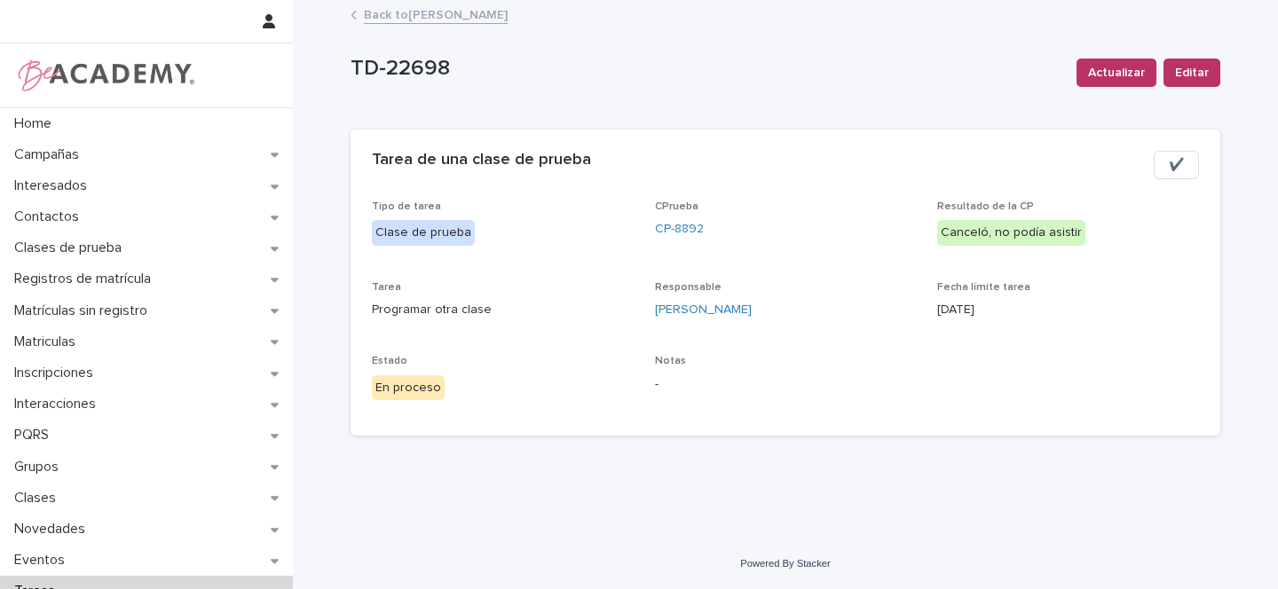
click at [478, 13] on link "Back to Gina Orjuela Cortes" at bounding box center [436, 14] width 144 height 20
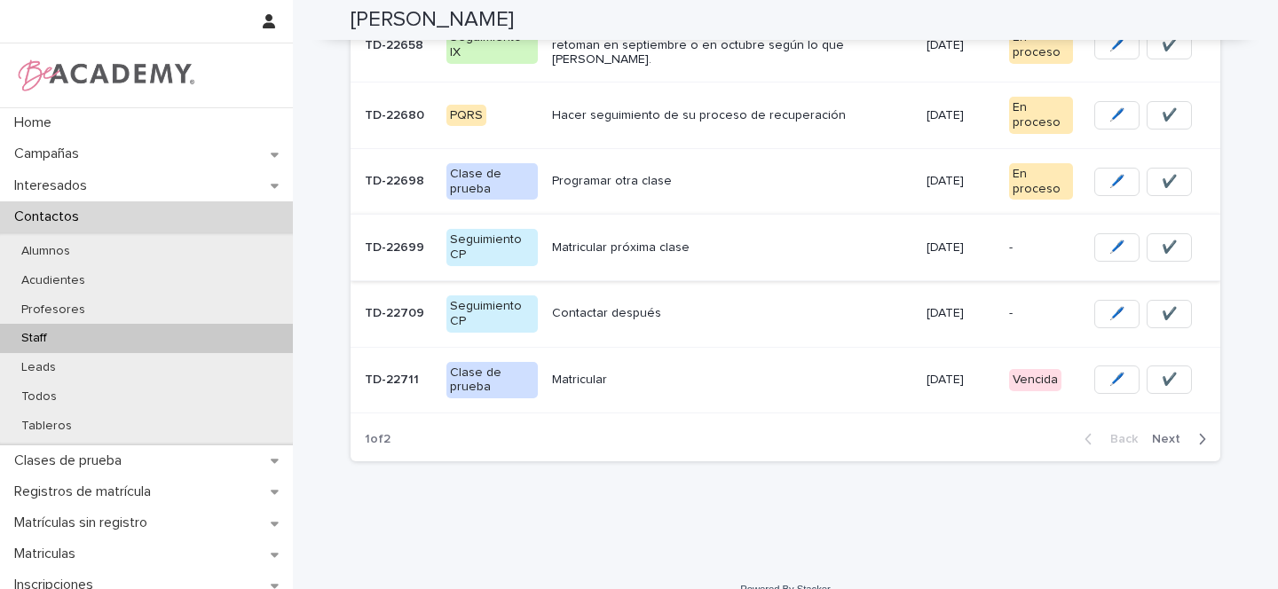
scroll to position [598, 0]
click at [742, 238] on p "Matricular próxima clase" at bounding box center [732, 245] width 360 height 15
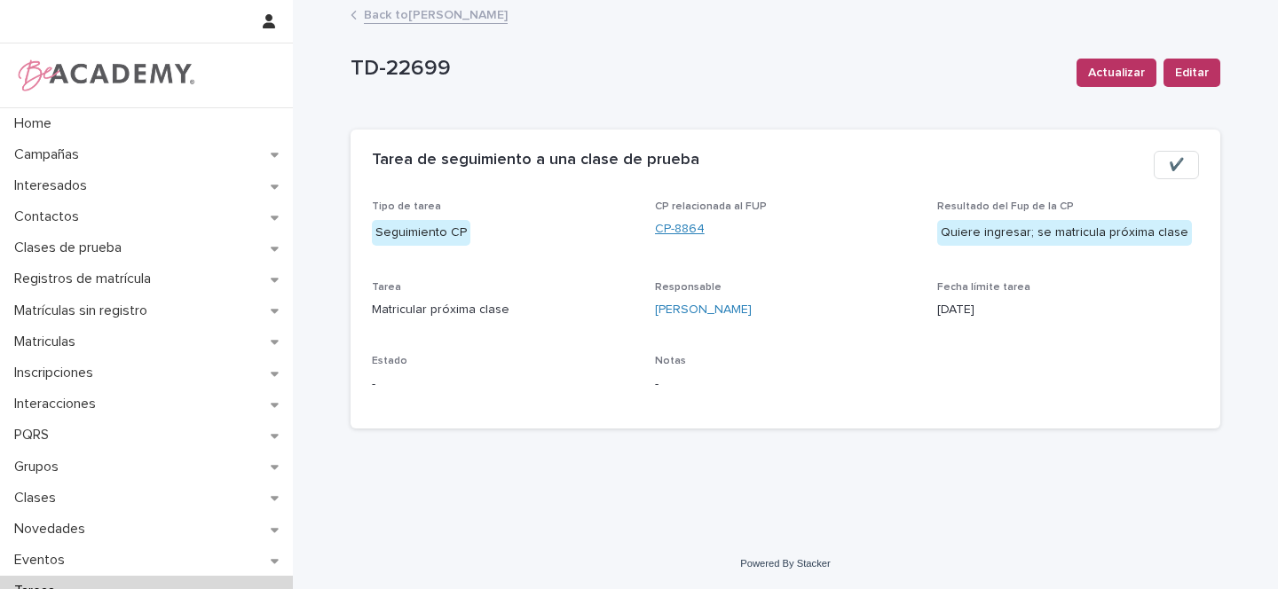
click at [680, 224] on link "CP-8864" at bounding box center [680, 229] width 50 height 19
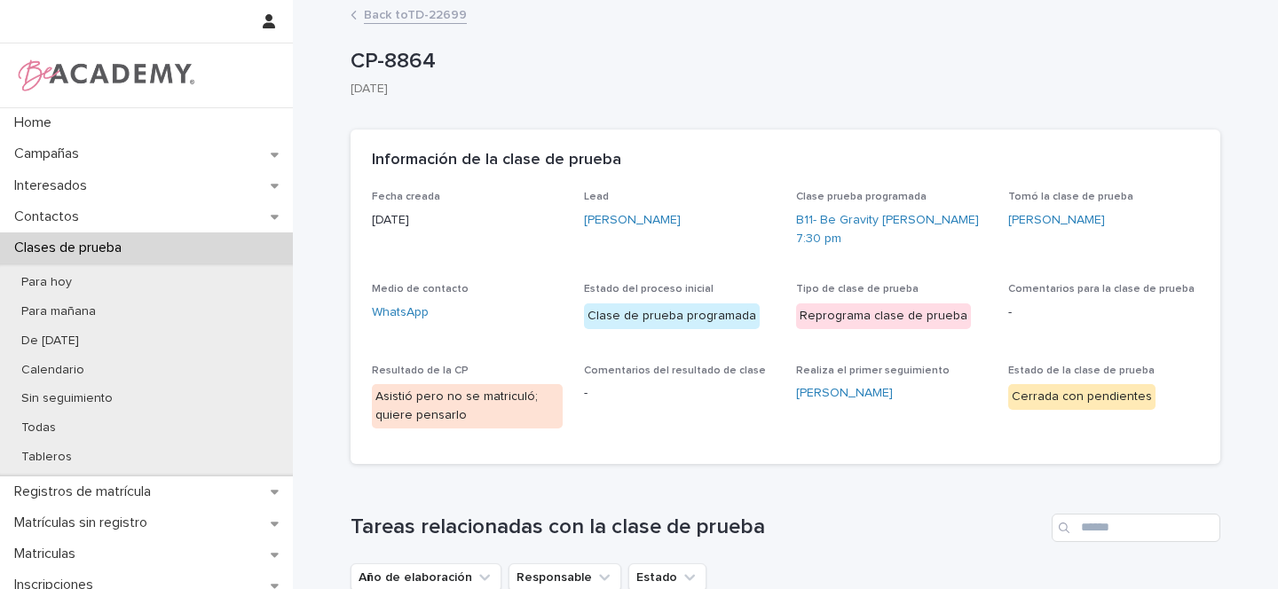
click at [400, 14] on link "Back to TD-22699" at bounding box center [415, 14] width 103 height 20
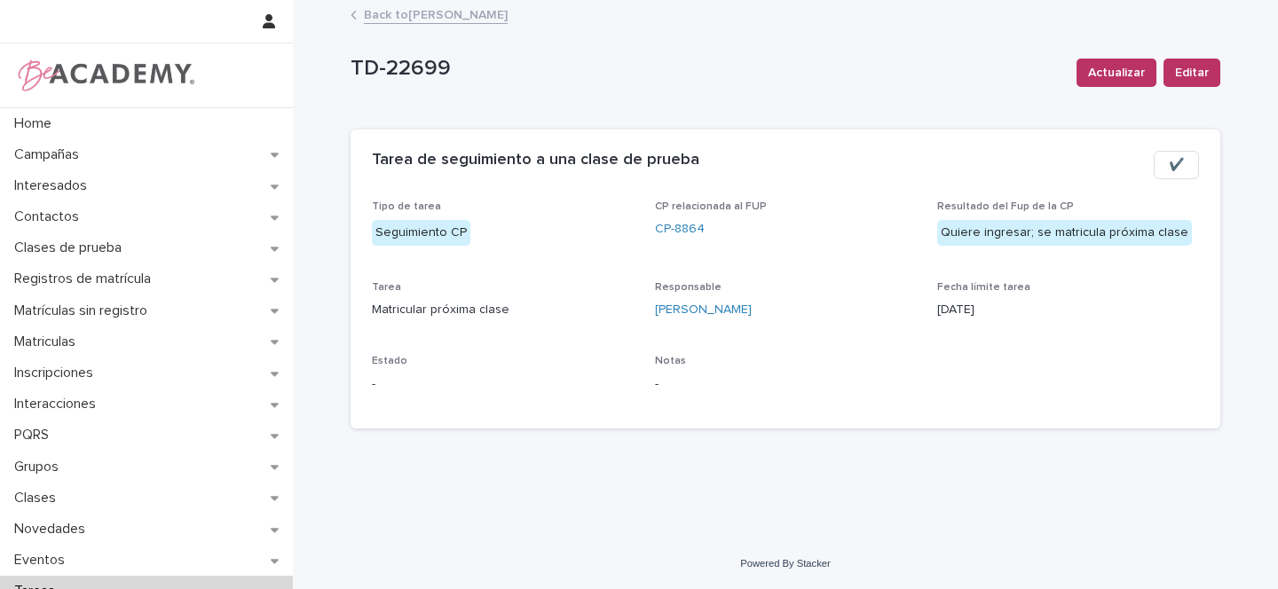
click at [441, 16] on link "Back to Gina Orjuela Cortes" at bounding box center [436, 14] width 144 height 20
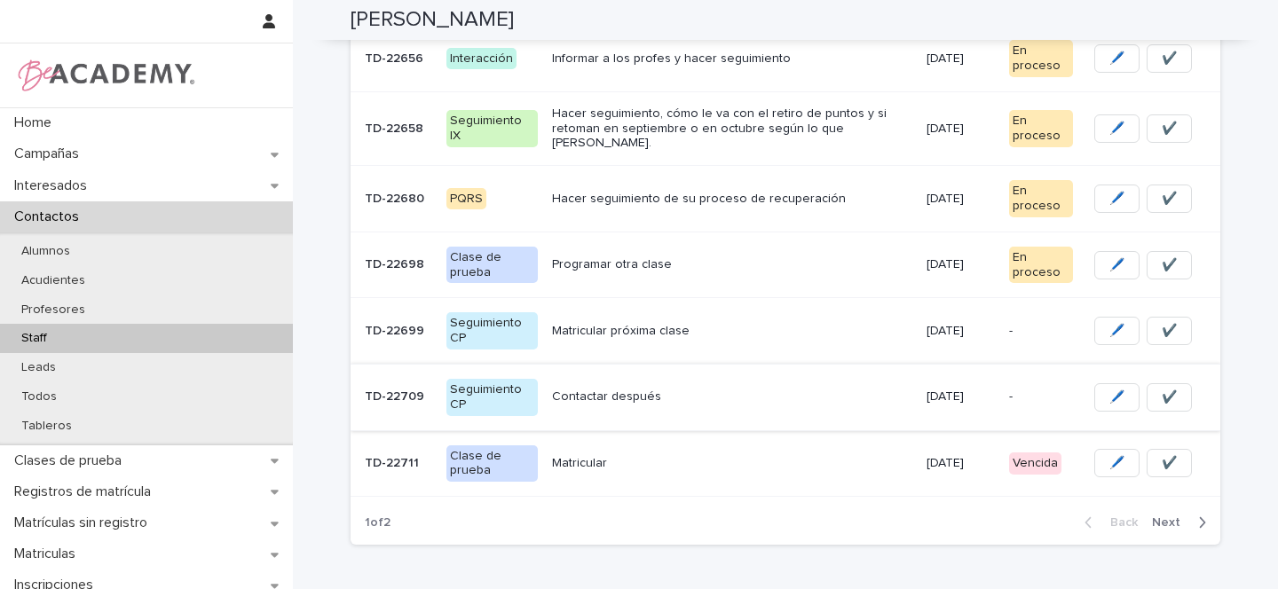
scroll to position [534, 0]
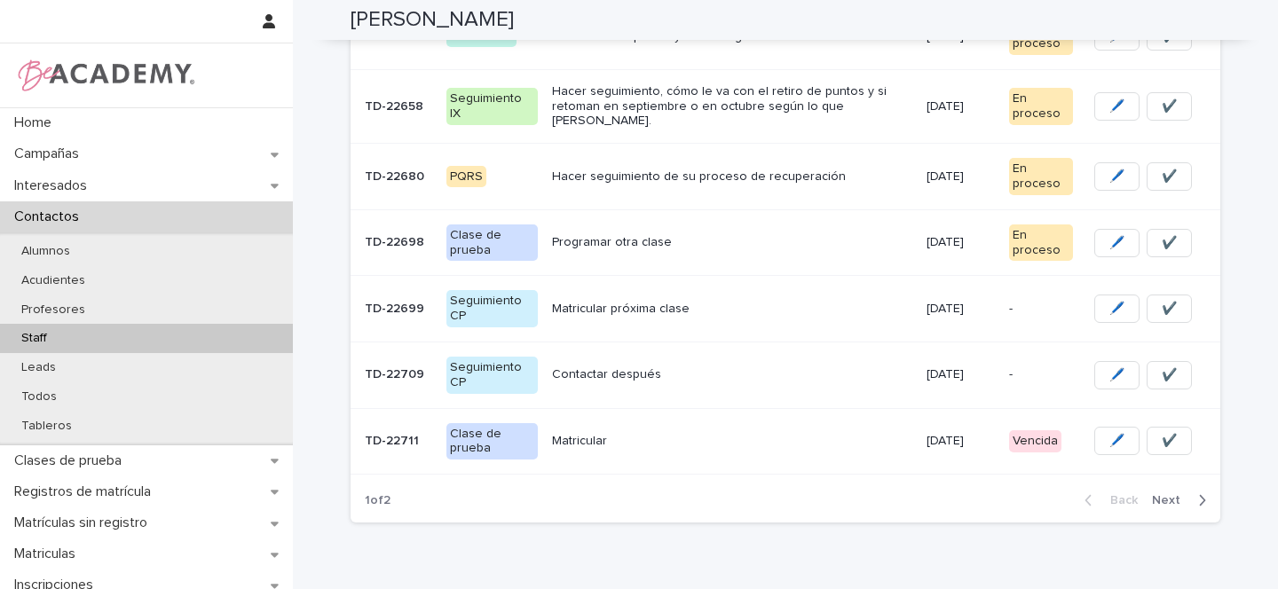
click at [715, 364] on div "Contactar después" at bounding box center [732, 373] width 360 height 19
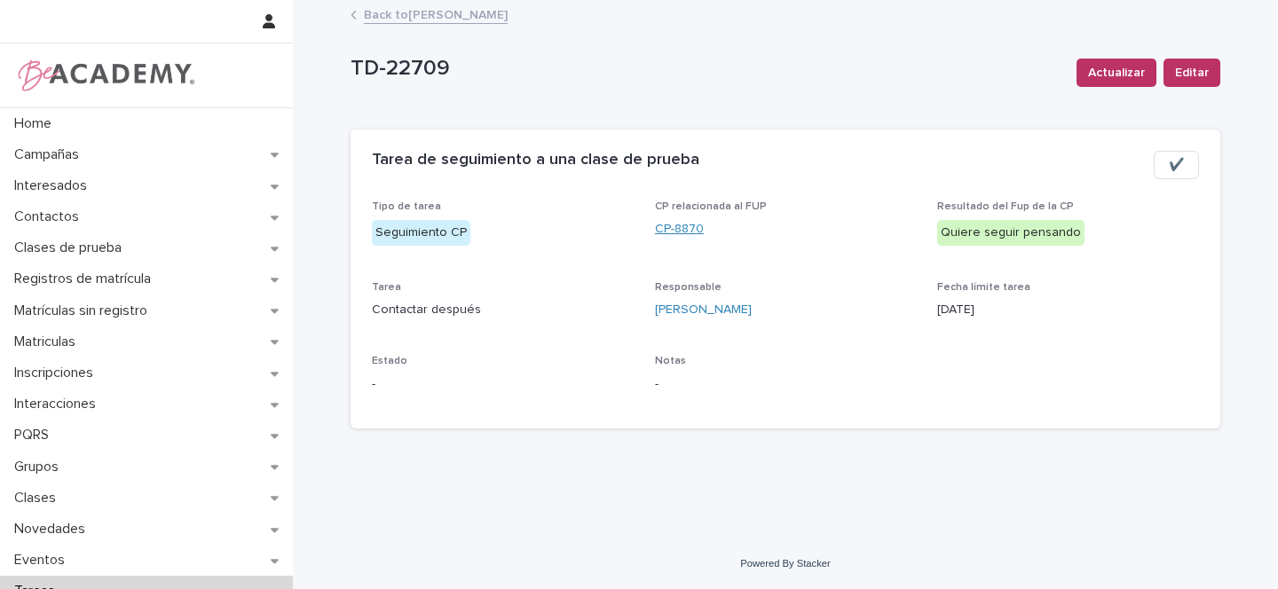
click at [680, 228] on link "CP-8870" at bounding box center [679, 229] width 49 height 19
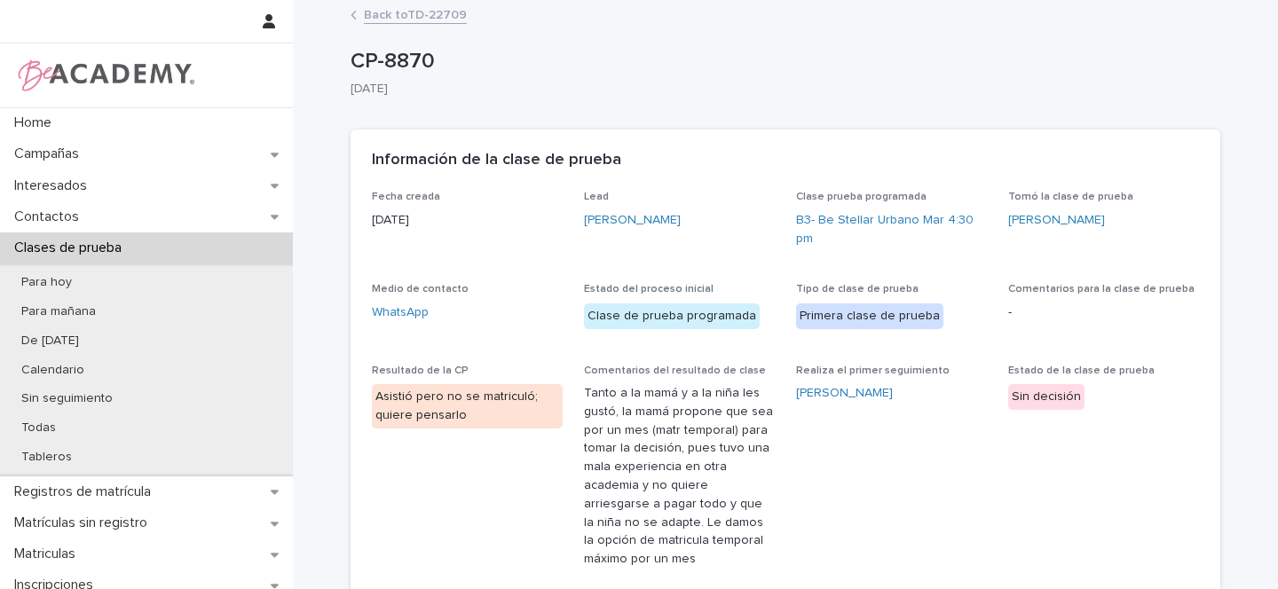
click at [405, 13] on link "Back to TD-22709" at bounding box center [415, 14] width 103 height 20
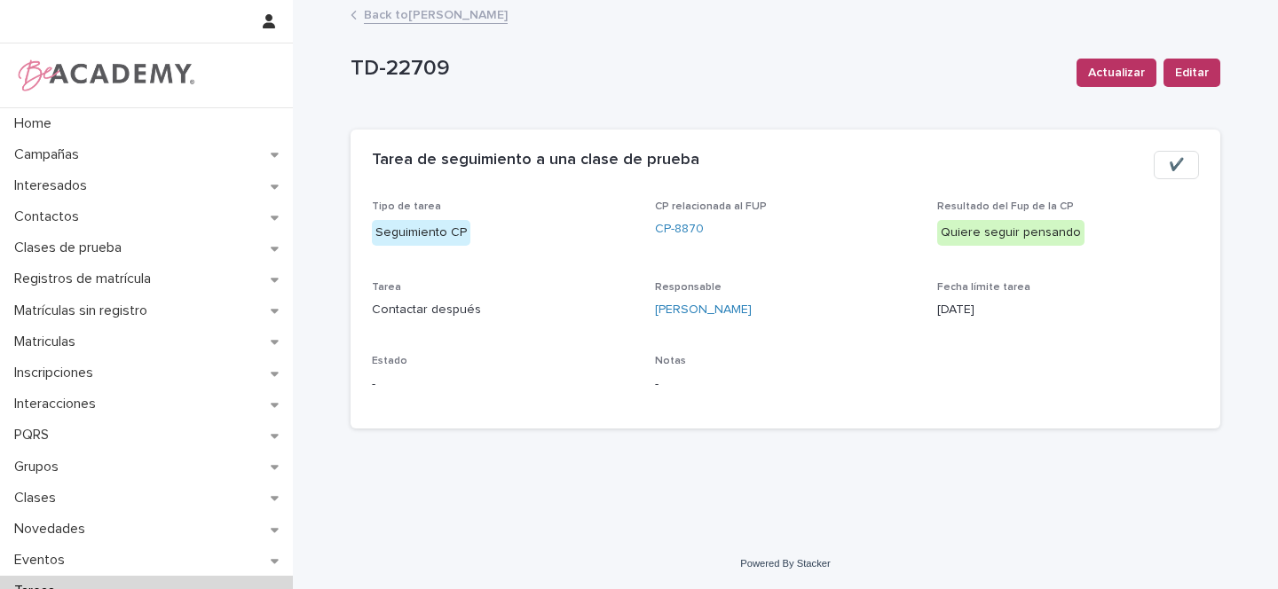
click at [377, 10] on link "Back to Gina Orjuela Cortes" at bounding box center [436, 14] width 144 height 20
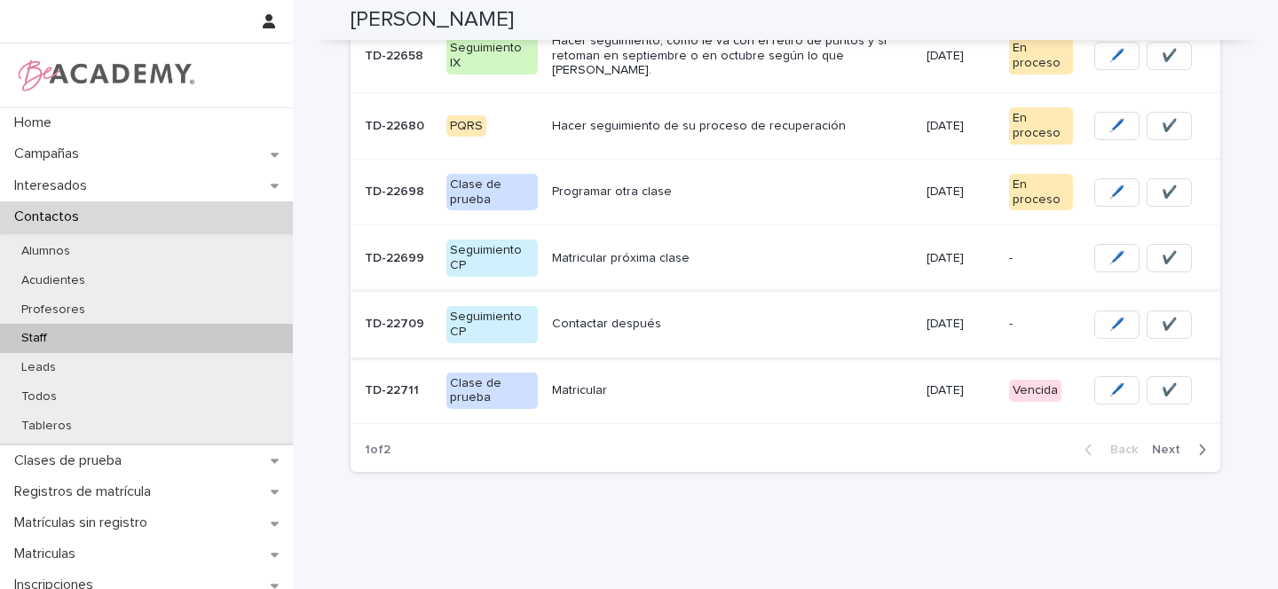
scroll to position [598, 0]
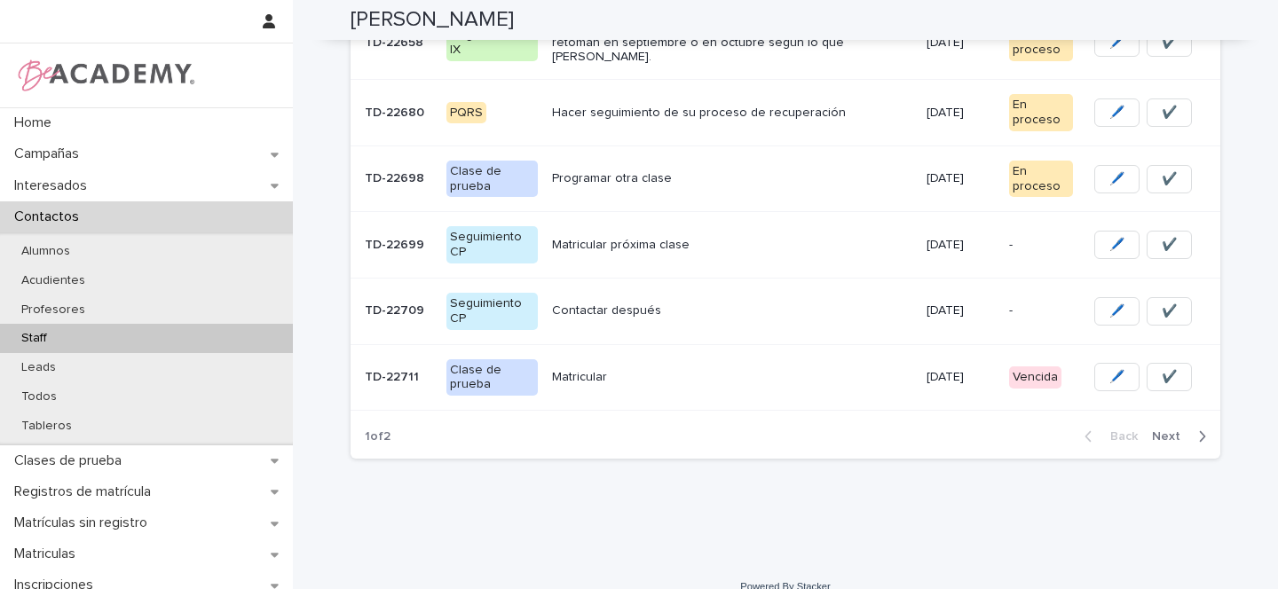
click at [672, 370] on p "Matricular" at bounding box center [732, 377] width 360 height 15
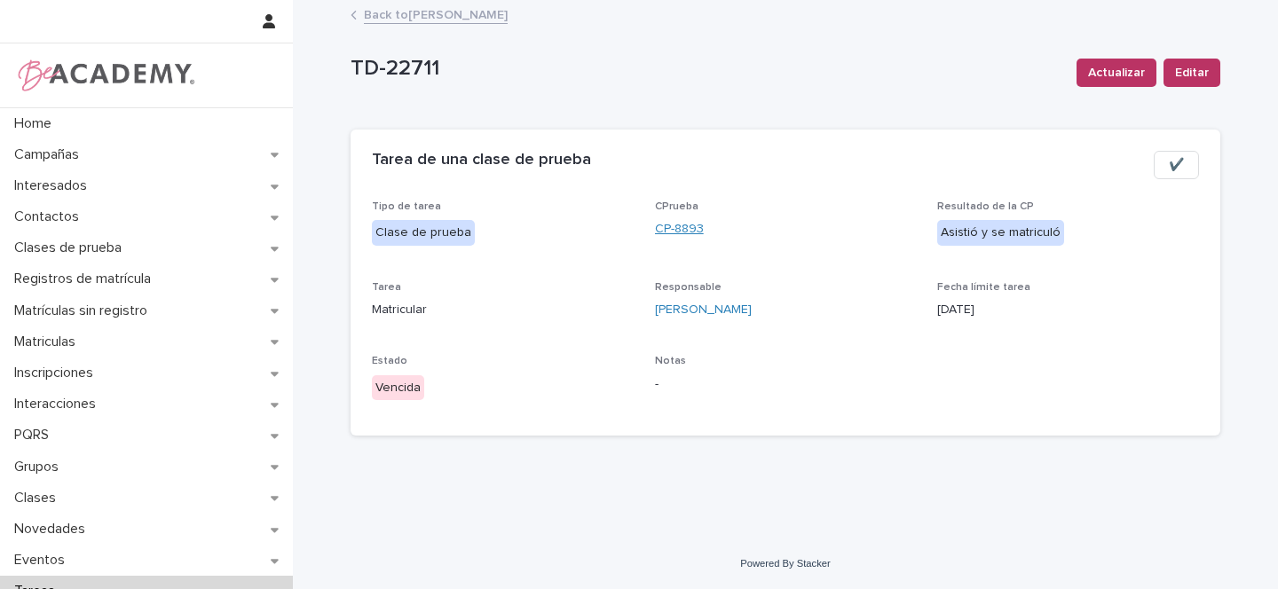
click at [698, 228] on link "CP-8893" at bounding box center [679, 229] width 49 height 19
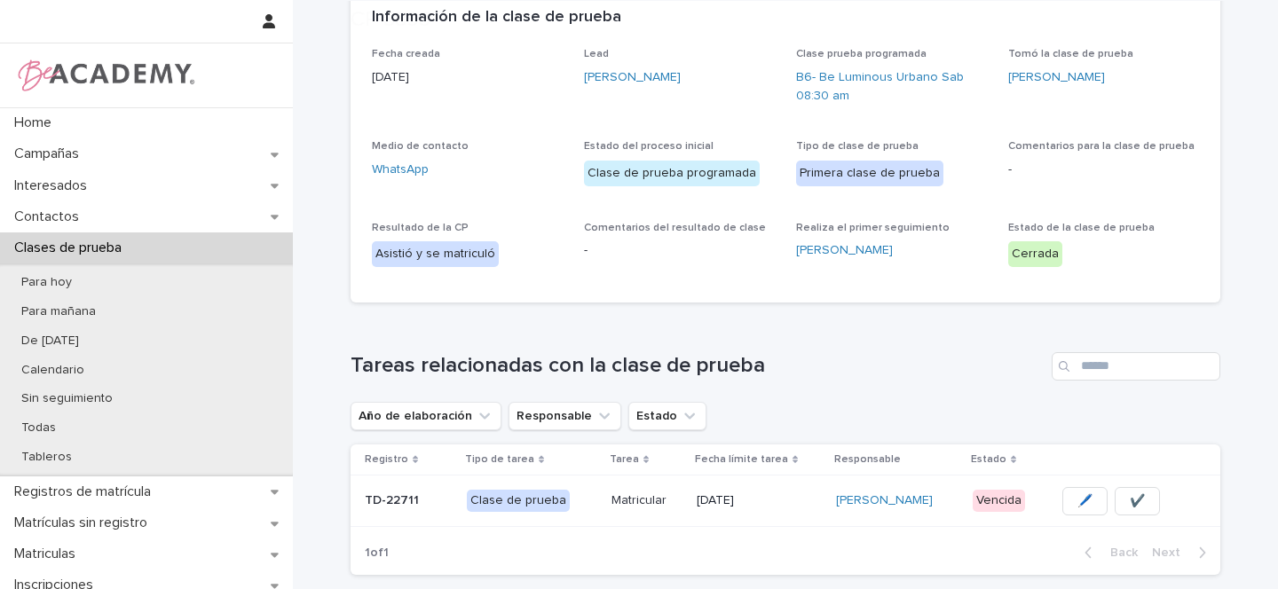
scroll to position [281, 0]
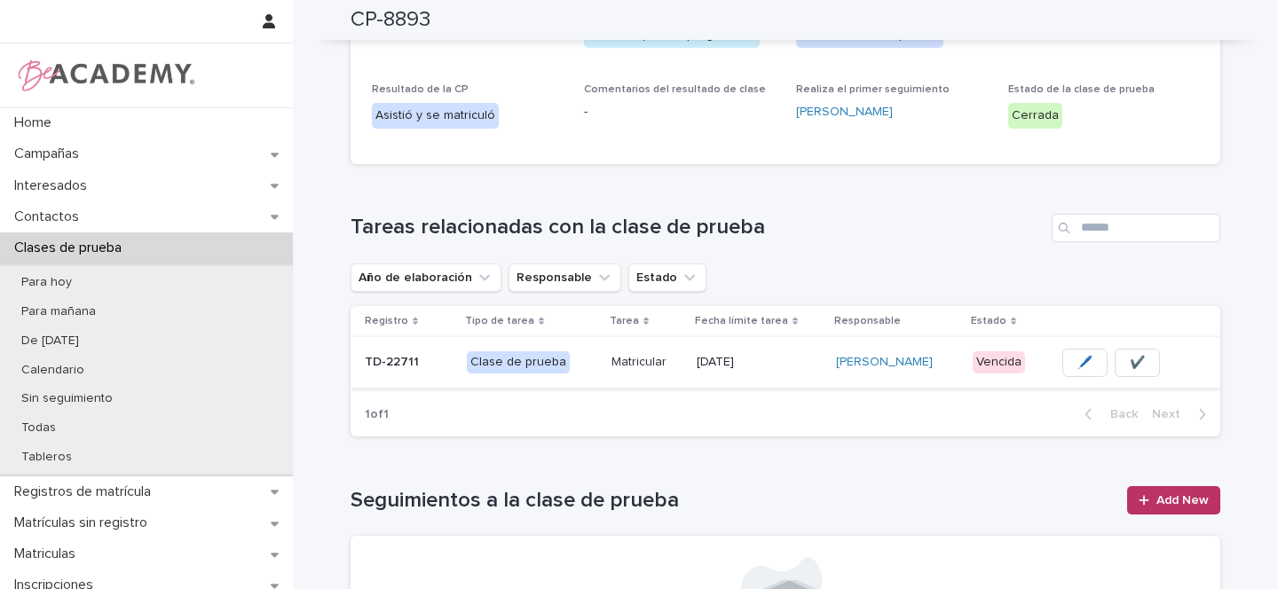
click at [1130, 359] on span "✔️" at bounding box center [1137, 363] width 15 height 18
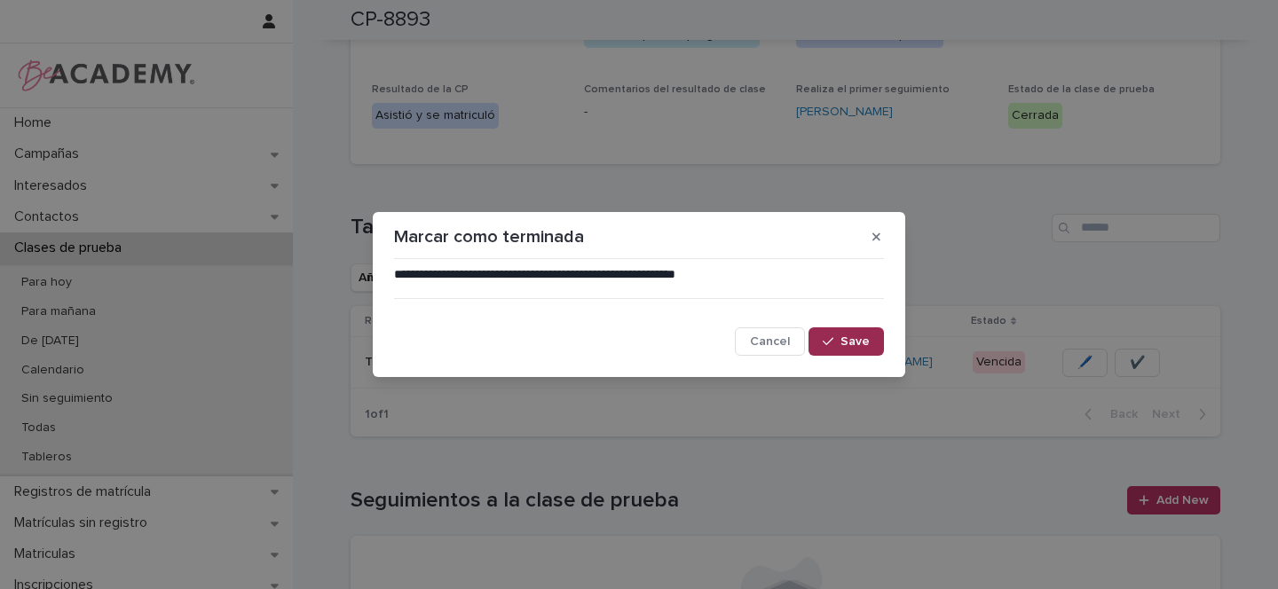
click at [848, 342] on span "Save" at bounding box center [854, 341] width 29 height 12
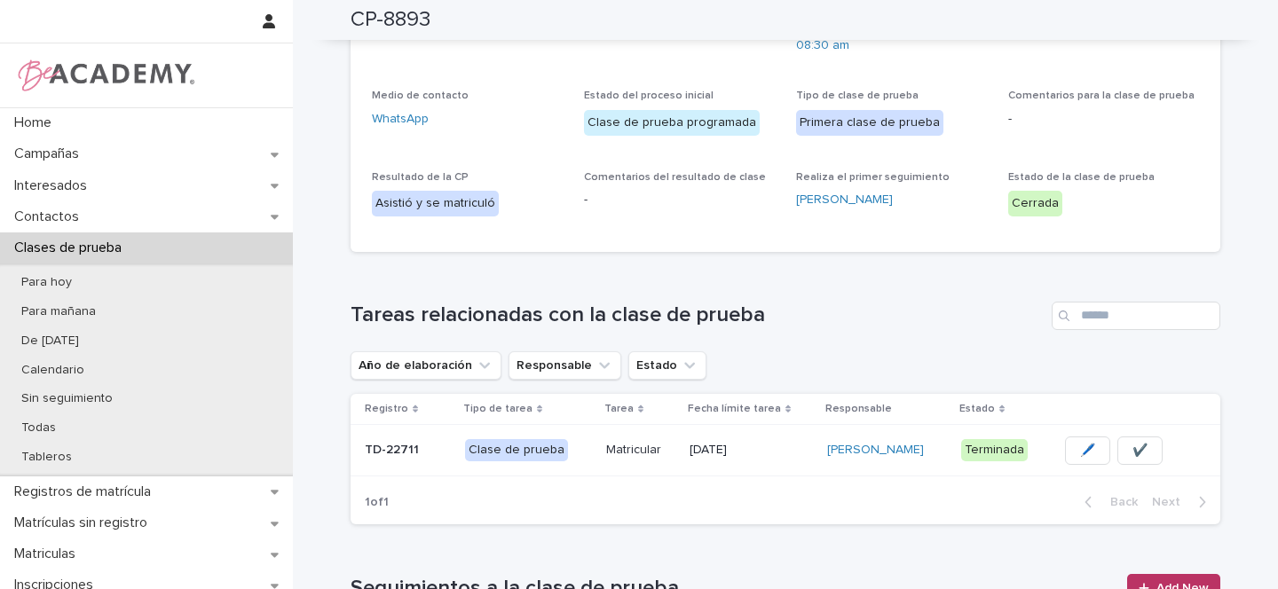
scroll to position [0, 0]
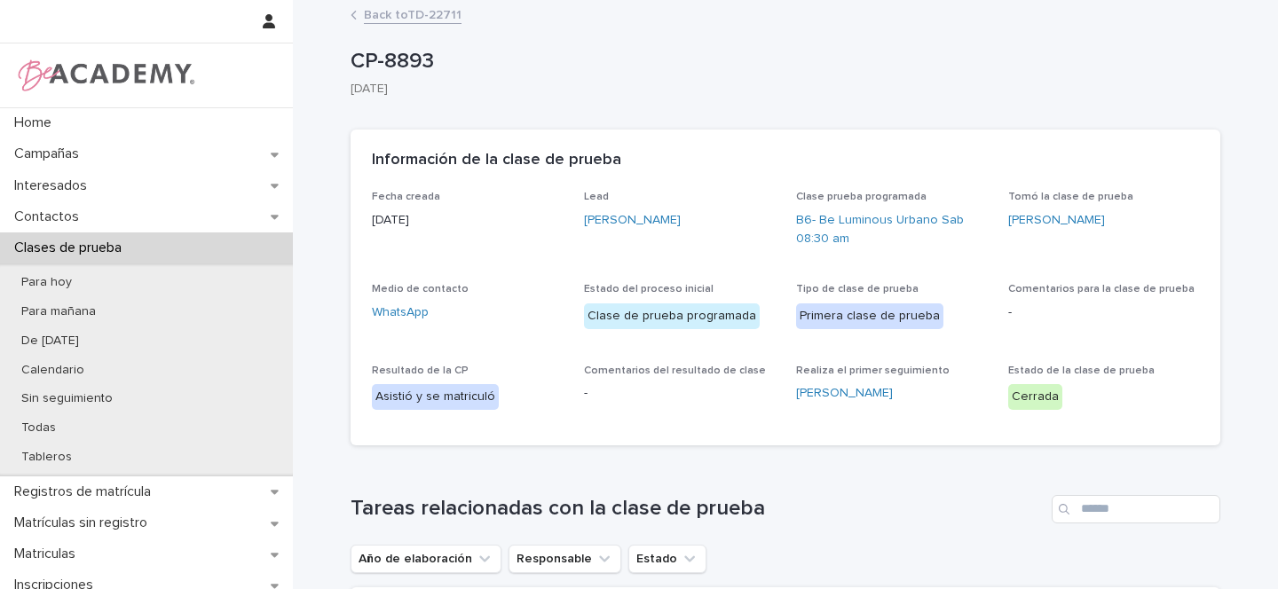
click at [429, 12] on link "Back to TD-22711" at bounding box center [413, 14] width 98 height 20
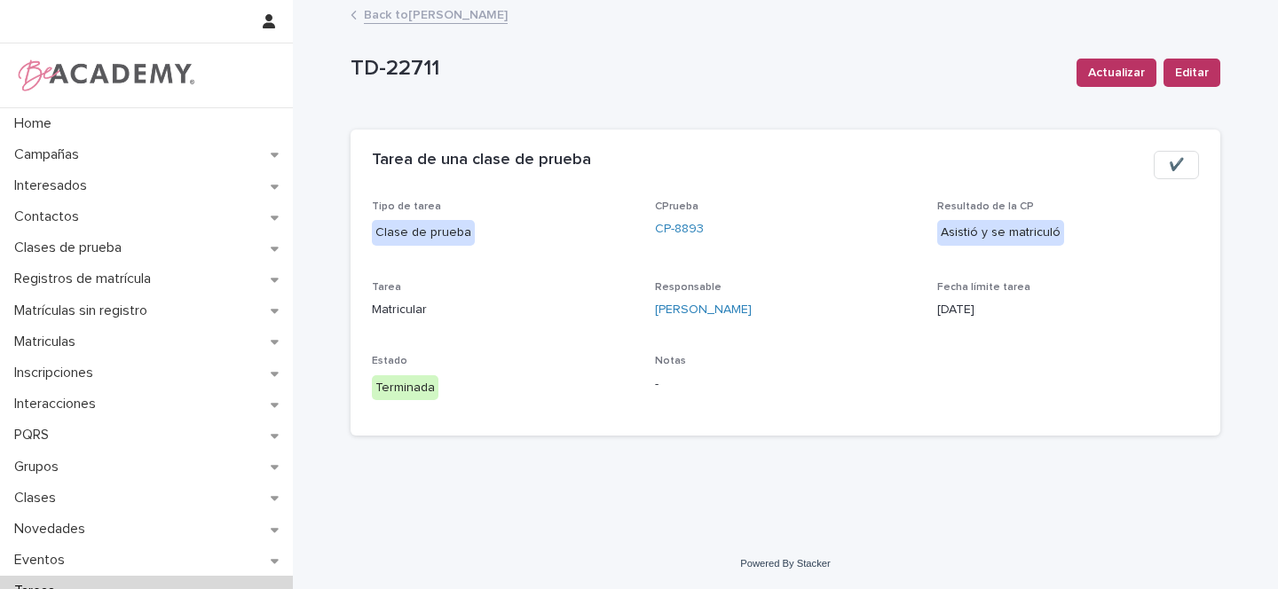
click at [445, 15] on link "Back to Gina Orjuela Cortes" at bounding box center [436, 14] width 144 height 20
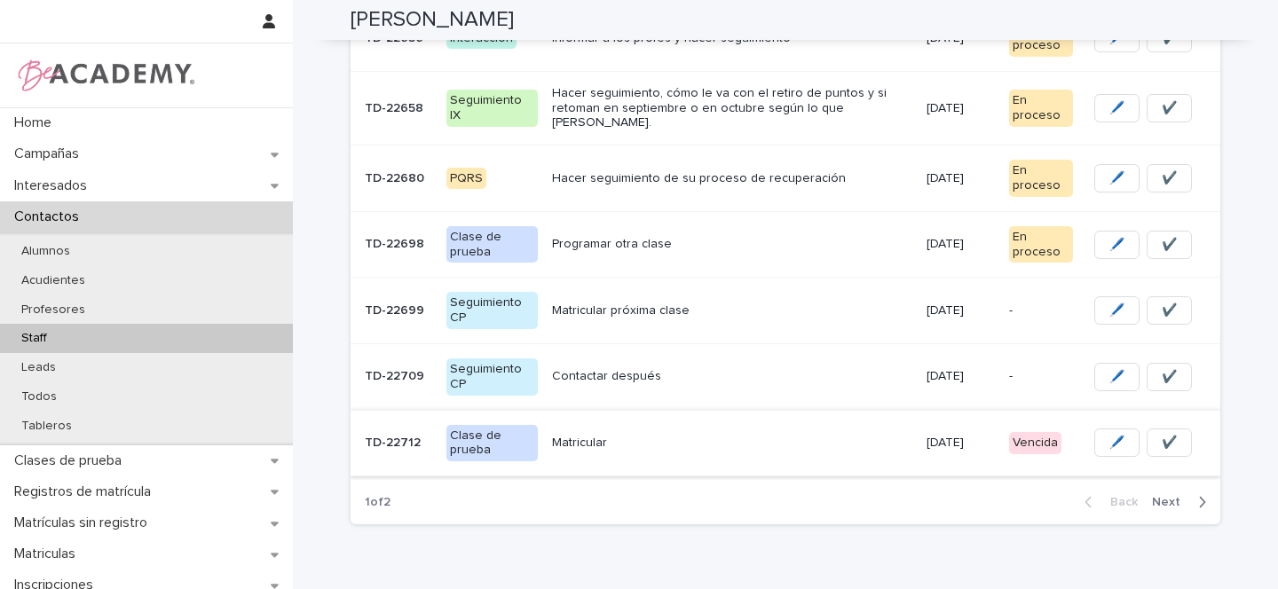
scroll to position [523, 0]
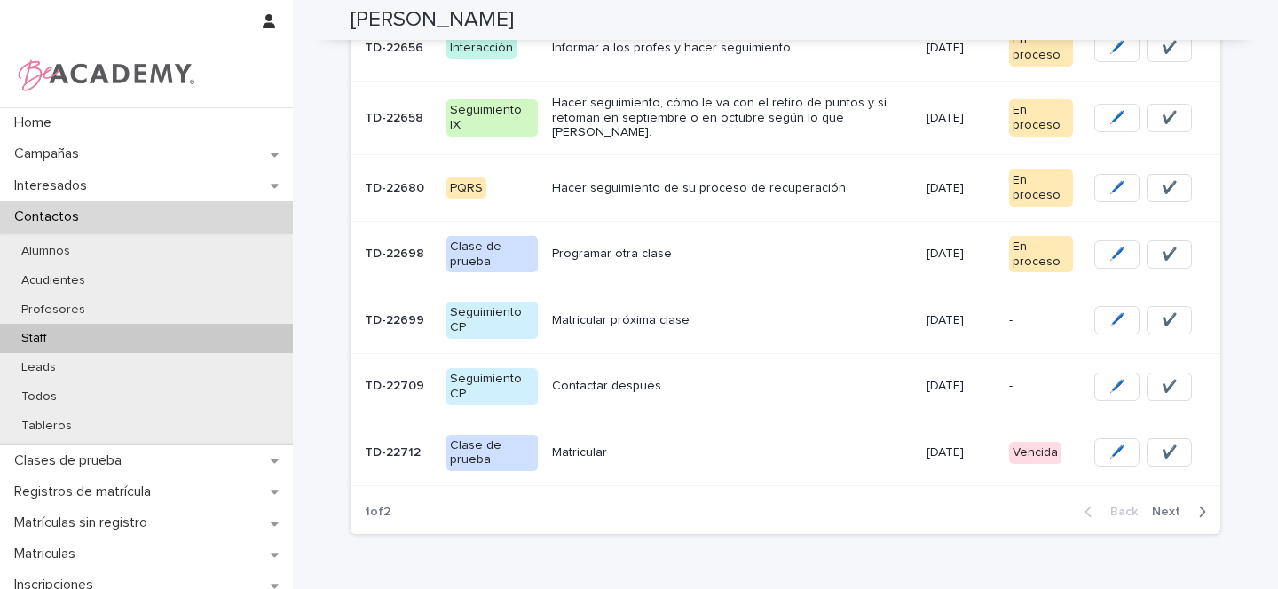
click at [757, 381] on td "Contactar después" at bounding box center [732, 386] width 375 height 67
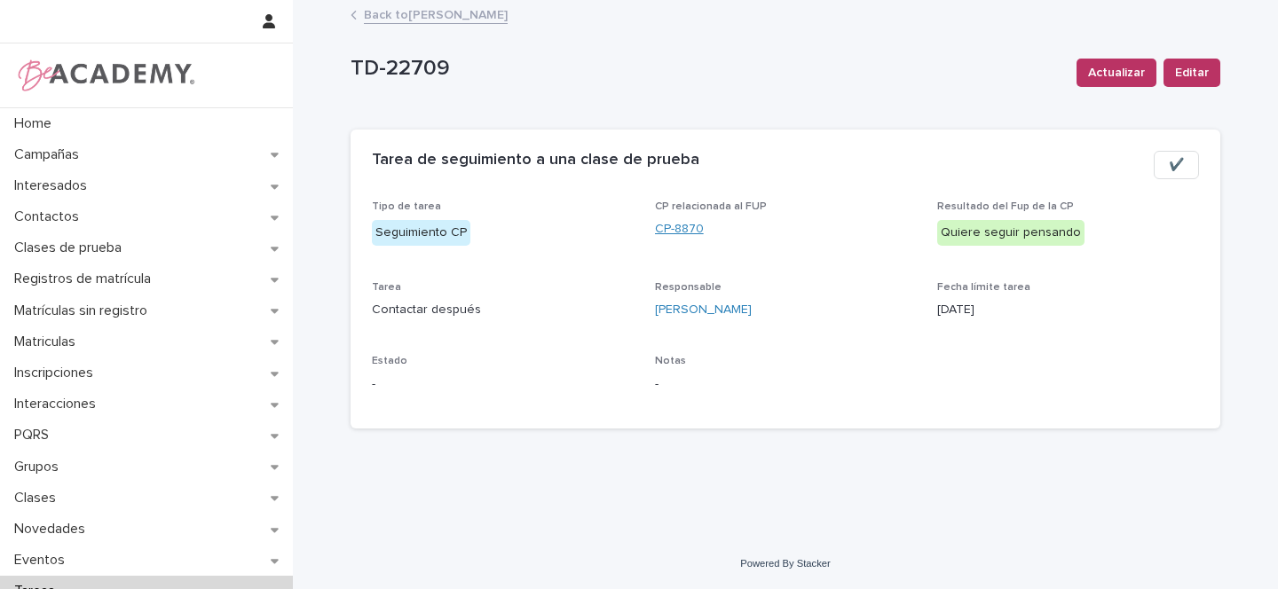
click at [675, 226] on link "CP-8870" at bounding box center [679, 229] width 49 height 19
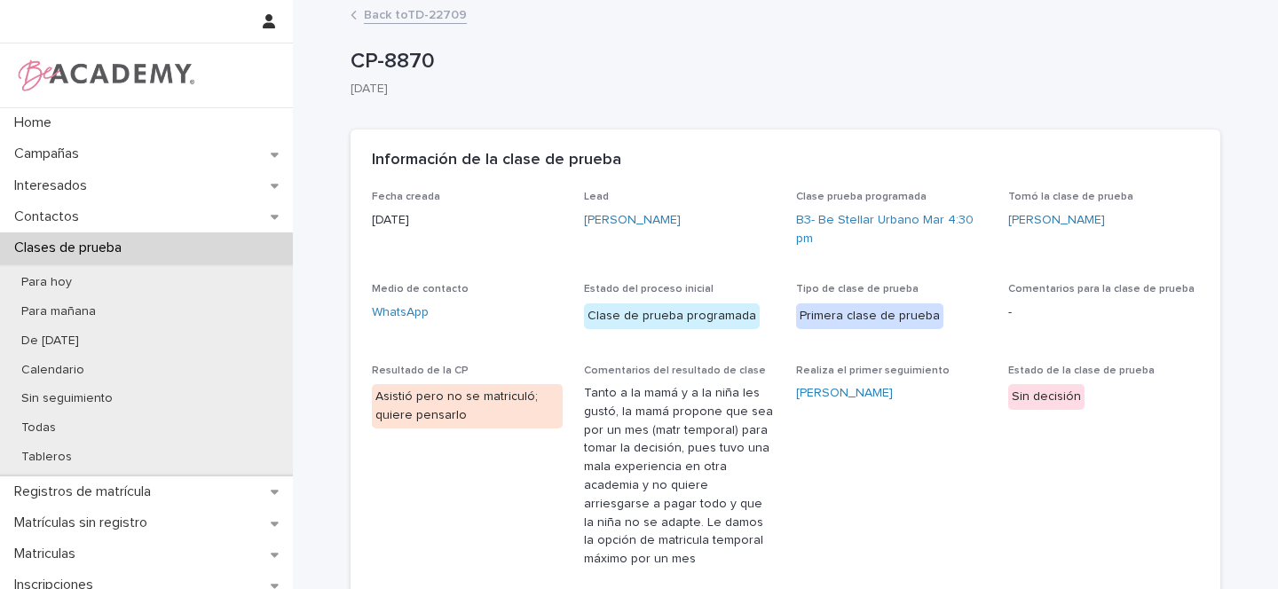
click at [403, 12] on link "Back to TD-22709" at bounding box center [415, 14] width 103 height 20
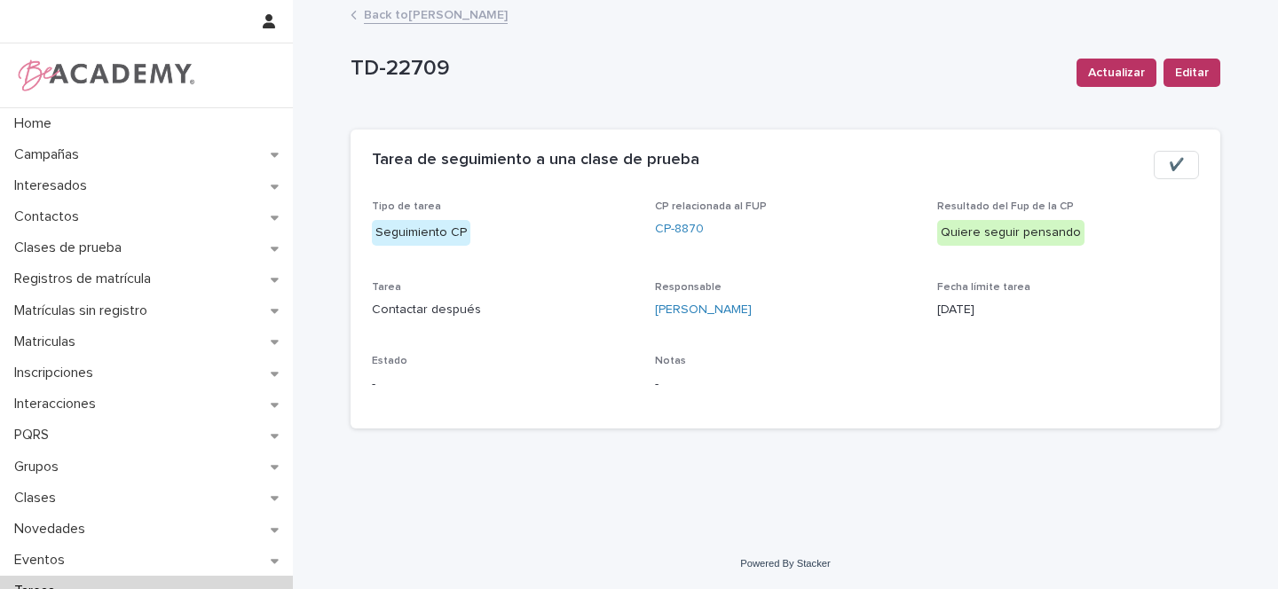
click at [403, 12] on link "Back to Gina Orjuela Cortes" at bounding box center [436, 14] width 144 height 20
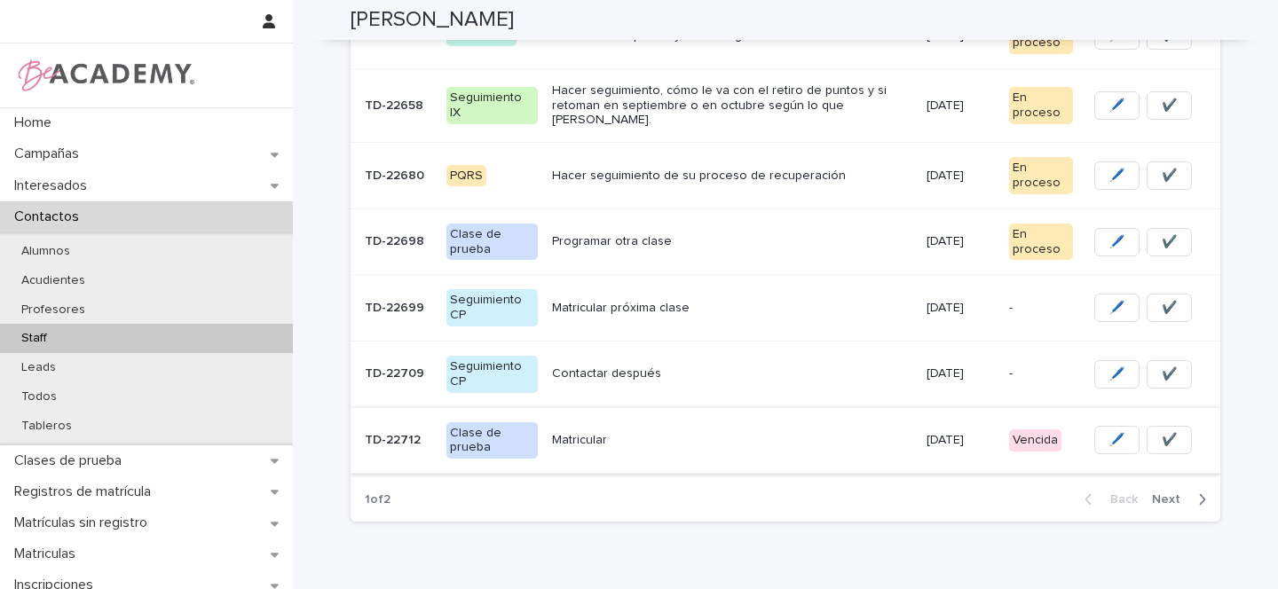
scroll to position [543, 0]
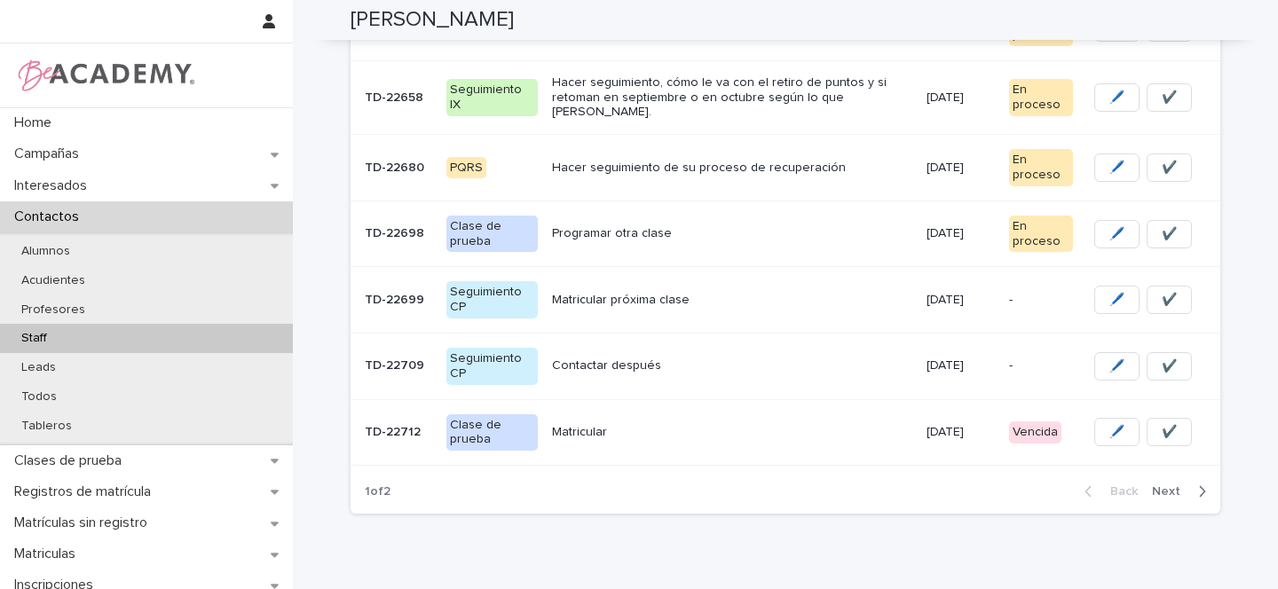
click at [751, 425] on p "Matricular" at bounding box center [732, 432] width 360 height 15
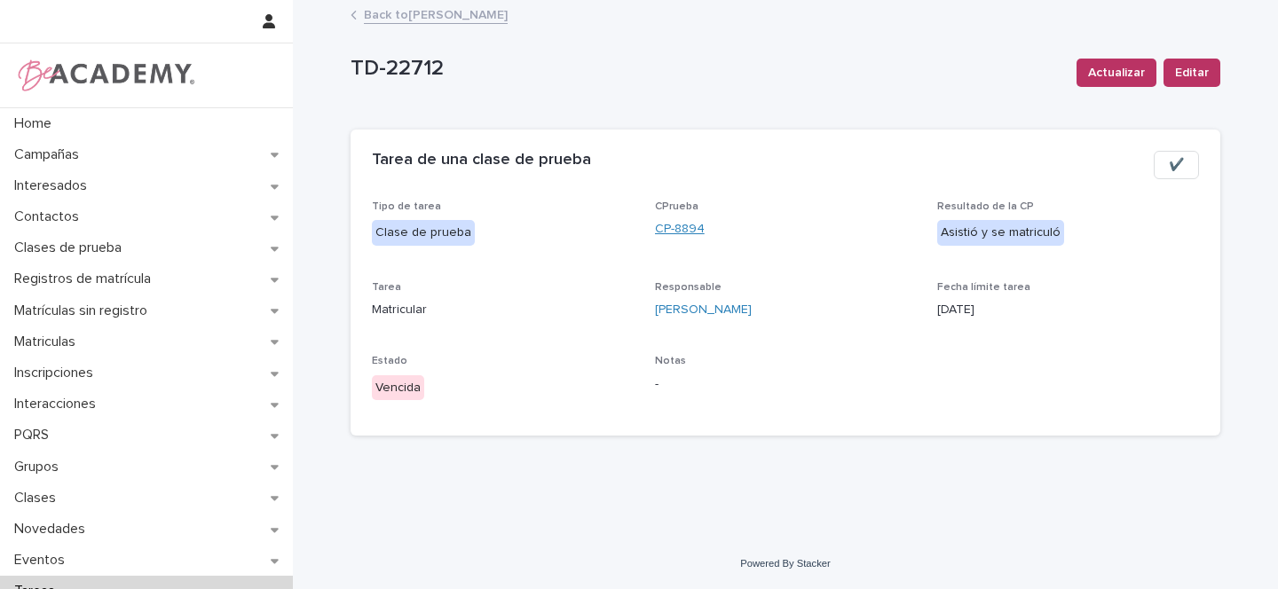
click at [688, 225] on link "CP-8894" at bounding box center [680, 229] width 50 height 19
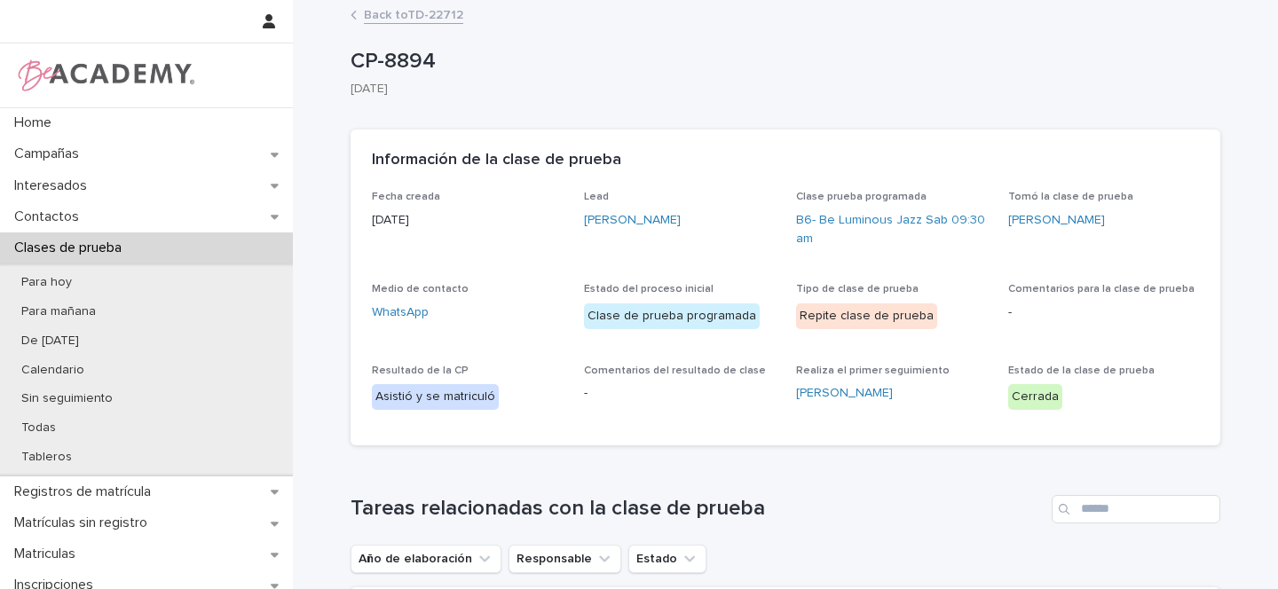
scroll to position [261, 0]
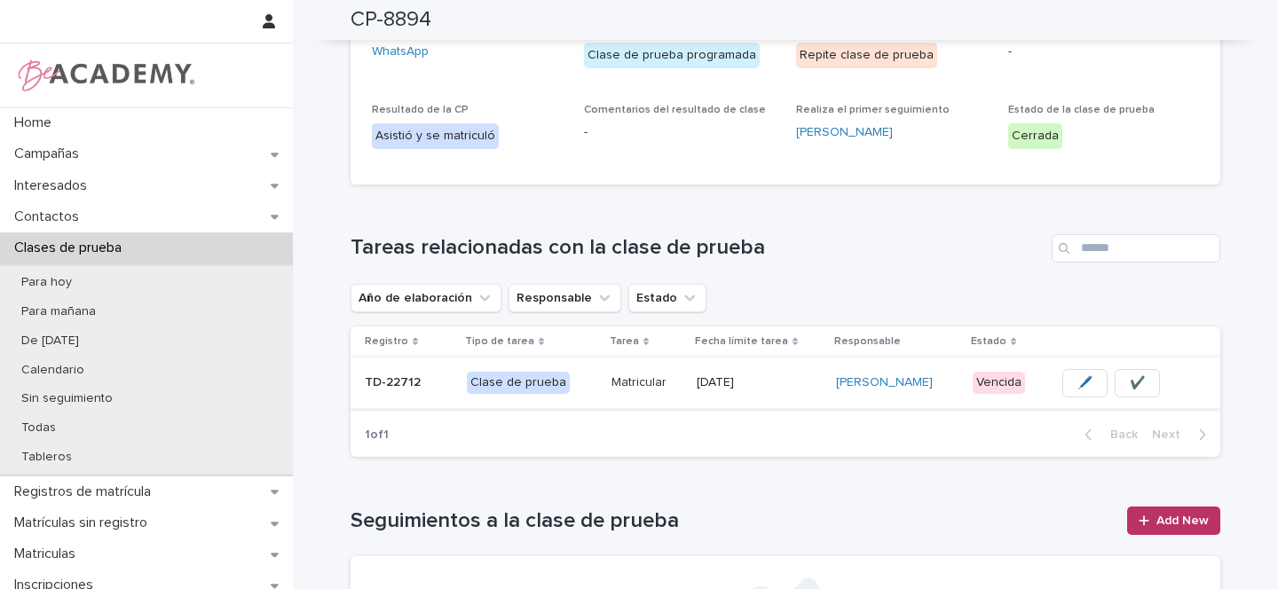
click at [1134, 386] on span "✔️" at bounding box center [1137, 384] width 15 height 18
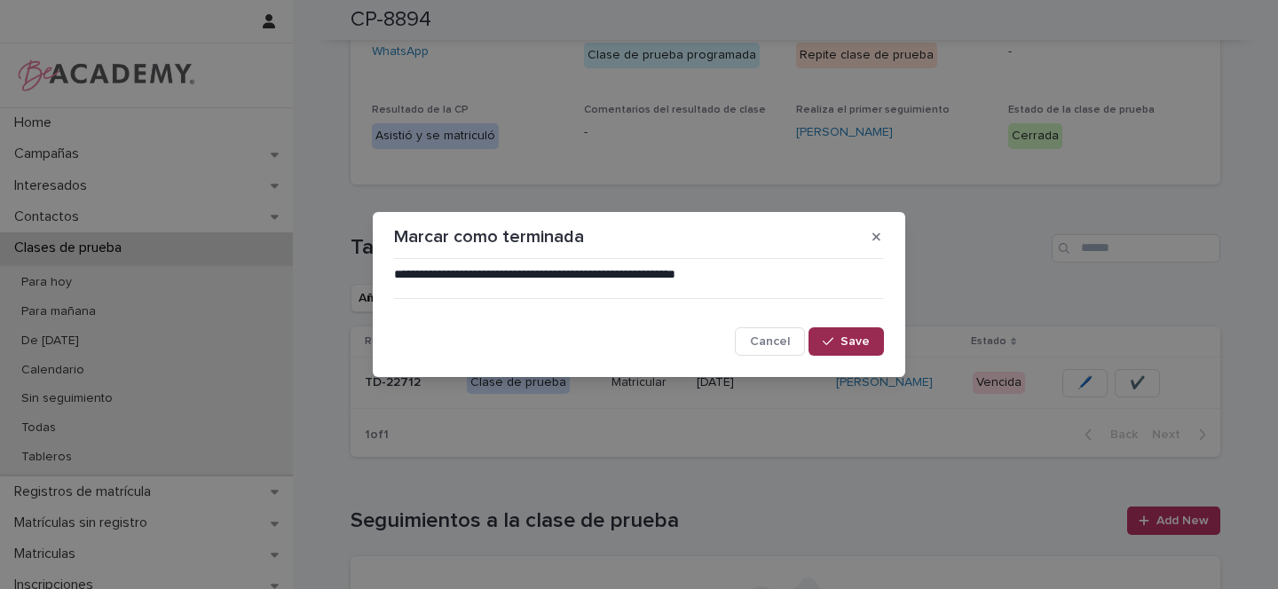
click at [856, 343] on span "Save" at bounding box center [854, 341] width 29 height 12
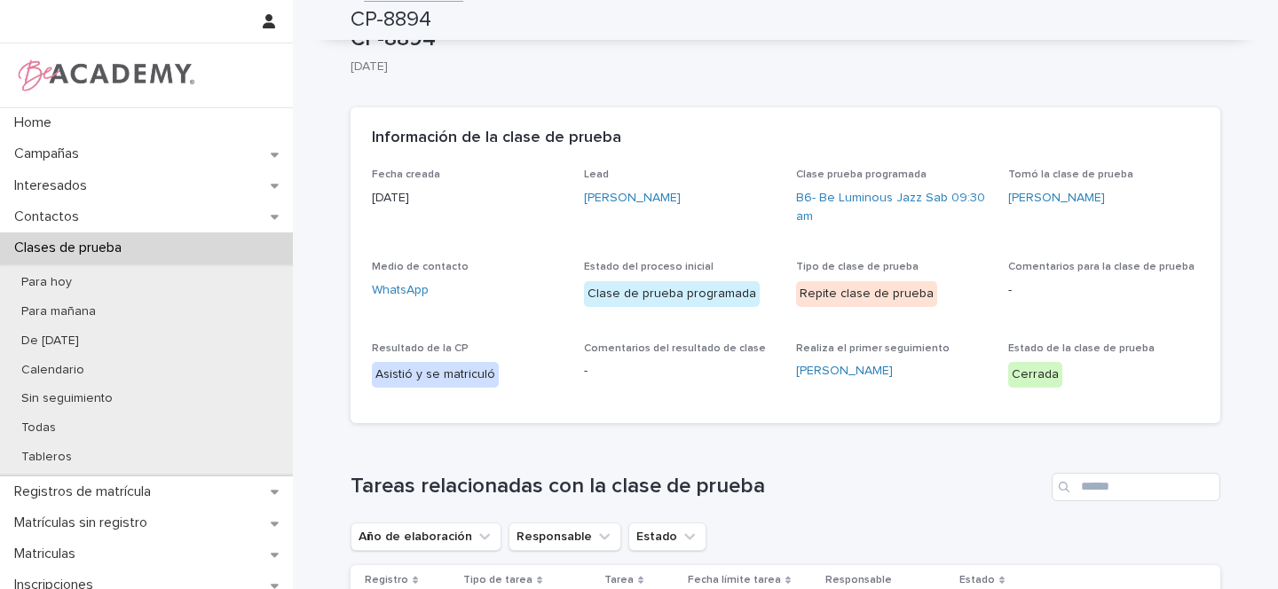
scroll to position [0, 0]
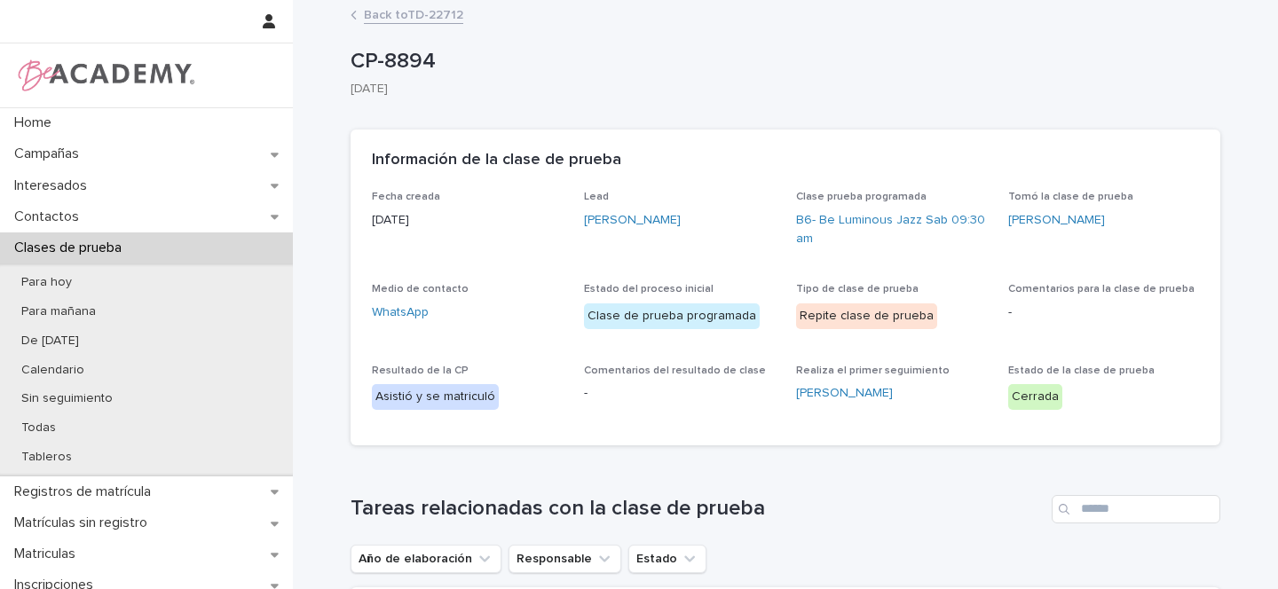
click at [435, 17] on link "Back to TD-22712" at bounding box center [413, 14] width 99 height 20
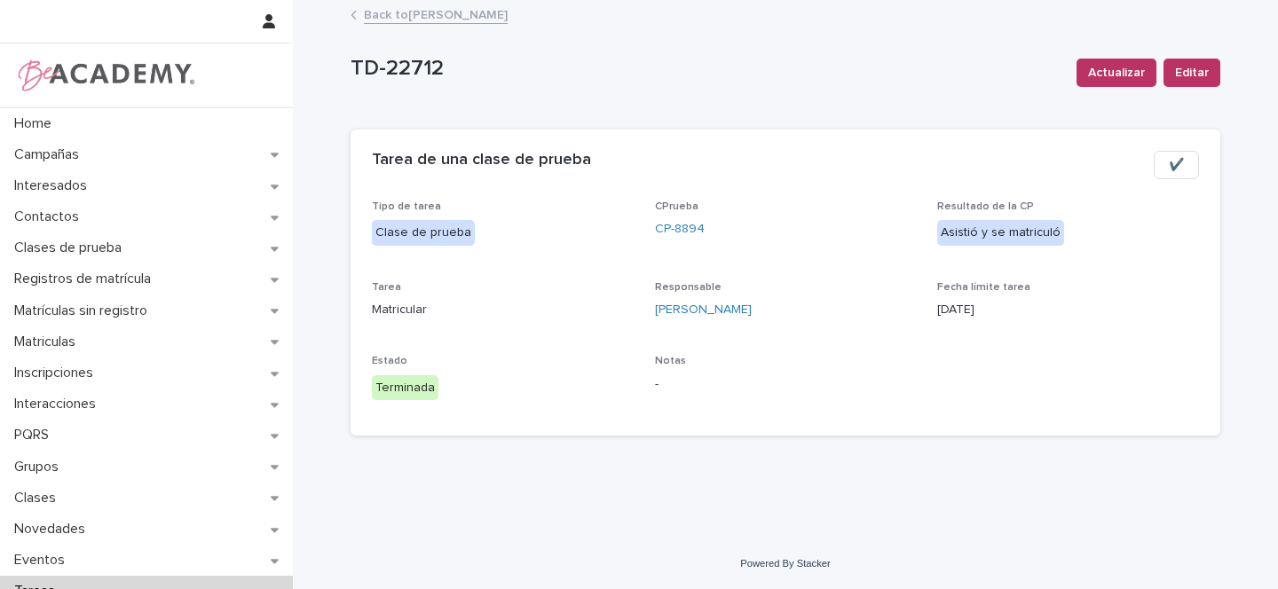
click at [442, 17] on link "Back to Gina Orjuela Cortes" at bounding box center [436, 14] width 144 height 20
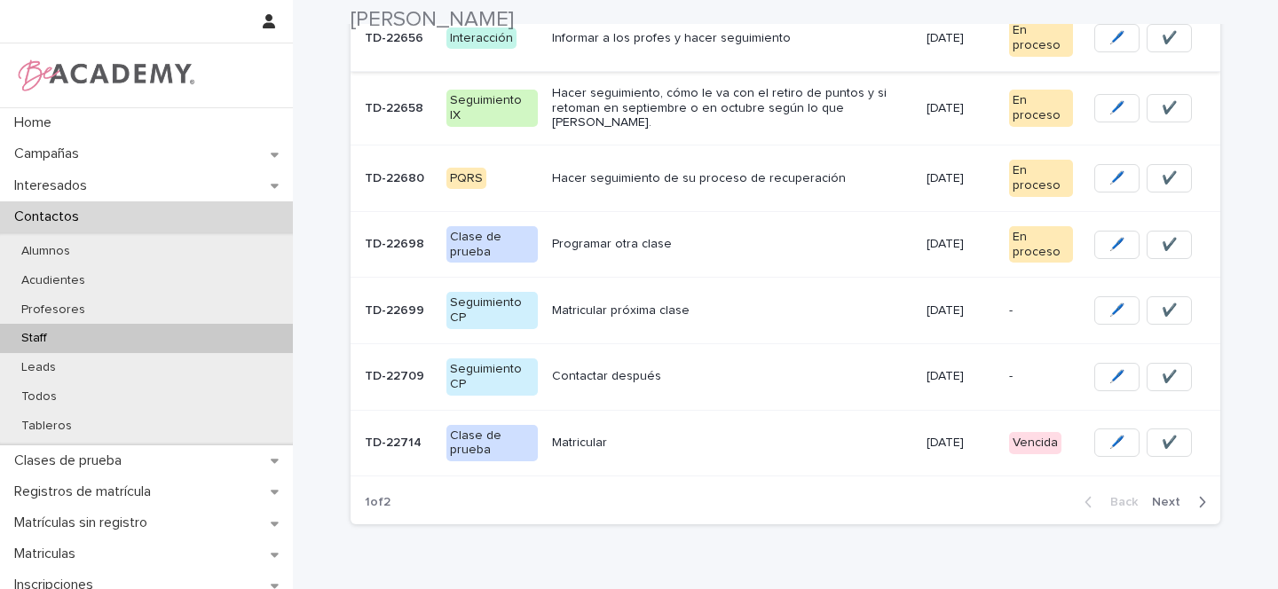
scroll to position [565, 0]
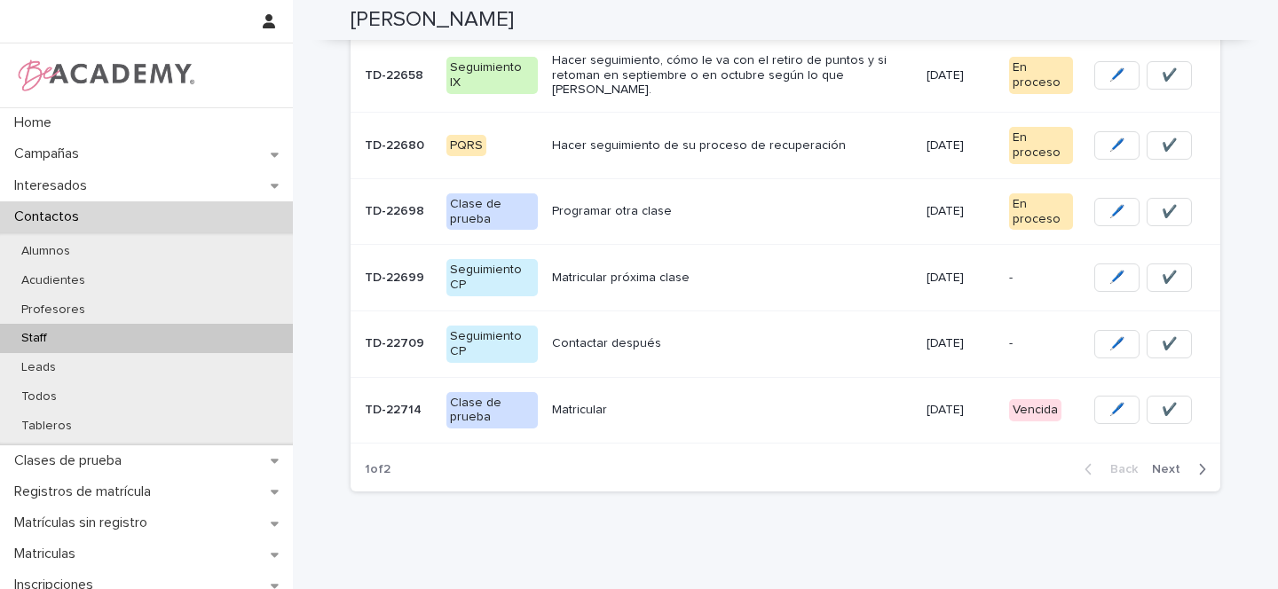
click at [694, 403] on p "Matricular" at bounding box center [732, 410] width 360 height 15
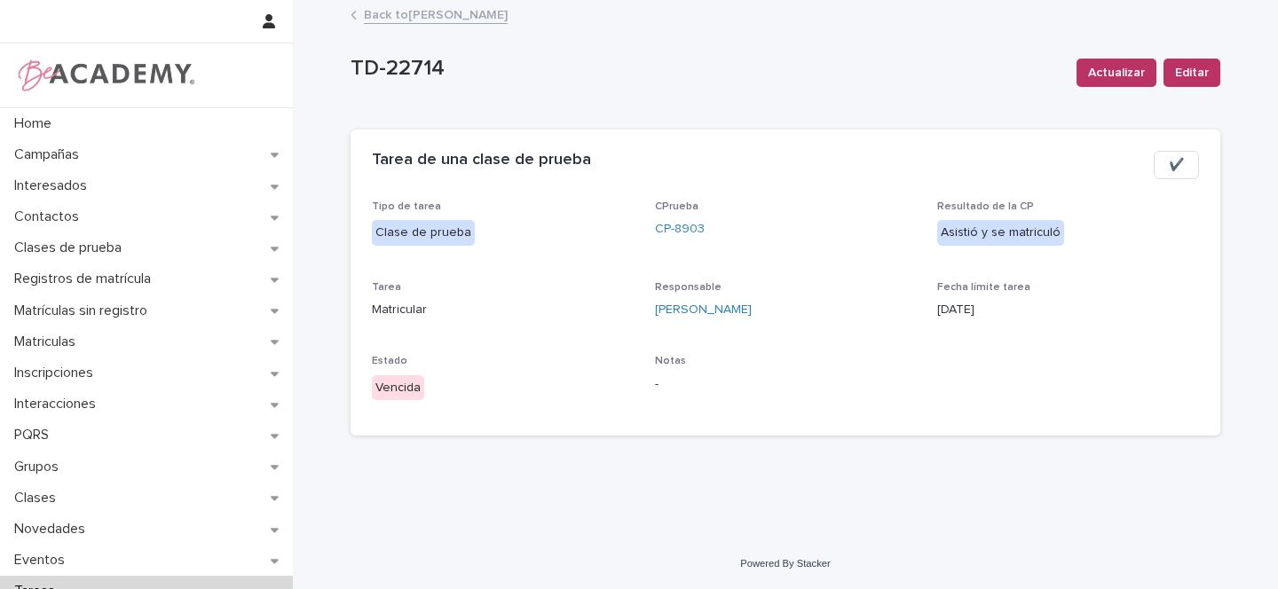
click at [1177, 166] on span "✔️" at bounding box center [1176, 165] width 15 height 18
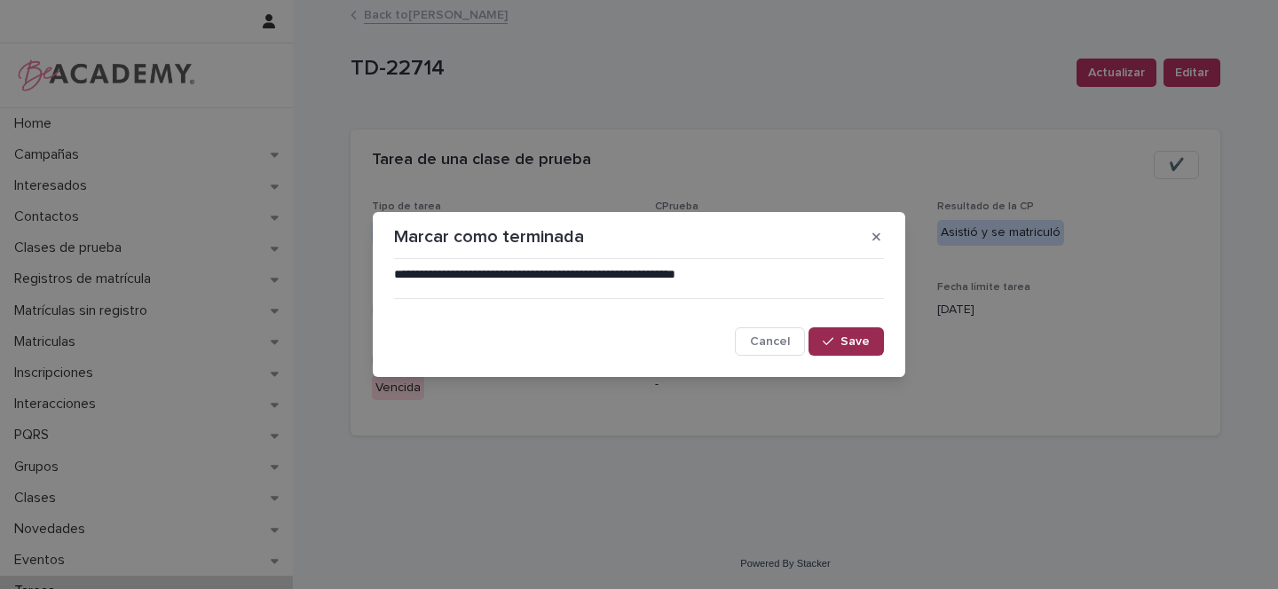
click at [855, 340] on span "Save" at bounding box center [854, 341] width 29 height 12
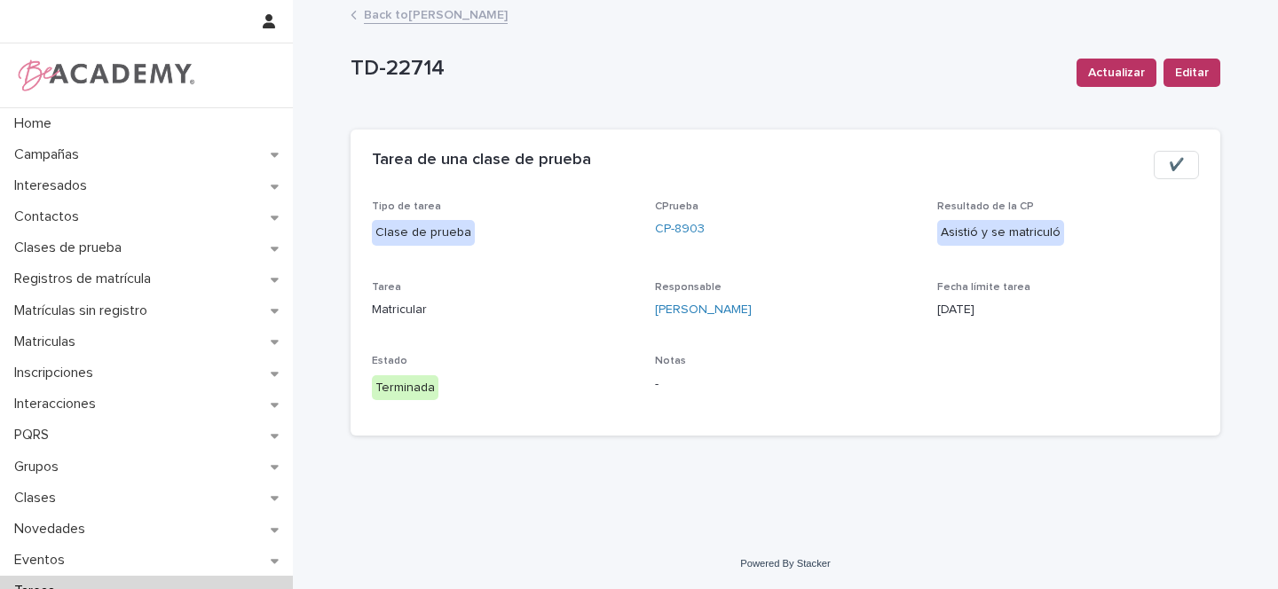
click at [469, 20] on link "Back to Gina Orjuela Cortes" at bounding box center [436, 14] width 144 height 20
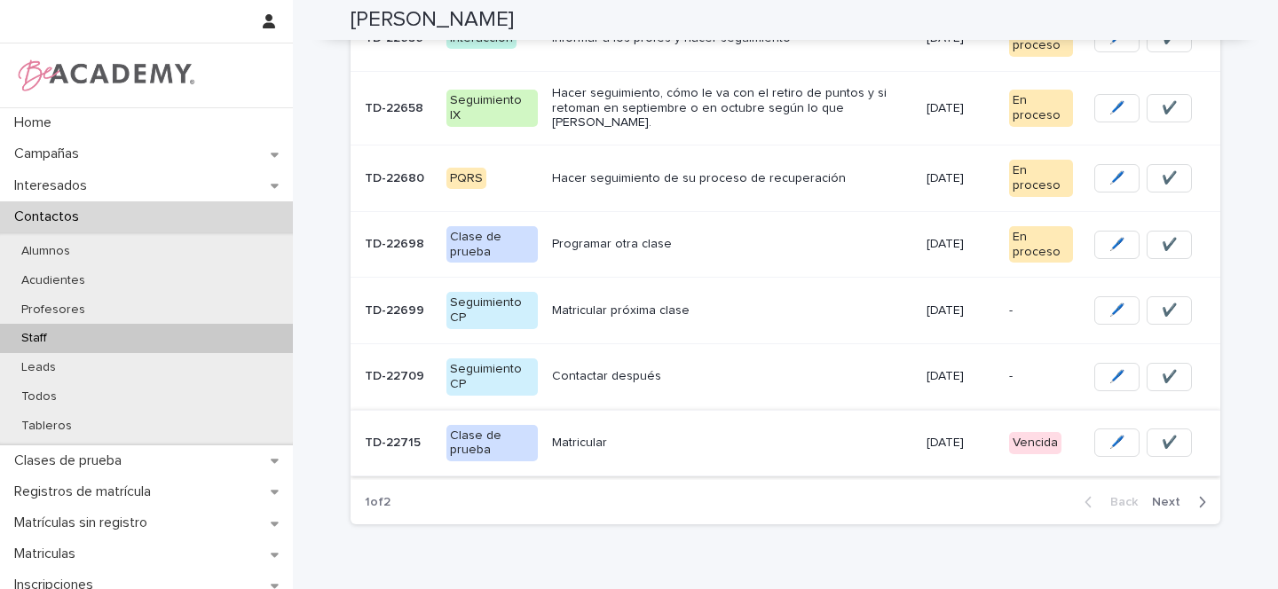
scroll to position [565, 0]
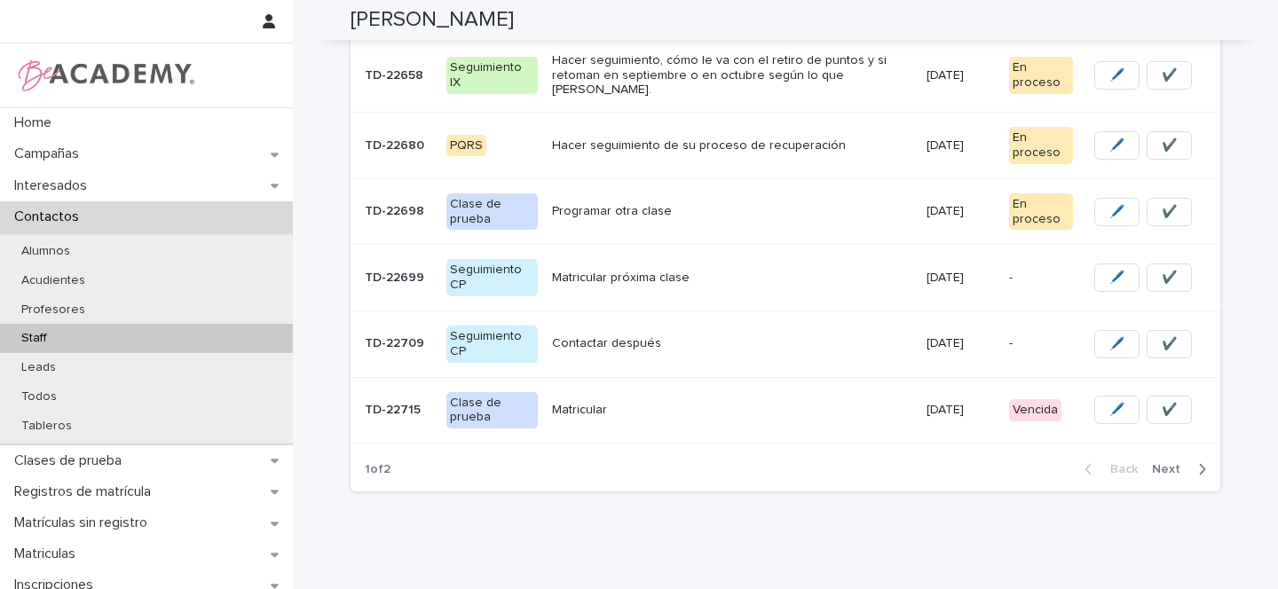
click at [645, 403] on p "Matricular" at bounding box center [732, 410] width 360 height 15
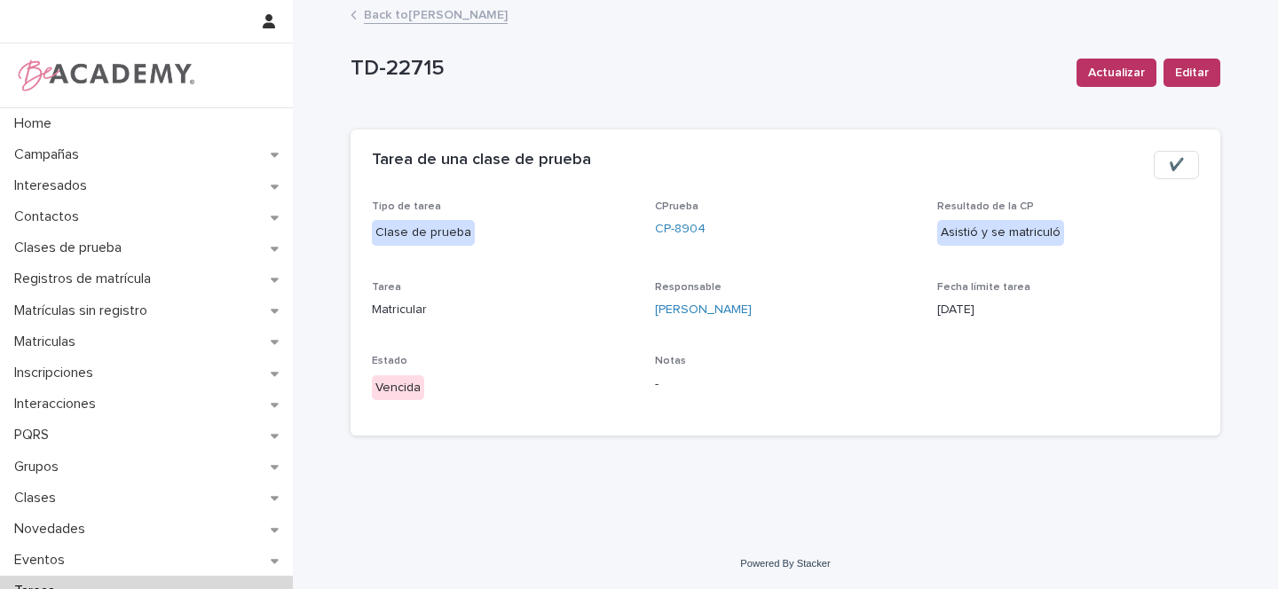
click at [1172, 163] on span "✔️" at bounding box center [1176, 165] width 15 height 18
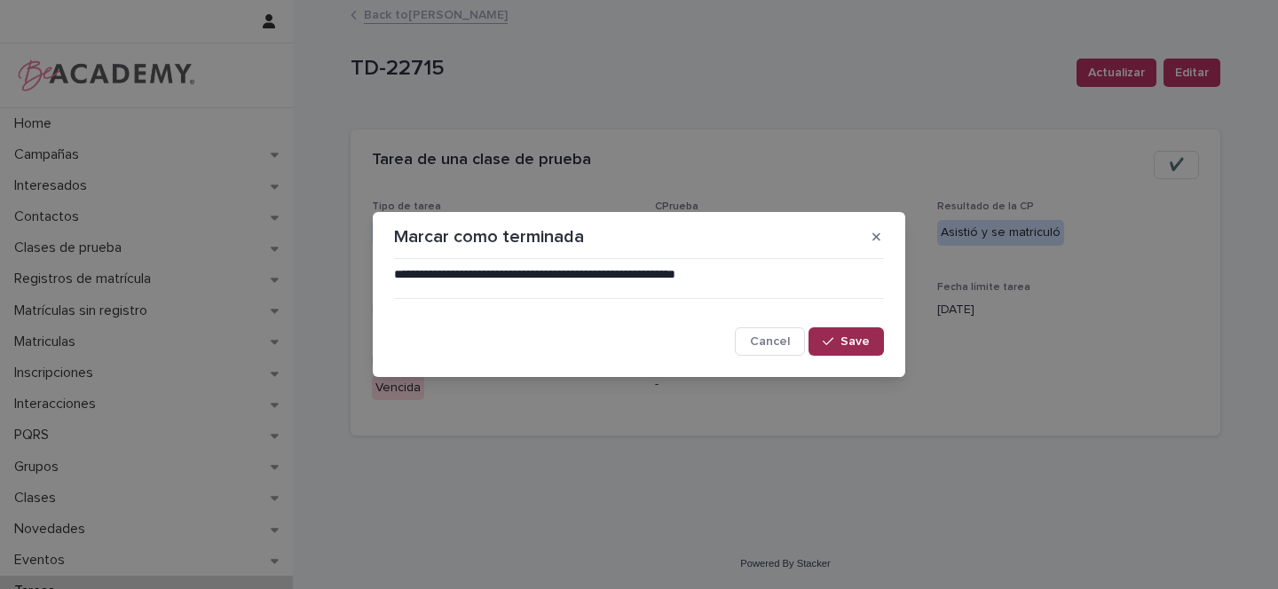
click at [864, 344] on span "Save" at bounding box center [854, 341] width 29 height 12
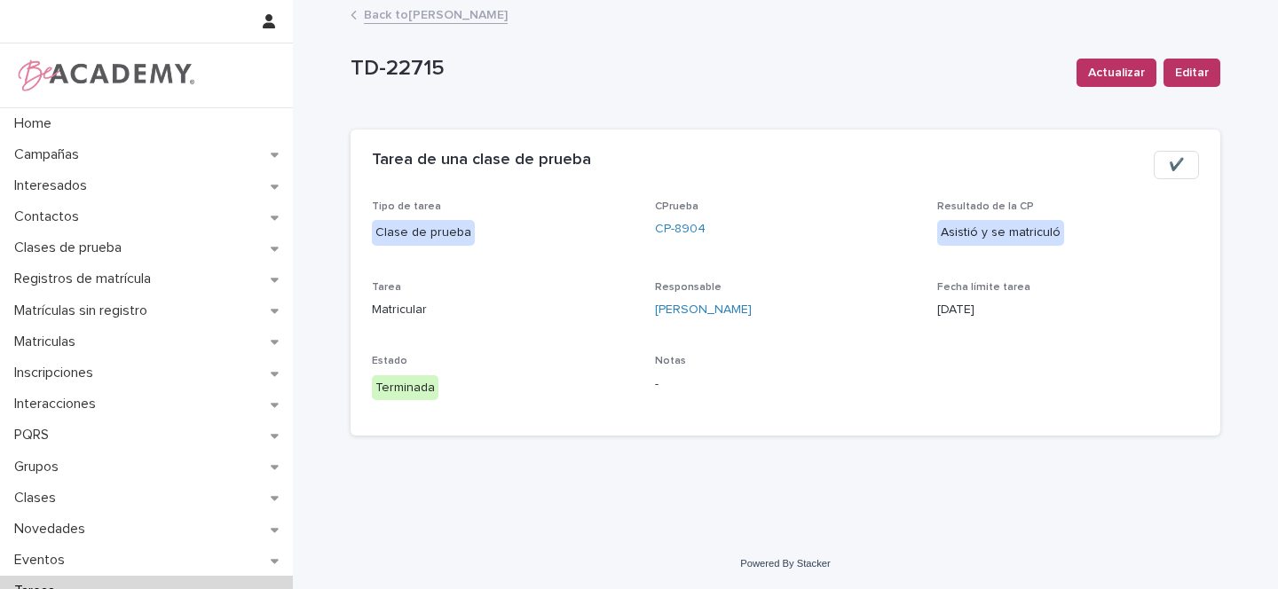
click at [462, 15] on link "Back to Gina Orjuela Cortes" at bounding box center [436, 14] width 144 height 20
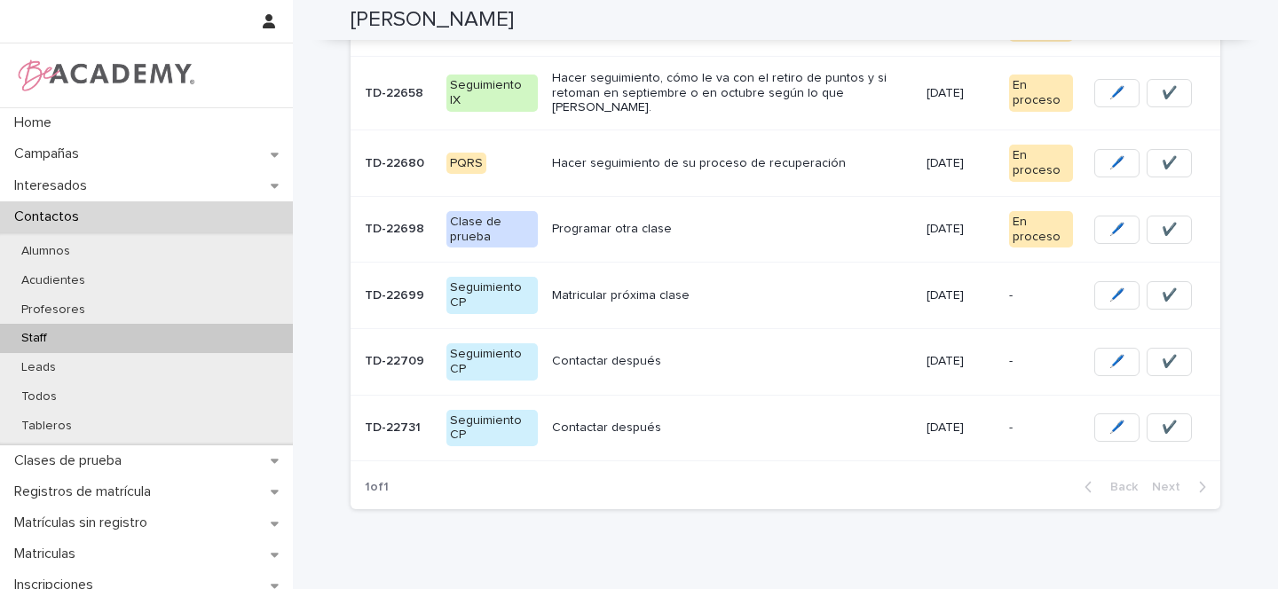
scroll to position [546, 0]
click at [786, 422] on p "Contactar después" at bounding box center [732, 429] width 360 height 15
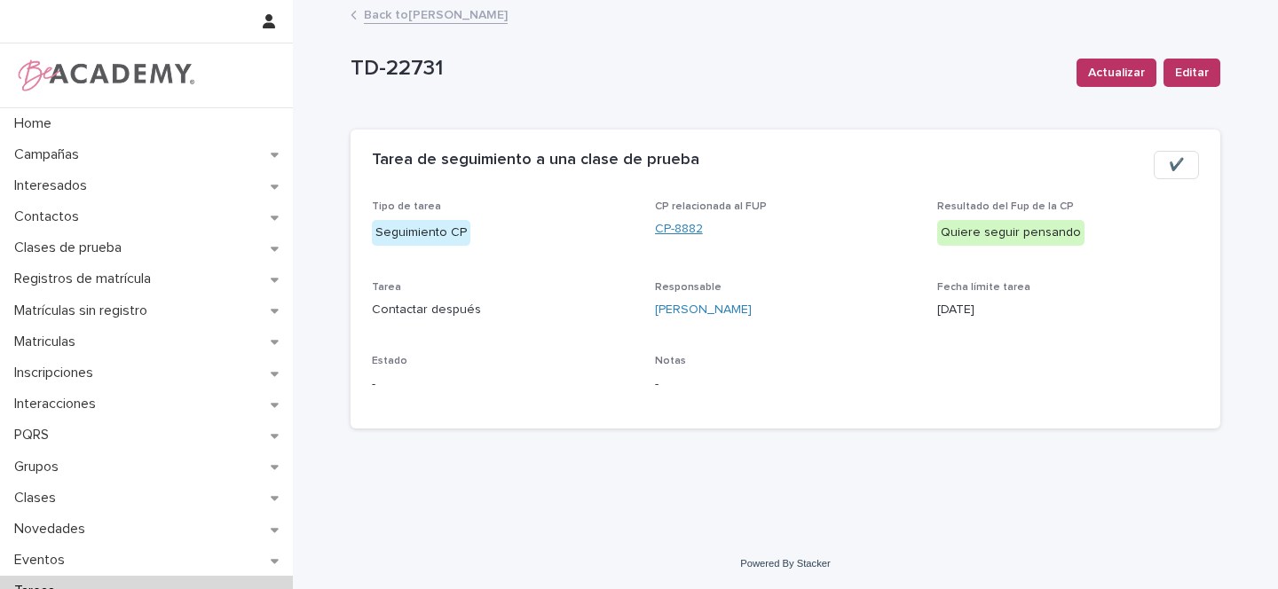
click at [689, 225] on link "CP-8882" at bounding box center [679, 229] width 48 height 19
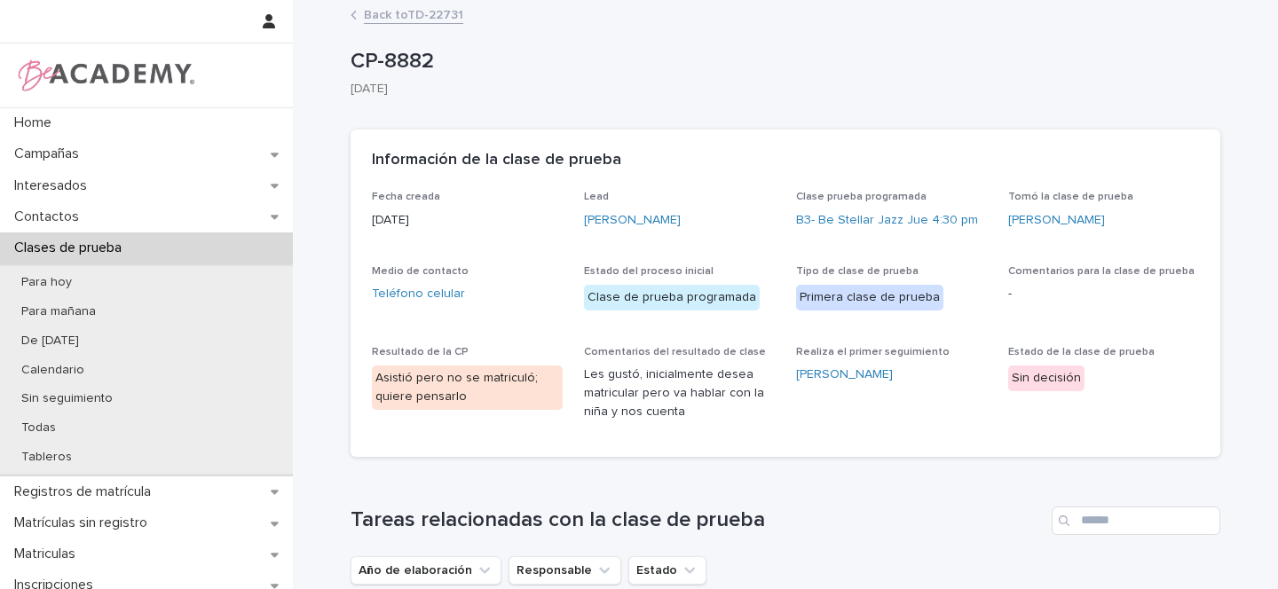
click at [425, 12] on link "Back to TD-22731" at bounding box center [413, 14] width 99 height 20
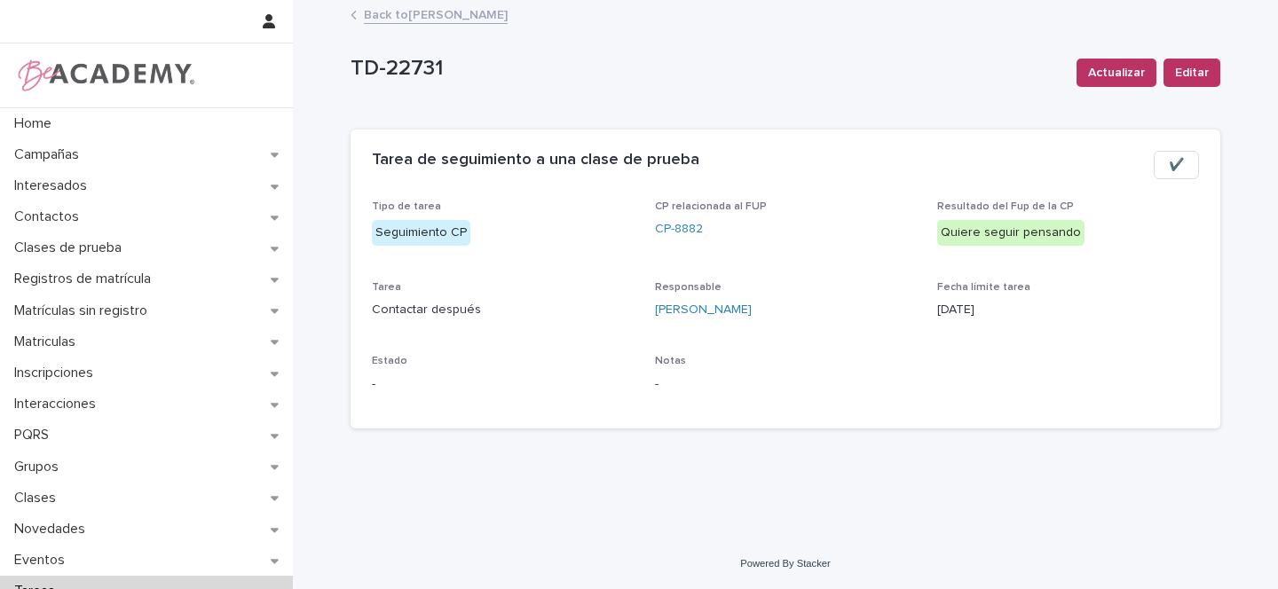
click at [474, 6] on link "Back to Gina Orjuela Cortes" at bounding box center [436, 14] width 144 height 20
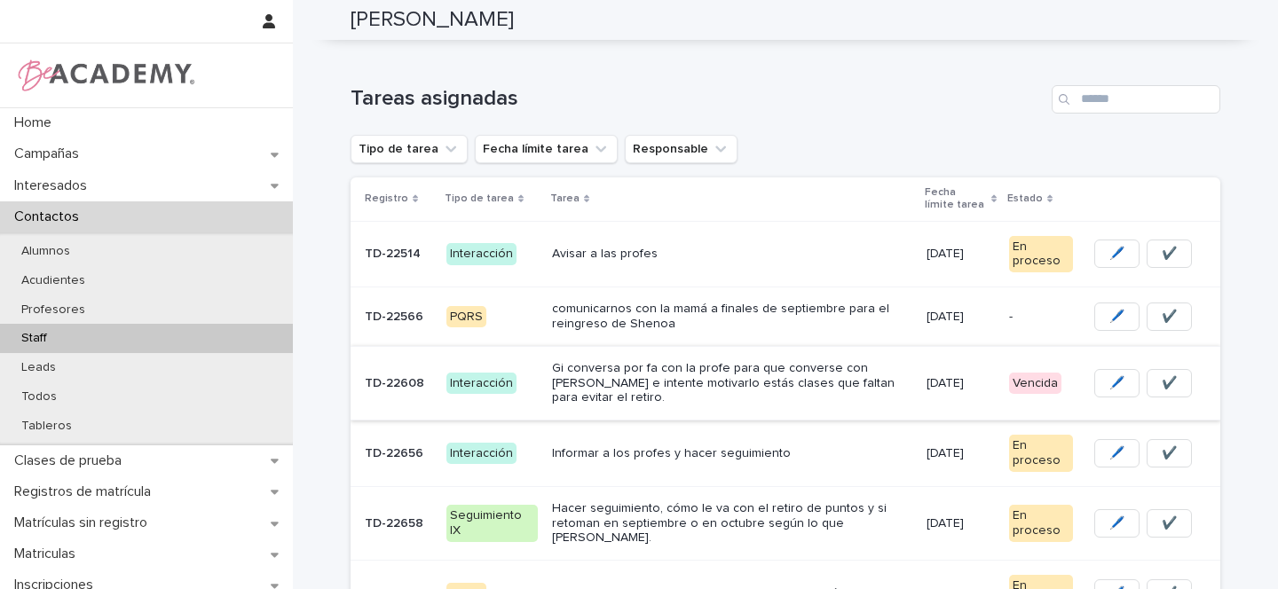
scroll to position [124, 0]
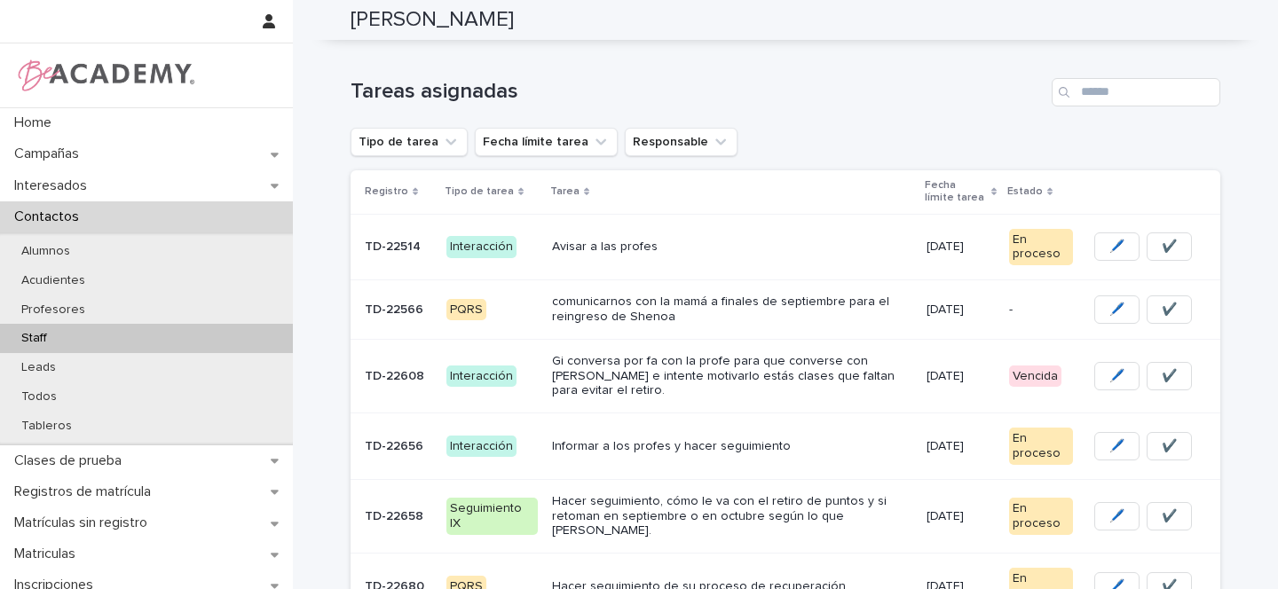
click at [866, 374] on p "Gi conversa por fa con la profe para que converse con Nahuel e intente motivarl…" at bounding box center [732, 376] width 360 height 44
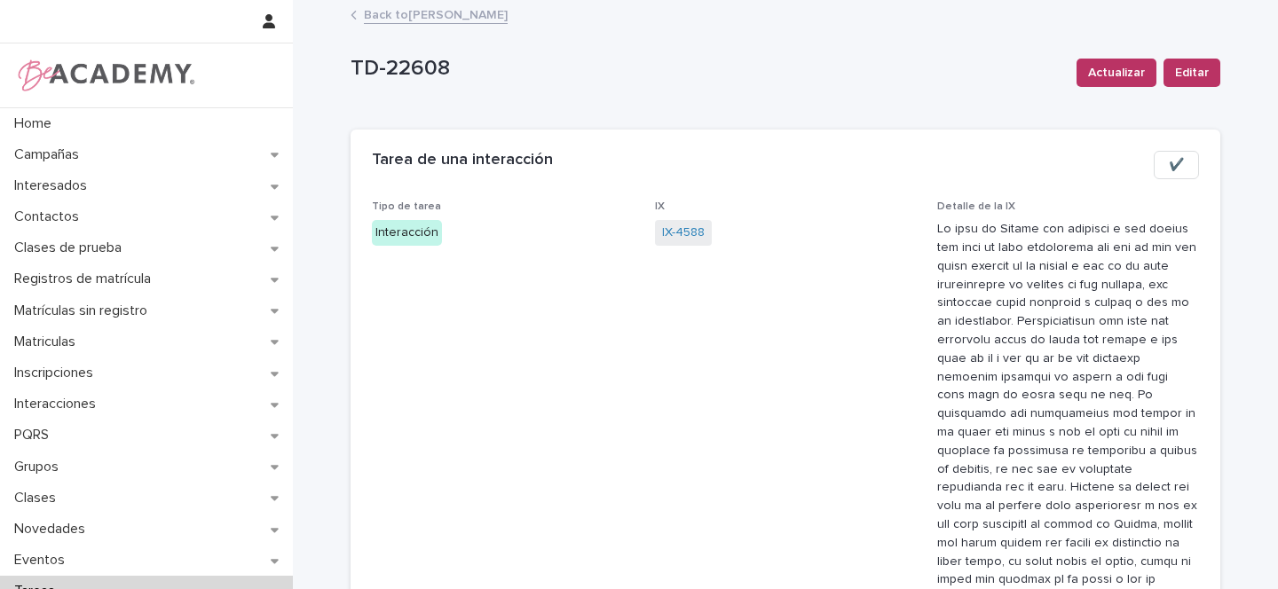
click at [386, 20] on link "Back to Gina Orjuela Cortes" at bounding box center [436, 14] width 144 height 20
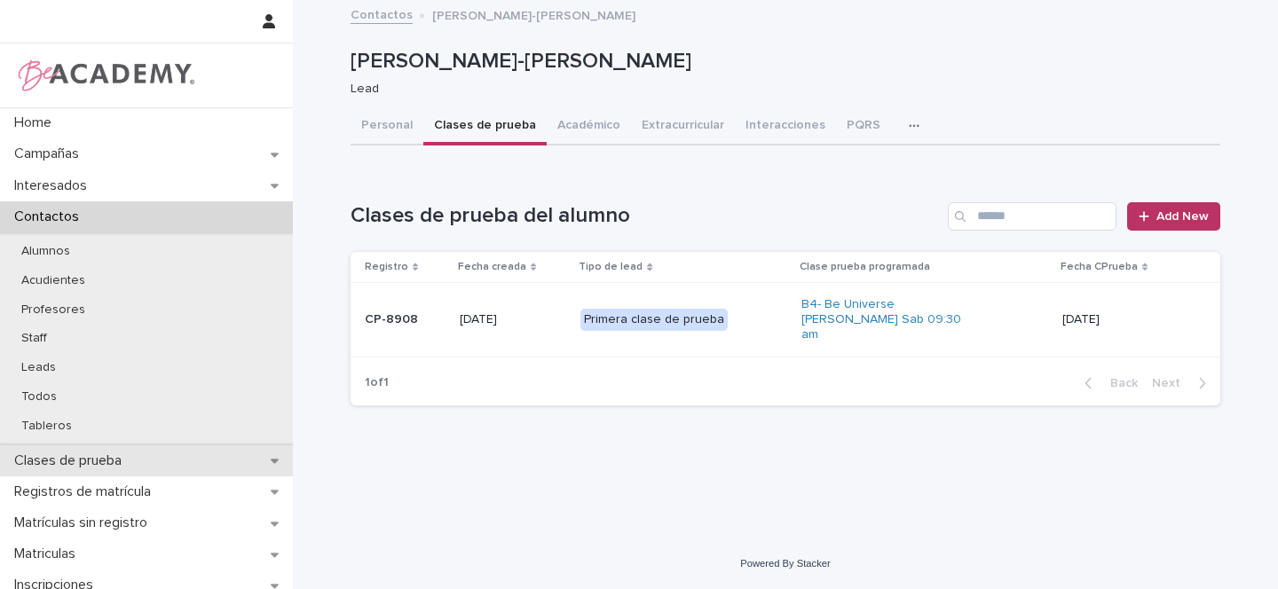
click at [276, 464] on div "Clases de prueba" at bounding box center [146, 461] width 293 height 31
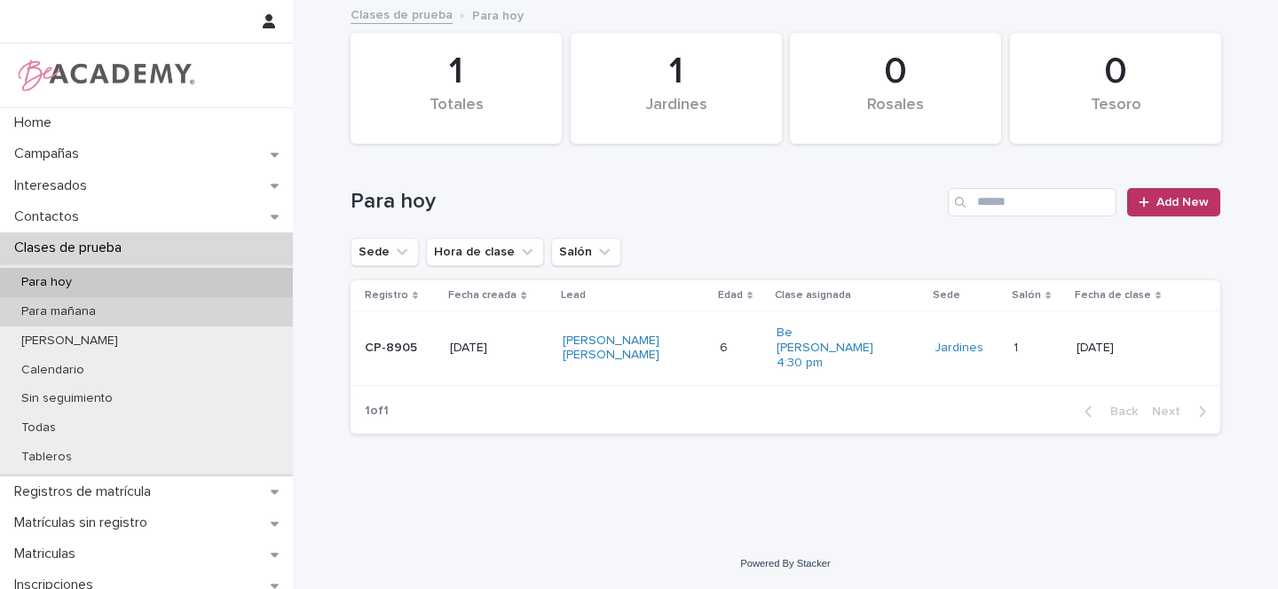
click at [71, 313] on p "Para mañana" at bounding box center [58, 311] width 103 height 15
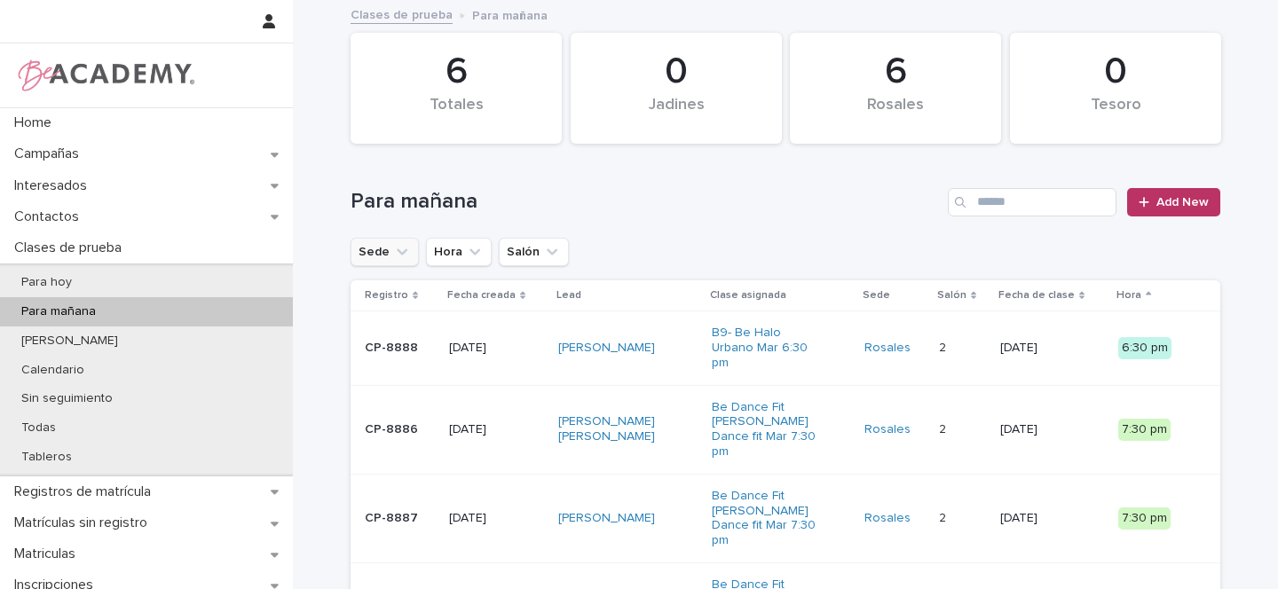
click at [393, 248] on icon "Sede" at bounding box center [402, 252] width 18 height 18
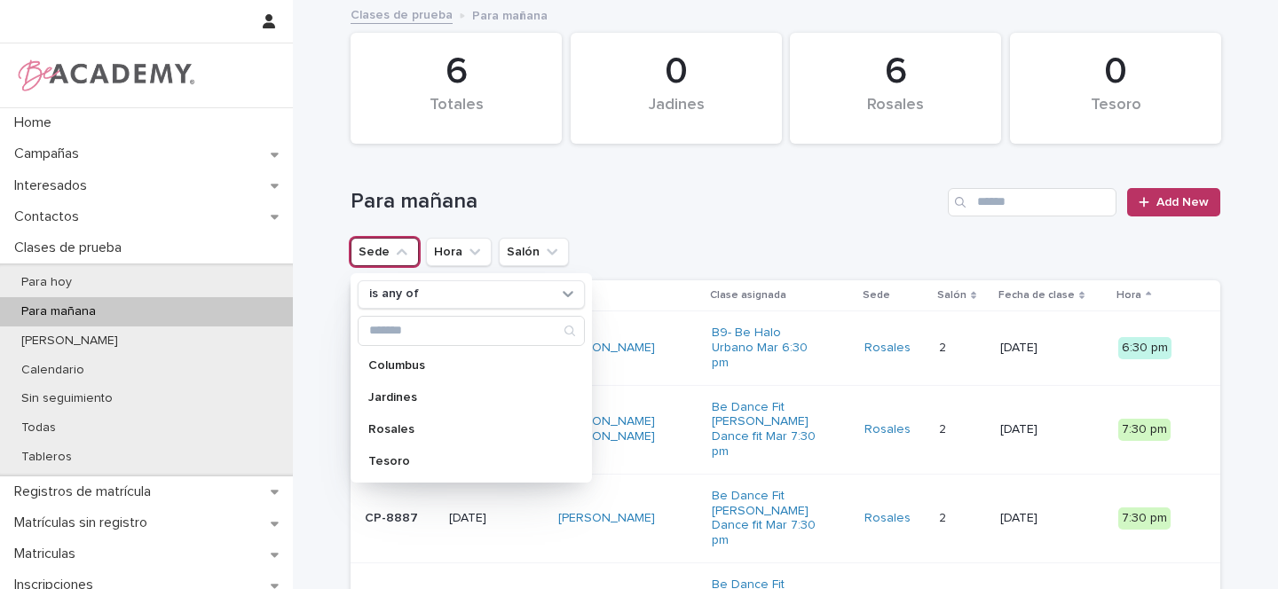
click at [814, 195] on h1 "Para mañana" at bounding box center [646, 202] width 590 height 26
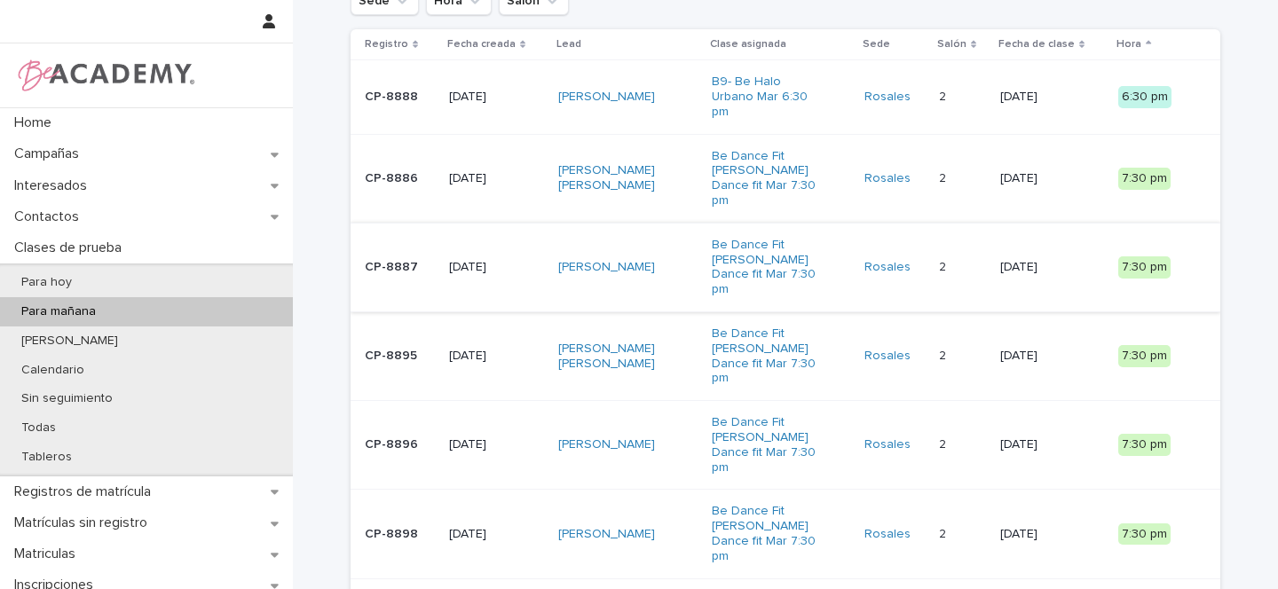
scroll to position [248, 0]
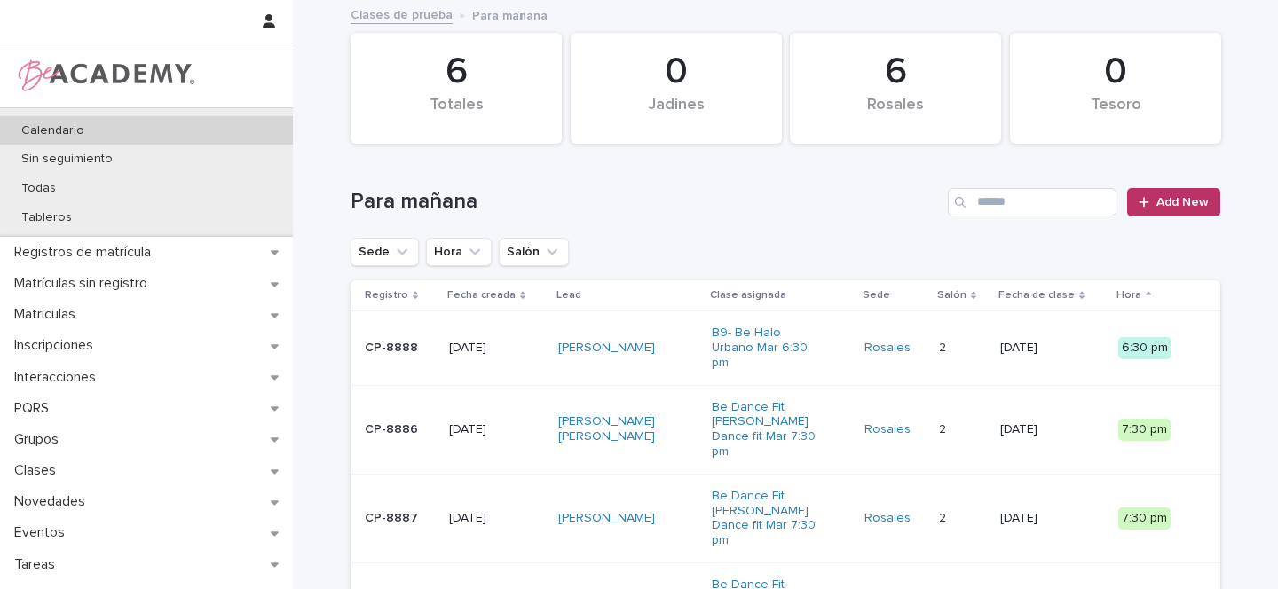
scroll to position [293, 0]
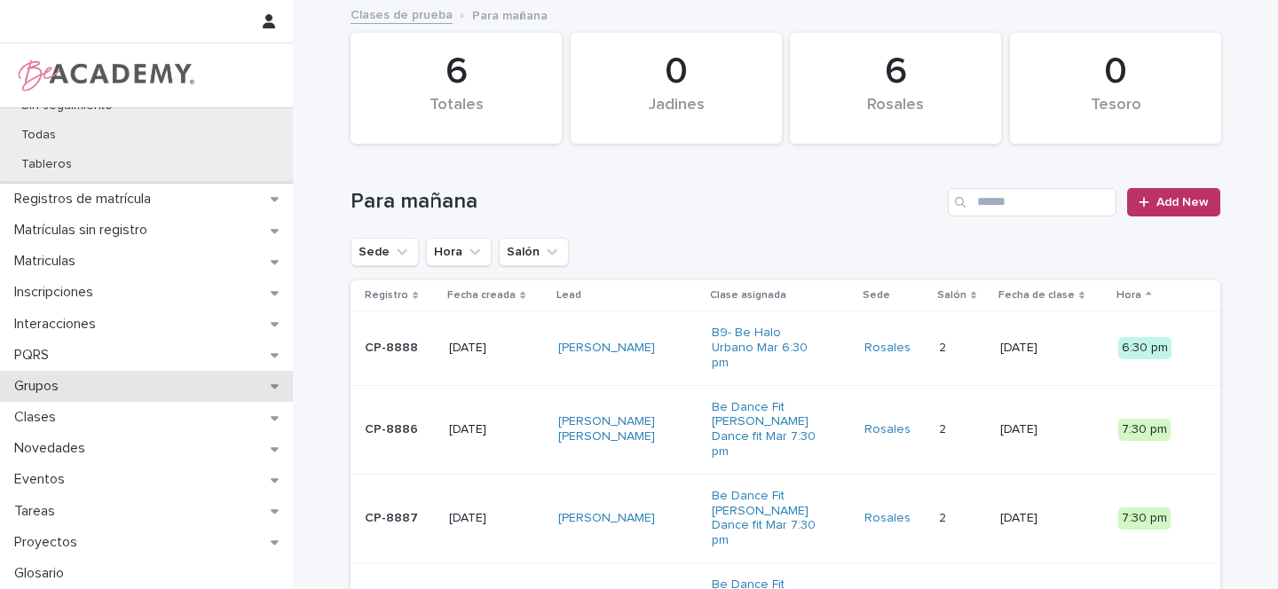
click at [271, 390] on icon at bounding box center [275, 386] width 8 height 12
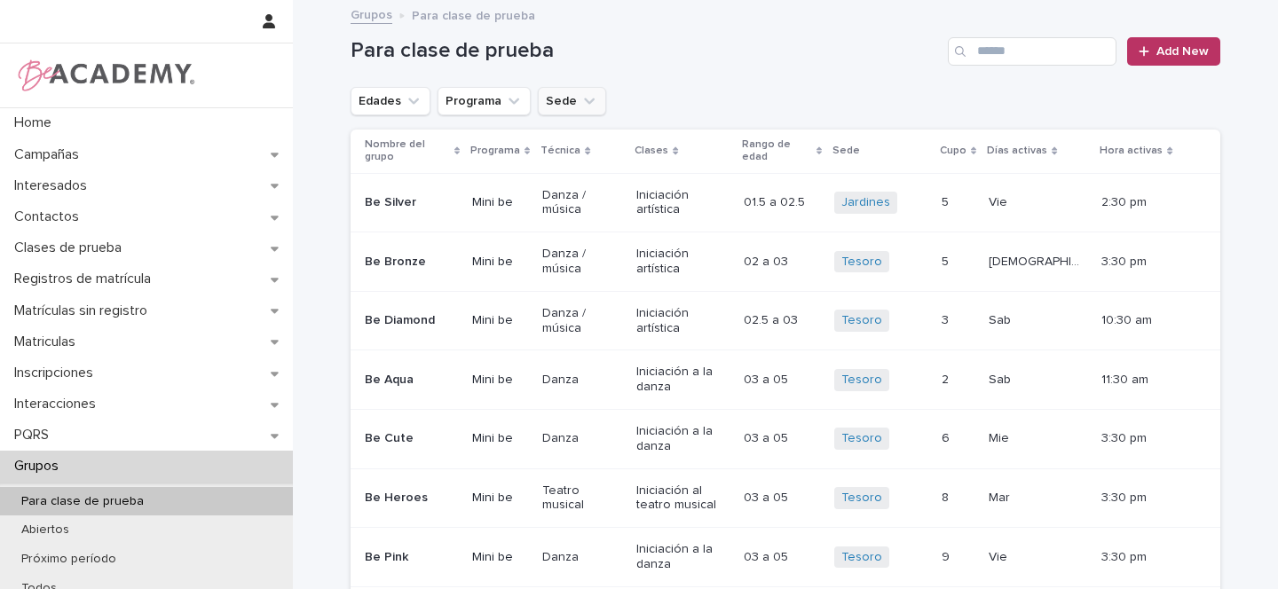
click at [580, 106] on icon "Sede" at bounding box center [589, 101] width 18 height 18
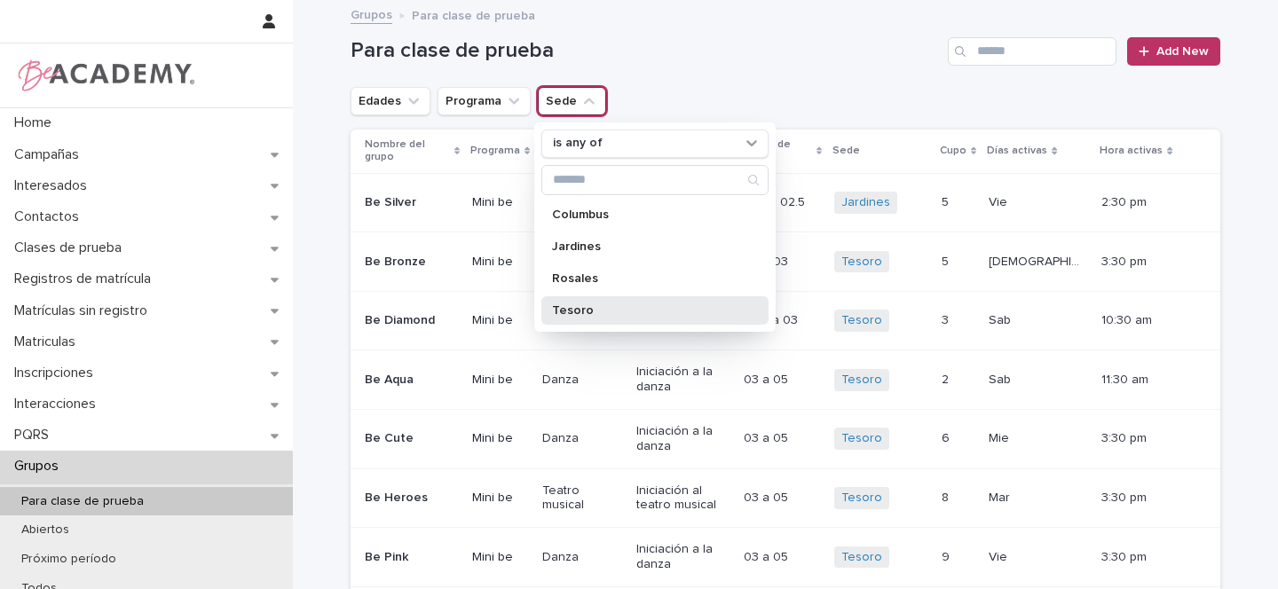
click at [567, 307] on p "Tesoro" at bounding box center [646, 310] width 188 height 12
click at [408, 101] on icon "Edades" at bounding box center [413, 101] width 11 height 6
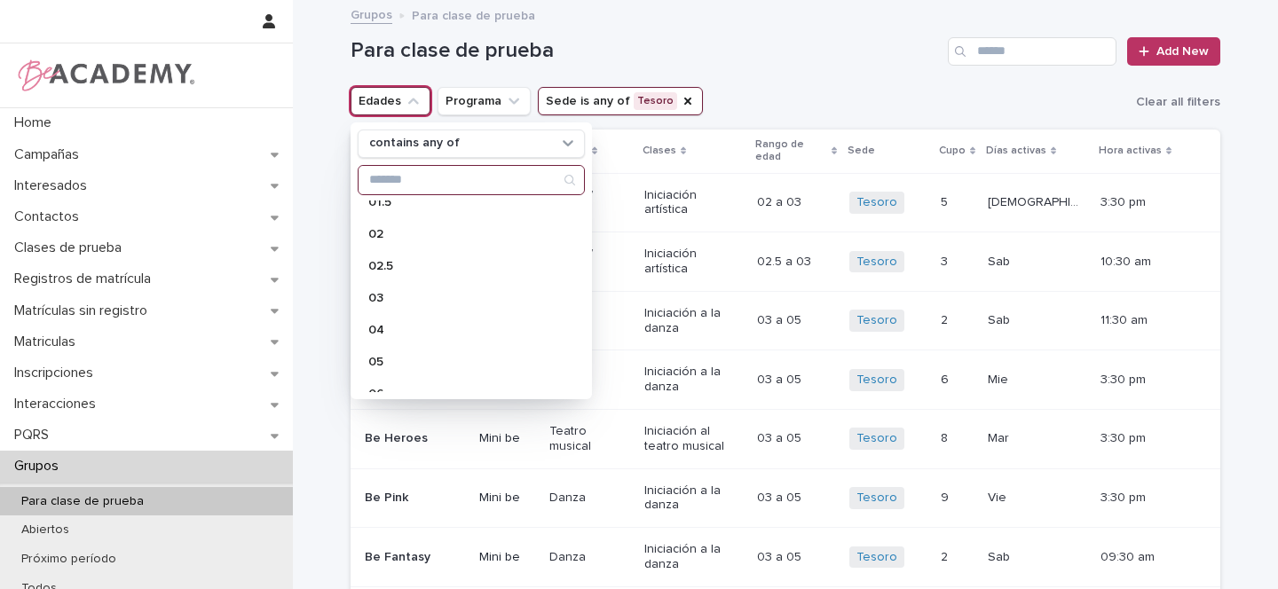
scroll to position [130, 0]
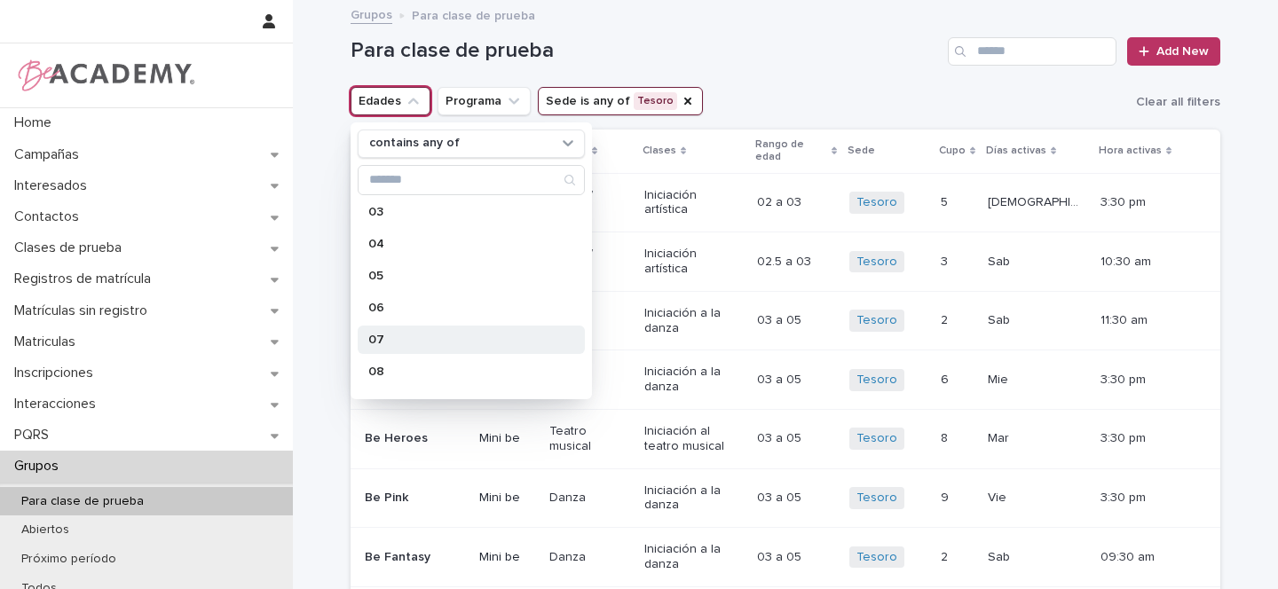
click at [402, 338] on p "07" at bounding box center [462, 340] width 188 height 12
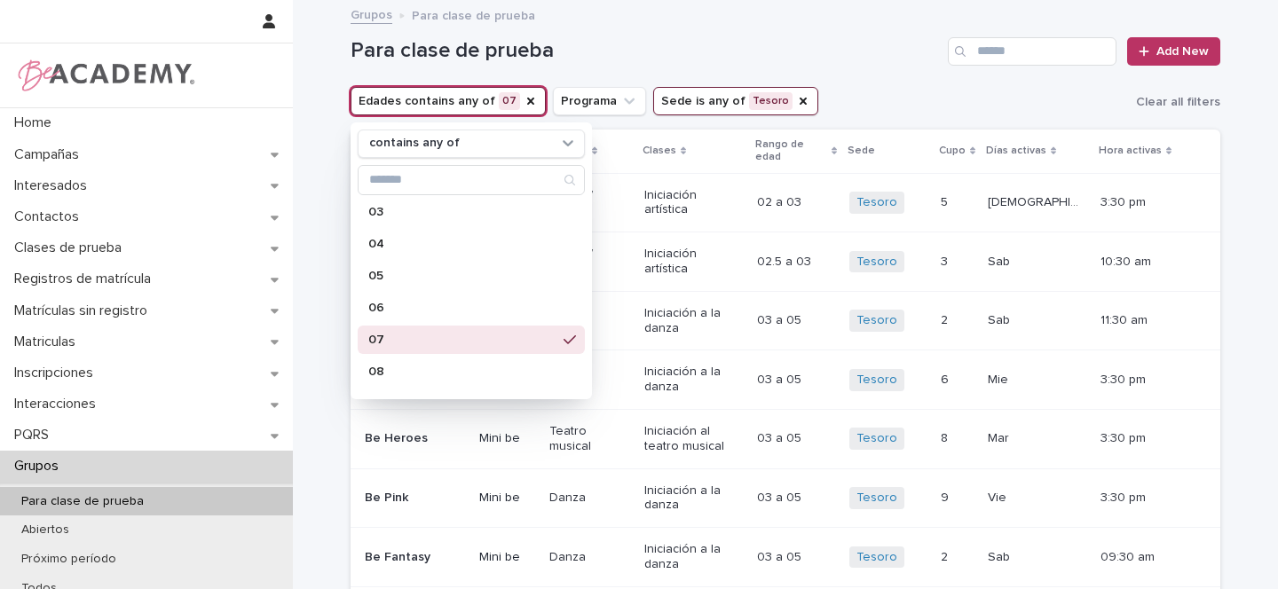
click at [831, 81] on div "Para clase de prueba Add New" at bounding box center [786, 44] width 870 height 85
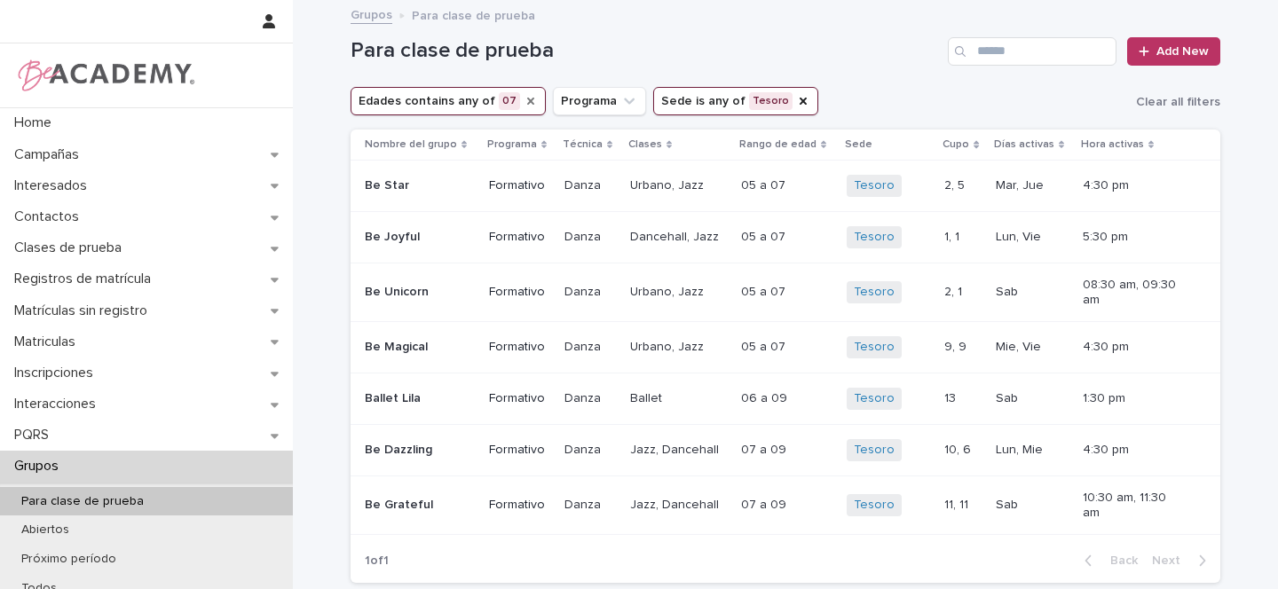
click at [527, 98] on icon "Edades" at bounding box center [530, 101] width 7 height 7
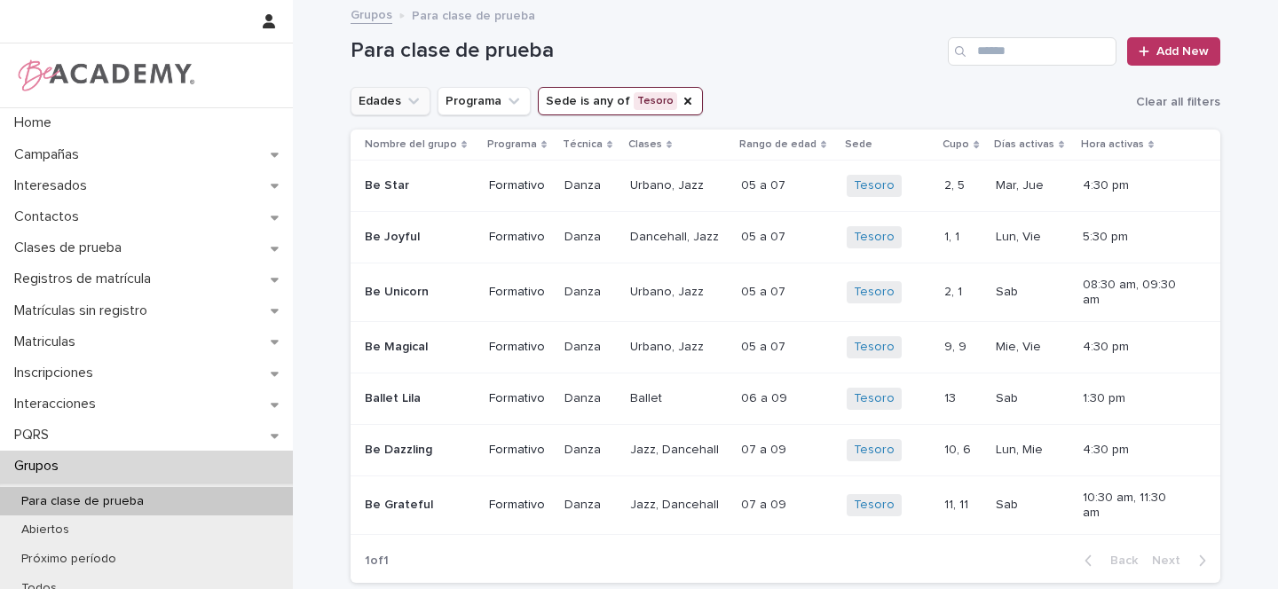
click at [405, 99] on icon "Edades" at bounding box center [414, 101] width 18 height 18
click at [408, 100] on icon "Edades" at bounding box center [413, 101] width 11 height 6
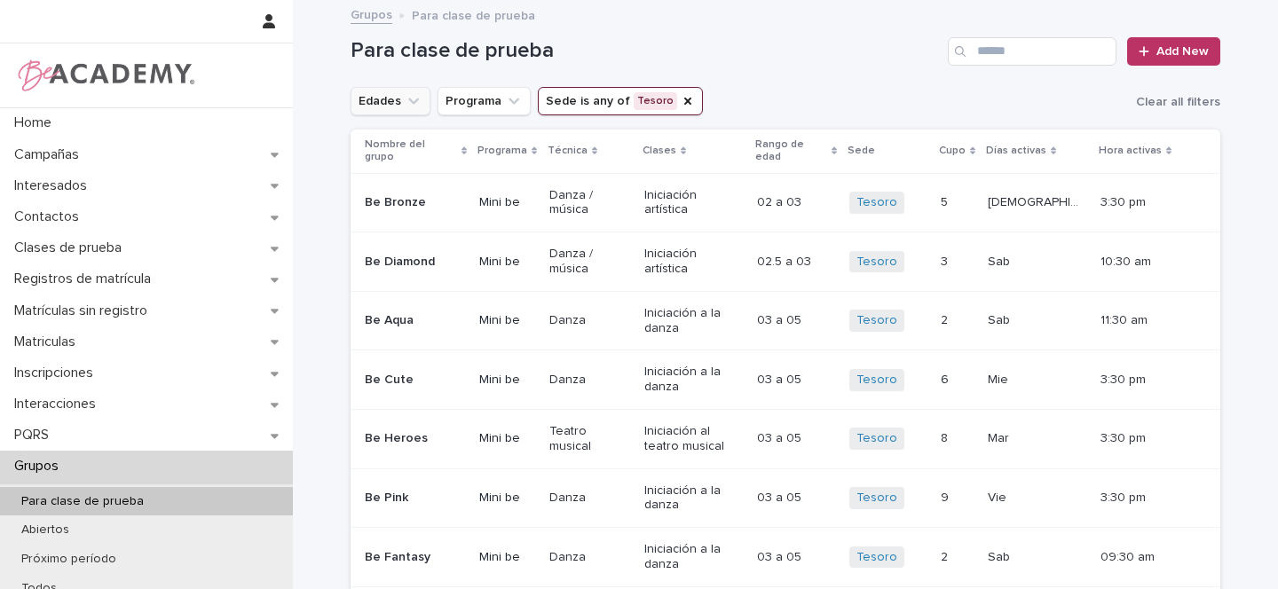
click at [408, 102] on icon "Edades" at bounding box center [413, 101] width 11 height 6
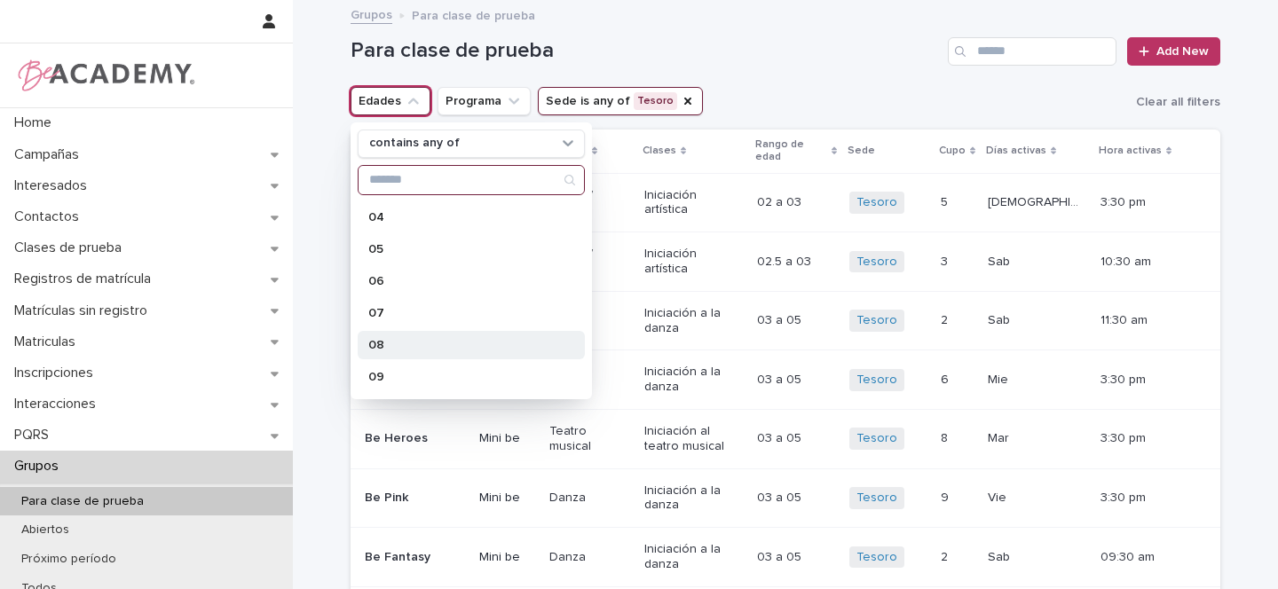
scroll to position [161, 0]
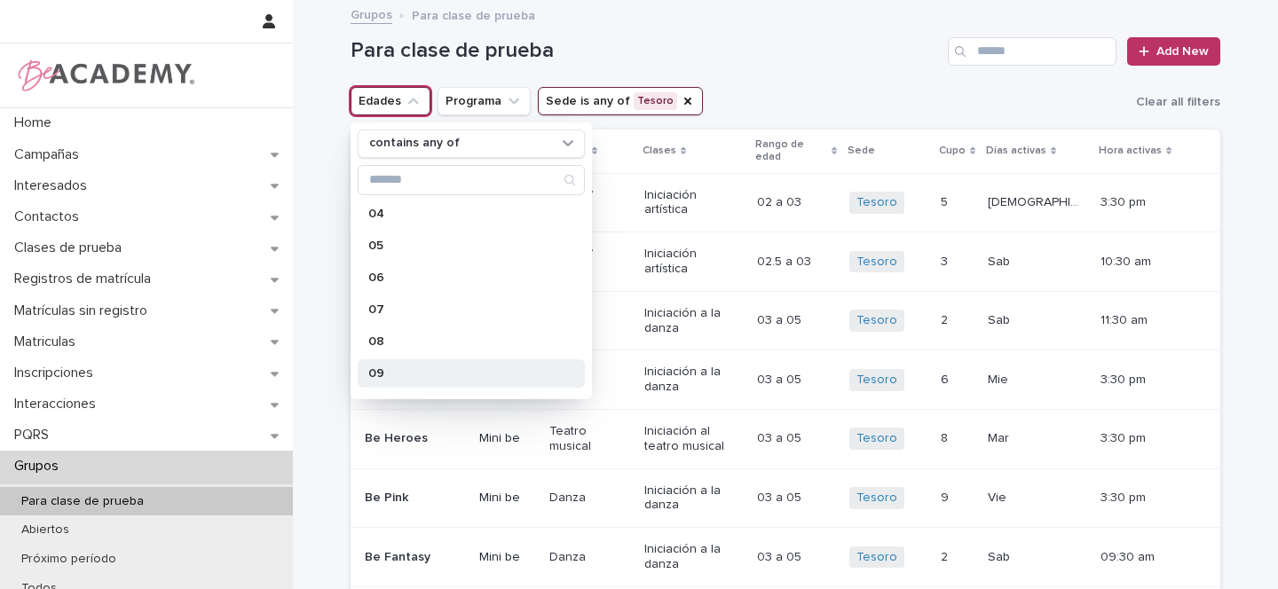
click at [385, 373] on p "09" at bounding box center [462, 373] width 188 height 12
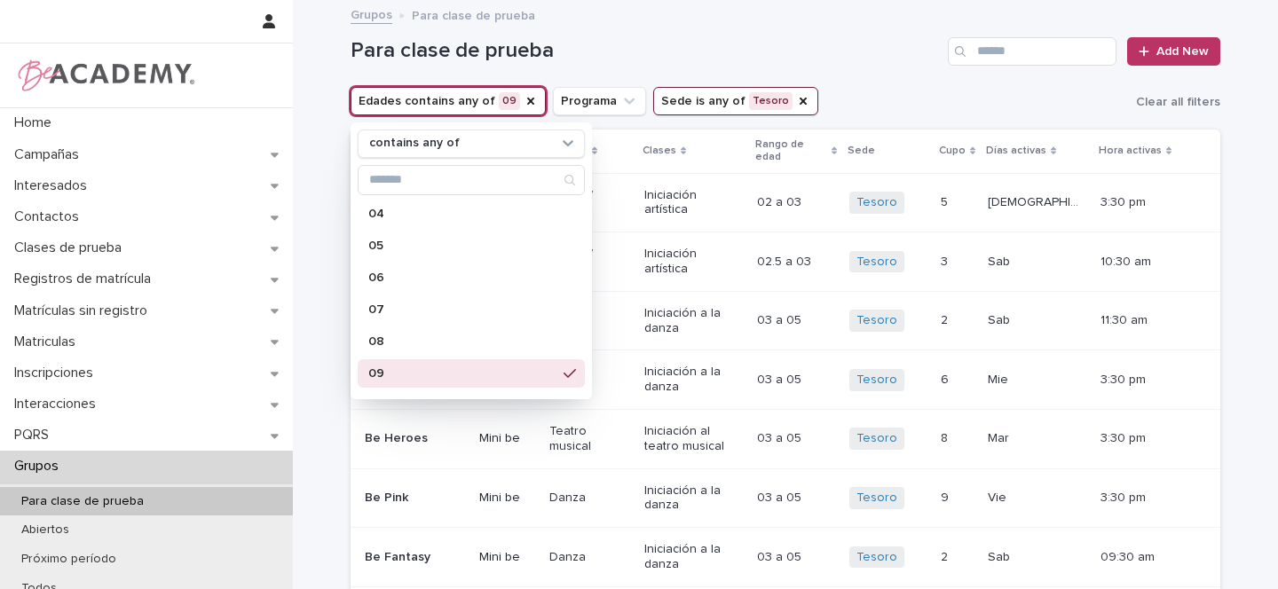
click at [819, 84] on div "Para clase de prueba Add New" at bounding box center [786, 44] width 870 height 85
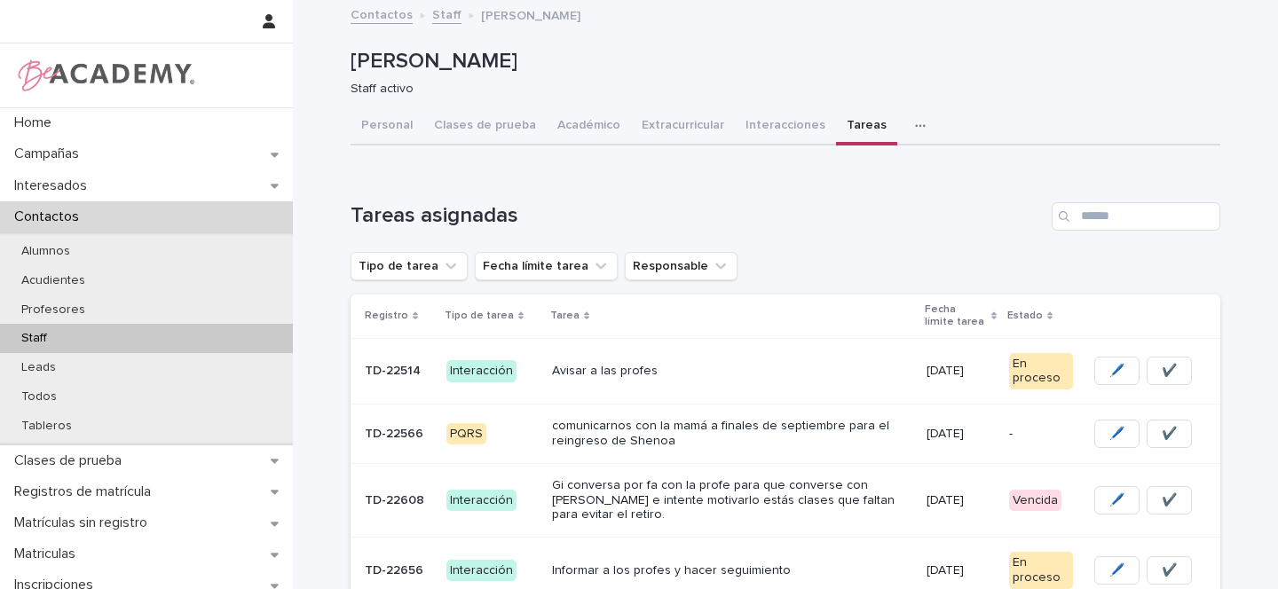
scroll to position [158, 0]
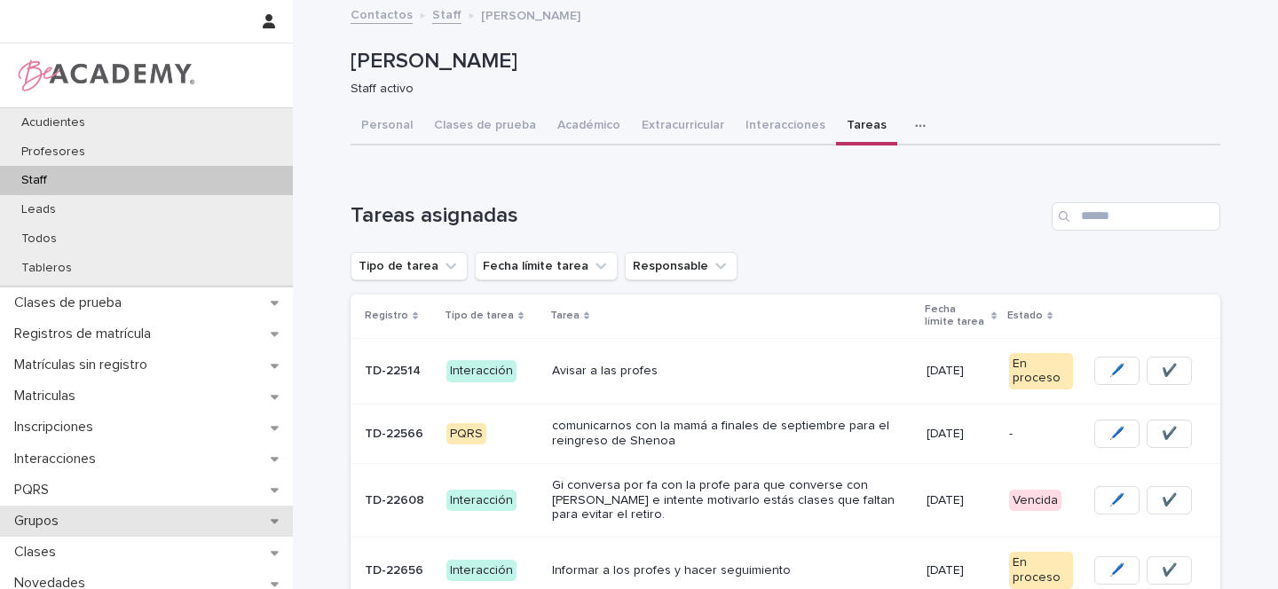
click at [247, 523] on div "Grupos" at bounding box center [146, 521] width 293 height 31
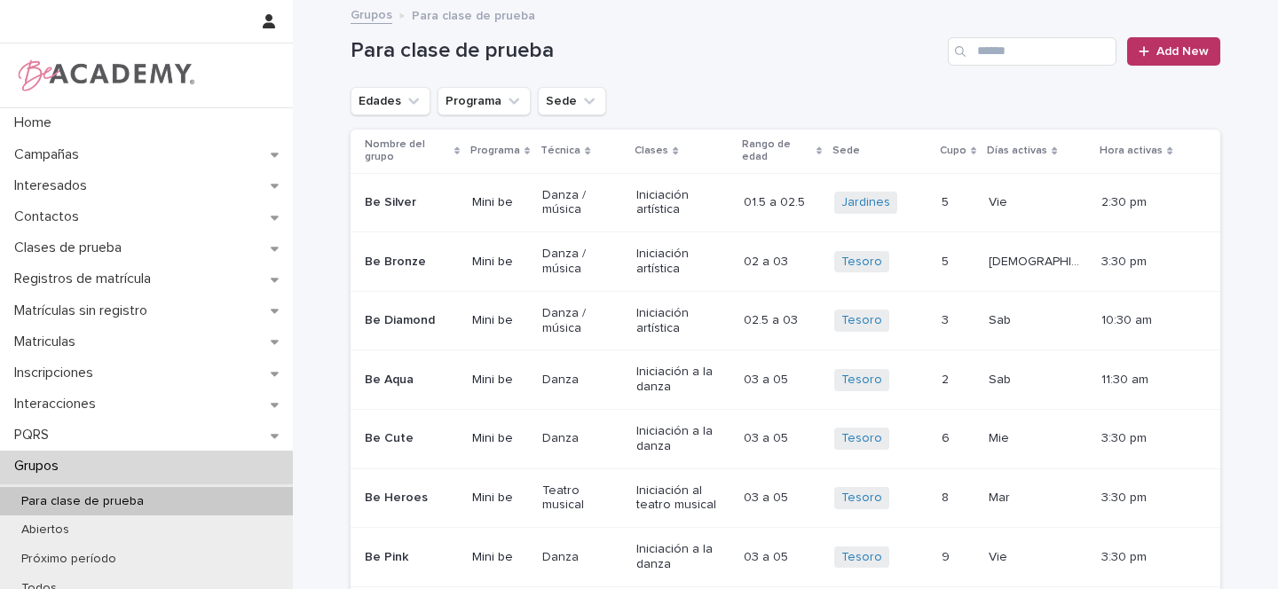
click at [580, 101] on icon "Sede" at bounding box center [589, 101] width 18 height 18
click at [580, 99] on icon "Sede" at bounding box center [589, 101] width 18 height 18
click at [581, 104] on icon "Sede" at bounding box center [589, 101] width 18 height 18
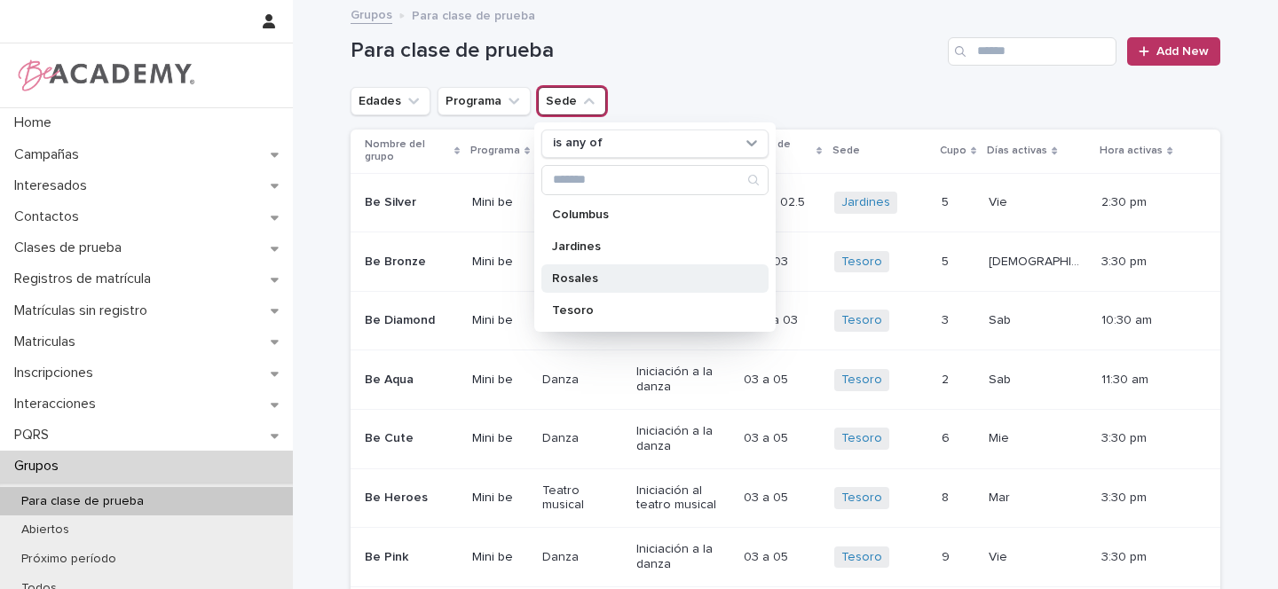
click at [586, 274] on p "Rosales" at bounding box center [646, 278] width 188 height 12
click at [408, 101] on icon "Edades" at bounding box center [414, 101] width 18 height 18
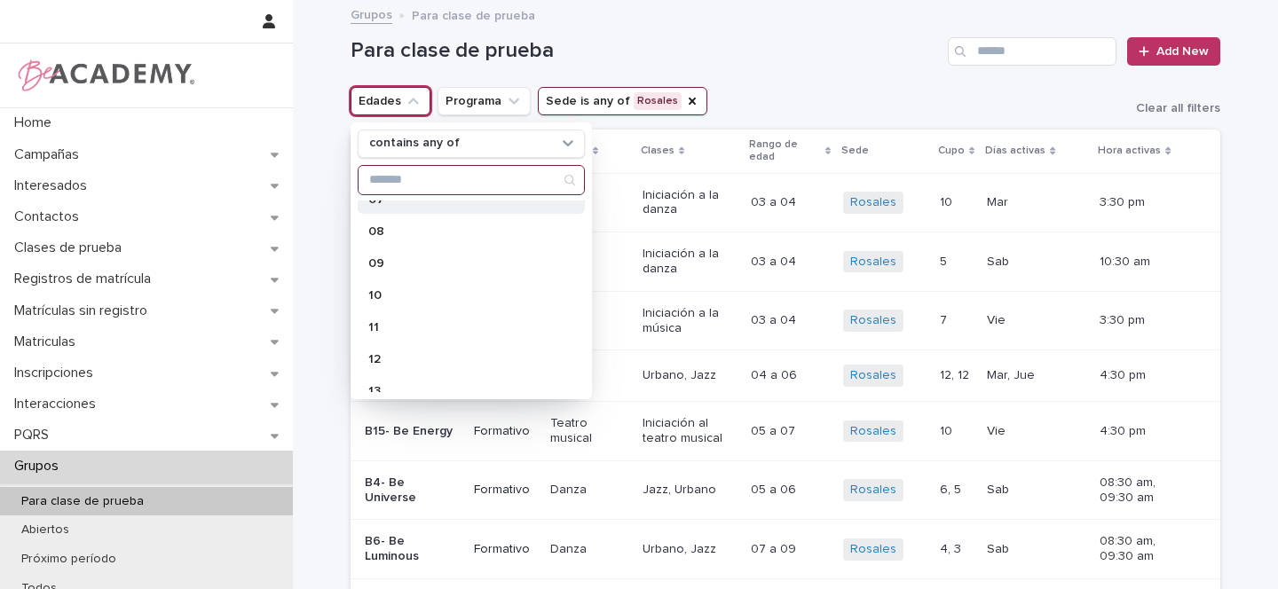
scroll to position [287, 0]
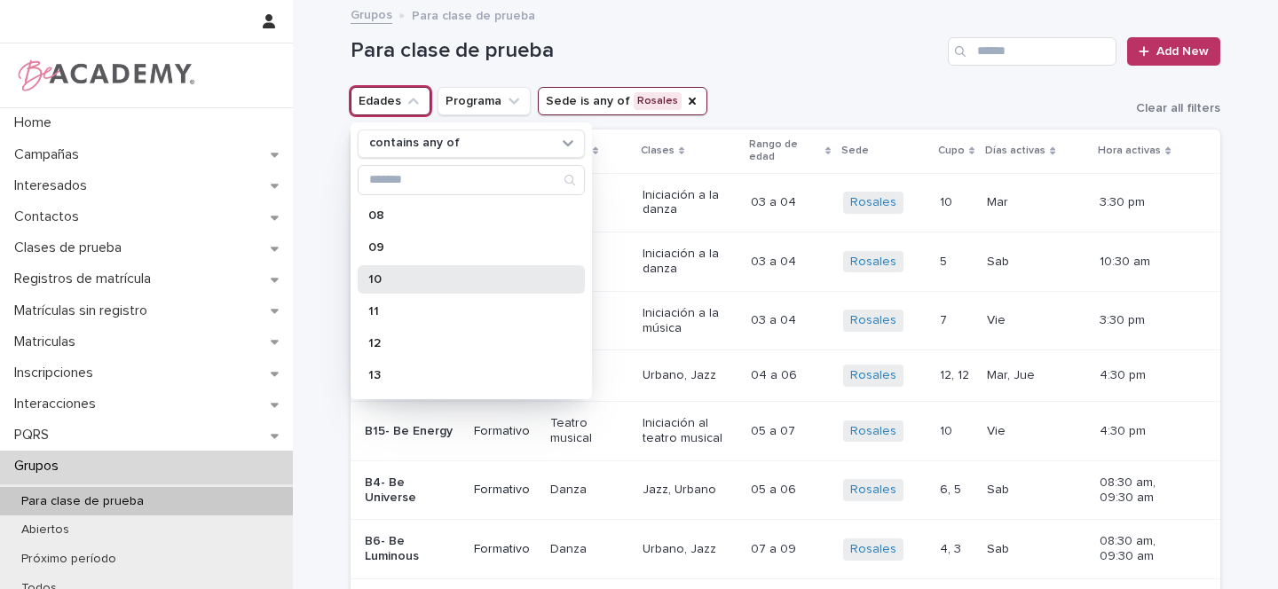
click at [402, 274] on p "10" at bounding box center [462, 279] width 188 height 12
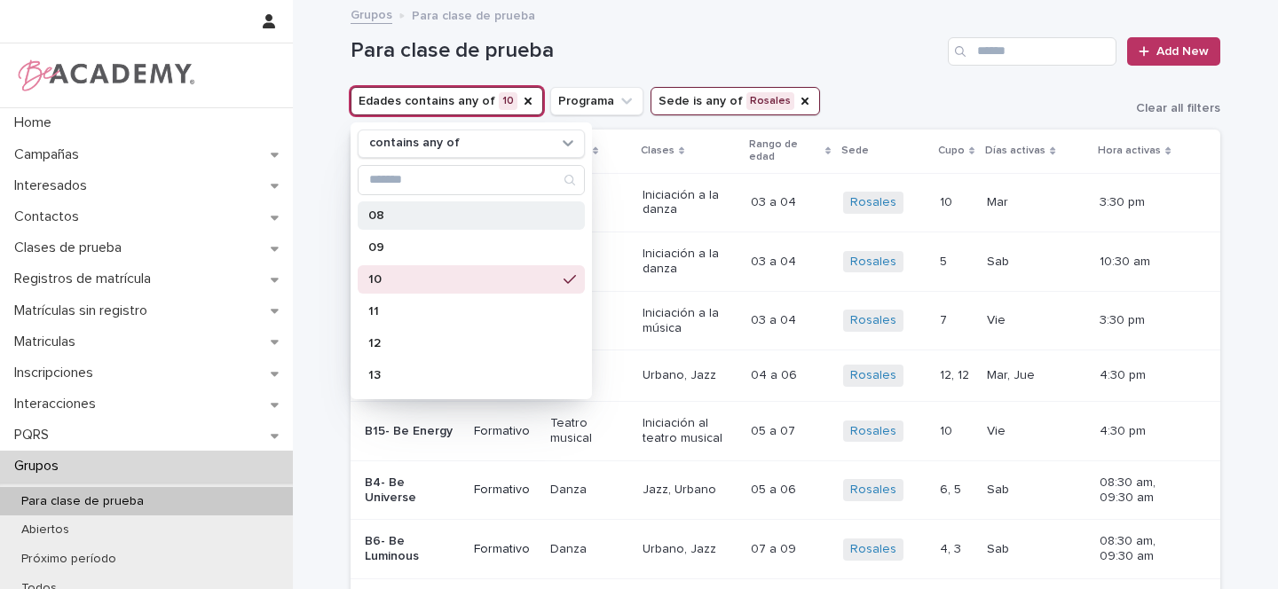
click at [462, 102] on button "Edades contains any of 10" at bounding box center [447, 101] width 193 height 28
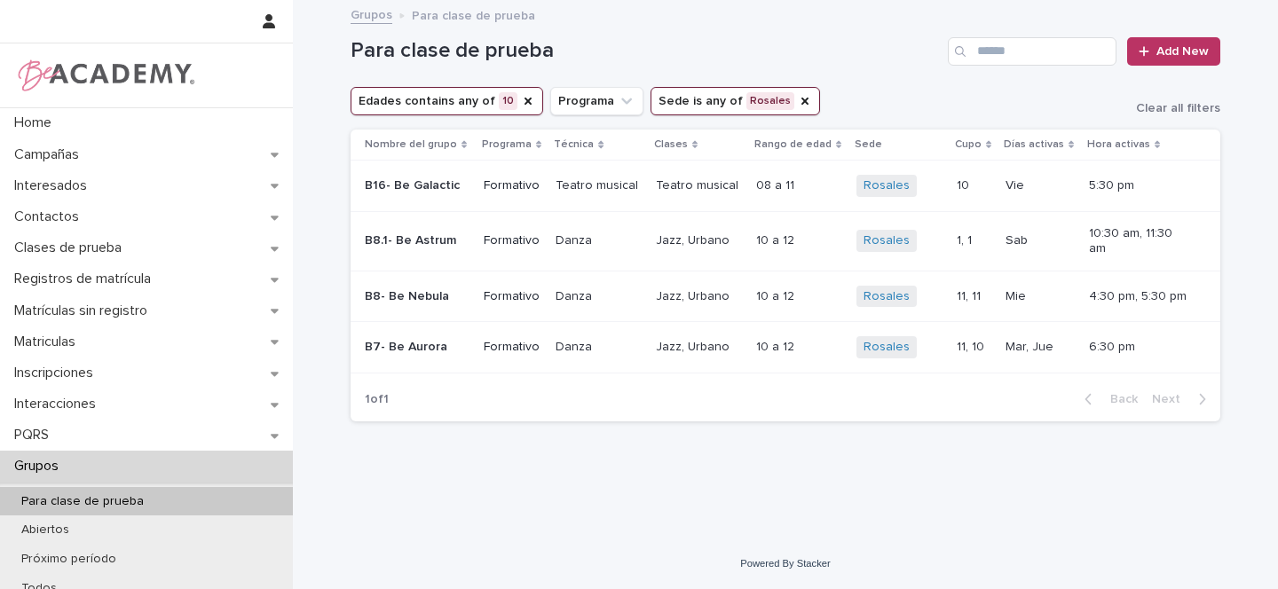
click at [430, 102] on button "Edades contains any of 10" at bounding box center [447, 101] width 193 height 28
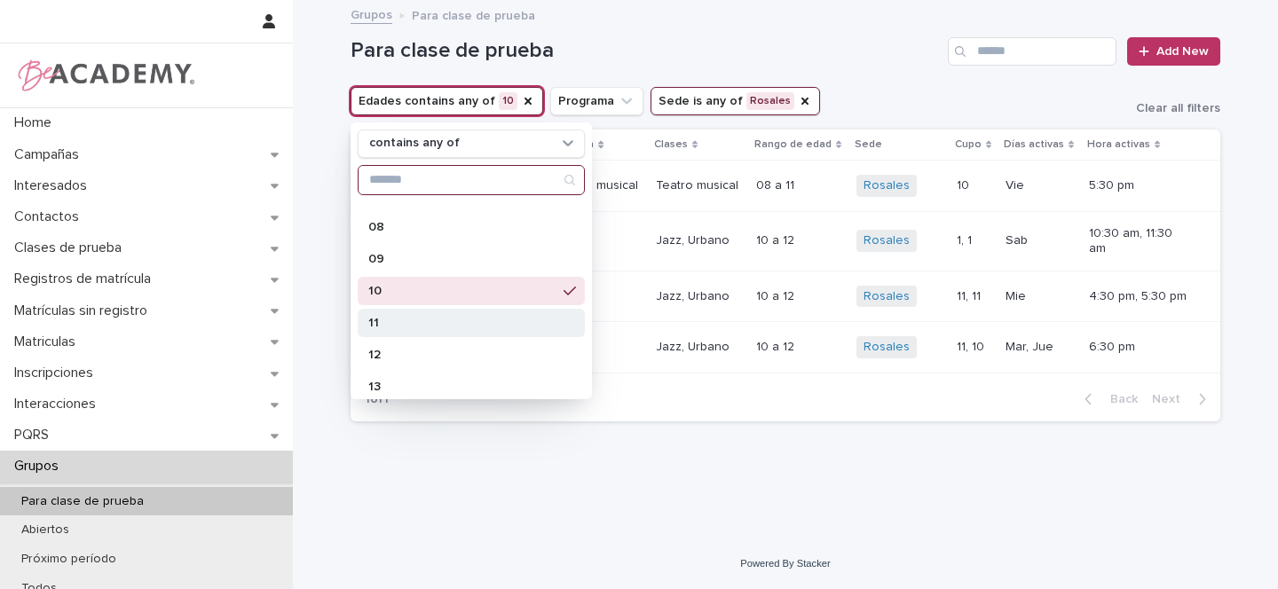
scroll to position [283, 0]
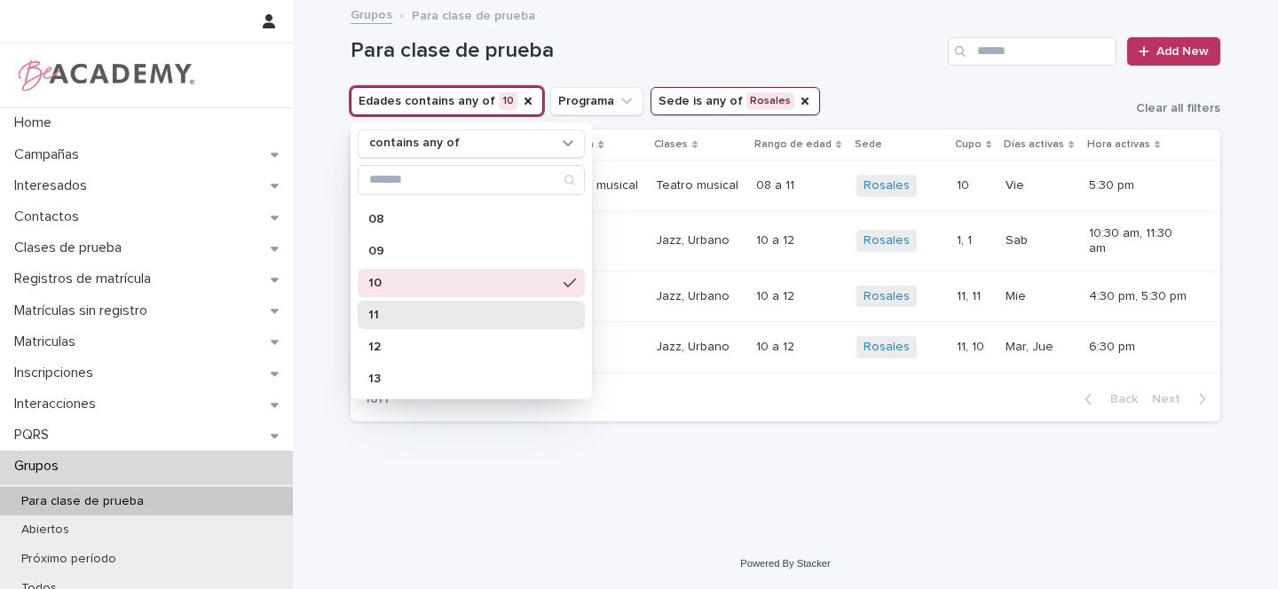
click at [405, 314] on p "11" at bounding box center [462, 315] width 188 height 12
click at [865, 82] on div "Para clase de prueba Add New" at bounding box center [786, 44] width 870 height 85
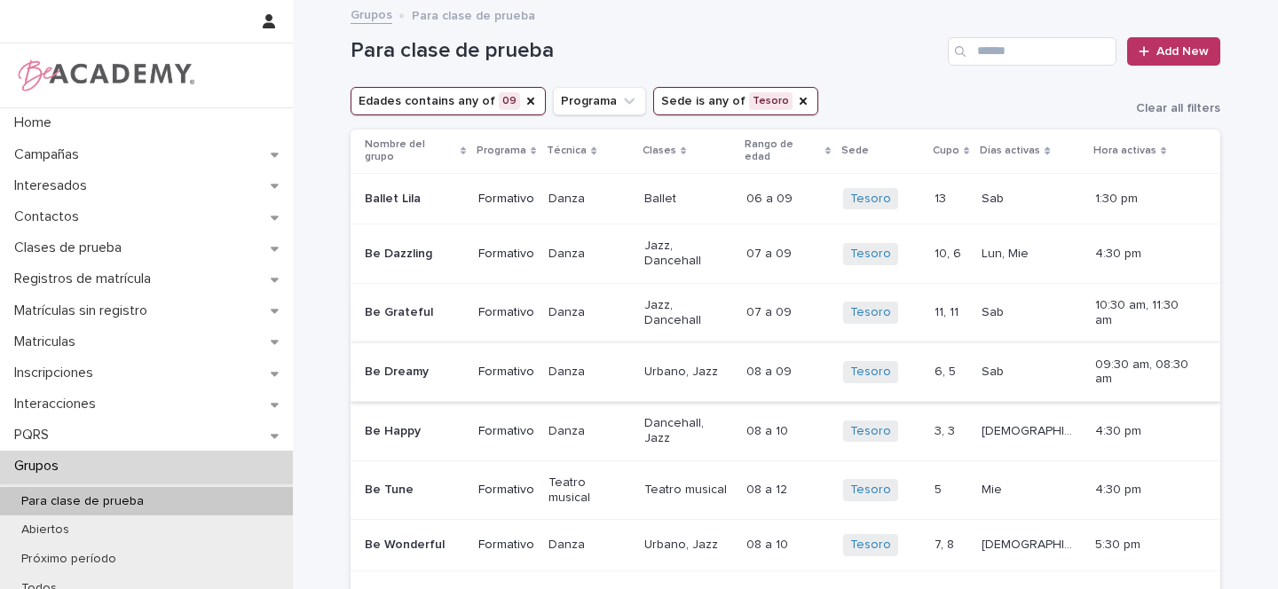
scroll to position [12, 0]
